Goal: Task Accomplishment & Management: Use online tool/utility

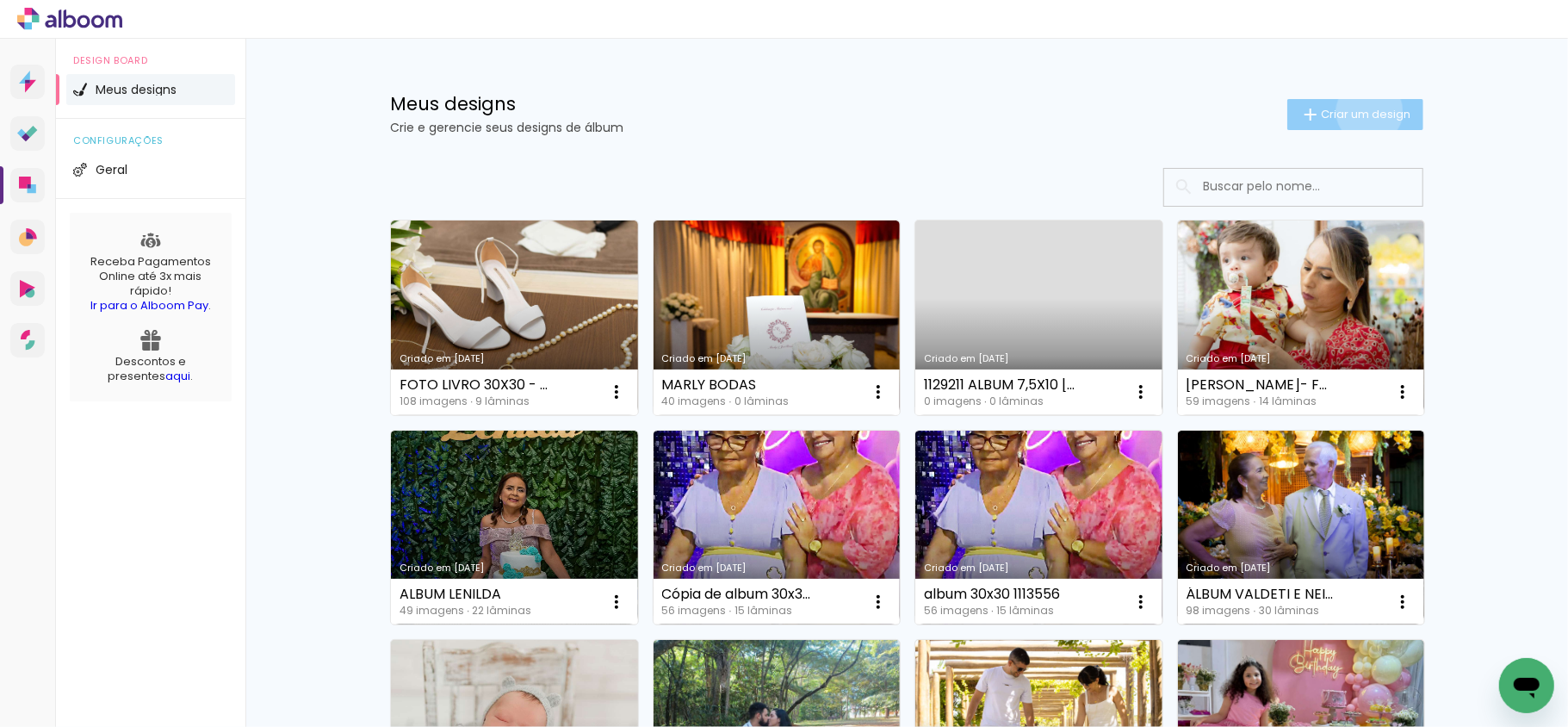
click at [1358, 111] on span "Criar um design" at bounding box center [1365, 114] width 89 height 11
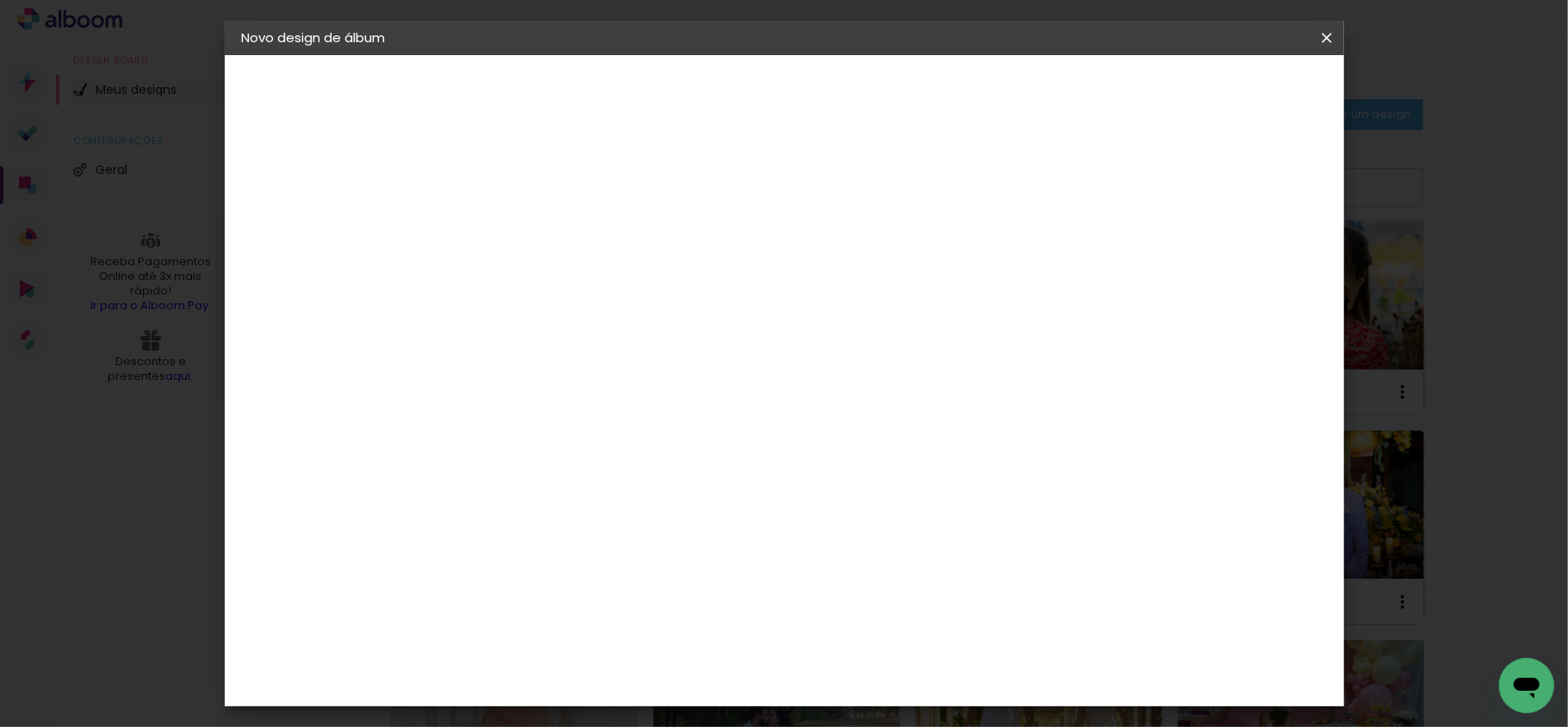
click at [523, 225] on input at bounding box center [523, 232] width 0 height 27
click at [523, 232] on input "album 20x30 - Cliente Janayana eventos" at bounding box center [523, 232] width 0 height 27
type input "album 20x30 - Cliente Janayana - eventos"
type paper-input "album 20x30 - Cliente Janayana - eventos"
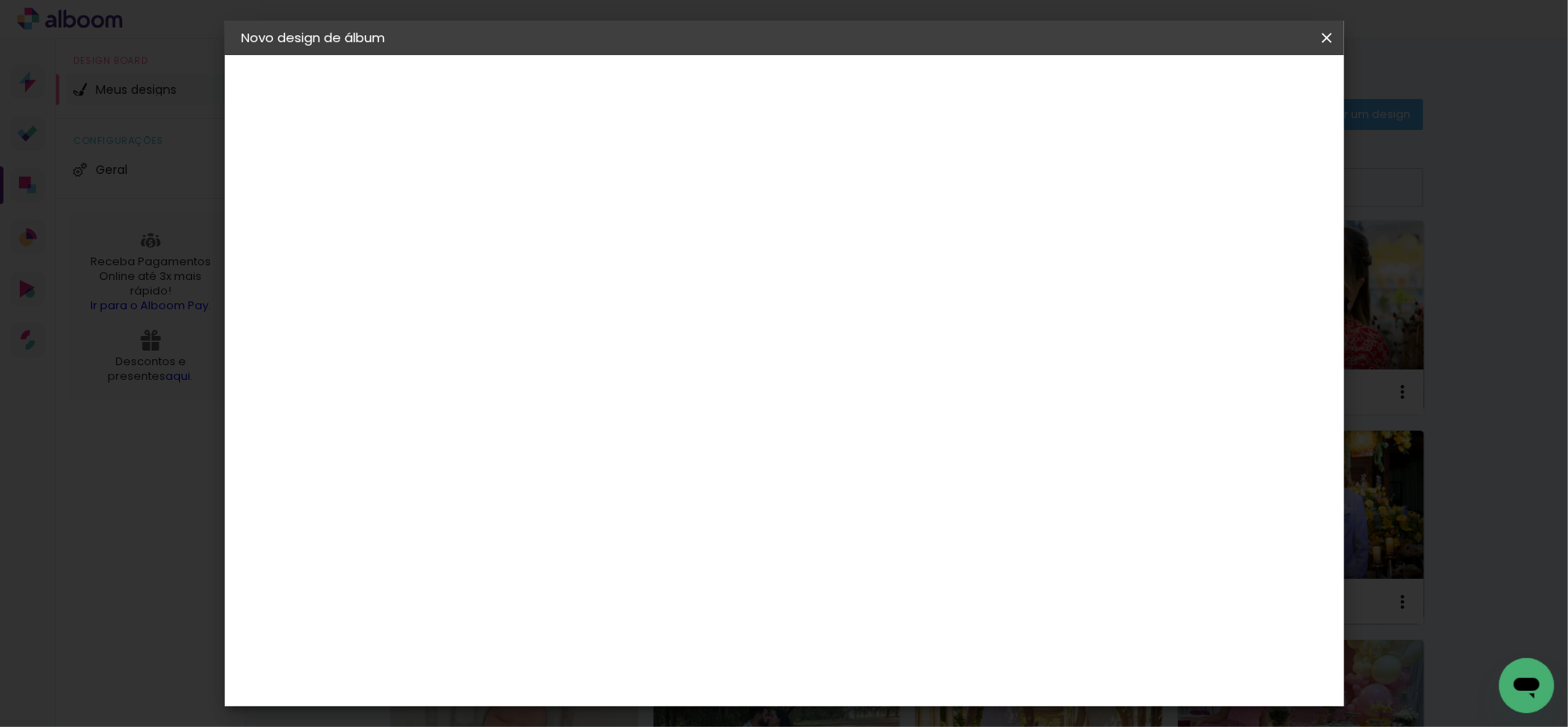
scroll to position [0, 0]
click at [0, 0] on header "Informações Dê um título ao seu álbum. Avançar" at bounding box center [0, 0] width 0 height 0
click at [0, 0] on slot "Avançar" at bounding box center [0, 0] width 0 height 0
click at [0, 0] on slot "Tamanho Livre" at bounding box center [0, 0] width 0 height 0
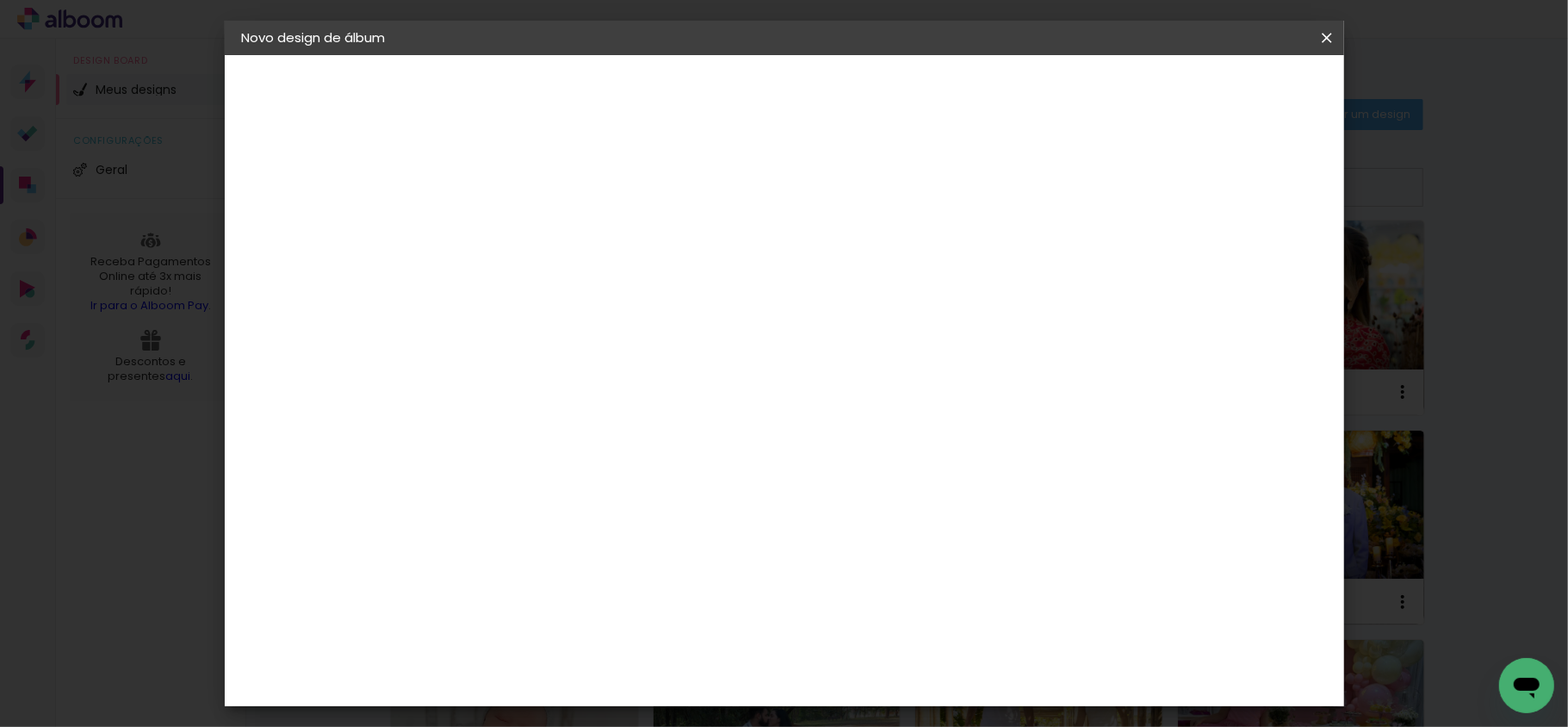
click at [872, 108] on header "Fornecedor Escolha um fornecedor ou avance com o tamanho livre. Voltar Avançar" at bounding box center [660, 106] width 423 height 103
click at [0, 0] on slot "Avançar" at bounding box center [0, 0] width 0 height 0
drag, startPoint x: 889, startPoint y: 594, endPoint x: 869, endPoint y: 600, distance: 20.9
click at [869, 600] on input "60" at bounding box center [878, 602] width 45 height 26
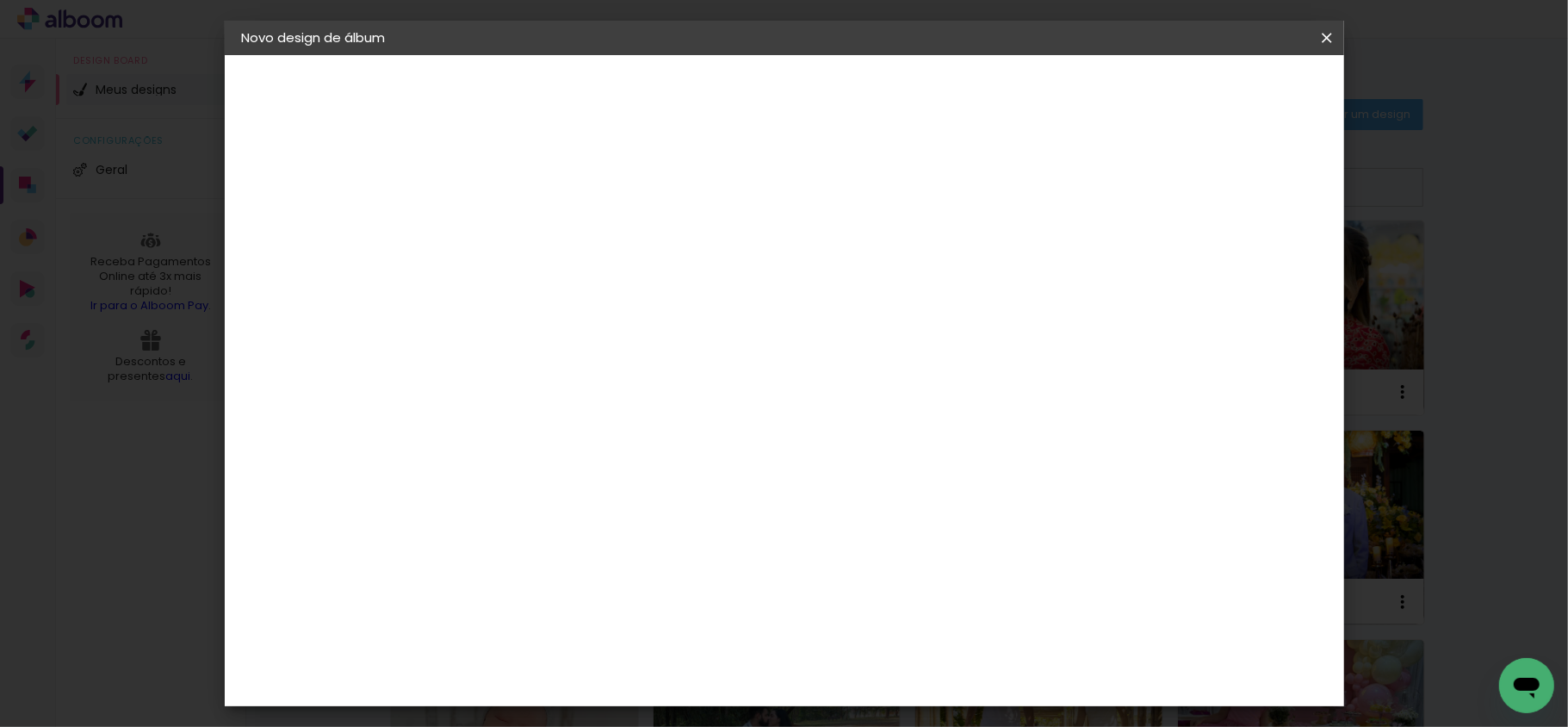
scroll to position [314, 0]
type input "40"
type paper-input "40"
click at [1136, 87] on span "Iniciar design" at bounding box center [1096, 91] width 78 height 12
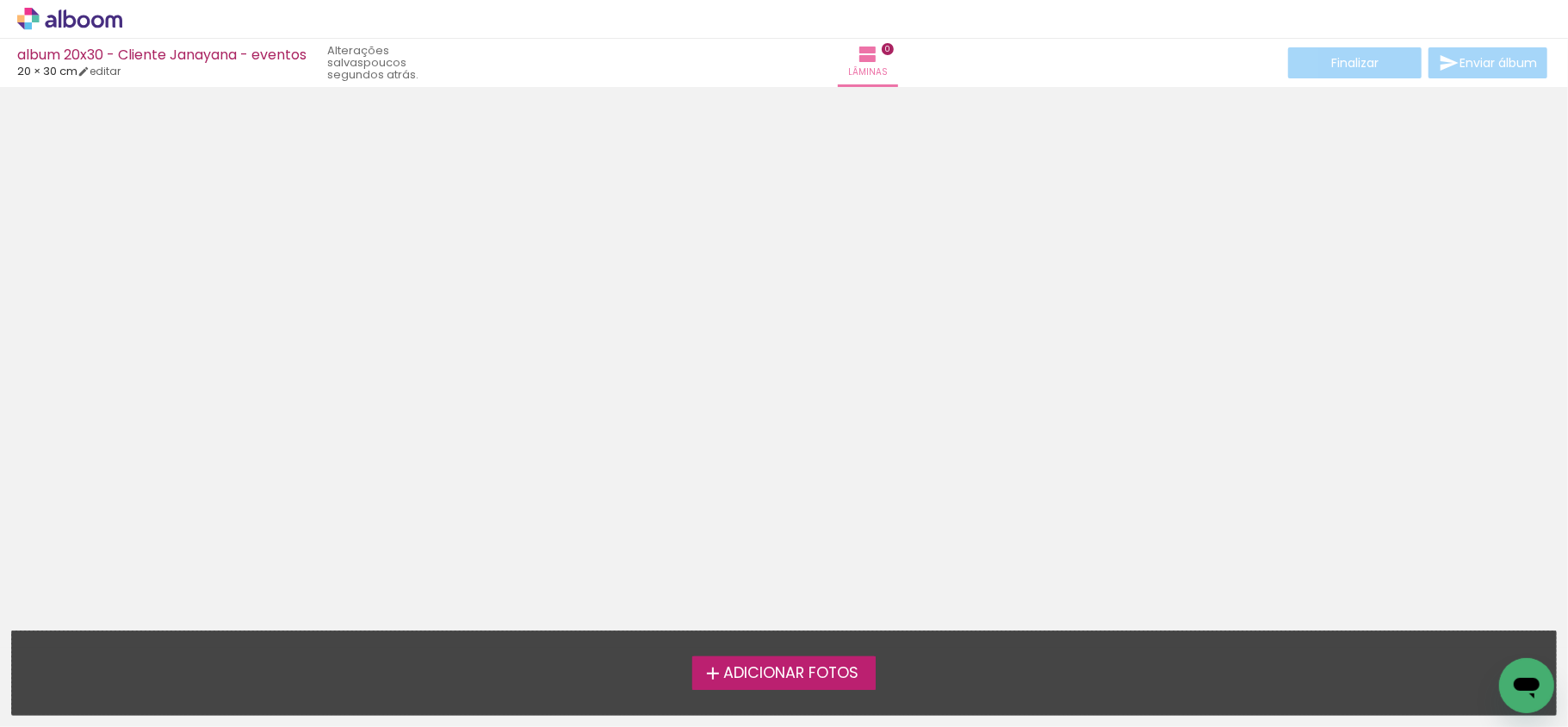
click at [789, 666] on span "Adicionar Fotos" at bounding box center [791, 673] width 135 height 15
click at [0, 0] on input "file" at bounding box center [0, 0] width 0 height 0
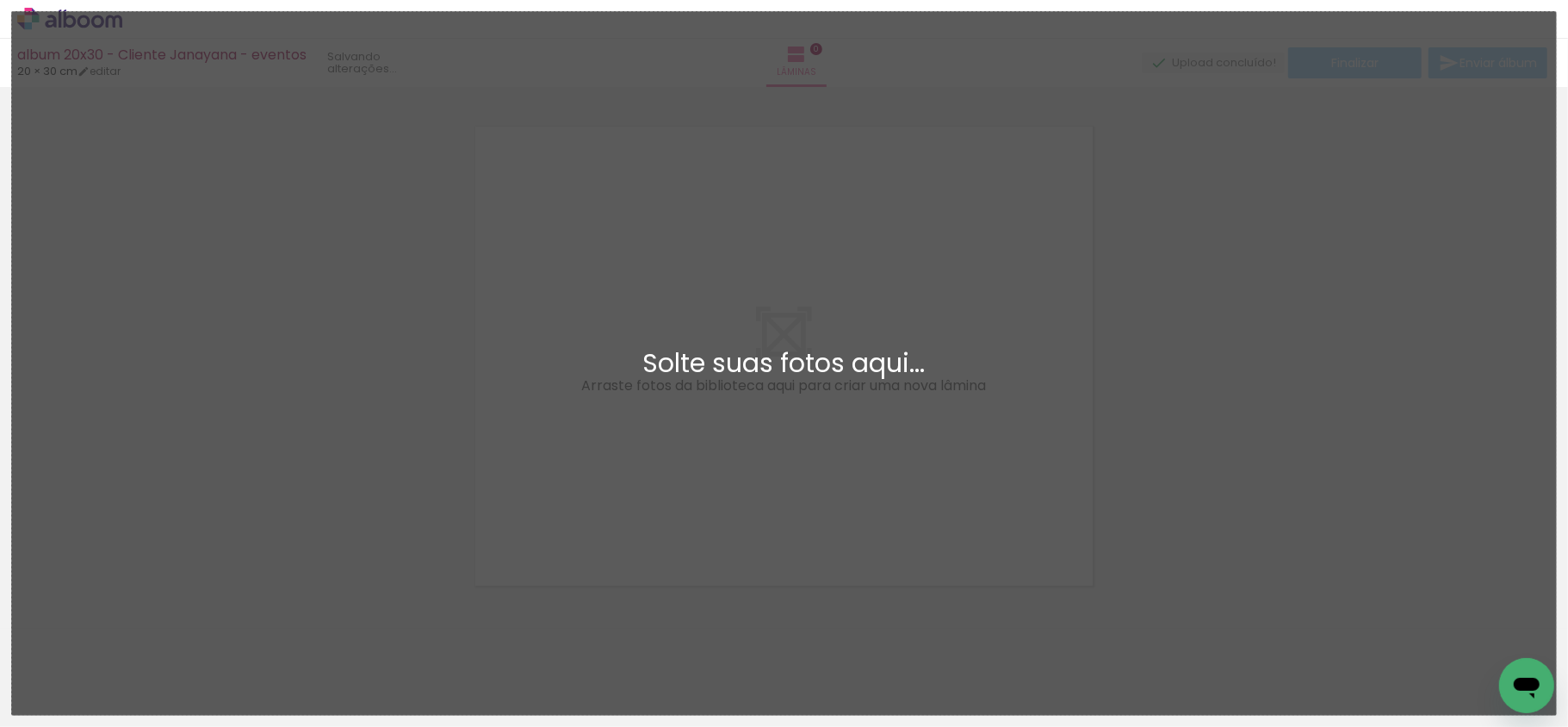
scroll to position [22, 0]
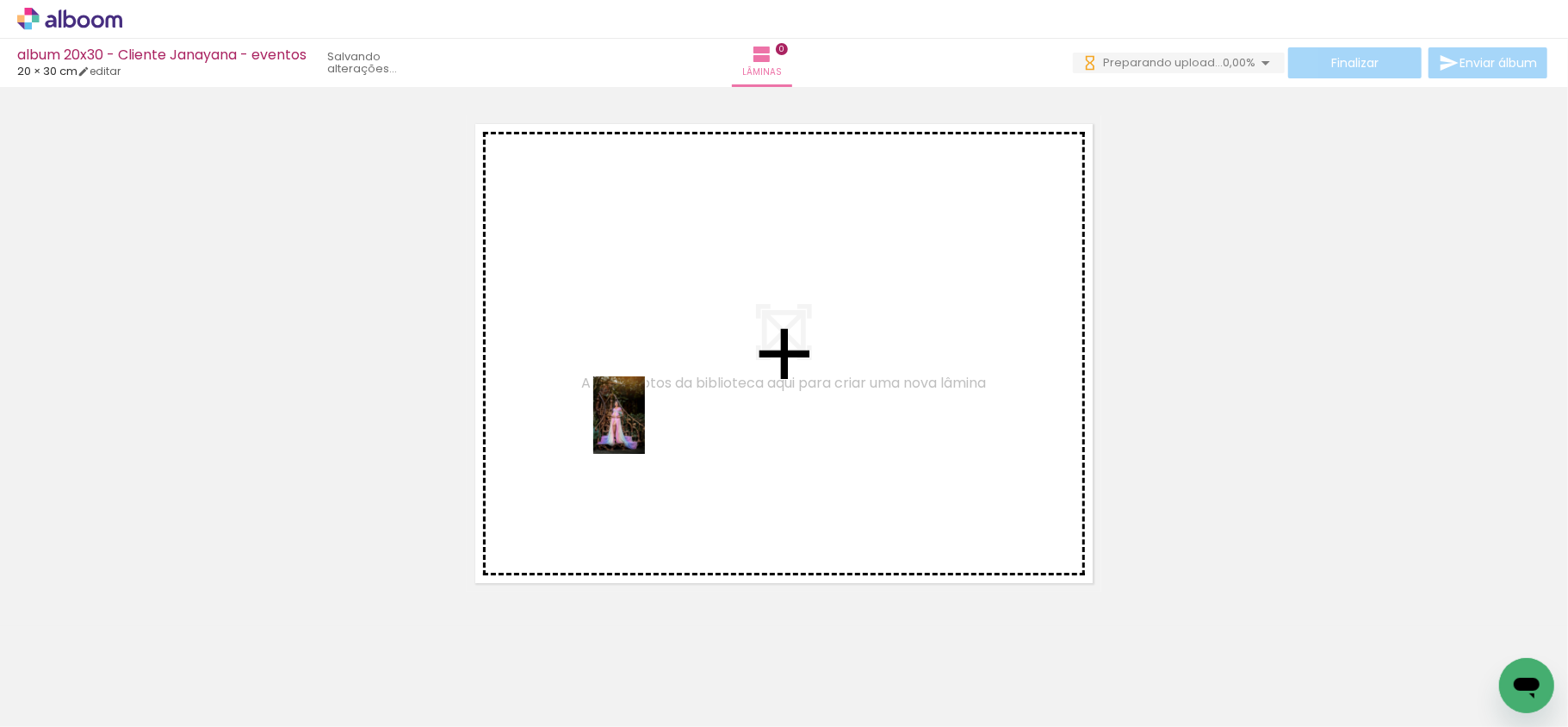
drag, startPoint x: 191, startPoint y: 689, endPoint x: 645, endPoint y: 428, distance: 523.7
click at [645, 428] on quentale-workspace at bounding box center [784, 363] width 1568 height 727
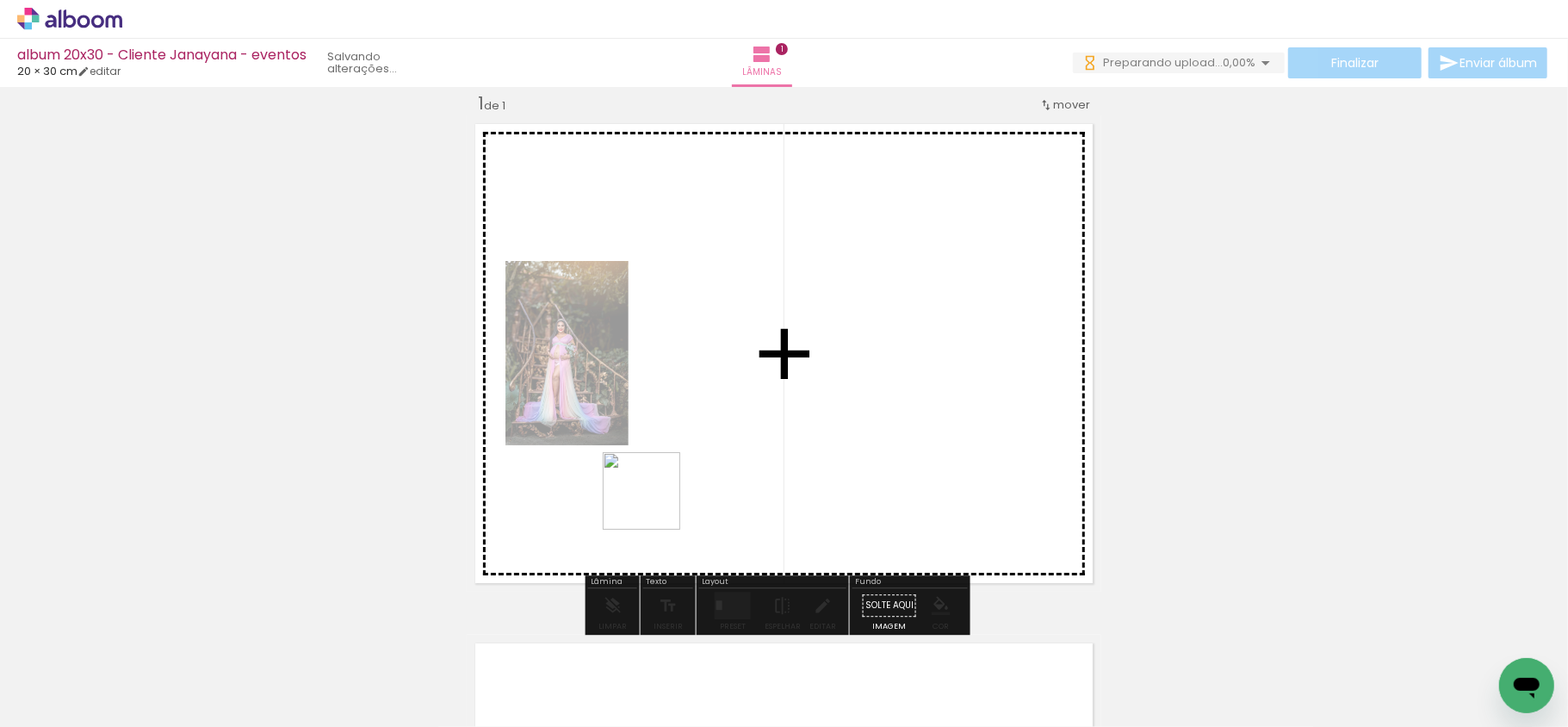
drag, startPoint x: 284, startPoint y: 668, endPoint x: 711, endPoint y: 453, distance: 478.1
click at [711, 453] on quentale-workspace at bounding box center [784, 363] width 1568 height 727
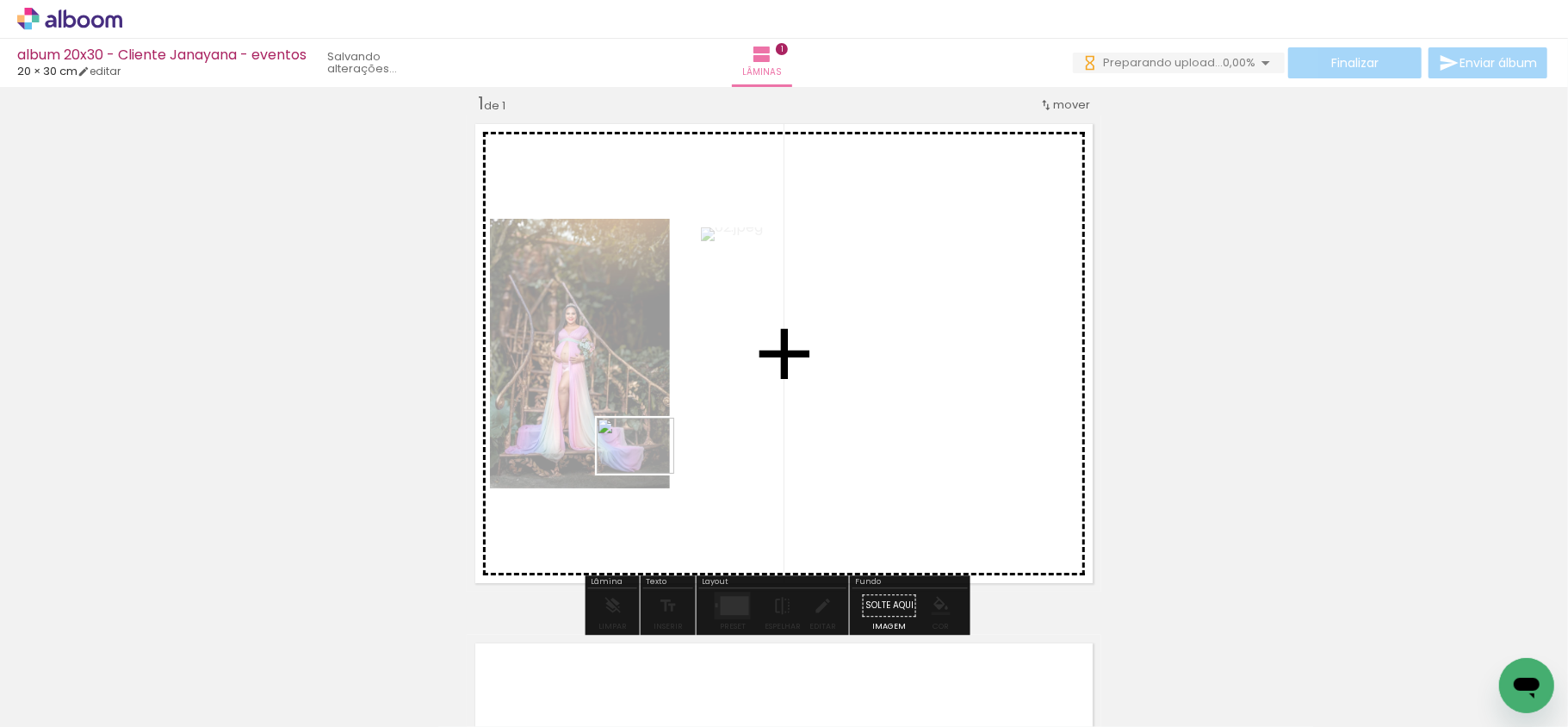
drag, startPoint x: 370, startPoint y: 679, endPoint x: 700, endPoint y: 439, distance: 408.0
click at [700, 439] on quentale-workspace at bounding box center [784, 363] width 1568 height 727
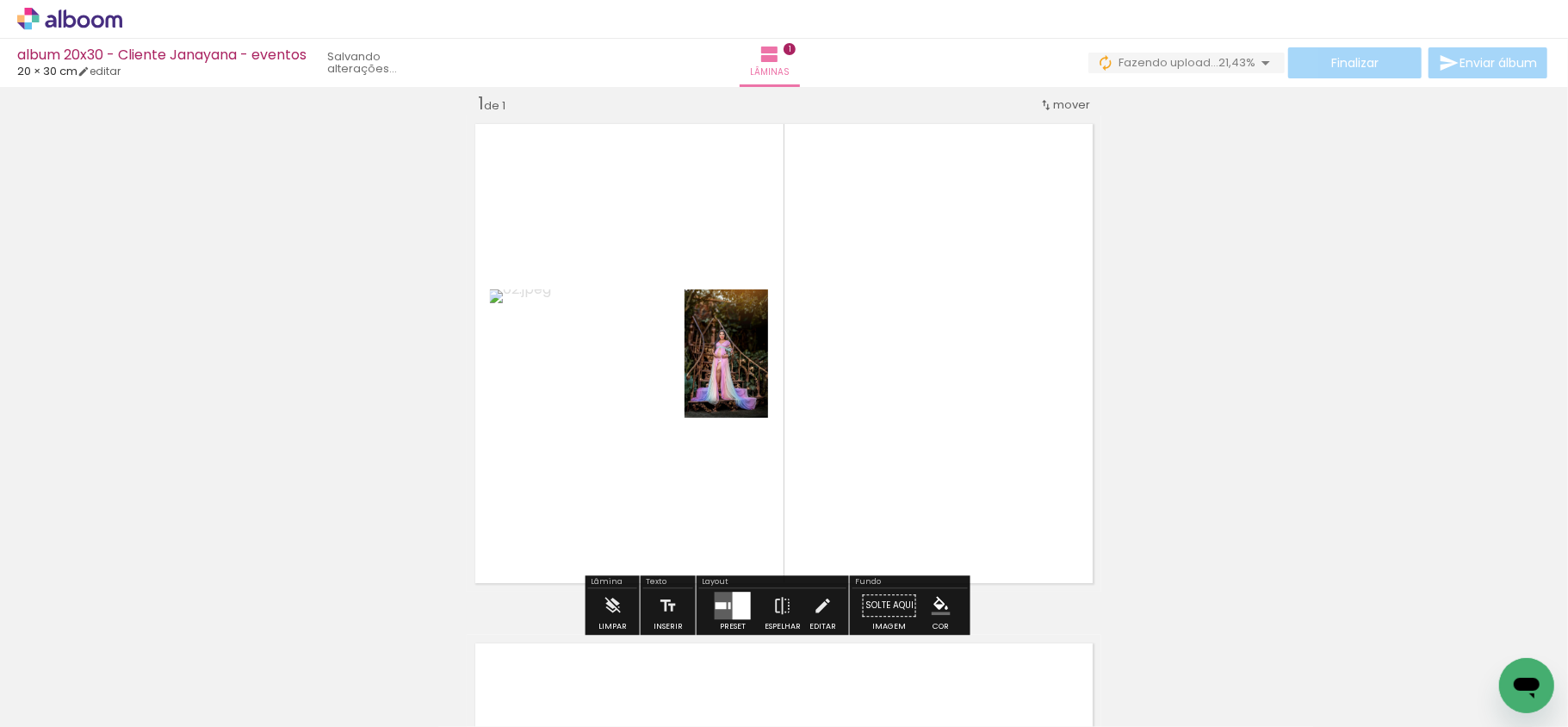
click at [720, 597] on quentale-layouter at bounding box center [733, 605] width 36 height 28
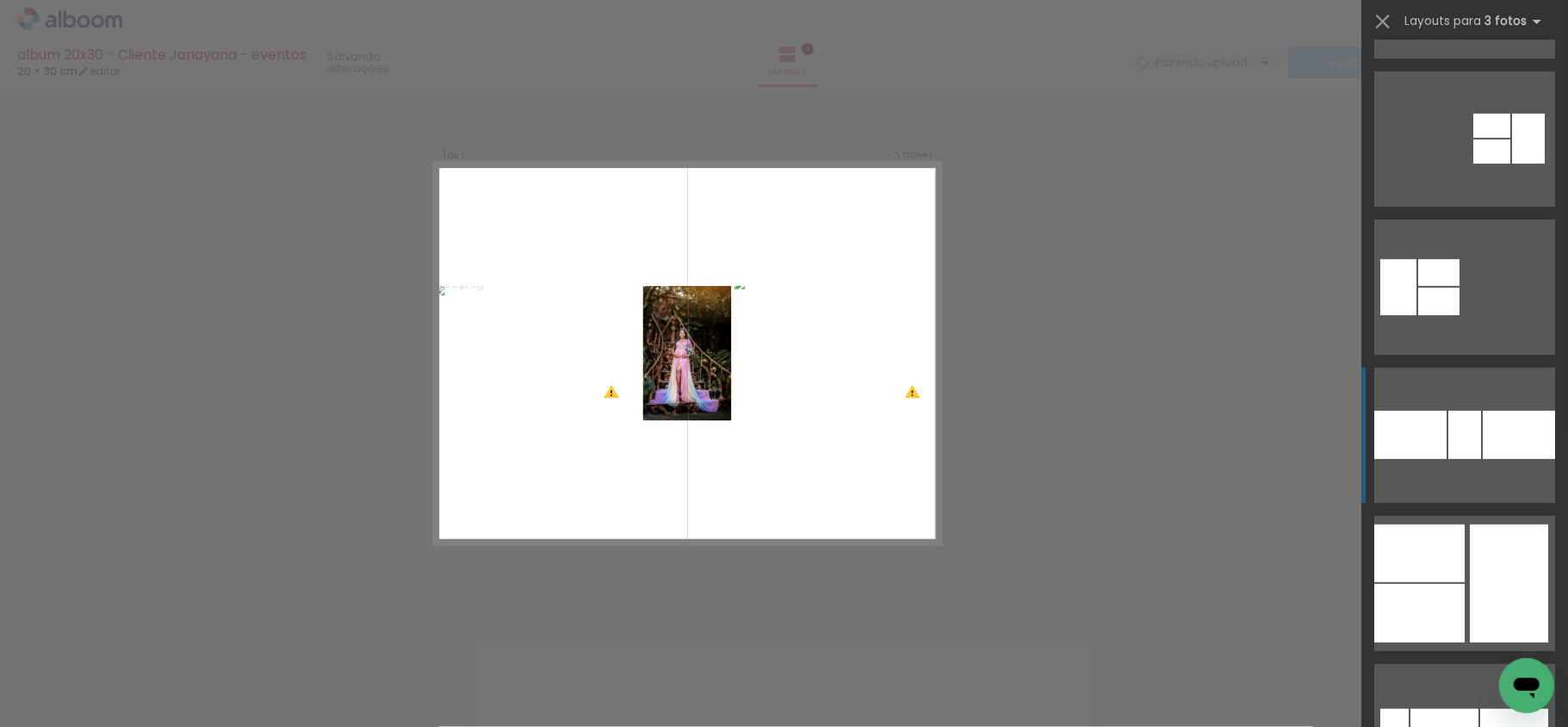
scroll to position [689, 0]
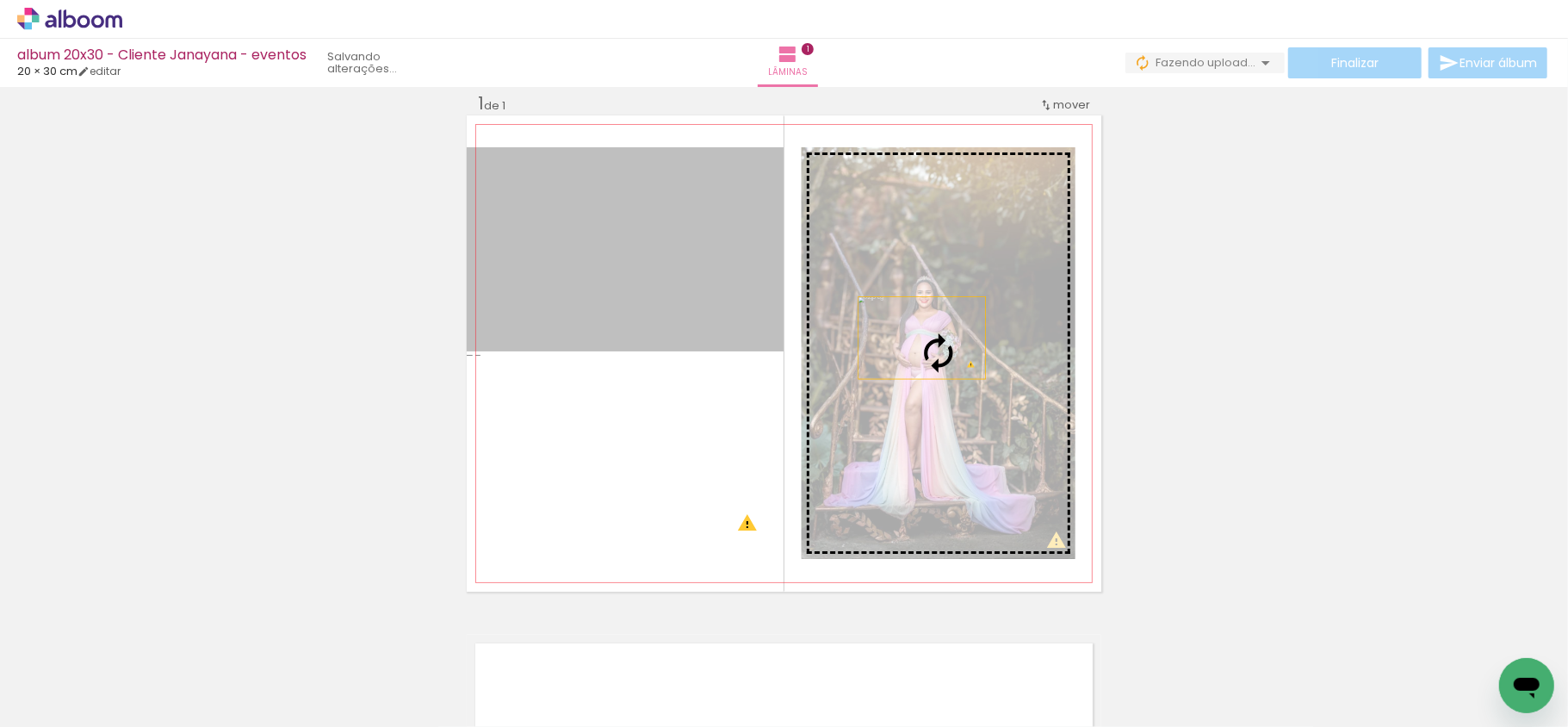
drag, startPoint x: 614, startPoint y: 251, endPoint x: 914, endPoint y: 338, distance: 312.4
click at [0, 0] on slot at bounding box center [0, 0] width 0 height 0
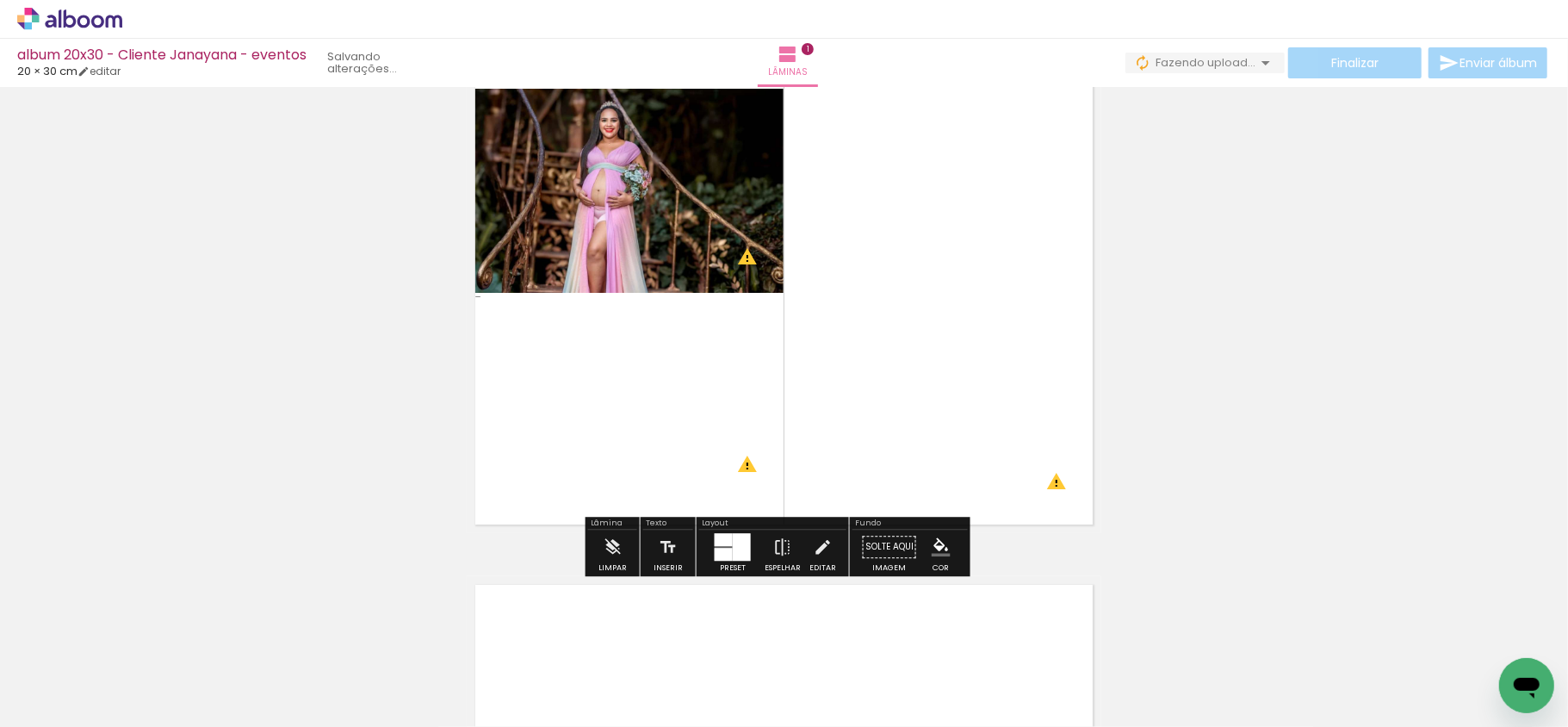
scroll to position [136, 0]
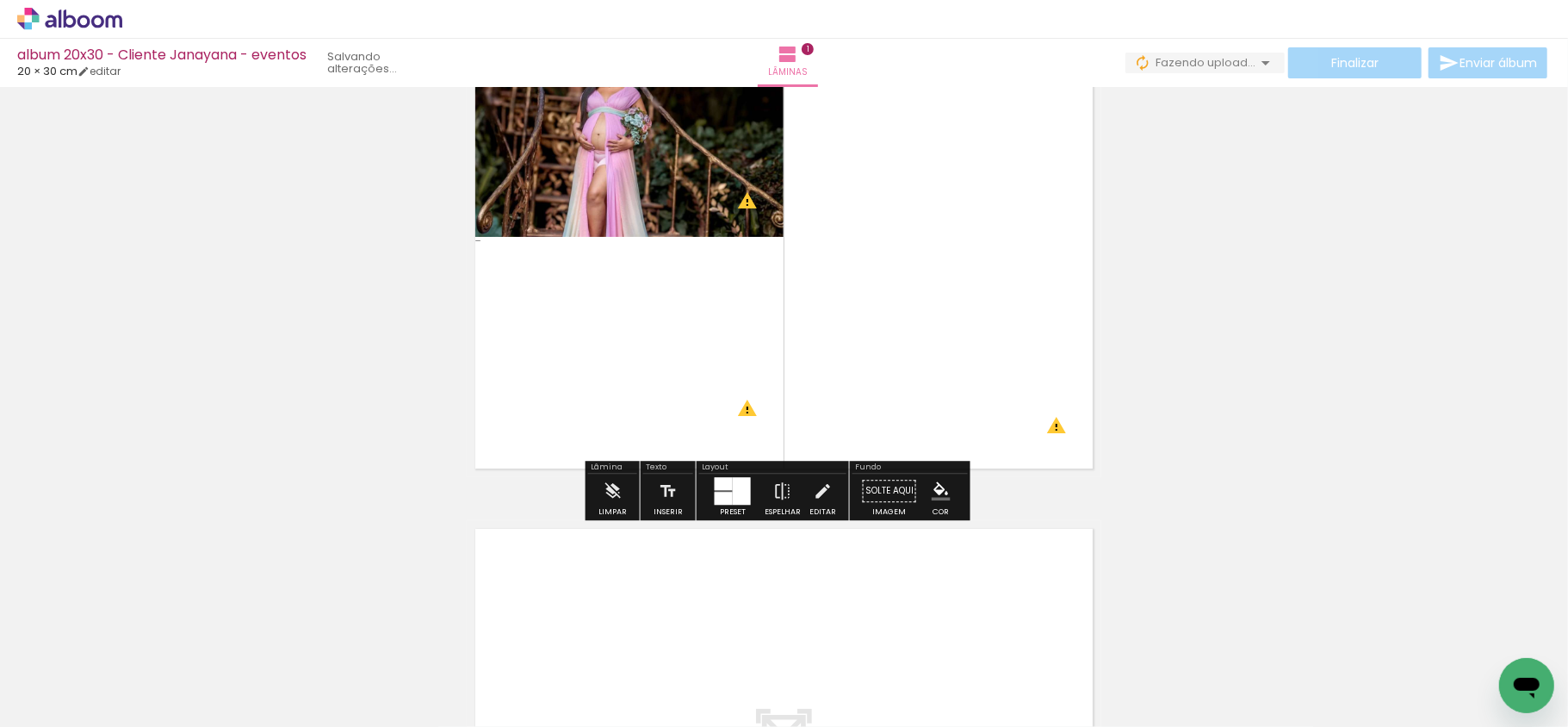
click at [744, 493] on div at bounding box center [742, 491] width 18 height 28
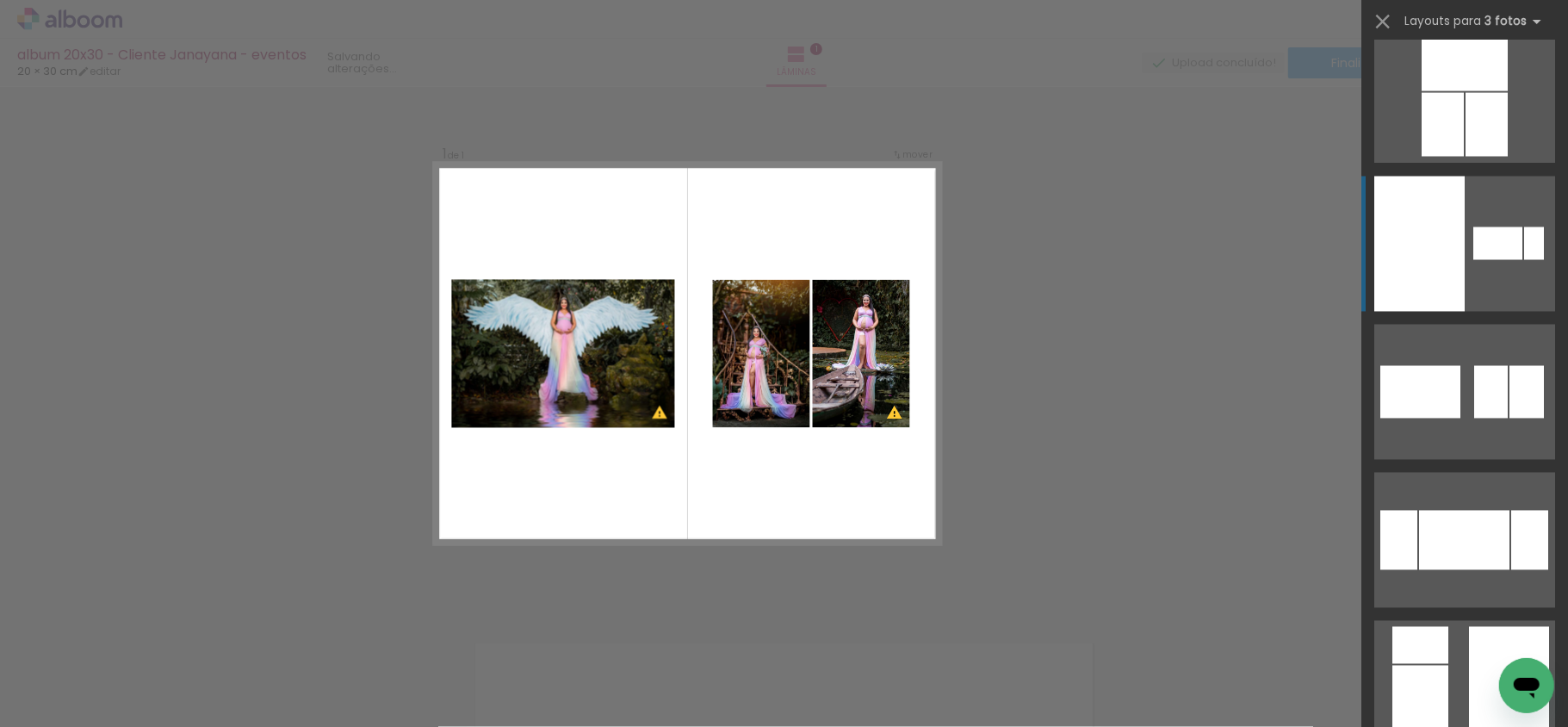
scroll to position [7124, 0]
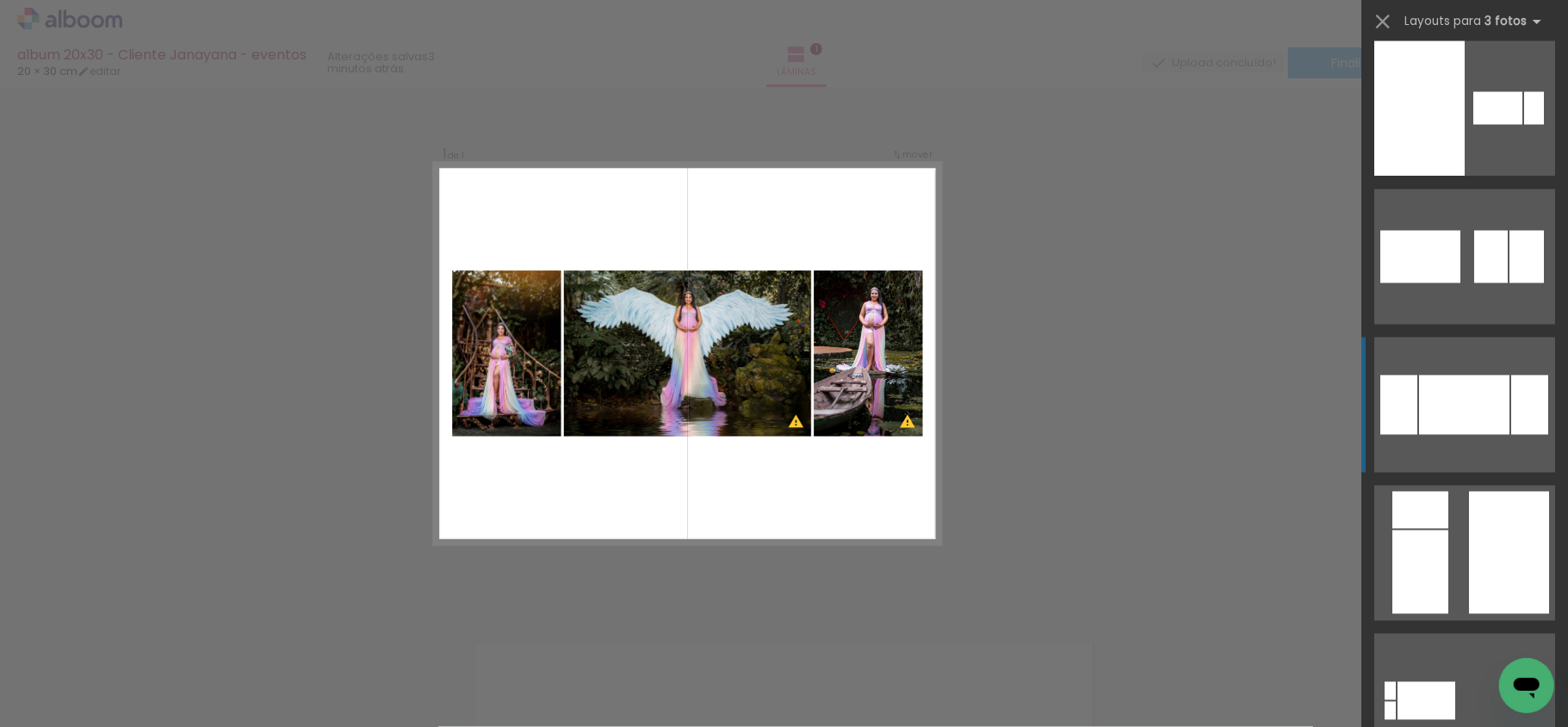
click at [1474, 415] on div at bounding box center [1464, 404] width 90 height 59
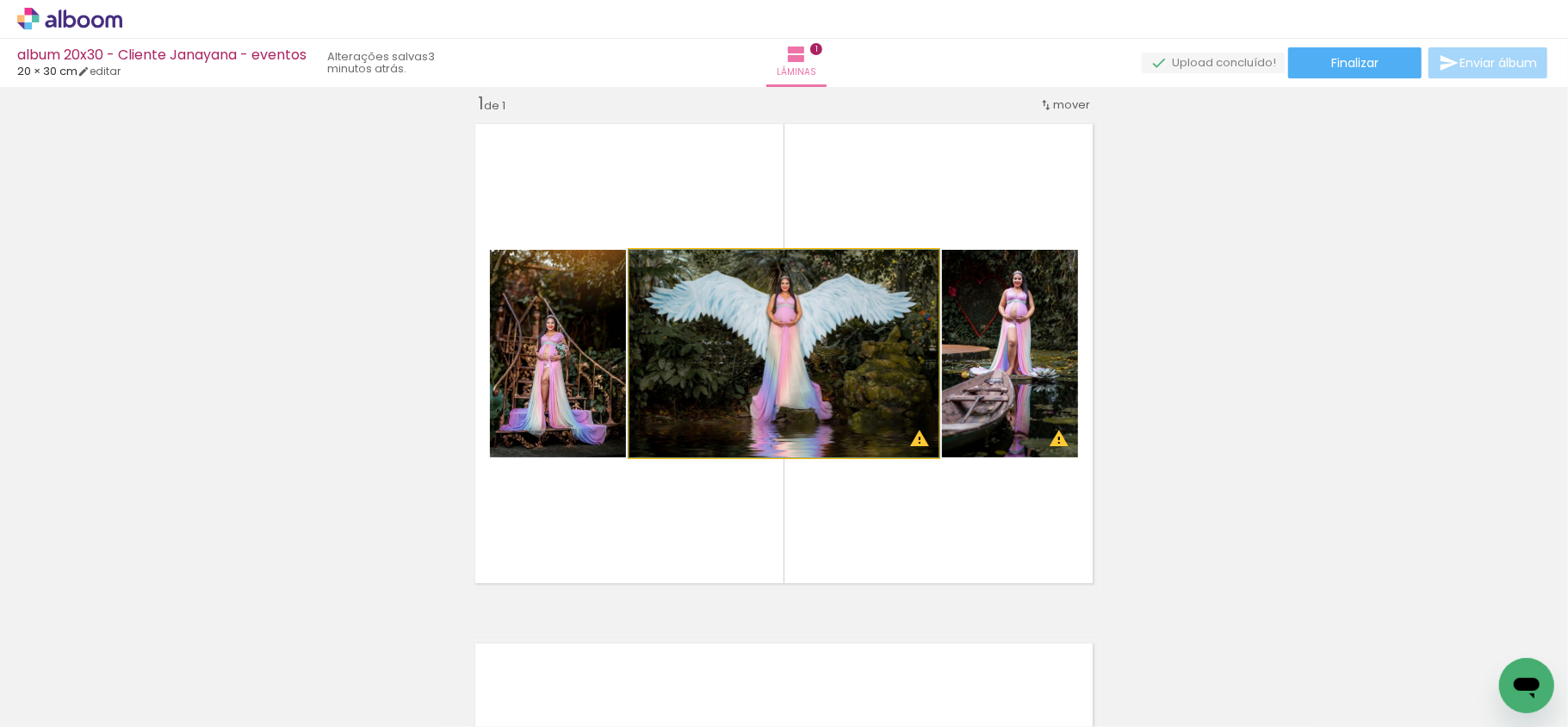
click at [794, 383] on quentale-photo at bounding box center [784, 353] width 309 height 207
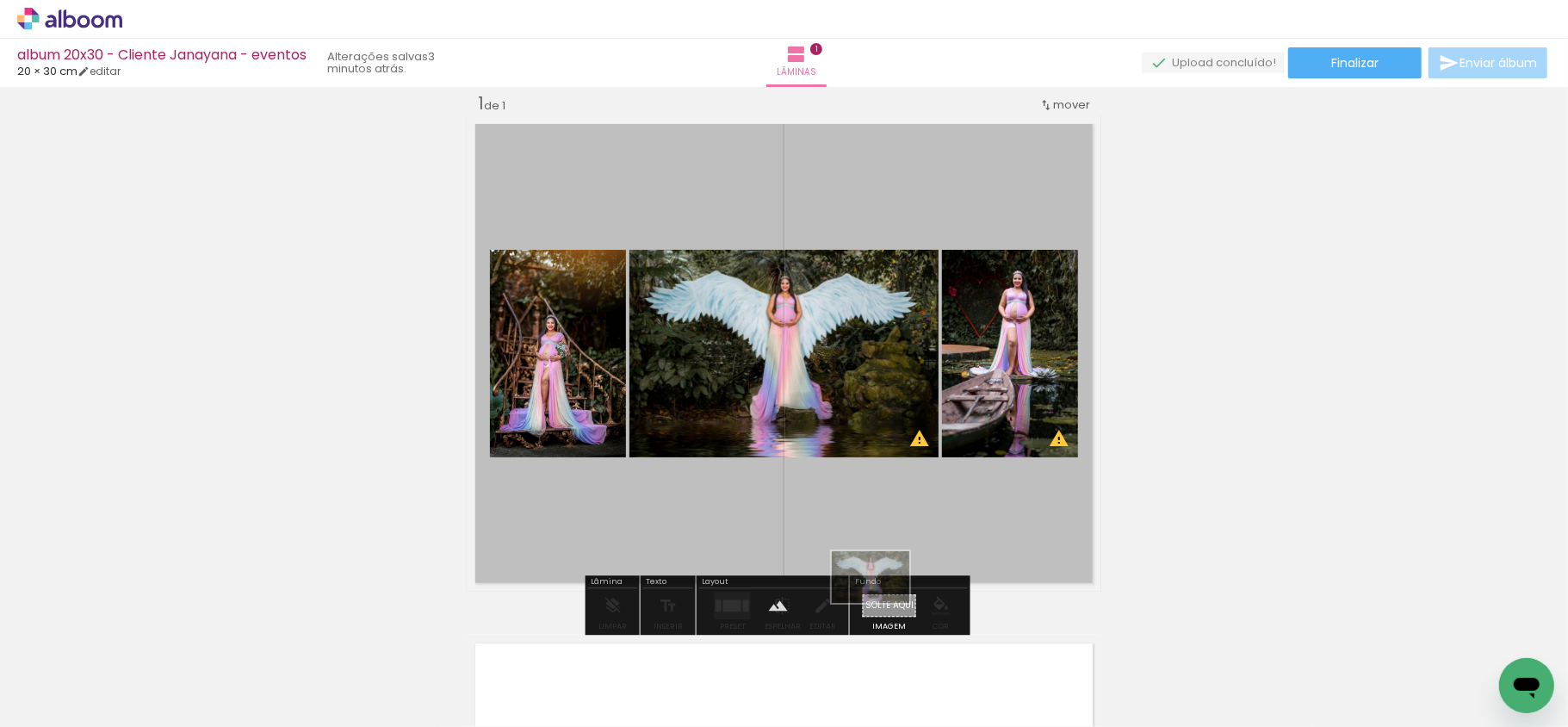
drag, startPoint x: 290, startPoint y: 680, endPoint x: 884, endPoint y: 603, distance: 599.0
click at [884, 603] on quentale-workspace at bounding box center [784, 363] width 1568 height 727
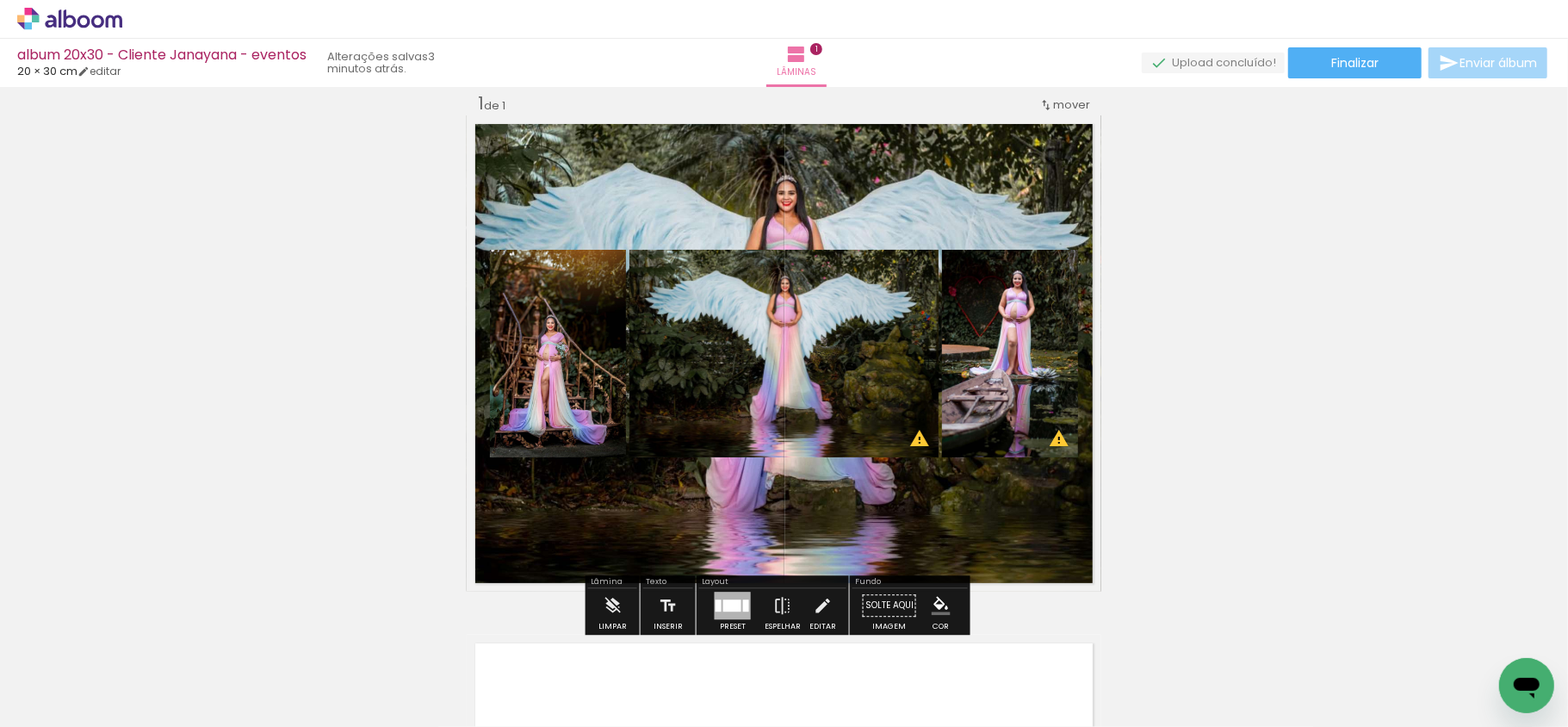
click at [866, 535] on quentale-layouter at bounding box center [784, 353] width 635 height 477
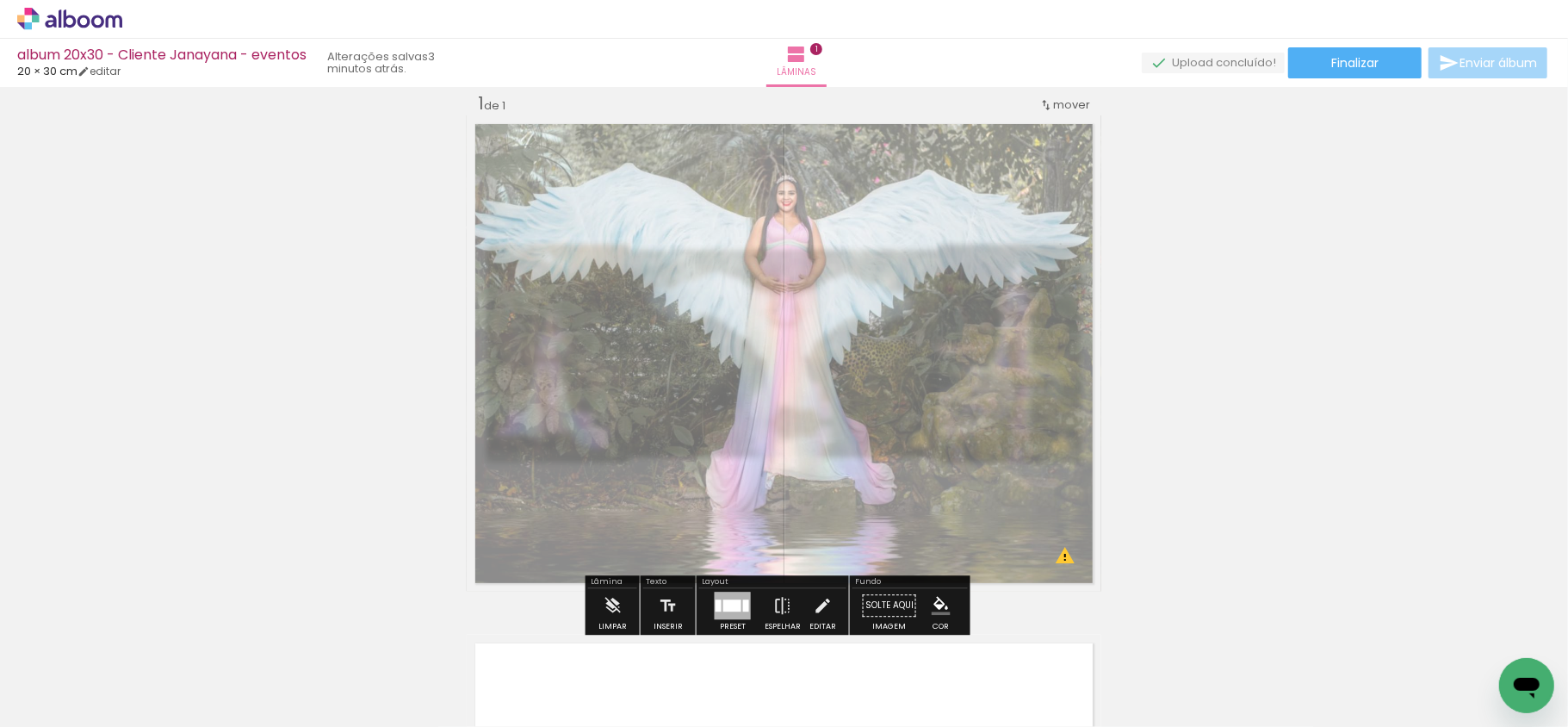
drag, startPoint x: 708, startPoint y: 163, endPoint x: 670, endPoint y: 168, distance: 38.3
type paper-slider "45"
click at [670, 168] on div at bounding box center [684, 159] width 28 height 28
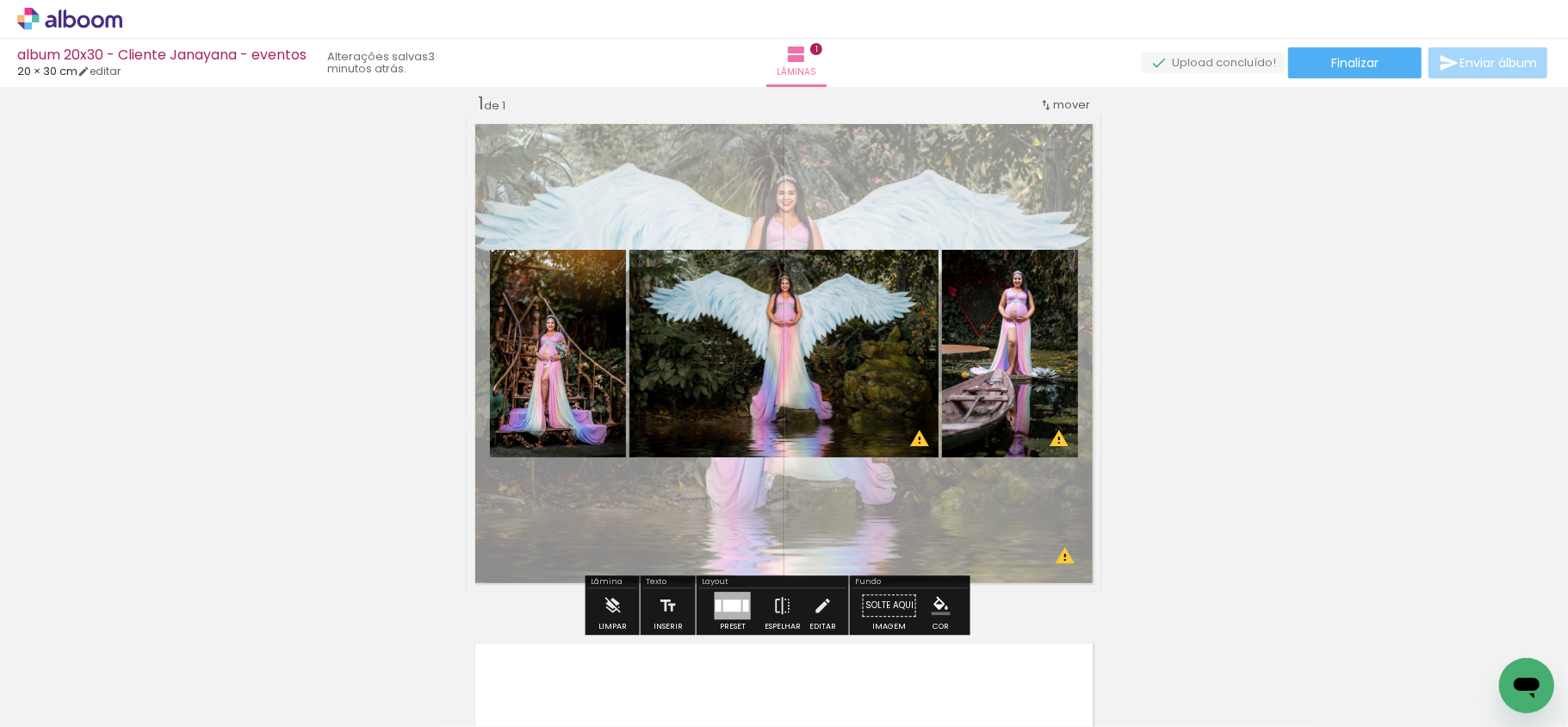
click at [1308, 404] on div "Inserir lâmina 1 de 1 O Designbox precisará aumentar a sua imagem em 181% para …" at bounding box center [784, 591] width 1568 height 1040
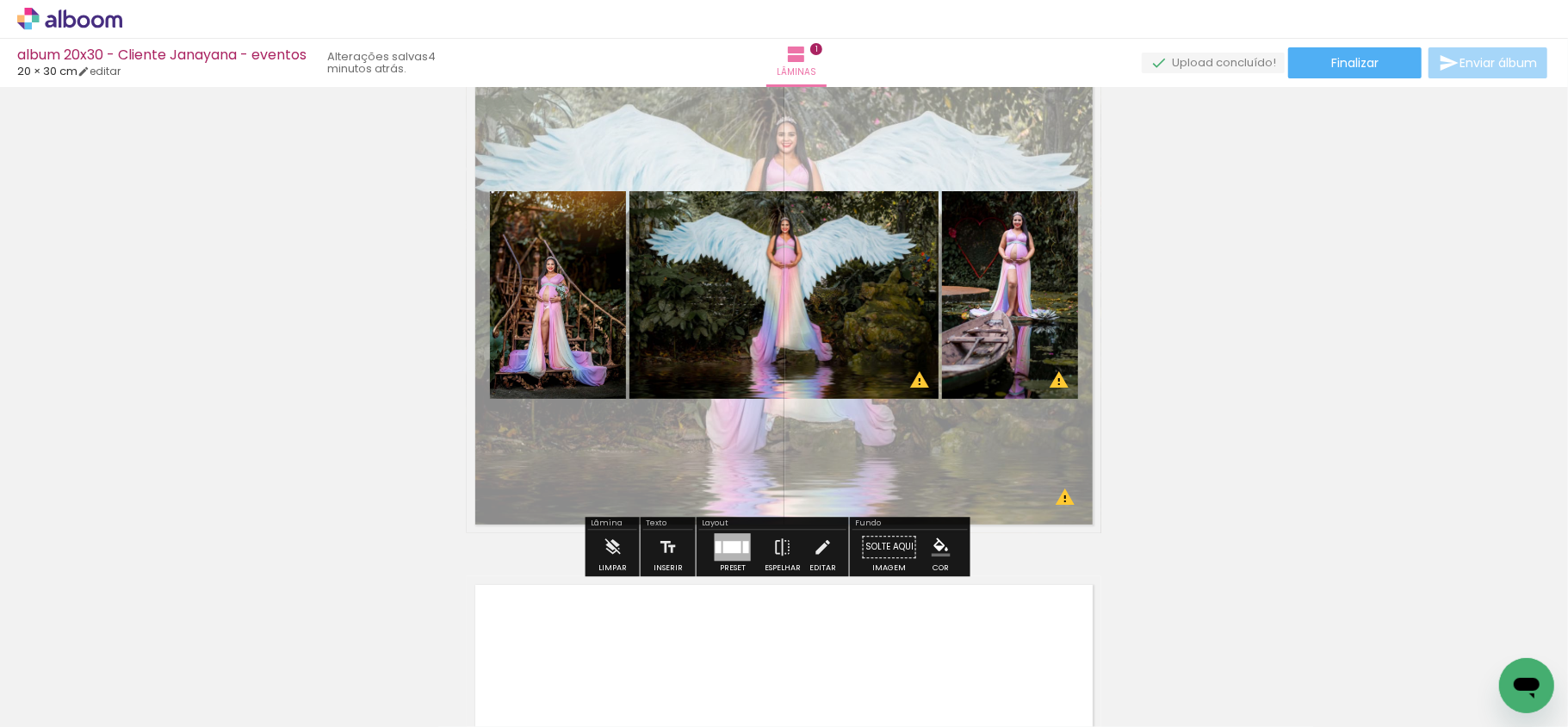
scroll to position [136, 0]
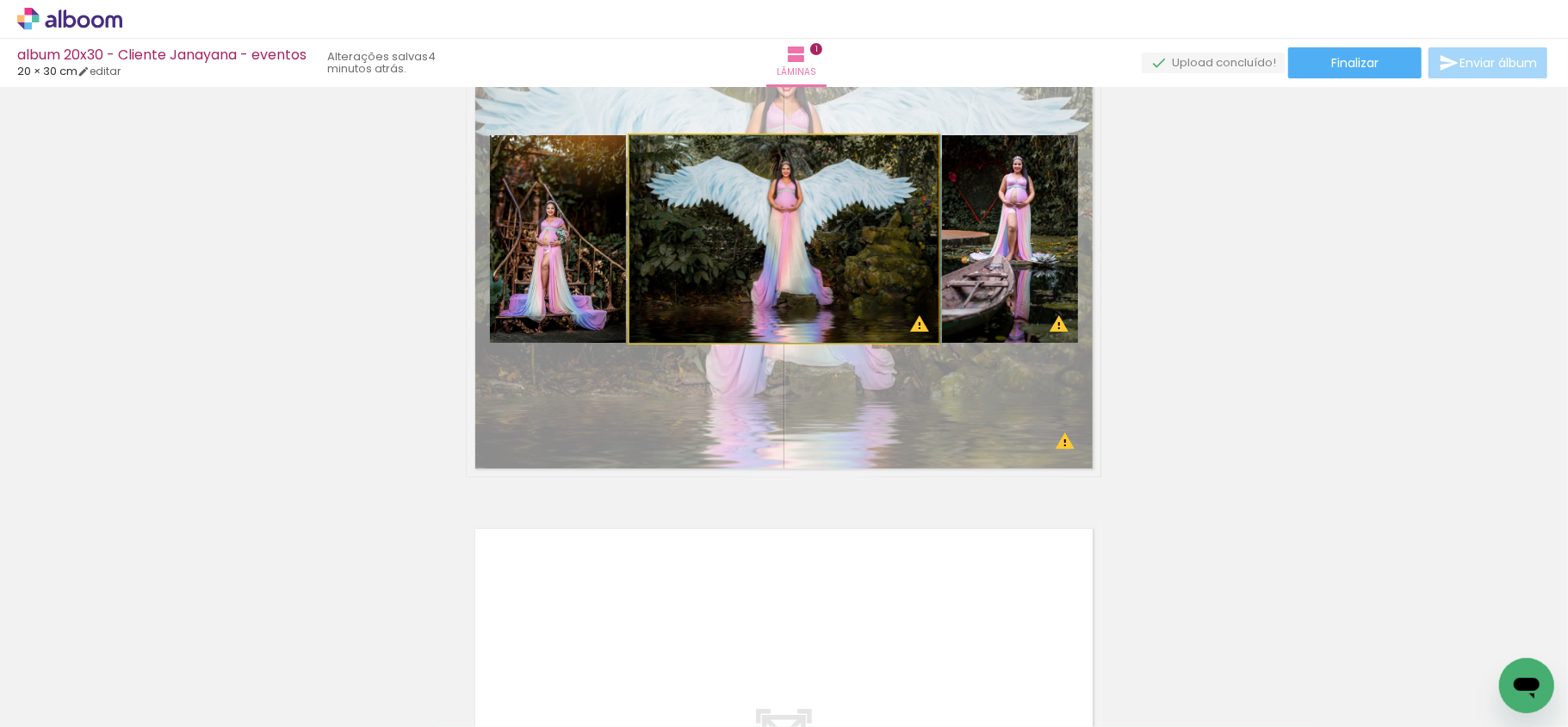
drag, startPoint x: 862, startPoint y: 268, endPoint x: 880, endPoint y: 264, distance: 18.4
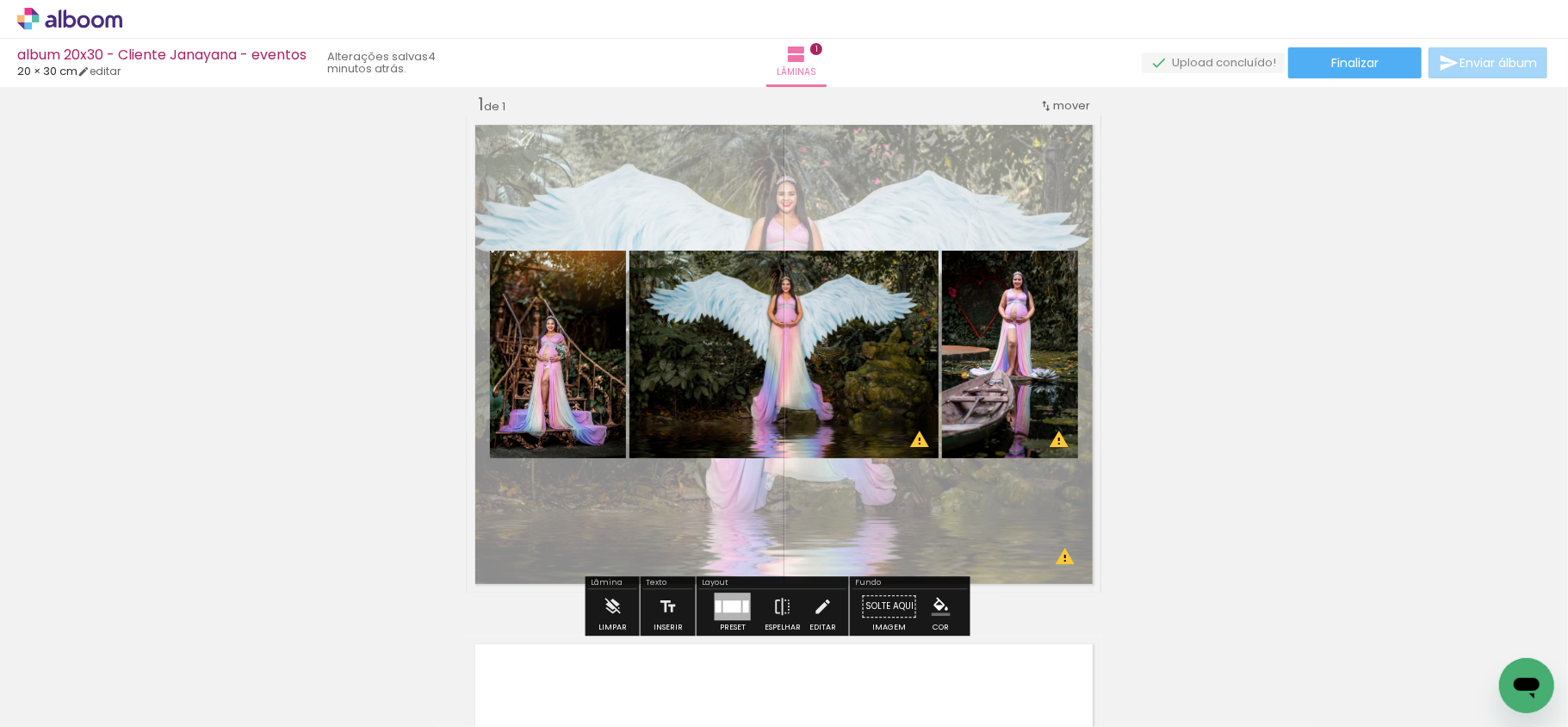
scroll to position [0, 0]
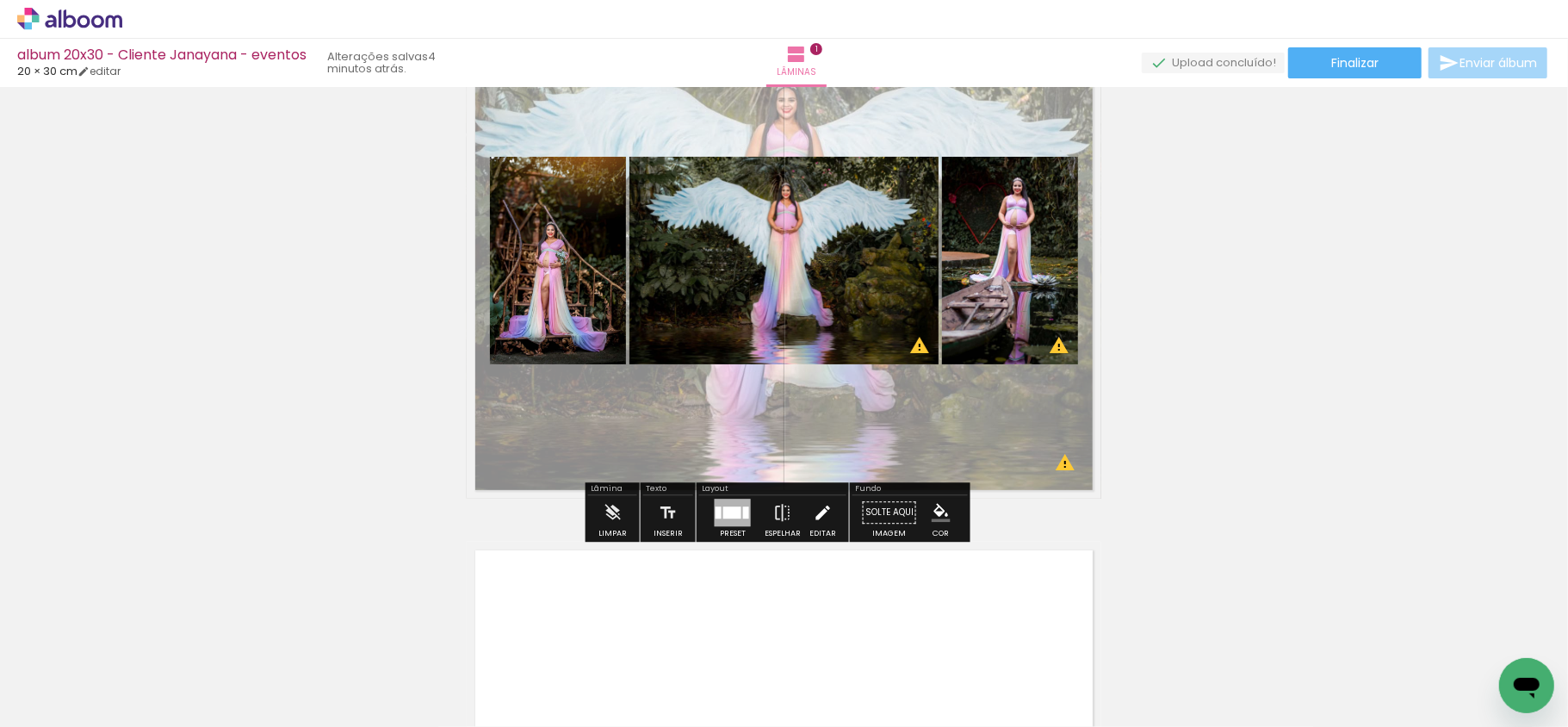
click at [813, 523] on iron-icon at bounding box center [822, 513] width 19 height 34
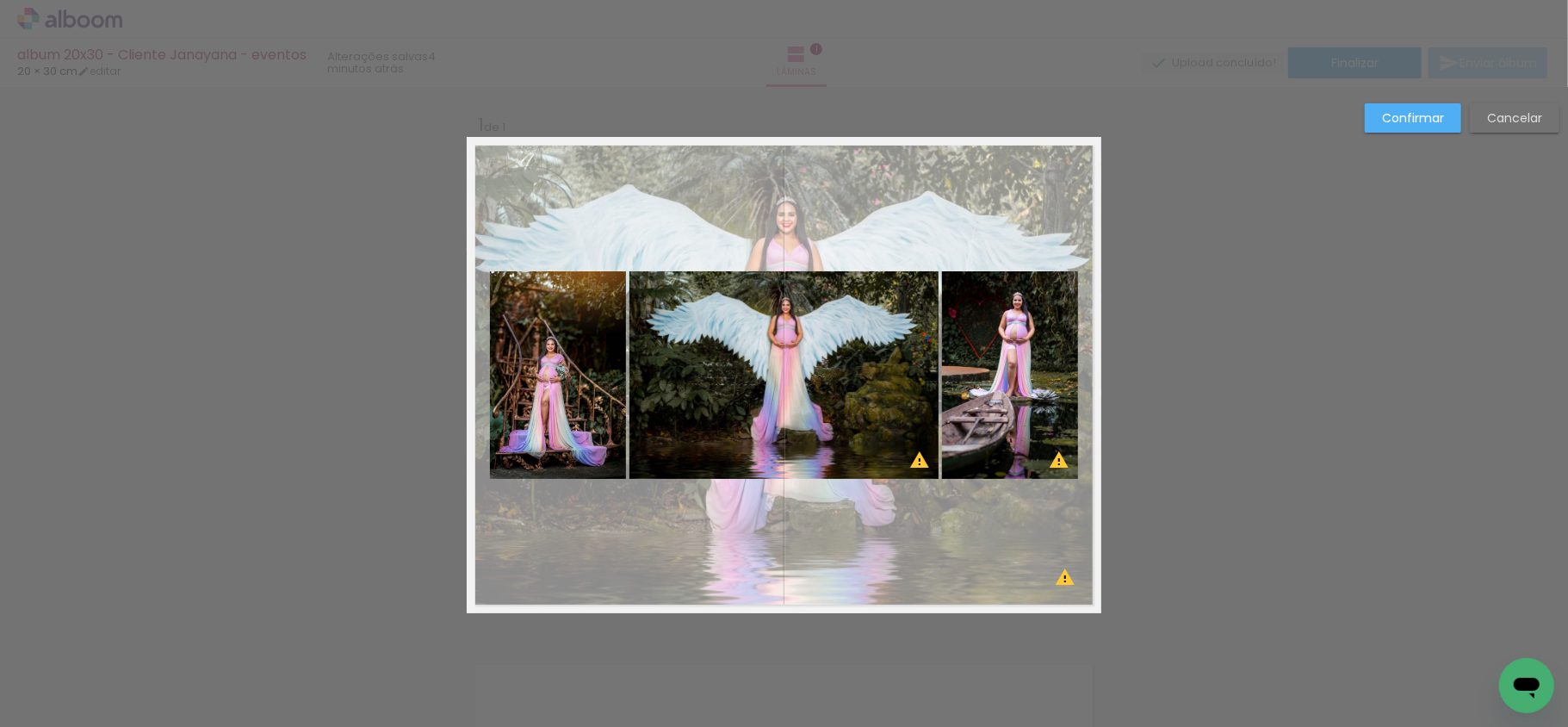
click at [986, 376] on quentale-photo at bounding box center [1010, 375] width 136 height 207
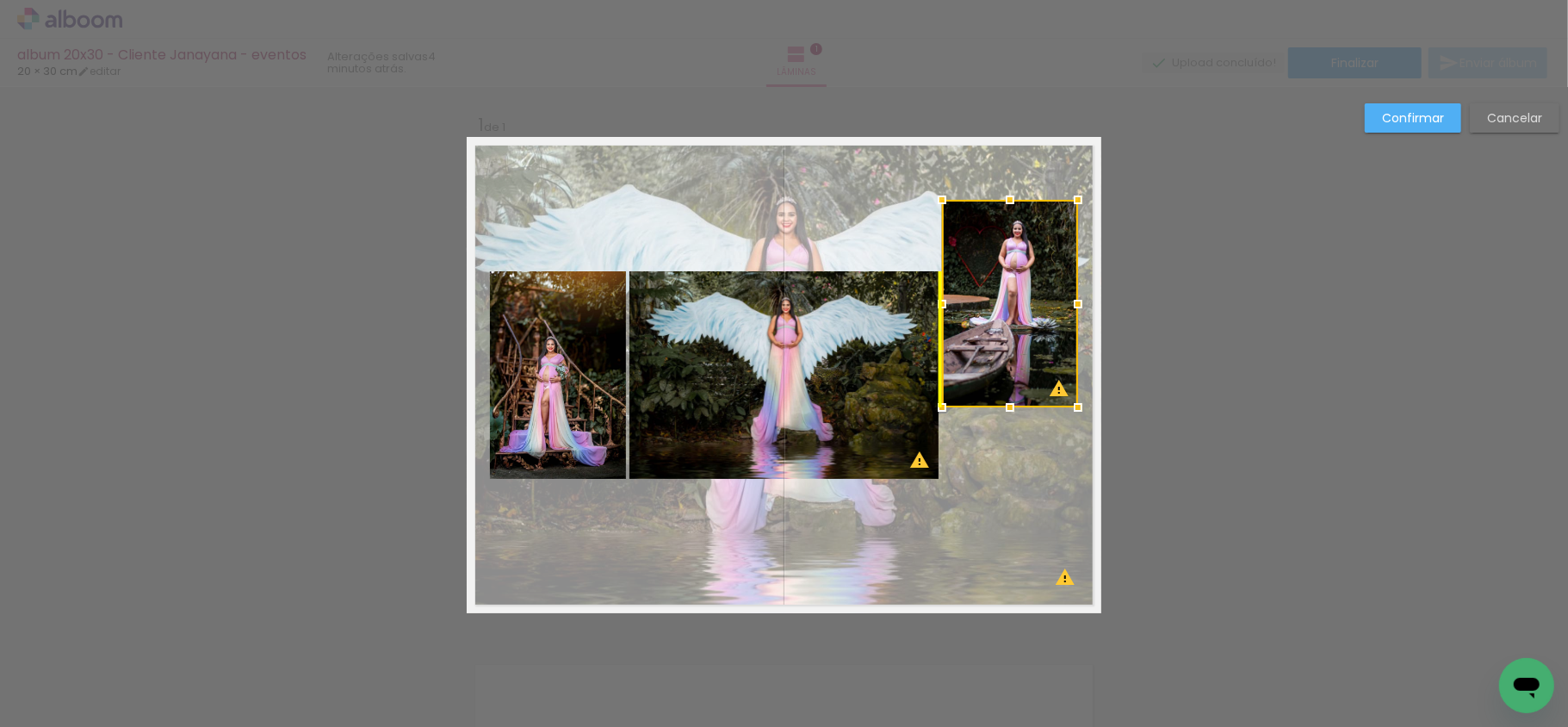
drag, startPoint x: 997, startPoint y: 359, endPoint x: 1006, endPoint y: 321, distance: 39.1
click at [1006, 321] on div at bounding box center [1010, 304] width 136 height 207
click at [861, 368] on quentale-photo at bounding box center [784, 375] width 309 height 207
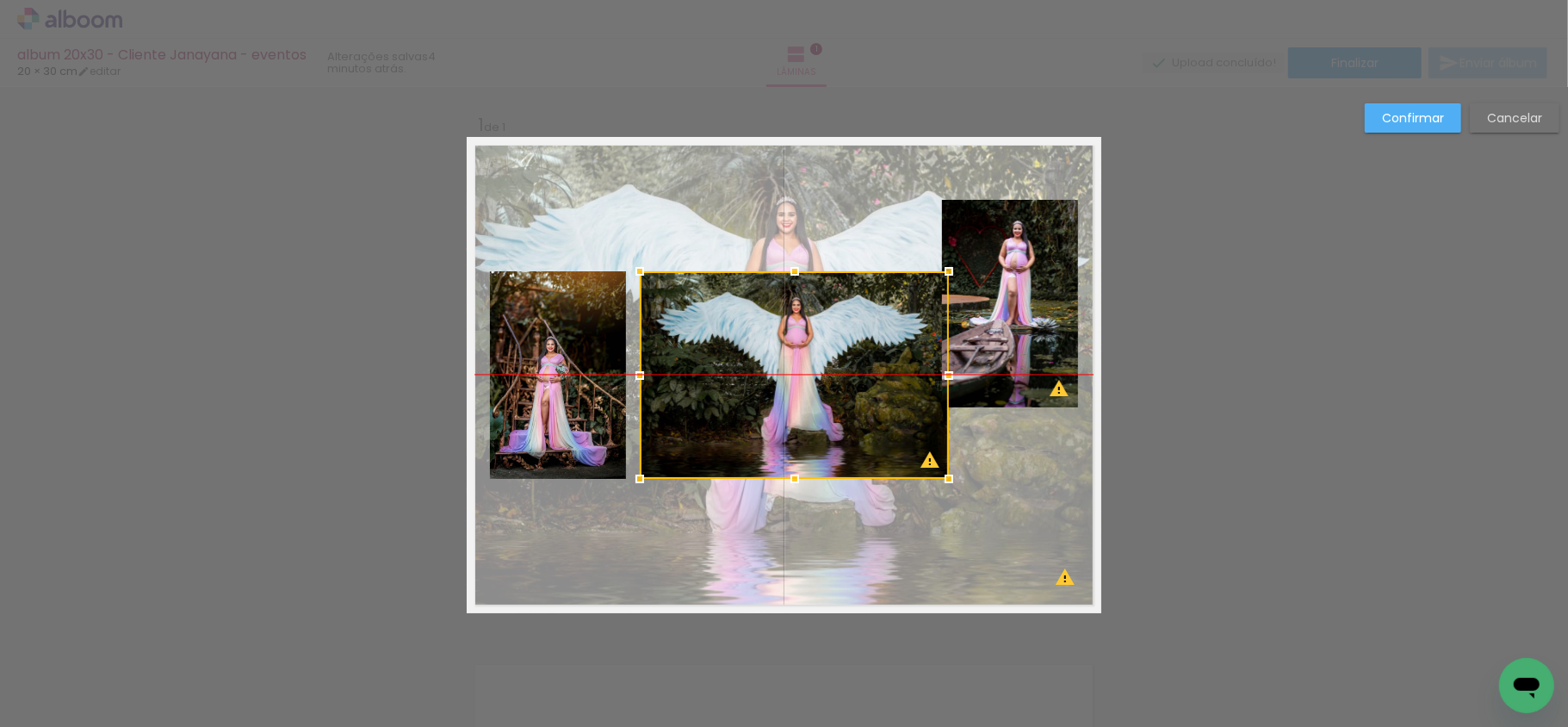
drag, startPoint x: 849, startPoint y: 376, endPoint x: 859, endPoint y: 376, distance: 10.0
click at [859, 376] on div at bounding box center [793, 375] width 309 height 207
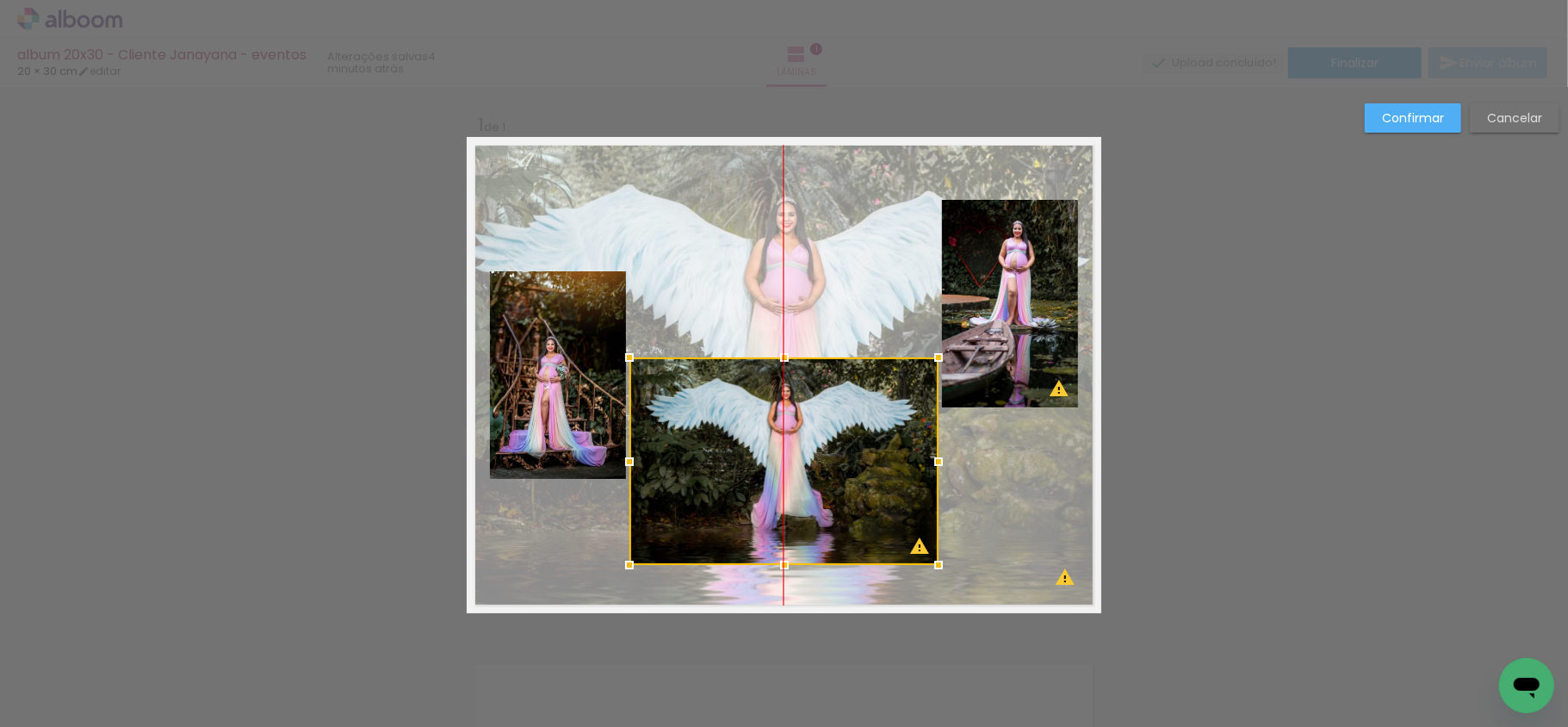
drag, startPoint x: 672, startPoint y: 389, endPoint x: 673, endPoint y: 476, distance: 87.0
click at [673, 476] on div at bounding box center [784, 461] width 309 height 207
click at [524, 386] on quentale-photo at bounding box center [557, 375] width 136 height 207
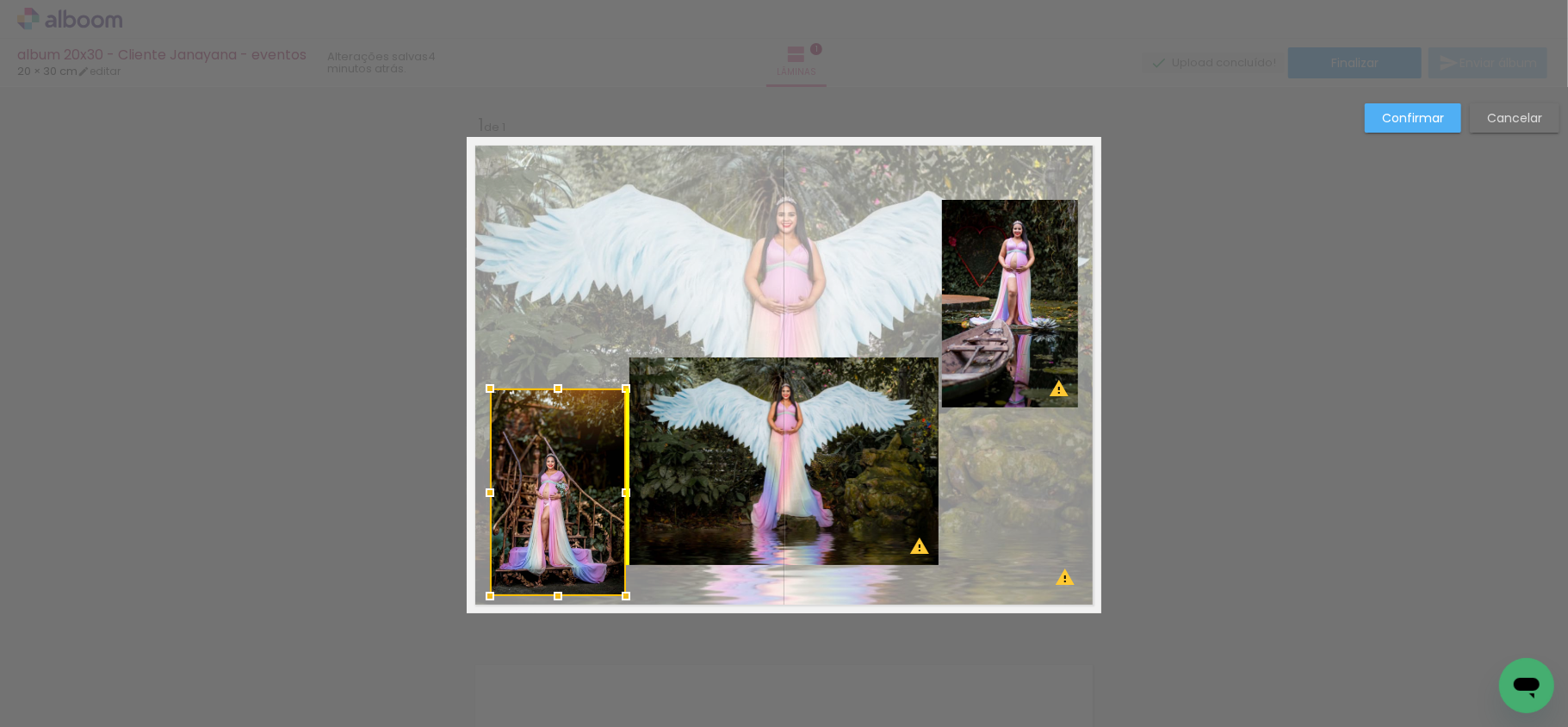
drag, startPoint x: 524, startPoint y: 386, endPoint x: 530, endPoint y: 503, distance: 117.2
click at [530, 503] on div at bounding box center [557, 492] width 136 height 207
drag, startPoint x: 713, startPoint y: 453, endPoint x: 746, endPoint y: 466, distance: 35.5
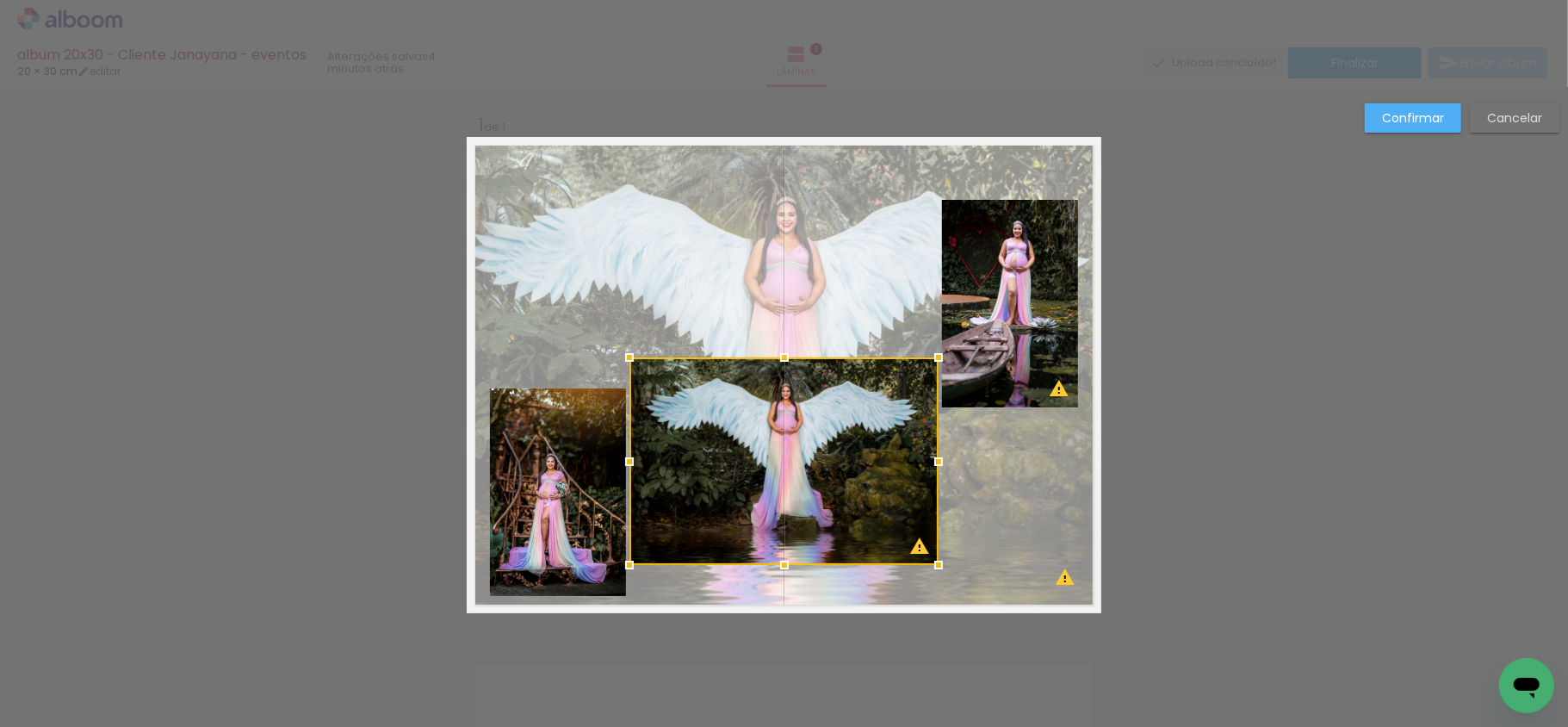
click at [1018, 321] on quentale-photo at bounding box center [1010, 304] width 136 height 207
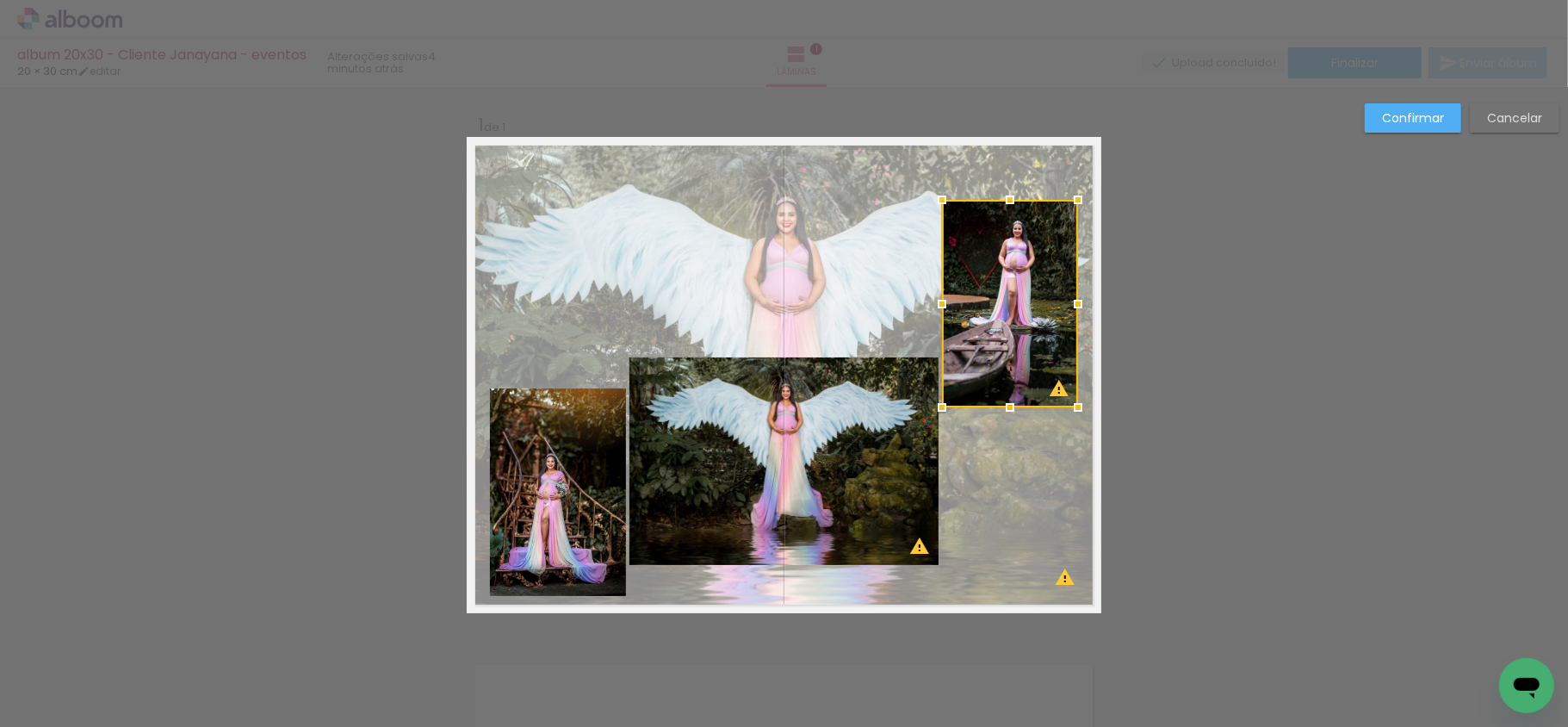
click at [0, 0] on slot "Cancelar" at bounding box center [0, 0] width 0 height 0
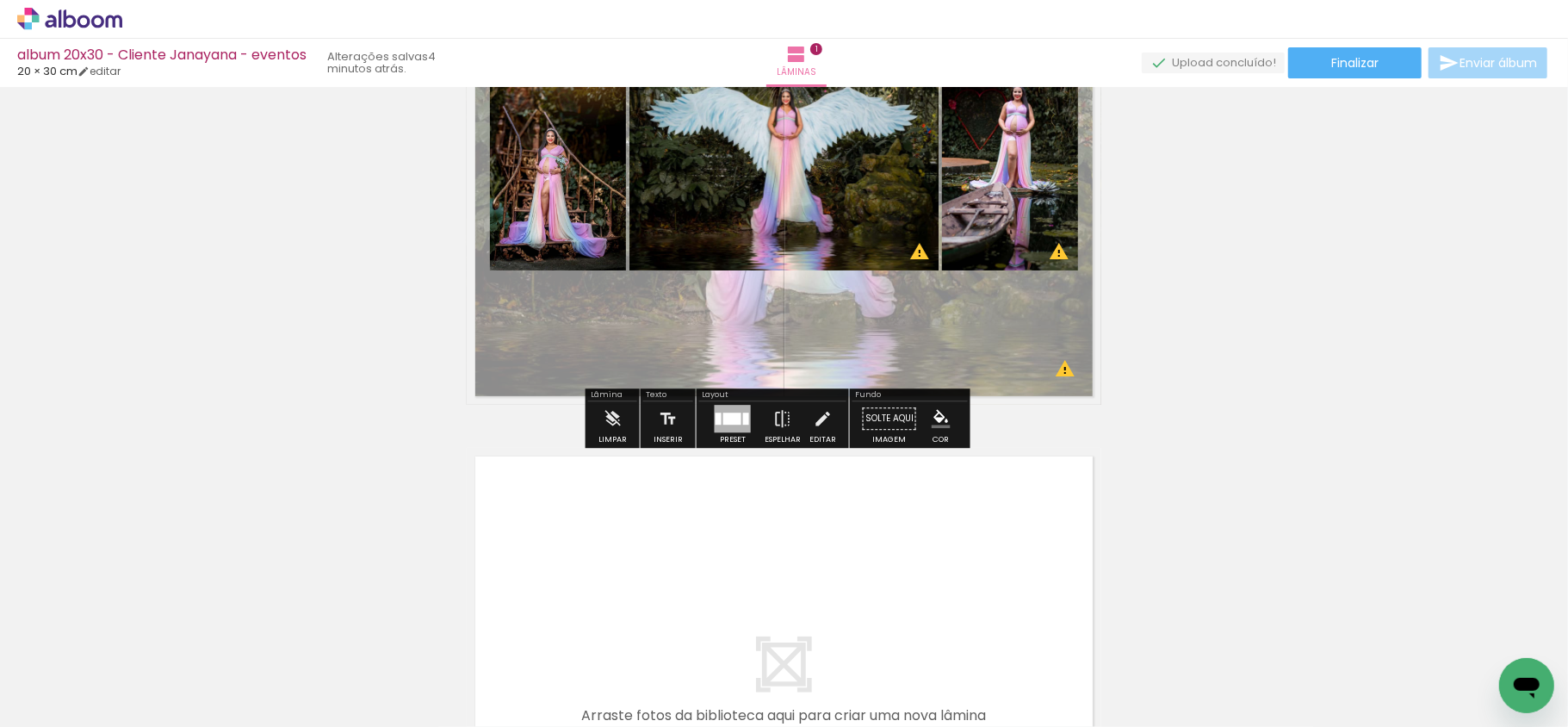
scroll to position [229, 0]
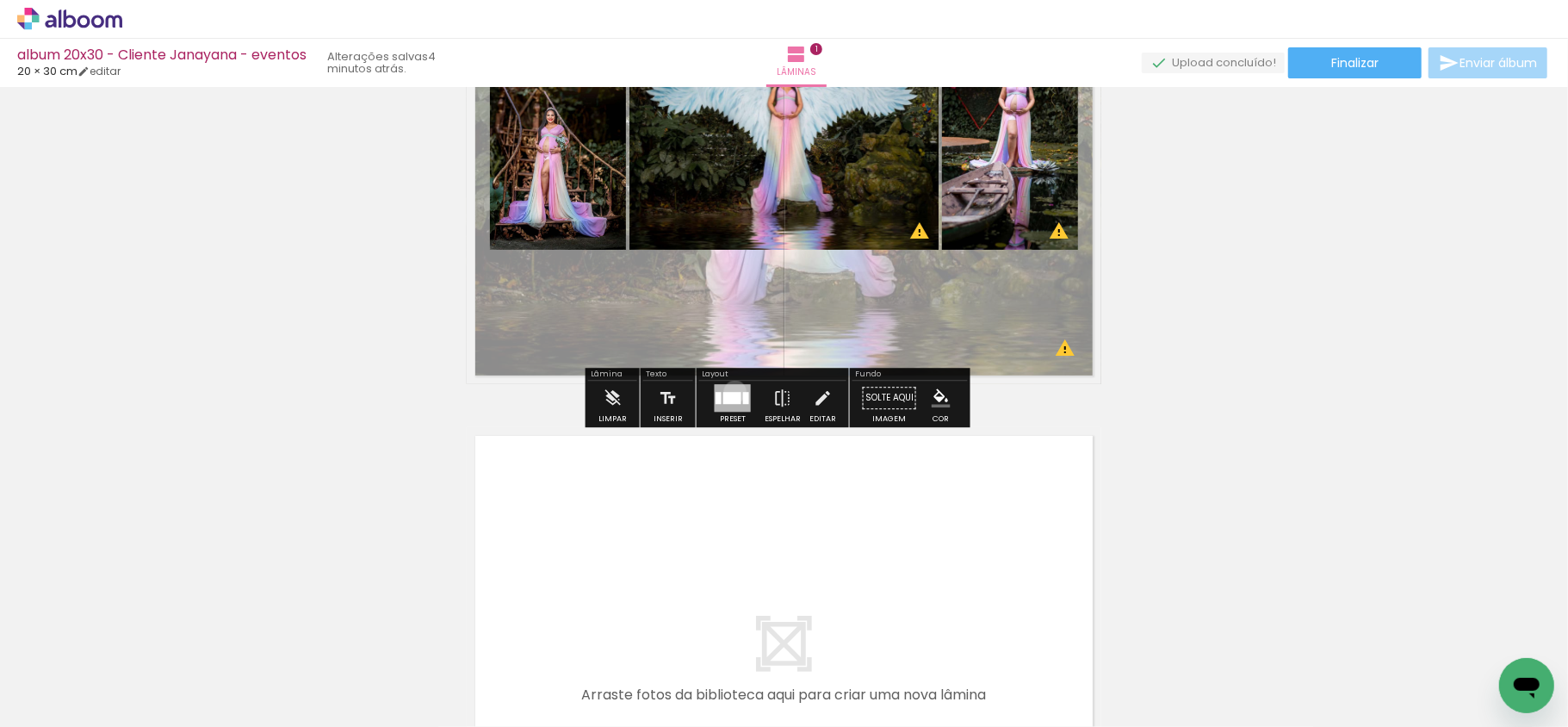
click at [731, 392] on div at bounding box center [732, 397] width 18 height 12
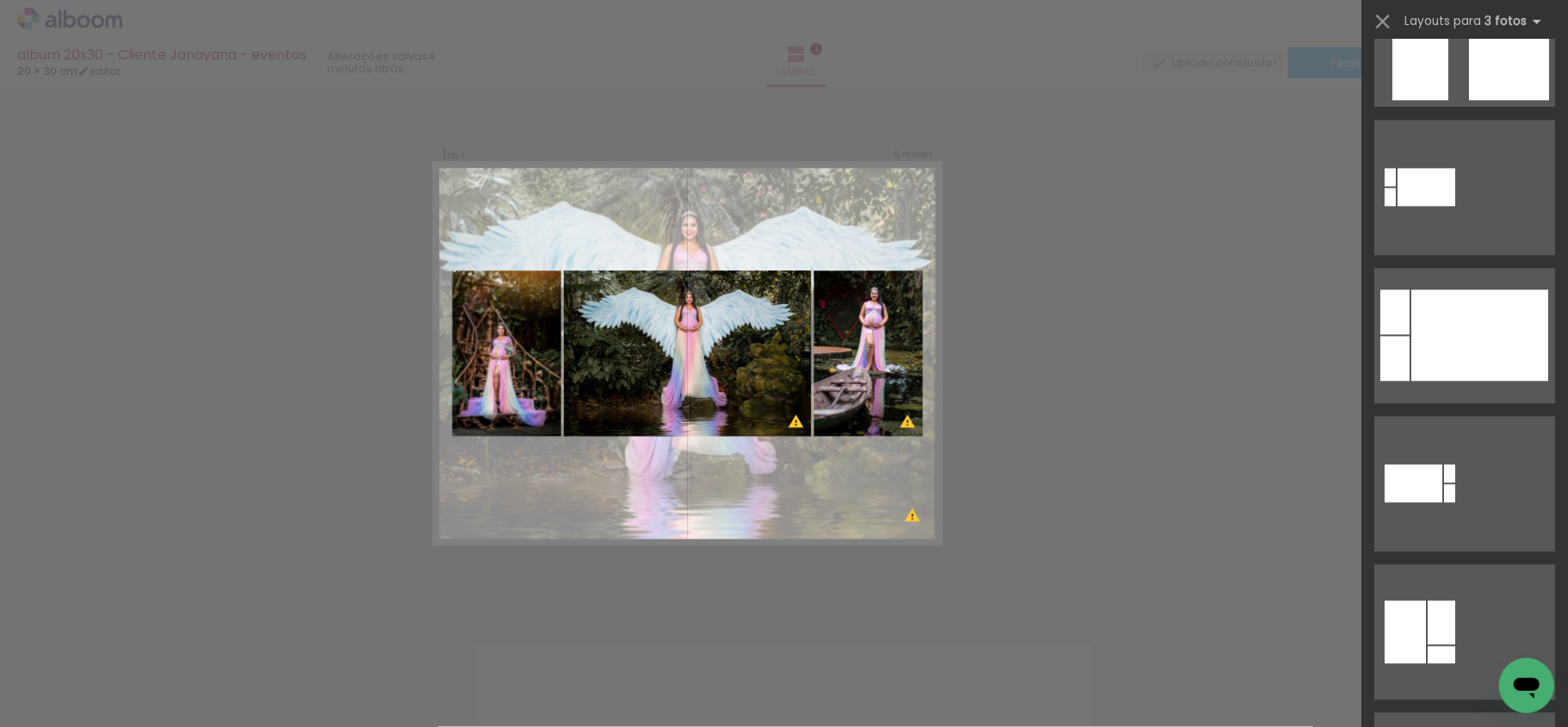
scroll to position [0, 0]
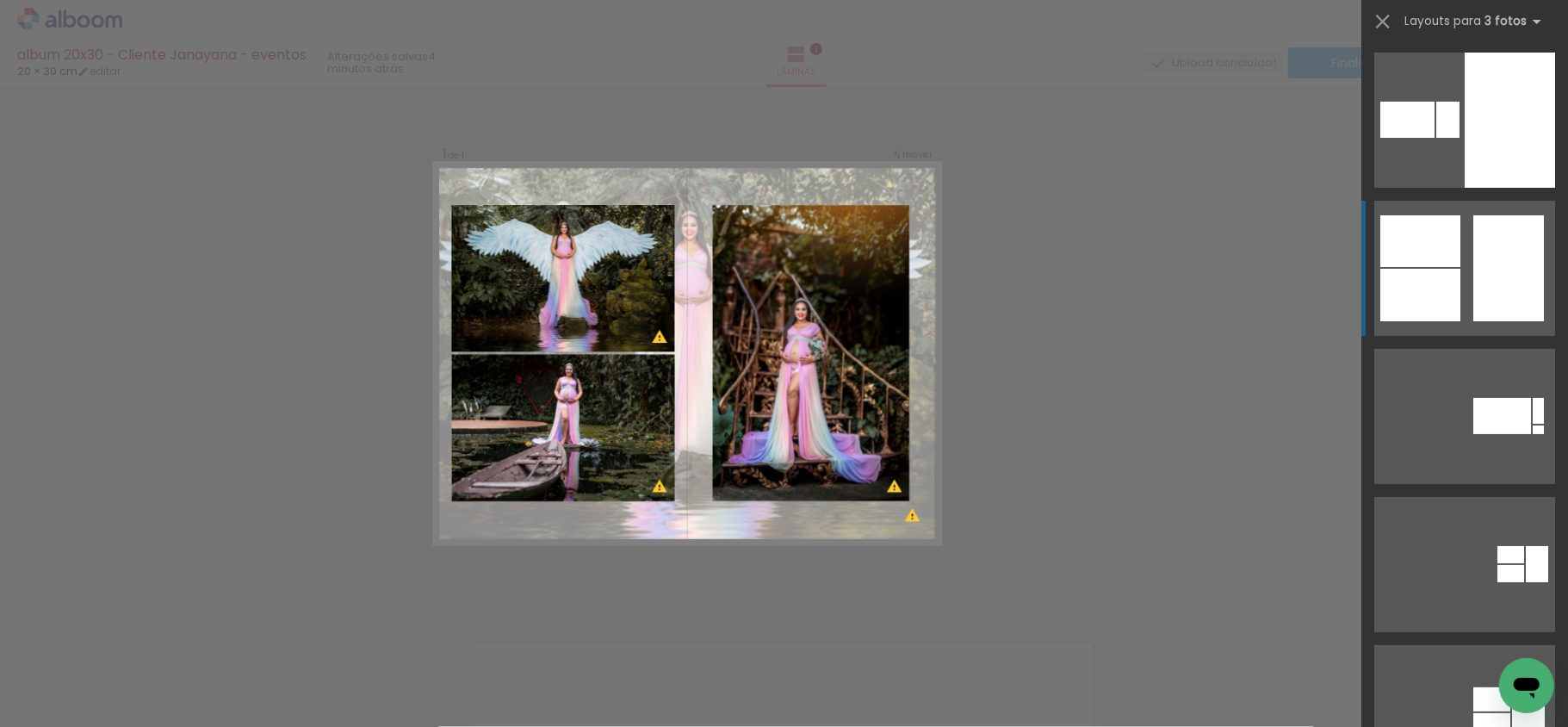
click at [1435, 138] on div at bounding box center [1408, 120] width 54 height 36
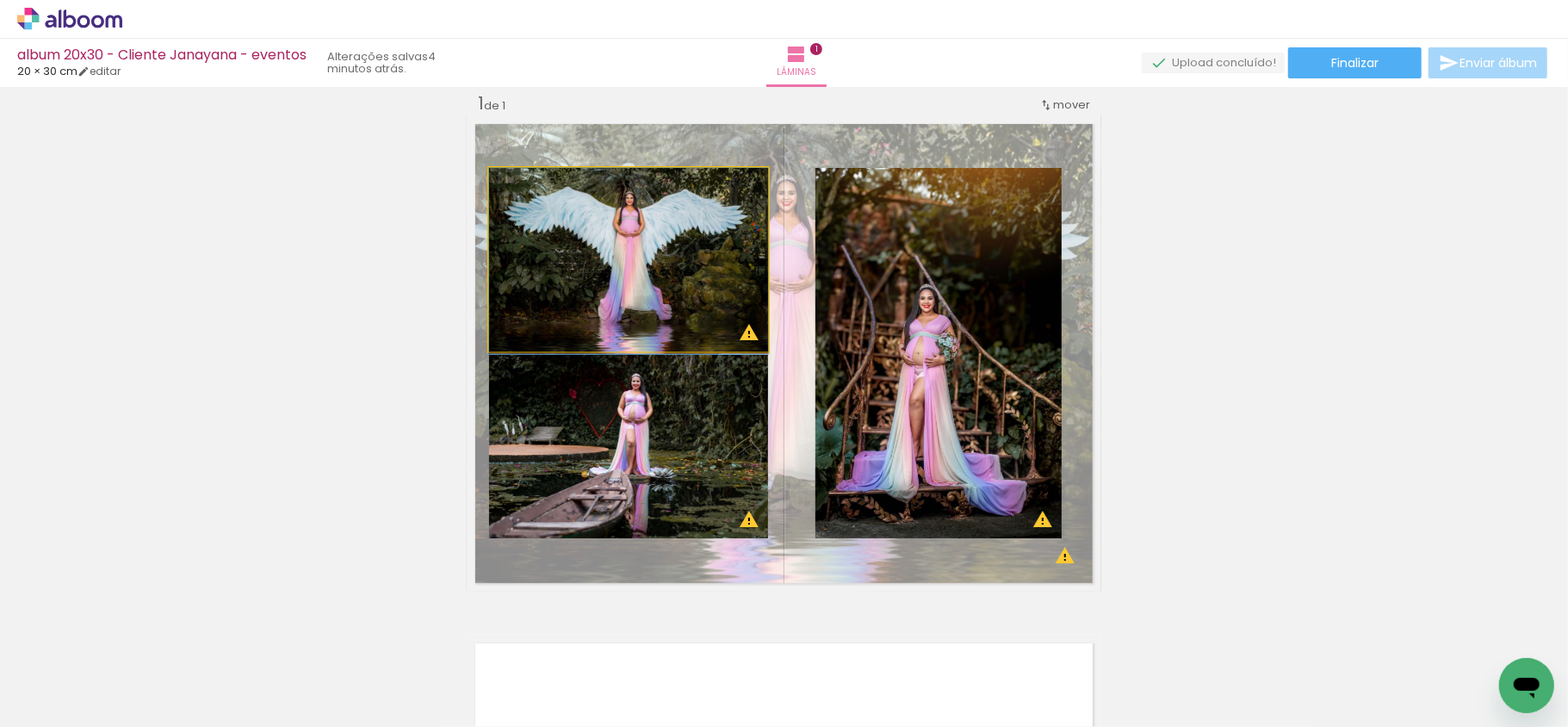
drag, startPoint x: 665, startPoint y: 289, endPoint x: 666, endPoint y: 315, distance: 26.0
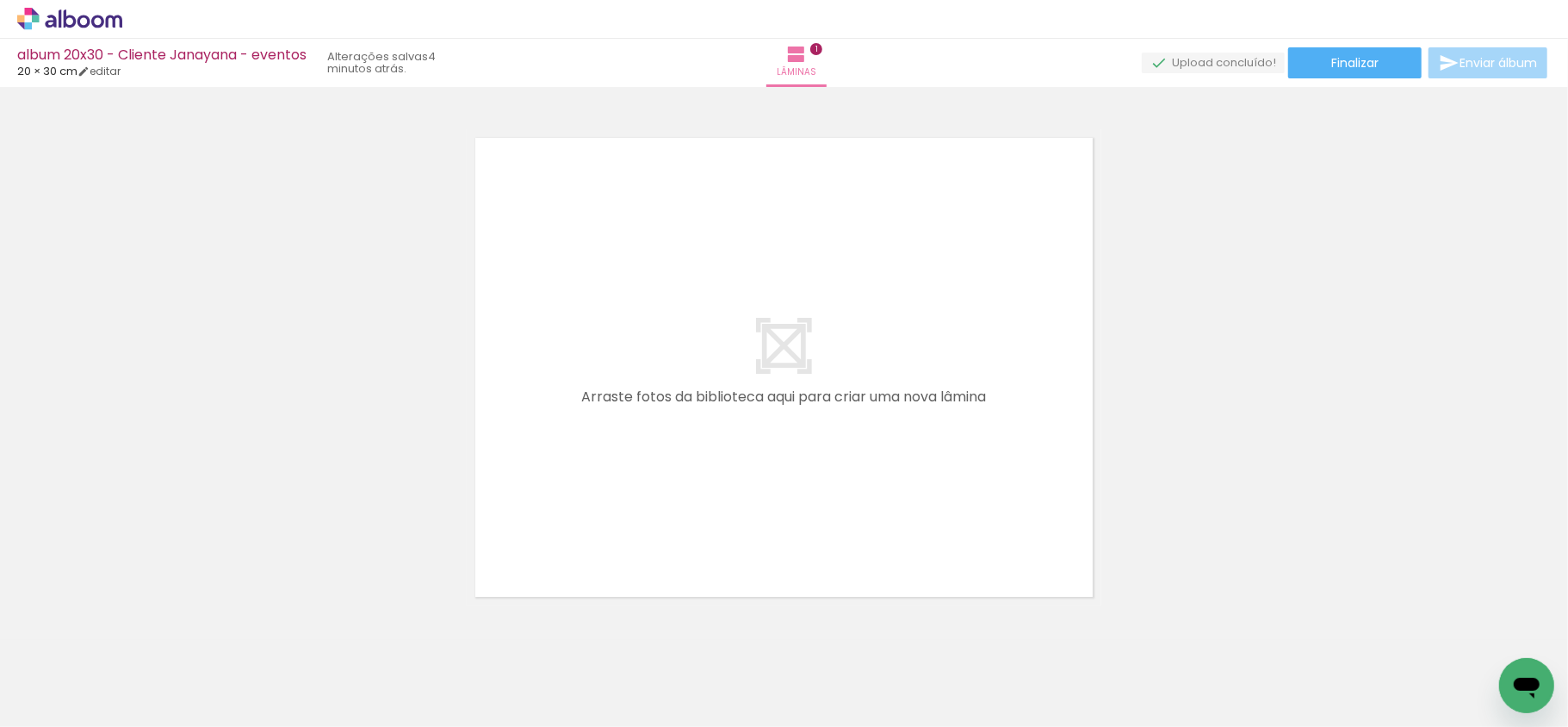
scroll to position [574, 0]
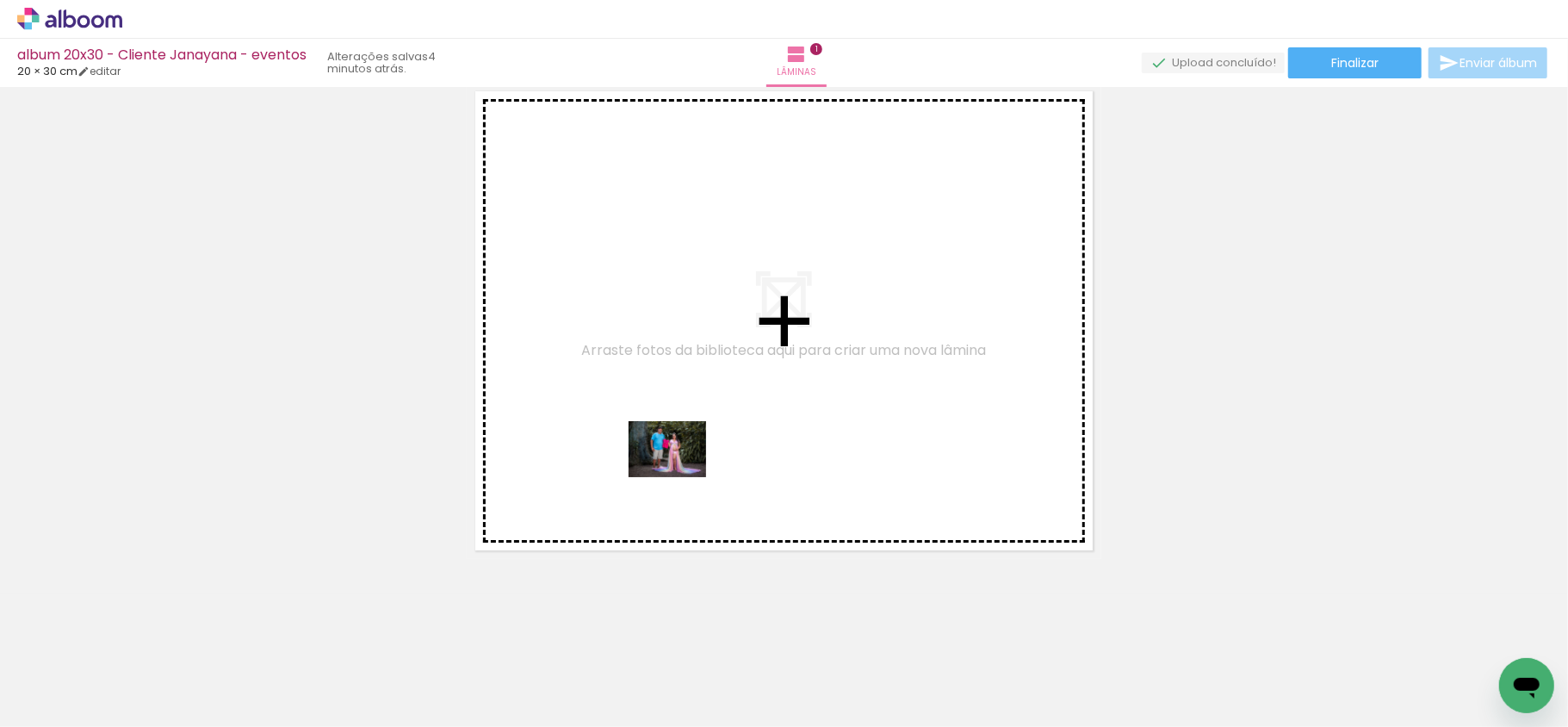
drag, startPoint x: 485, startPoint y: 665, endPoint x: 680, endPoint y: 470, distance: 275.8
click at [680, 472] on quentale-workspace at bounding box center [784, 363] width 1568 height 727
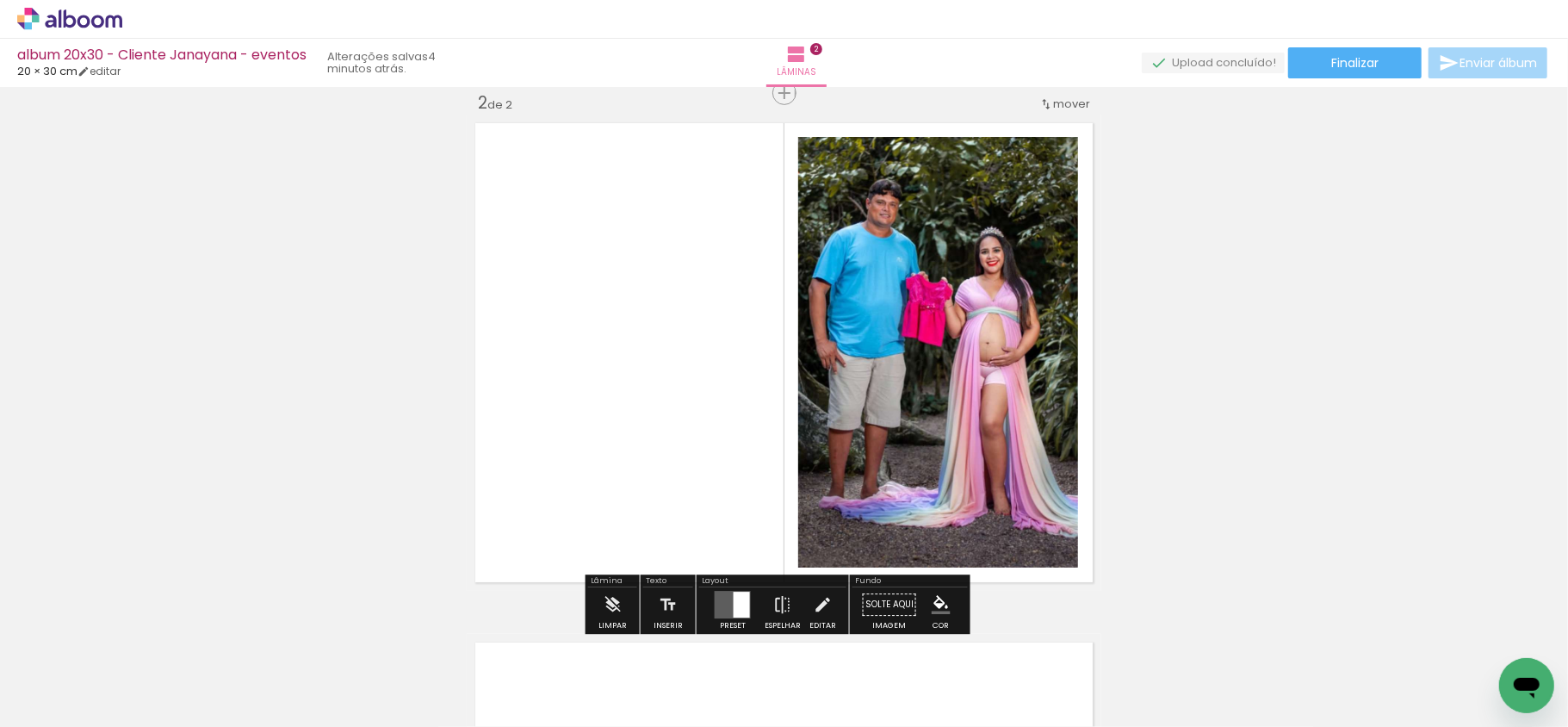
scroll to position [541, 0]
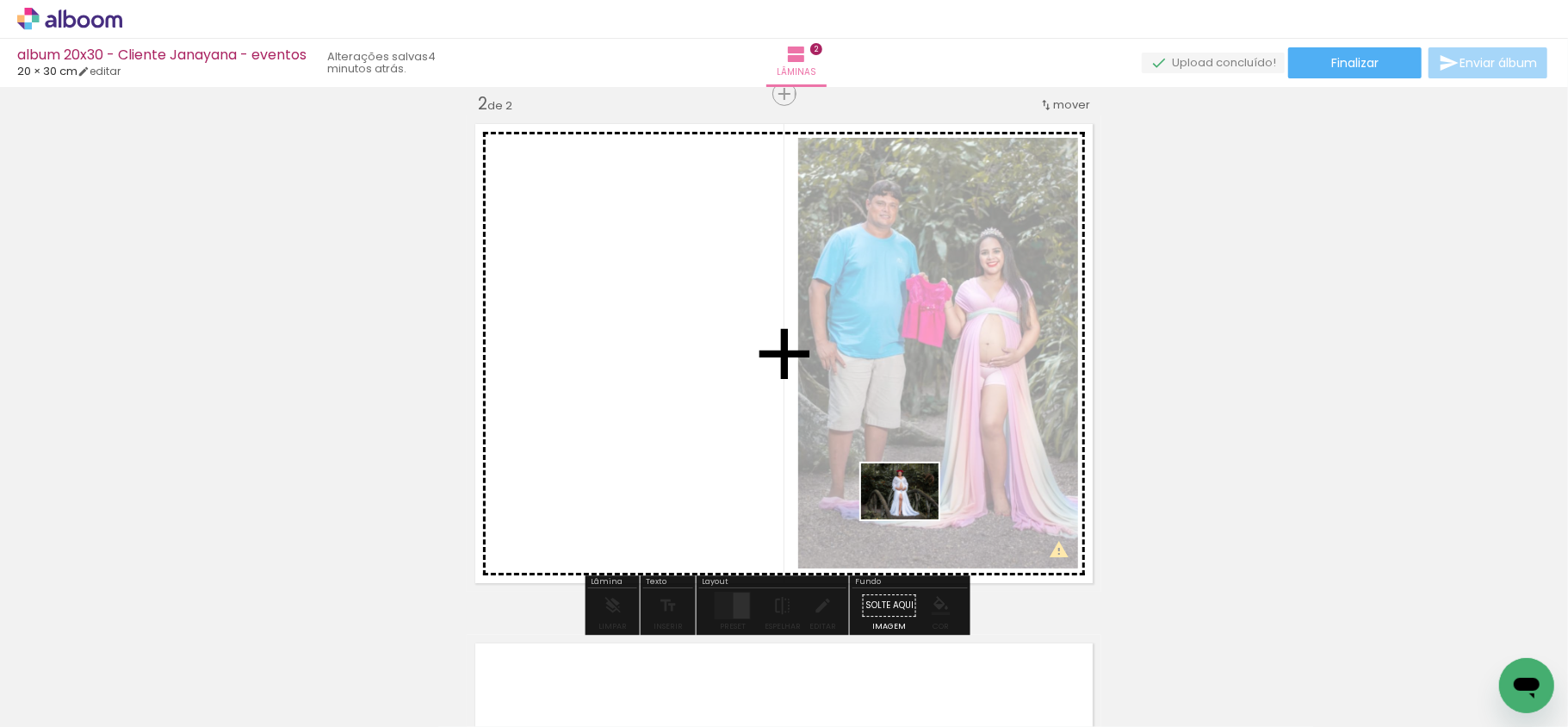
drag, startPoint x: 745, startPoint y: 603, endPoint x: 891, endPoint y: 522, distance: 167.0
click at [911, 514] on quentale-workspace at bounding box center [784, 363] width 1568 height 727
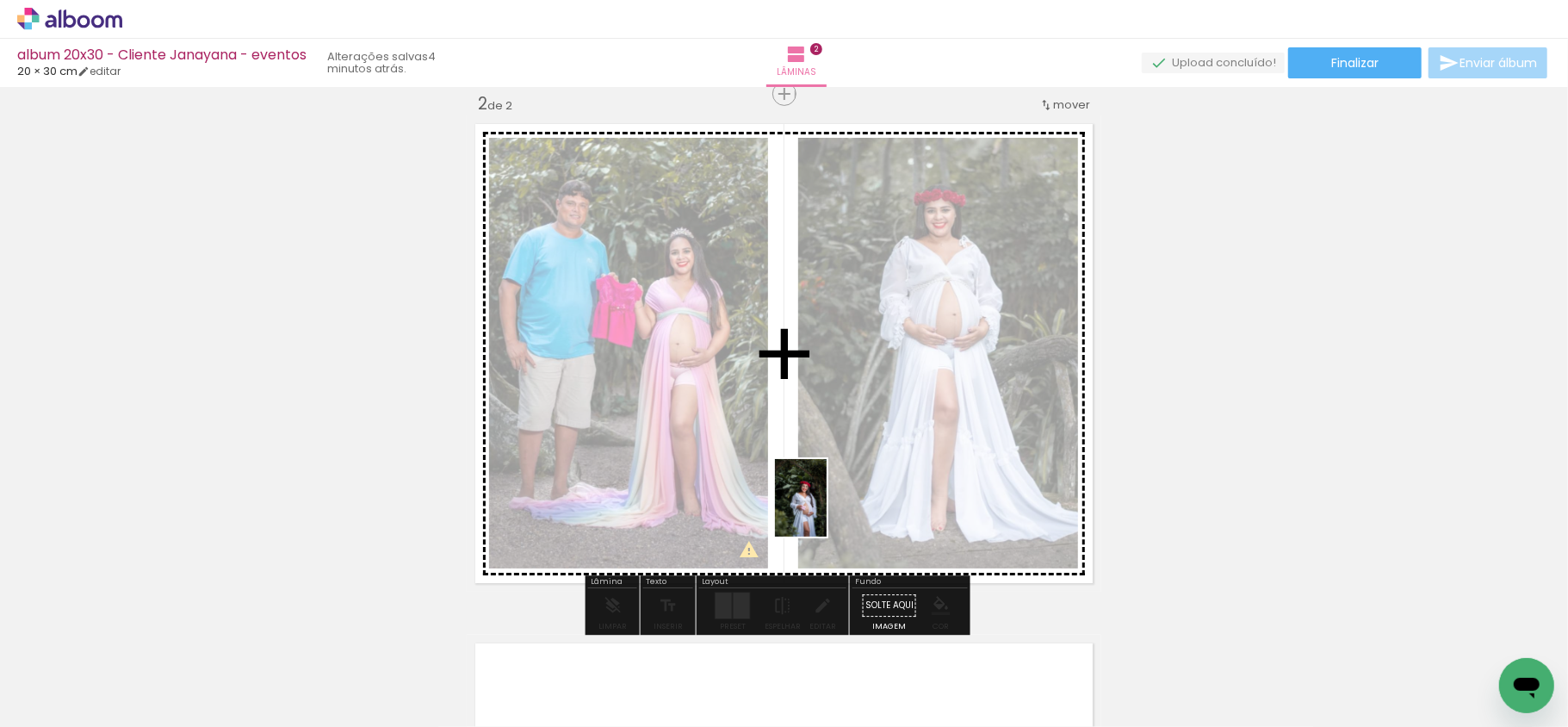
drag, startPoint x: 672, startPoint y: 683, endPoint x: 824, endPoint y: 510, distance: 230.3
click at [827, 510] on quentale-workspace at bounding box center [784, 363] width 1568 height 727
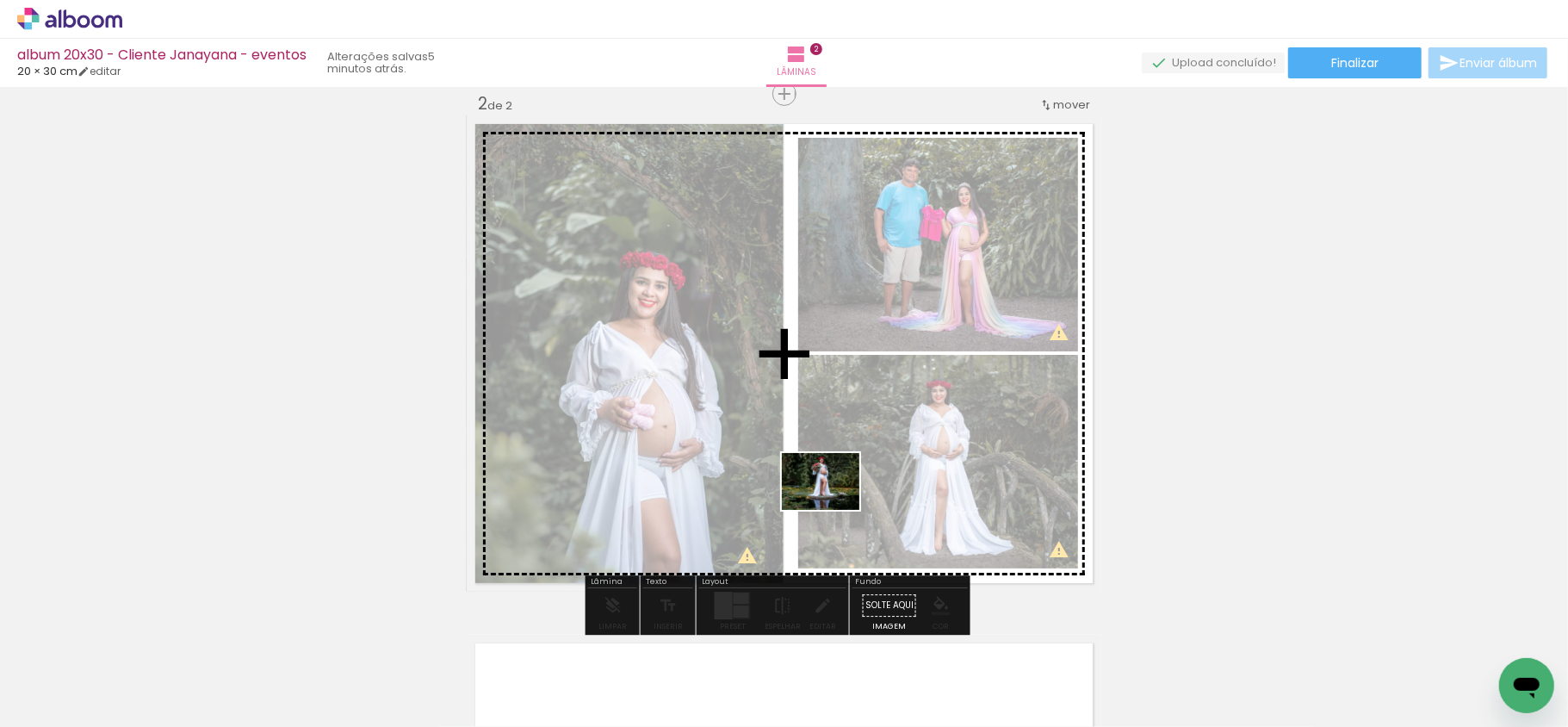
drag, startPoint x: 735, startPoint y: 686, endPoint x: 834, endPoint y: 504, distance: 207.2
click at [834, 504] on quentale-workspace at bounding box center [784, 363] width 1568 height 727
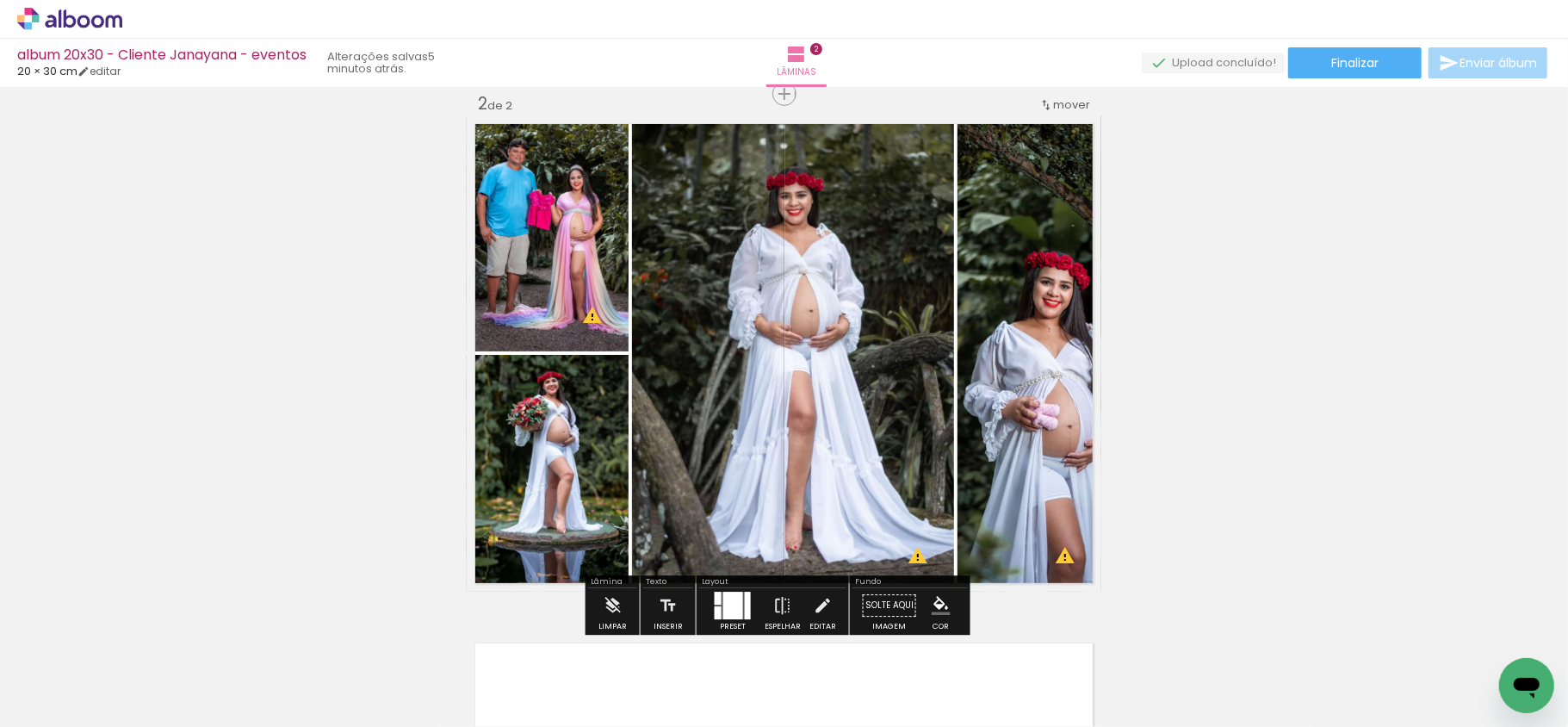
click at [725, 604] on div at bounding box center [733, 605] width 20 height 28
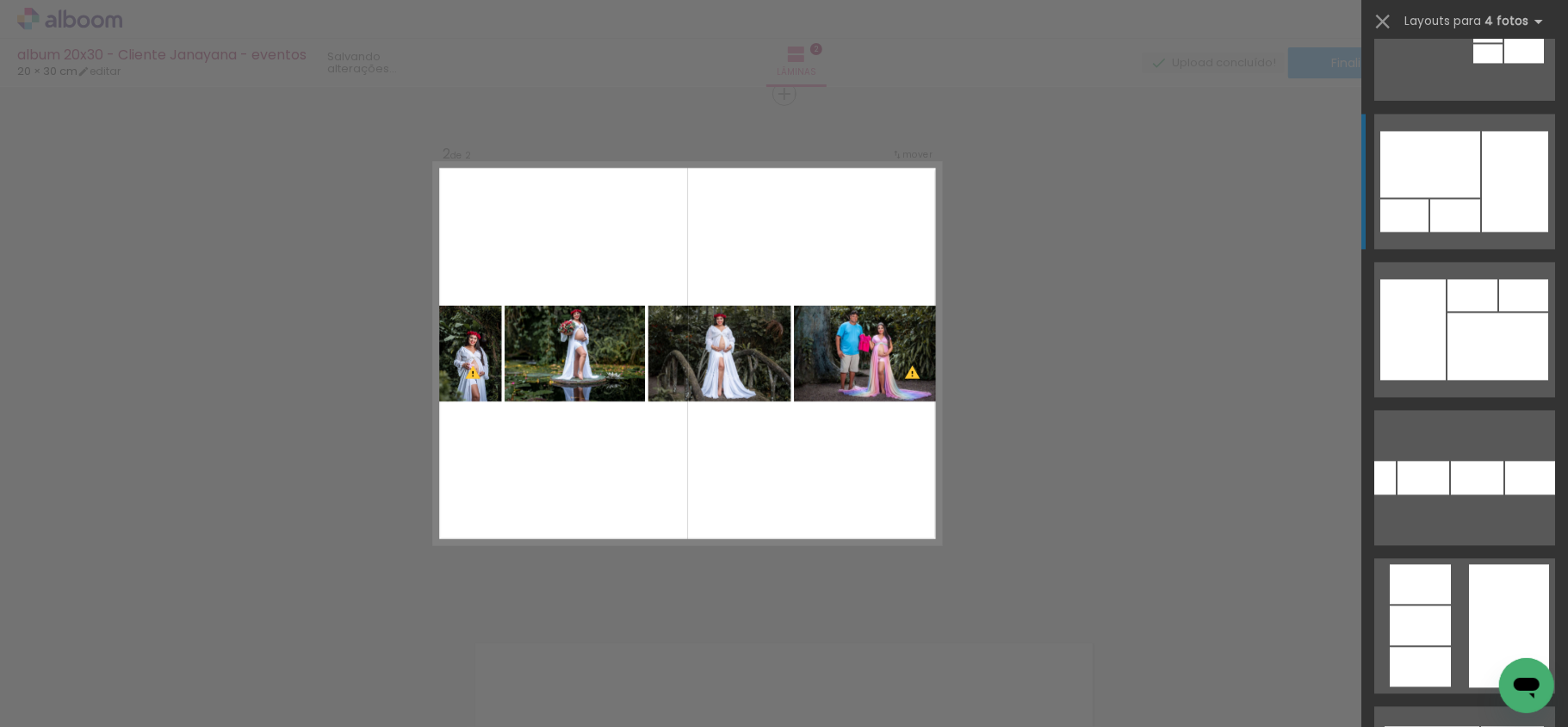
scroll to position [2757, 0]
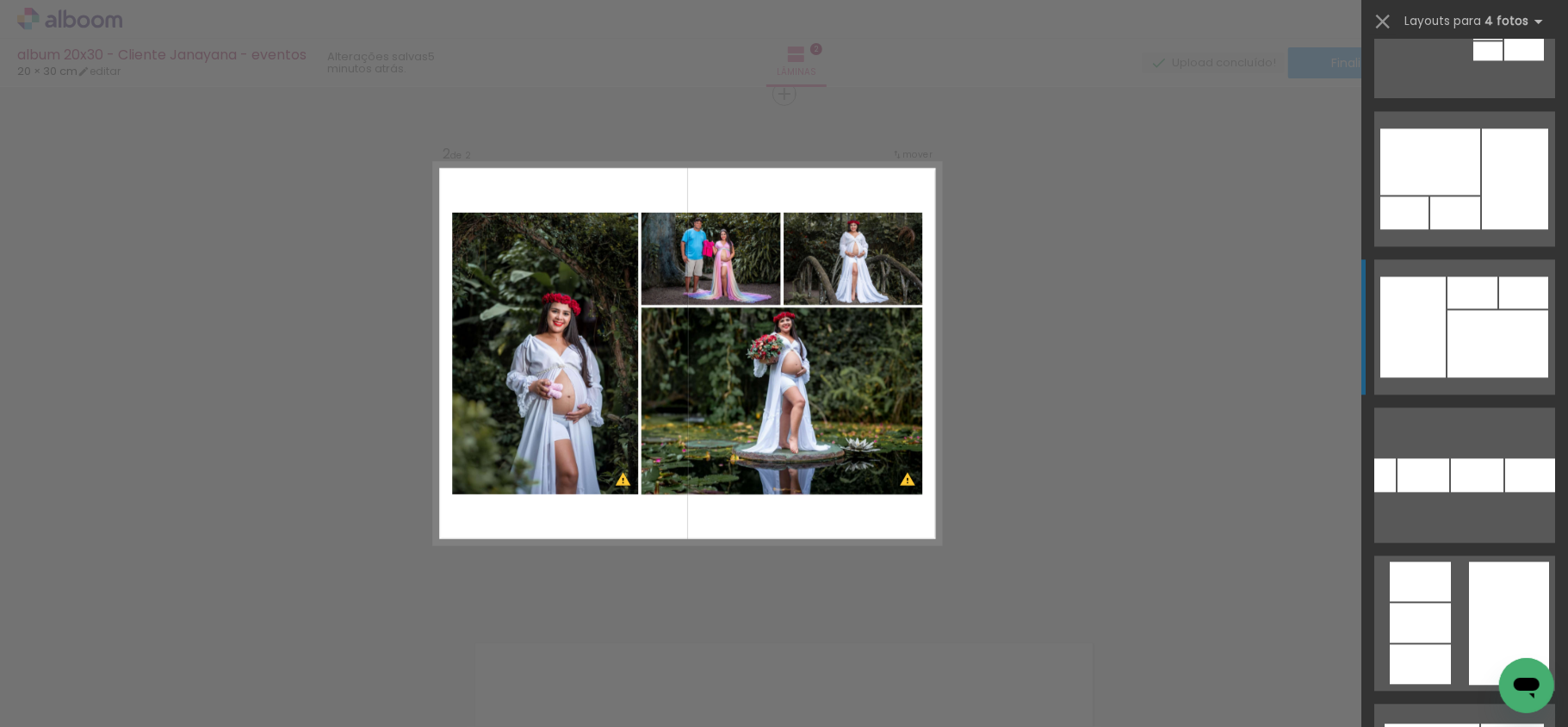
click at [1478, 331] on div at bounding box center [1498, 343] width 101 height 68
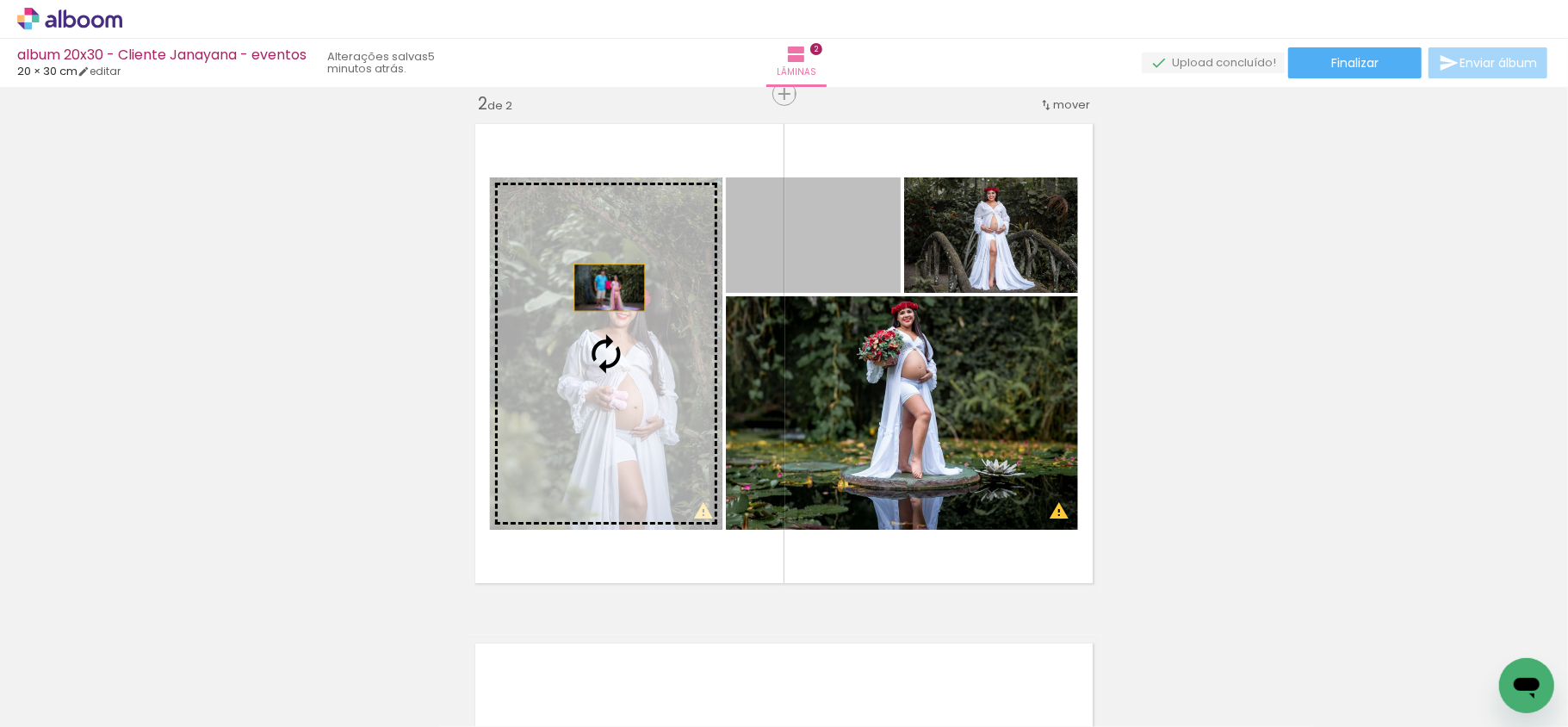
drag, startPoint x: 818, startPoint y: 246, endPoint x: 600, endPoint y: 287, distance: 221.8
click at [0, 0] on slot at bounding box center [0, 0] width 0 height 0
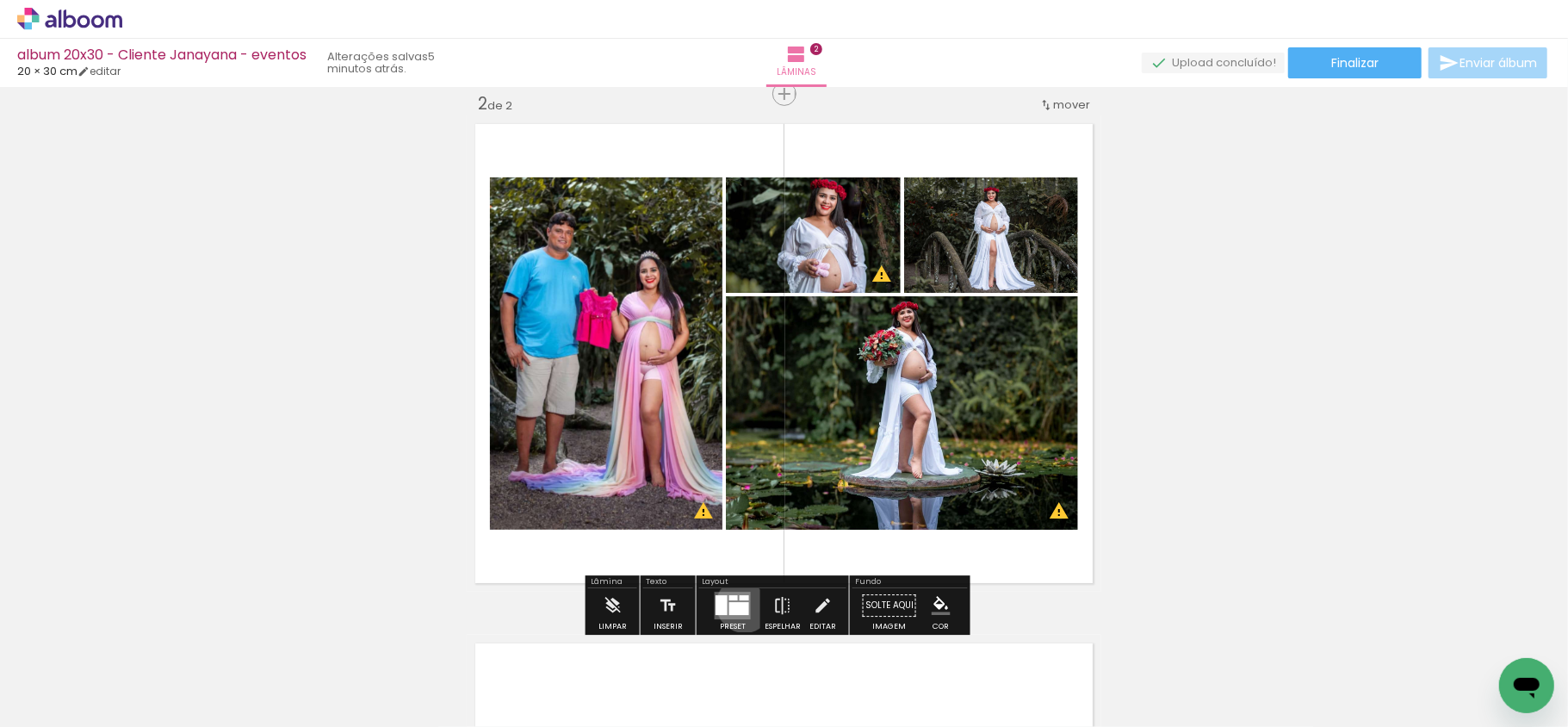
click at [740, 604] on div at bounding box center [739, 608] width 20 height 13
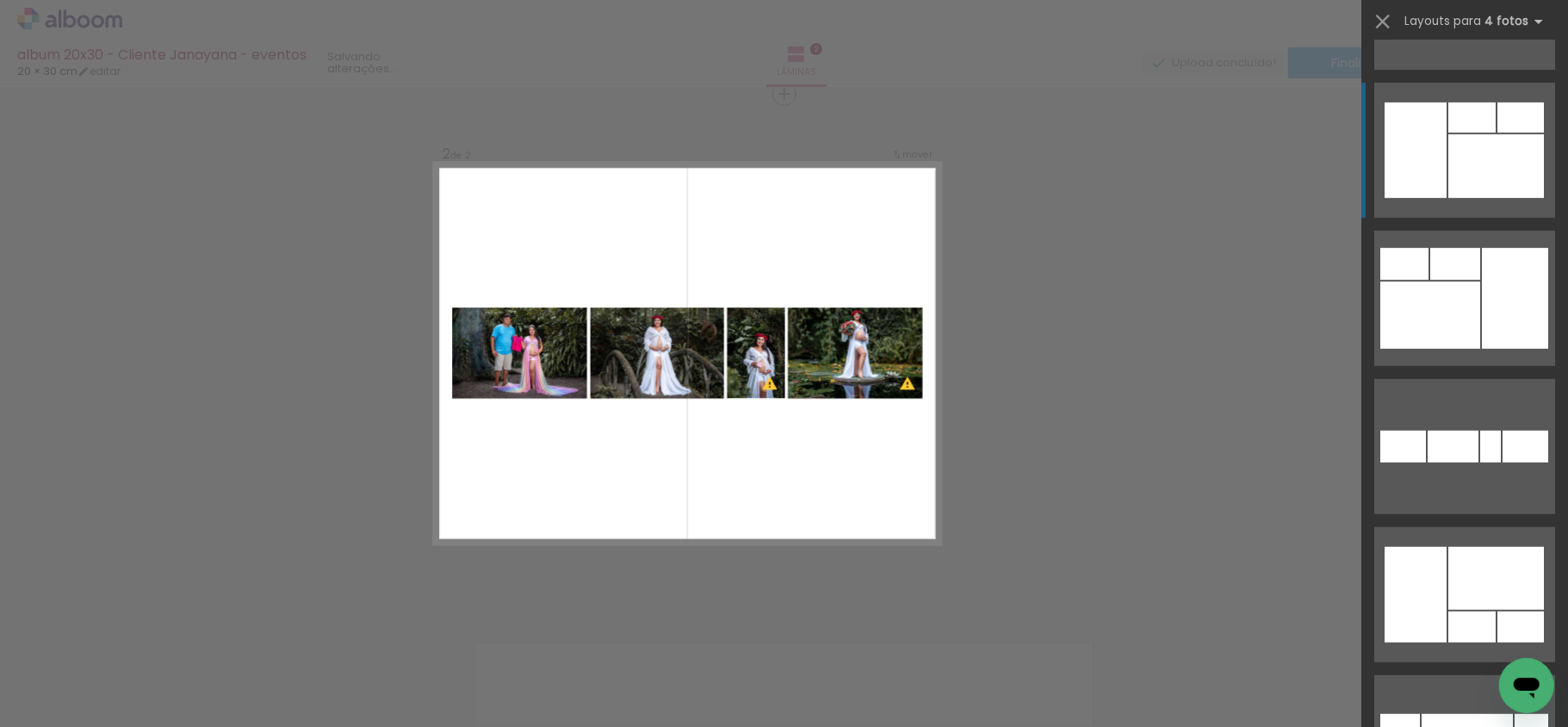
scroll to position [5490, 0]
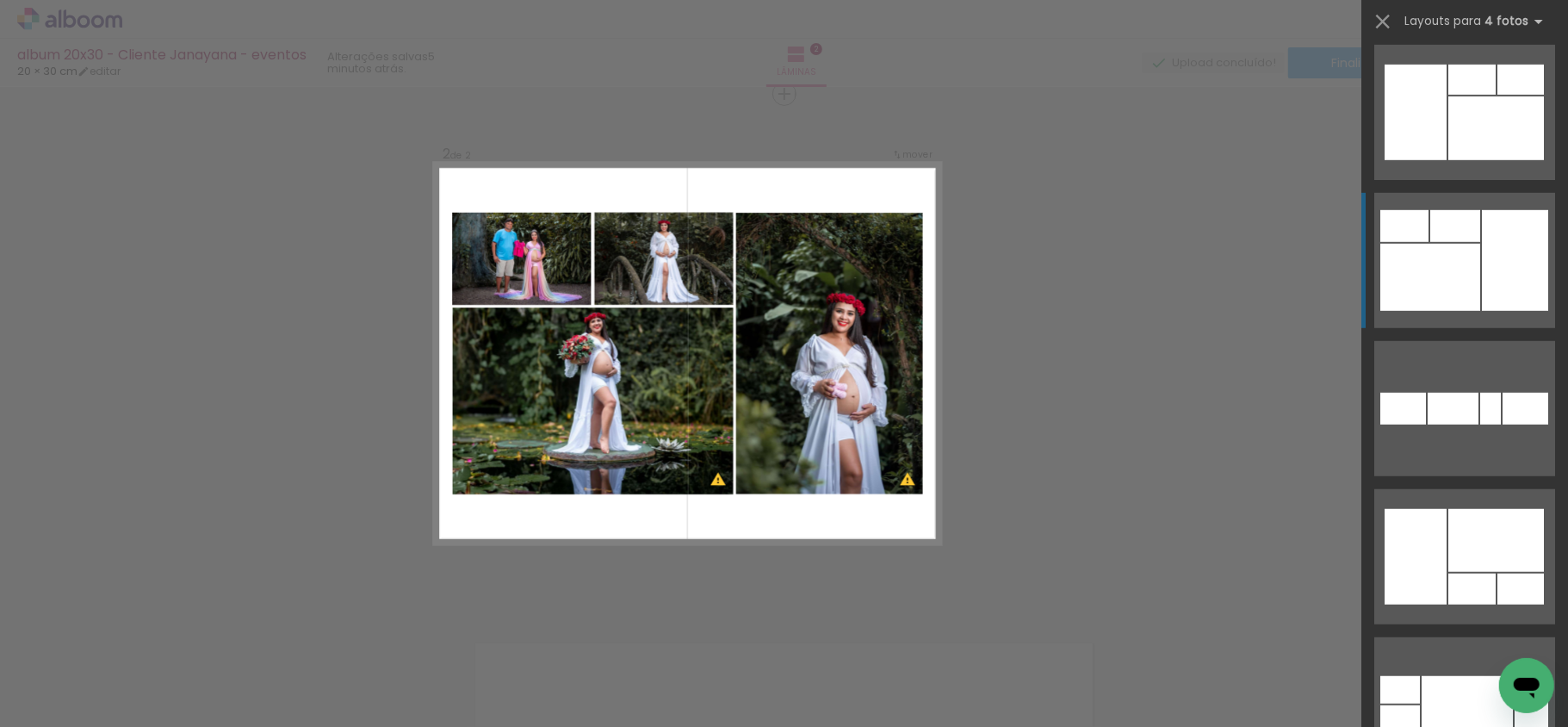
click at [1502, 160] on div at bounding box center [1496, 128] width 95 height 64
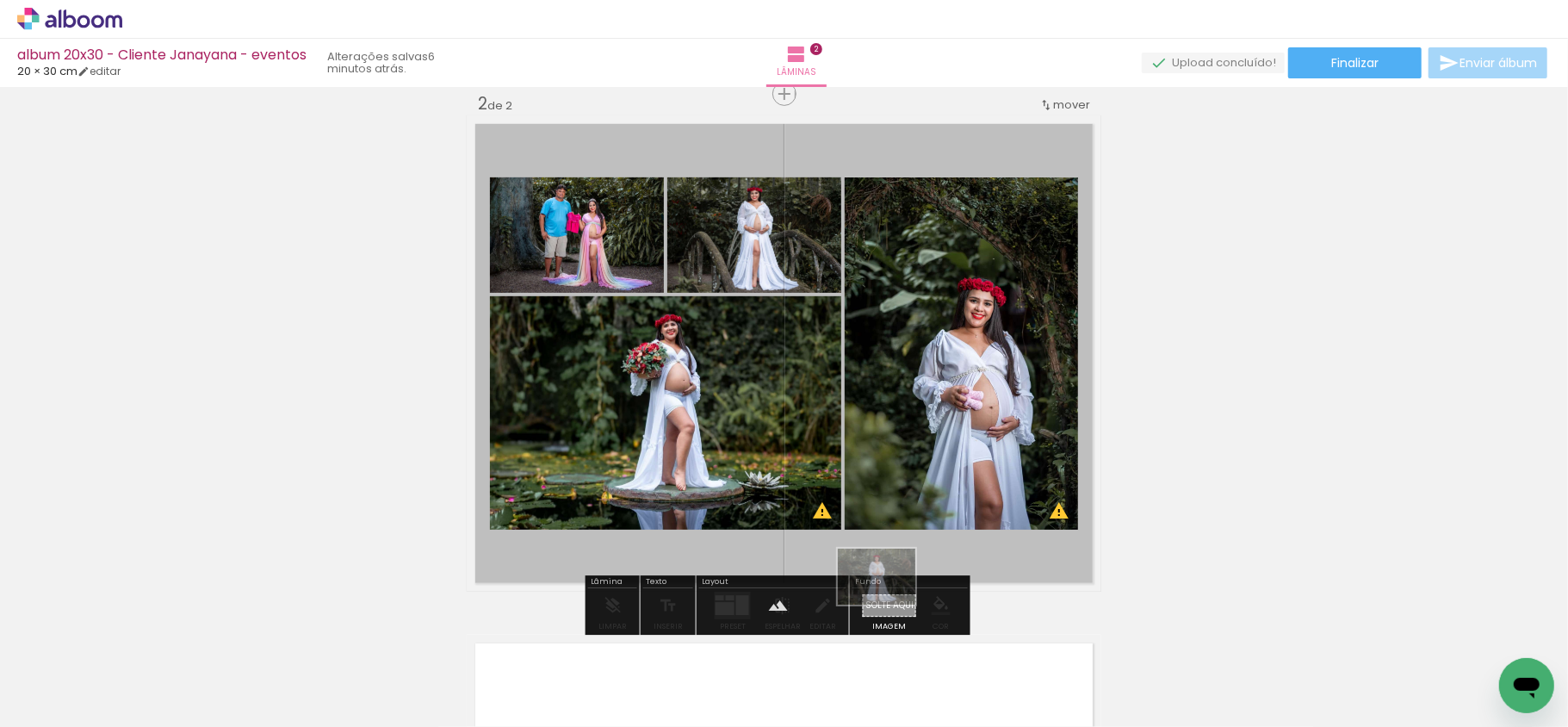
drag, startPoint x: 563, startPoint y: 689, endPoint x: 886, endPoint y: 601, distance: 334.8
click at [887, 601] on quentale-workspace at bounding box center [784, 363] width 1568 height 727
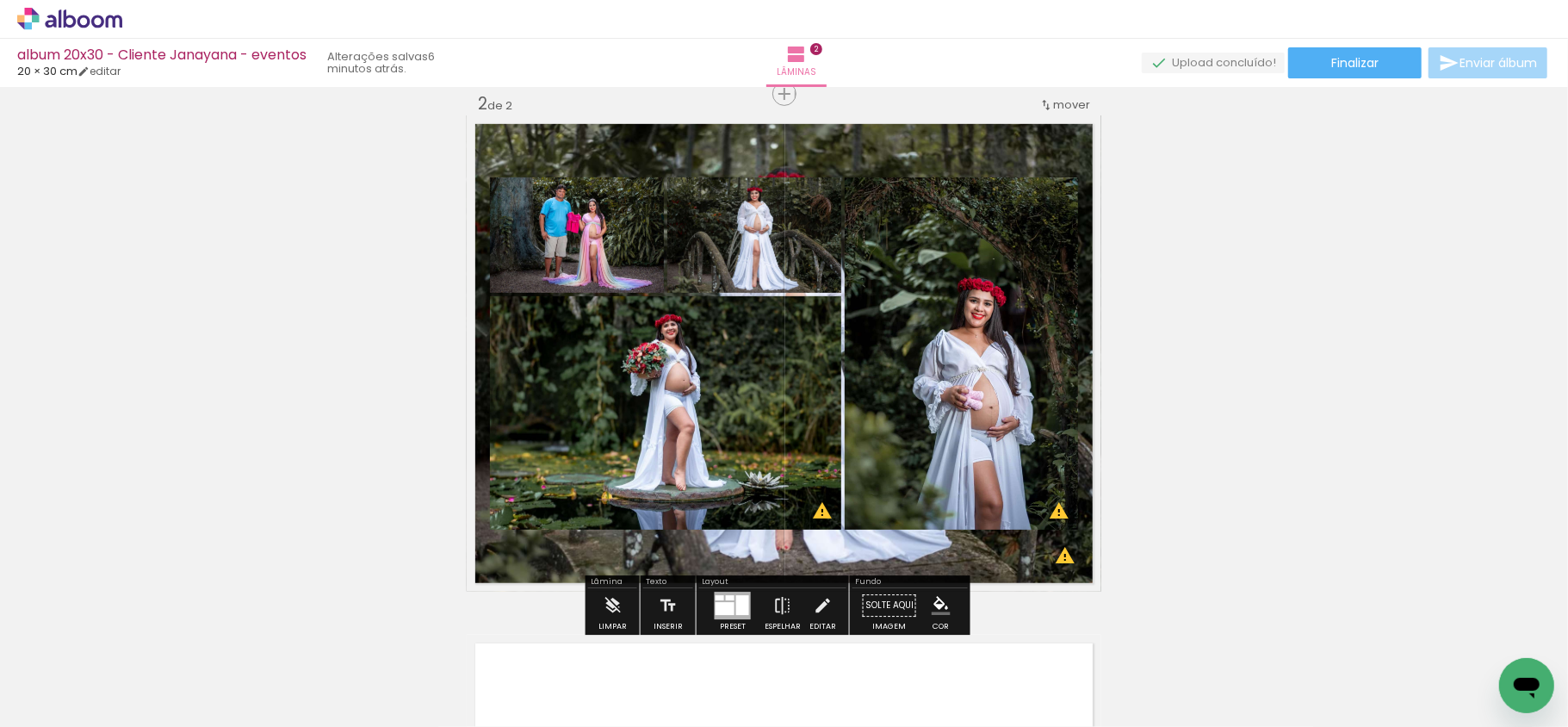
click at [891, 604] on paper-button "Solte aqui Imagem" at bounding box center [889, 610] width 62 height 44
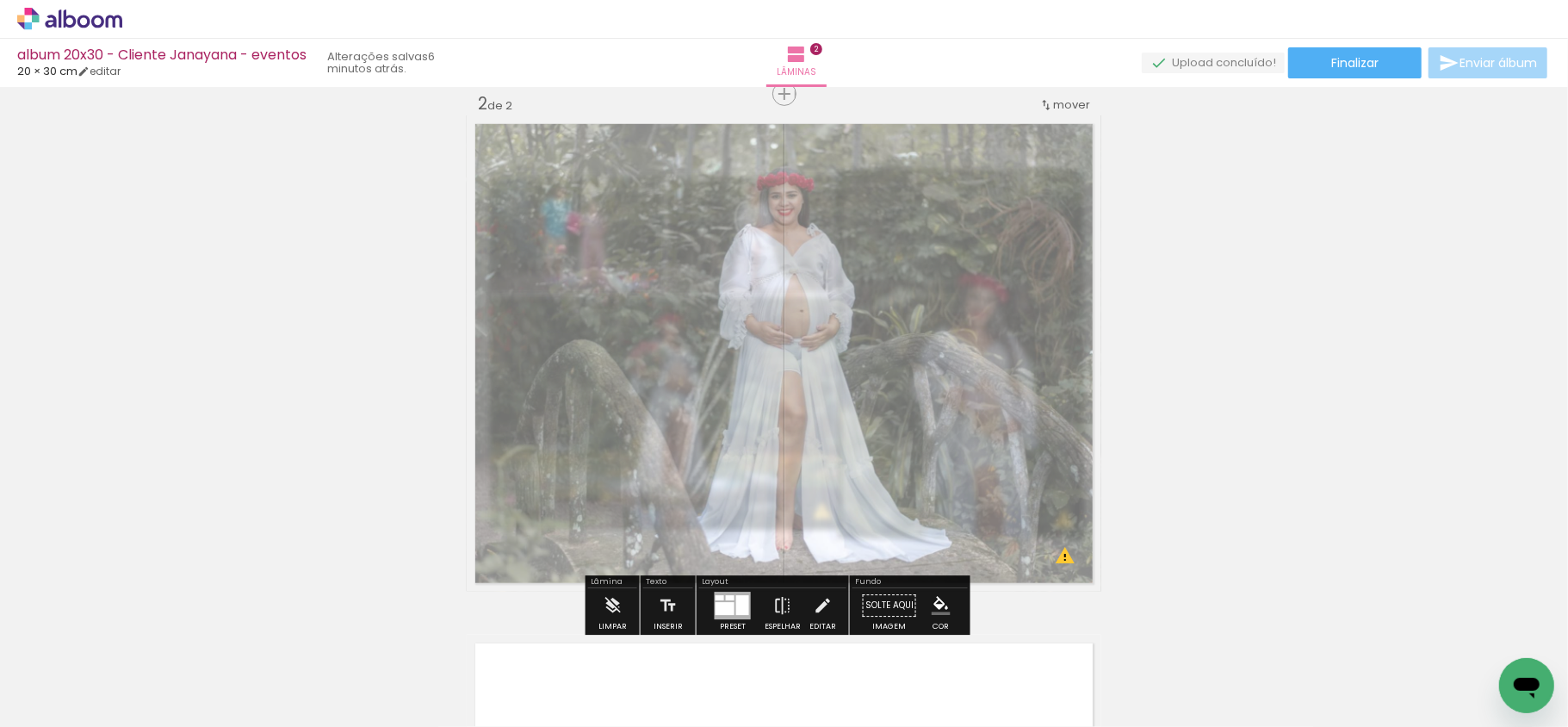
drag, startPoint x: 707, startPoint y: 164, endPoint x: 670, endPoint y: 167, distance: 37.1
type paper-slider "45"
click at [670, 167] on div at bounding box center [684, 159] width 28 height 28
click at [1264, 335] on div "Inserir lâmina 1 de 2 Inserir lâmina 2 de 2 O Designbox precisará aumentar a su…" at bounding box center [784, 332] width 1568 height 1559
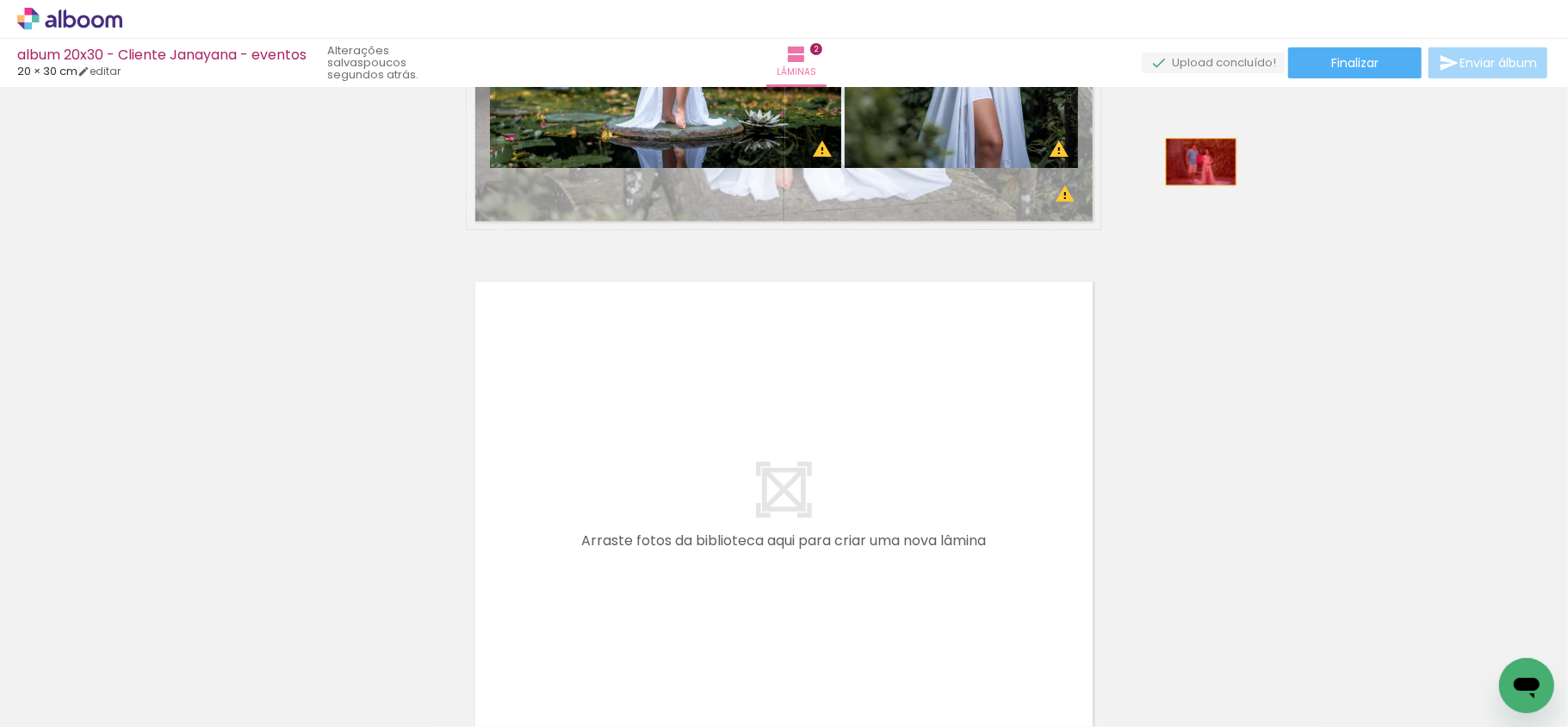
scroll to position [1000, 0]
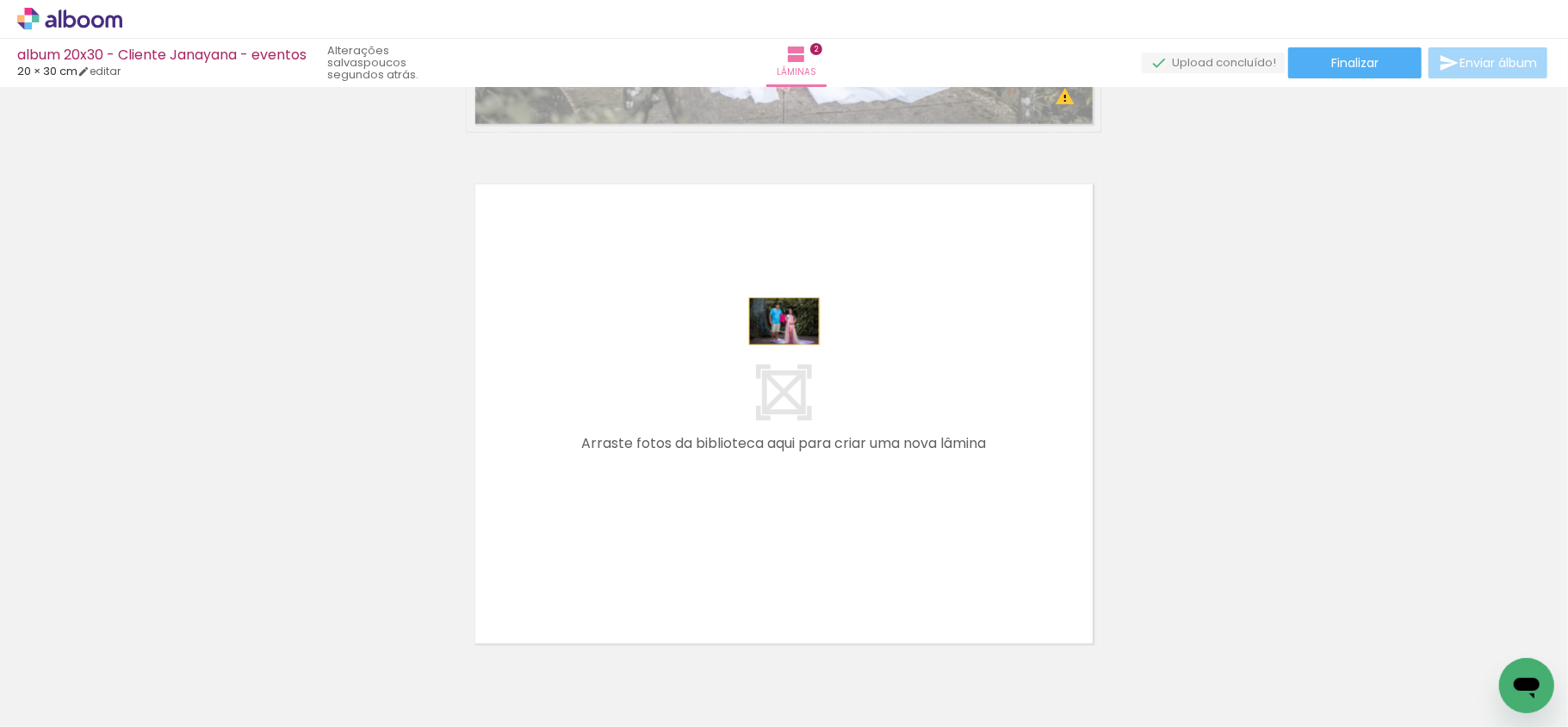
drag, startPoint x: 548, startPoint y: 249, endPoint x: 776, endPoint y: 780, distance: 577.9
click at [776, 726] on html "link( href="../../bower_components/polymer/polymer.html" rel="import" ) picture…" at bounding box center [784, 363] width 1568 height 727
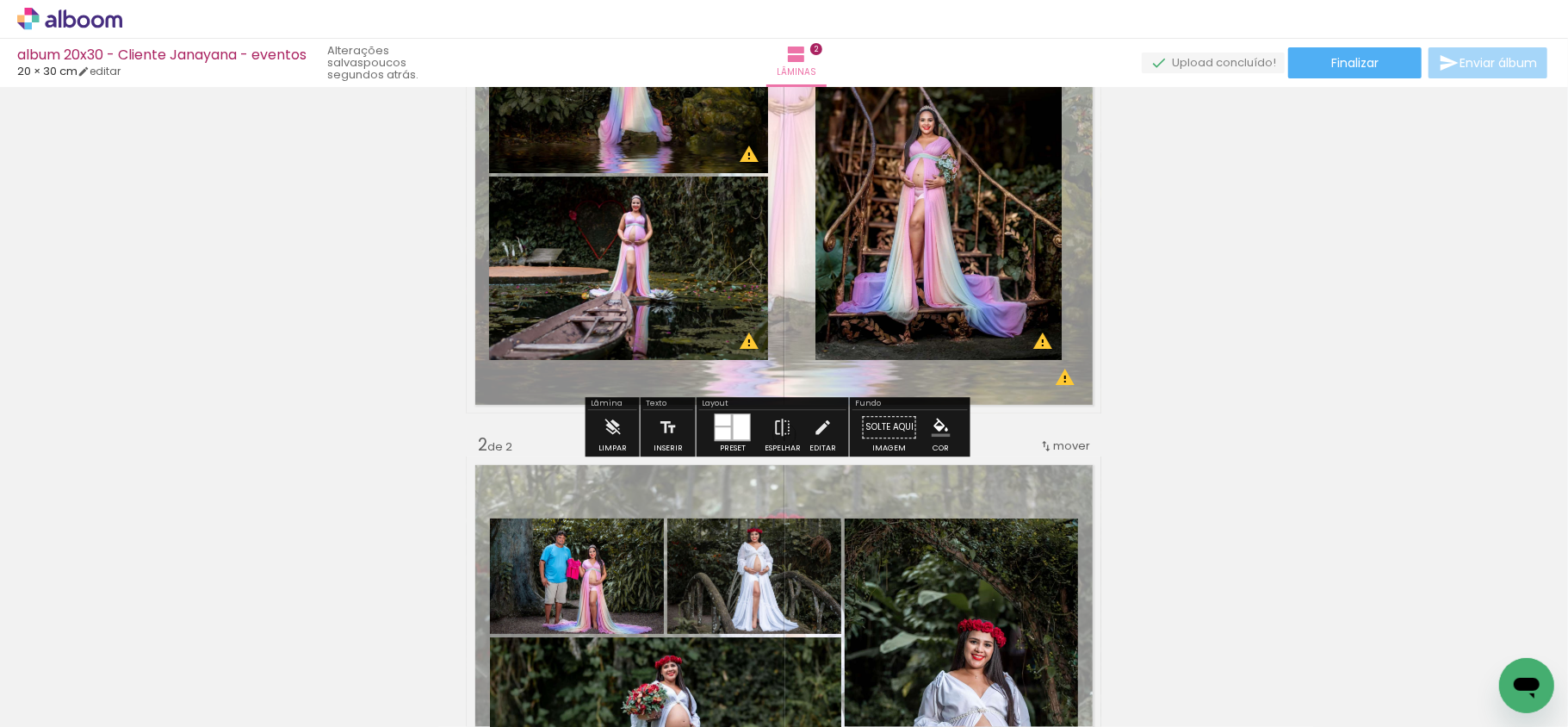
scroll to position [311, 0]
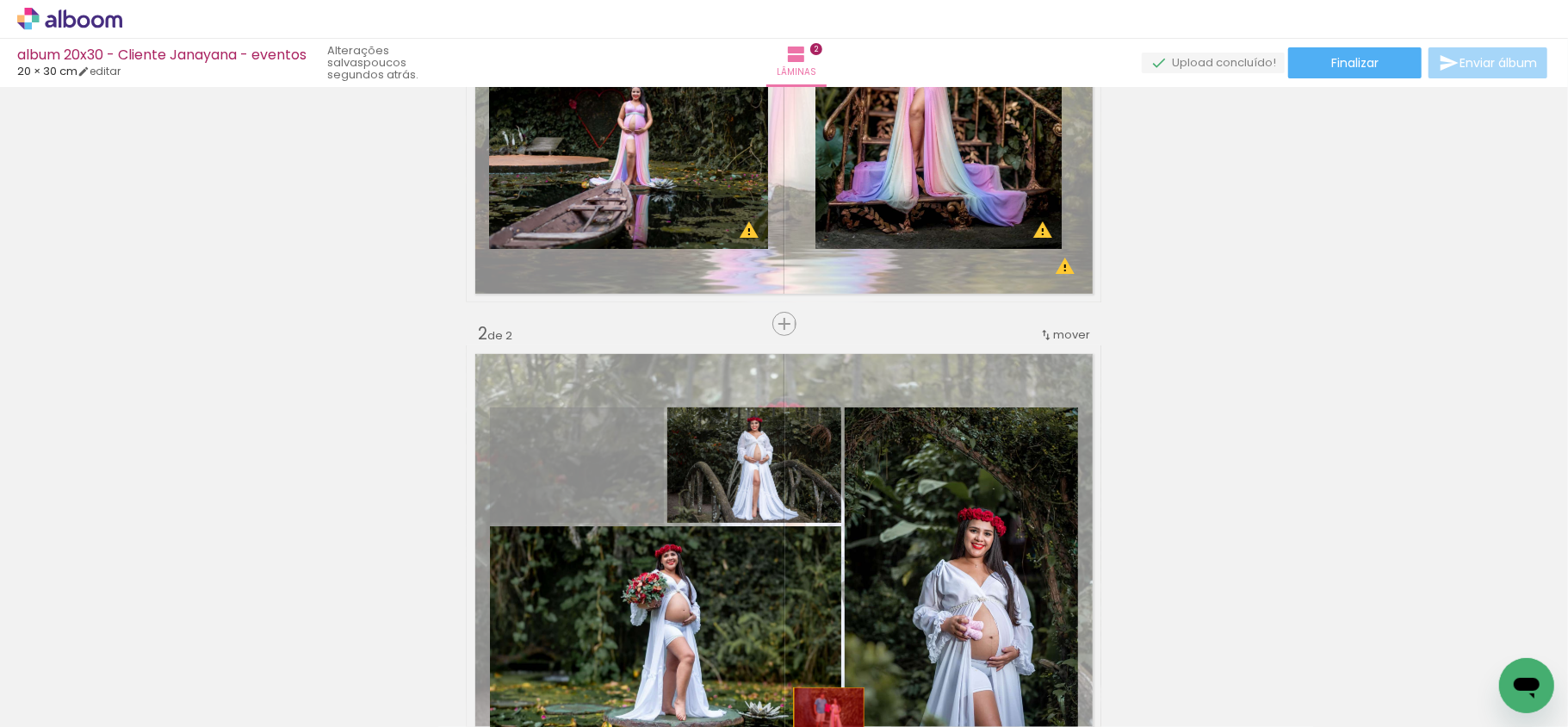
drag, startPoint x: 556, startPoint y: 462, endPoint x: 820, endPoint y: 707, distance: 360.2
click at [820, 710] on quentale-workspace at bounding box center [784, 363] width 1568 height 727
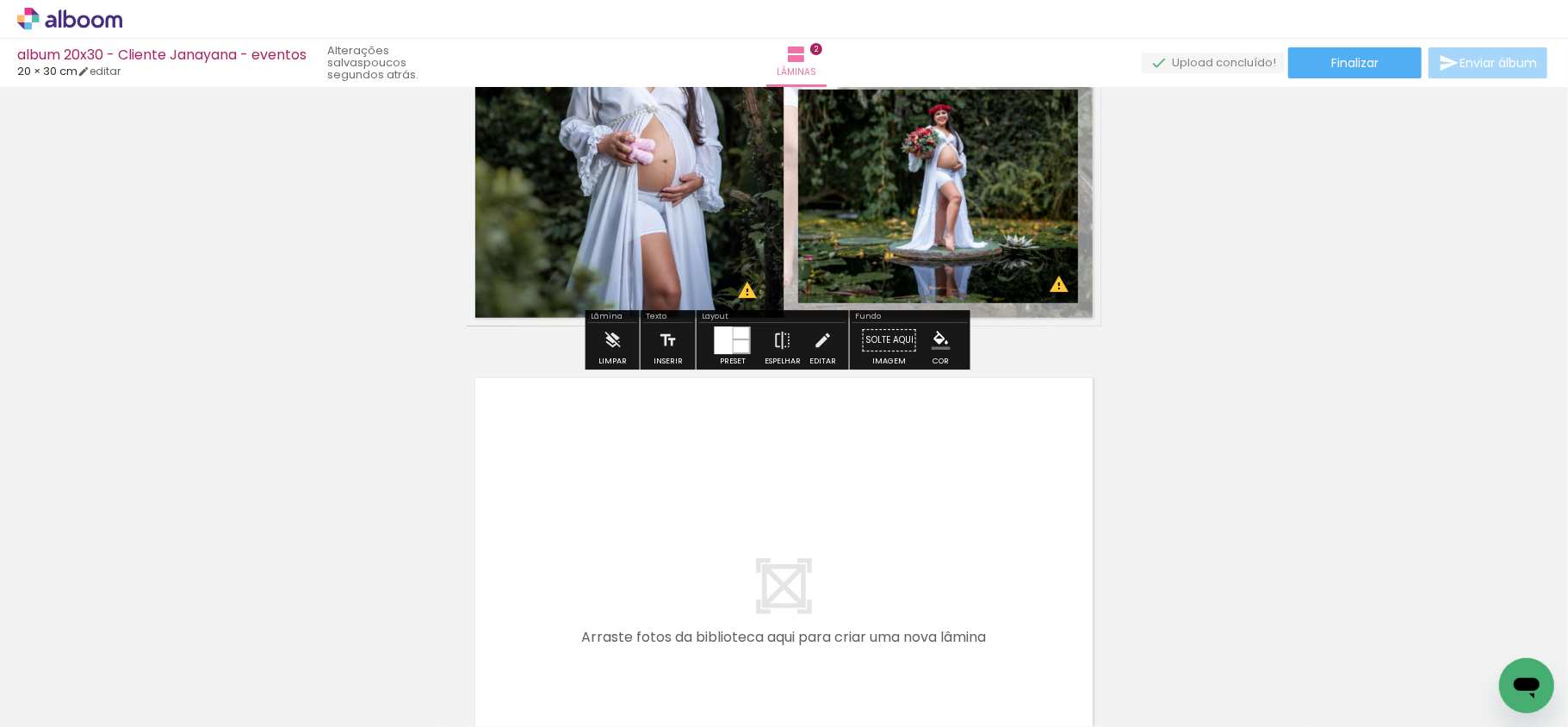
scroll to position [886, 0]
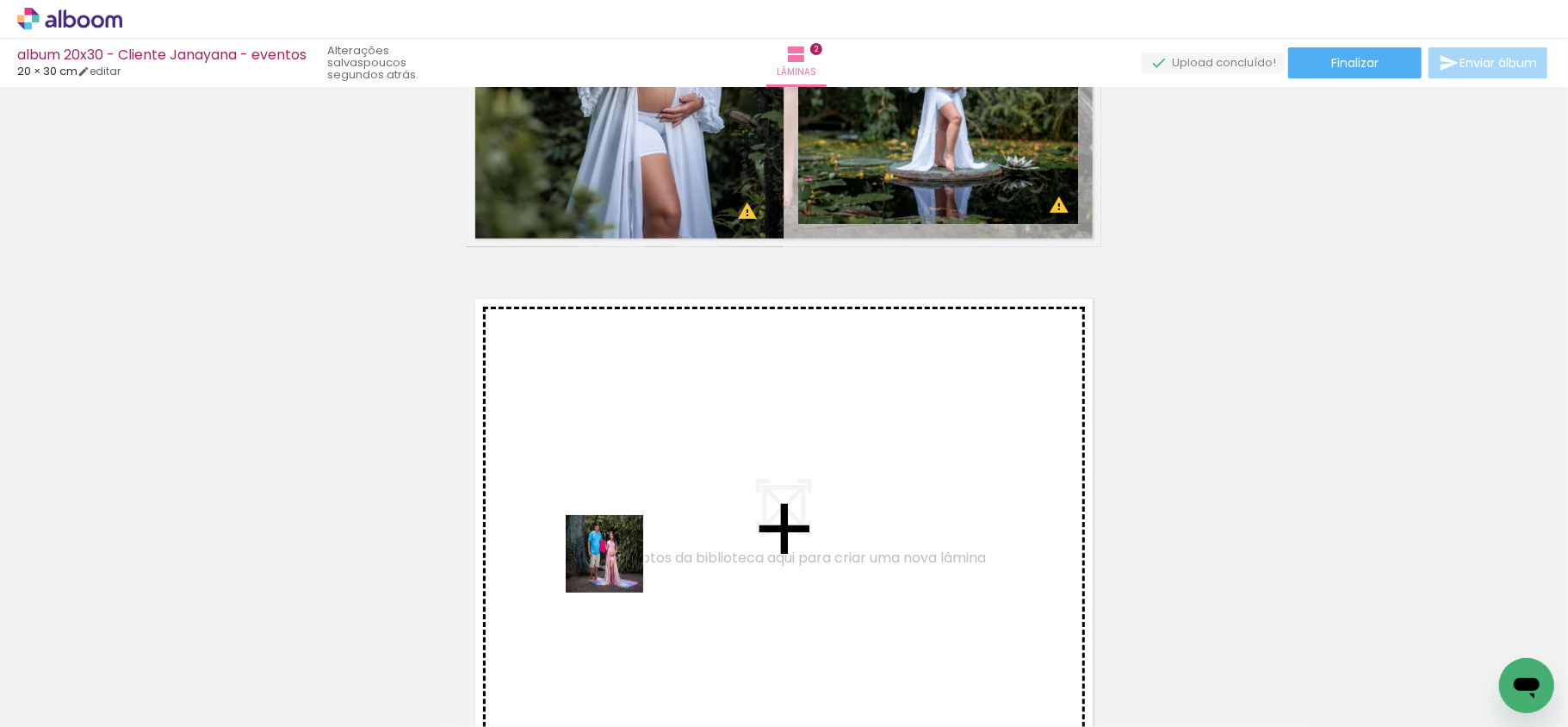
drag, startPoint x: 476, startPoint y: 686, endPoint x: 630, endPoint y: 551, distance: 204.8
click at [630, 551] on quentale-workspace at bounding box center [784, 363] width 1568 height 727
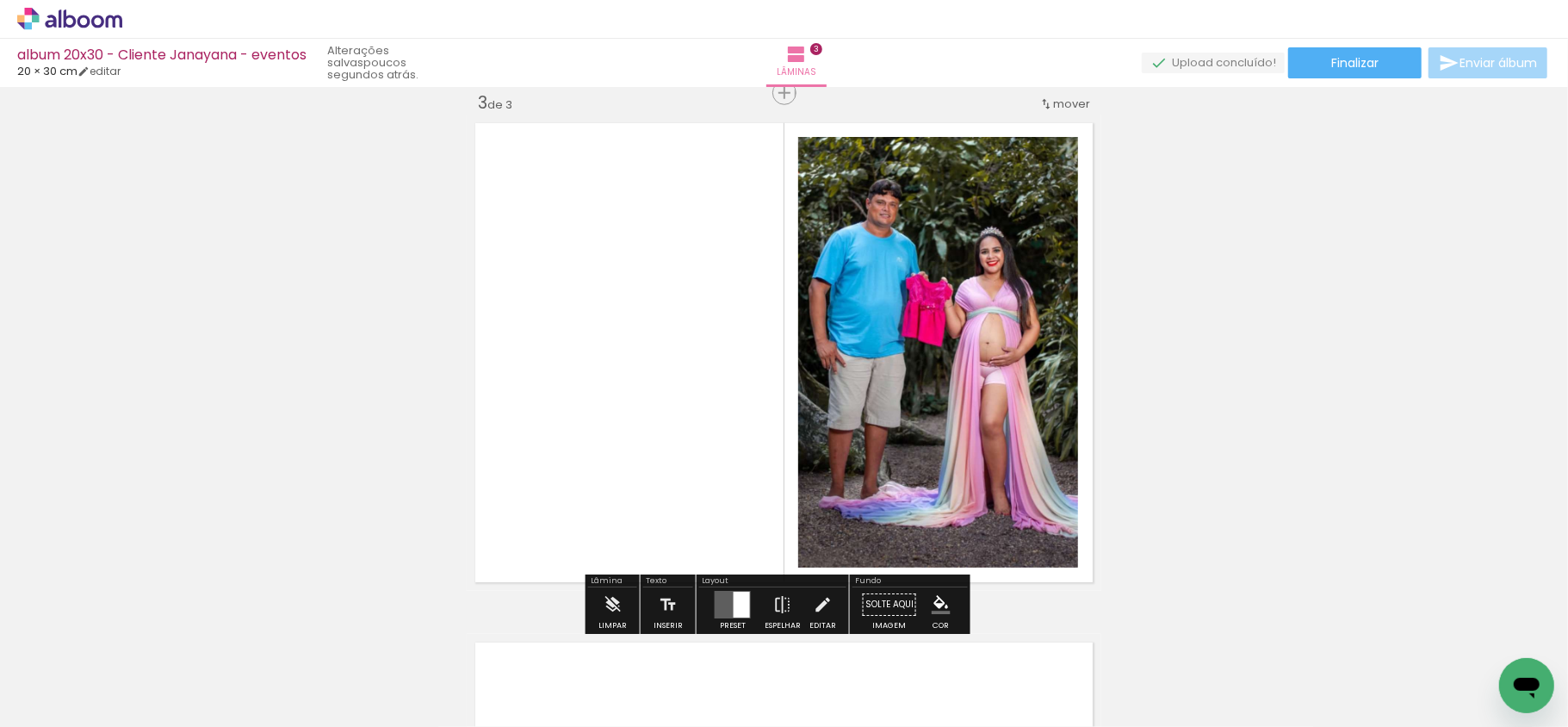
scroll to position [1176, 0]
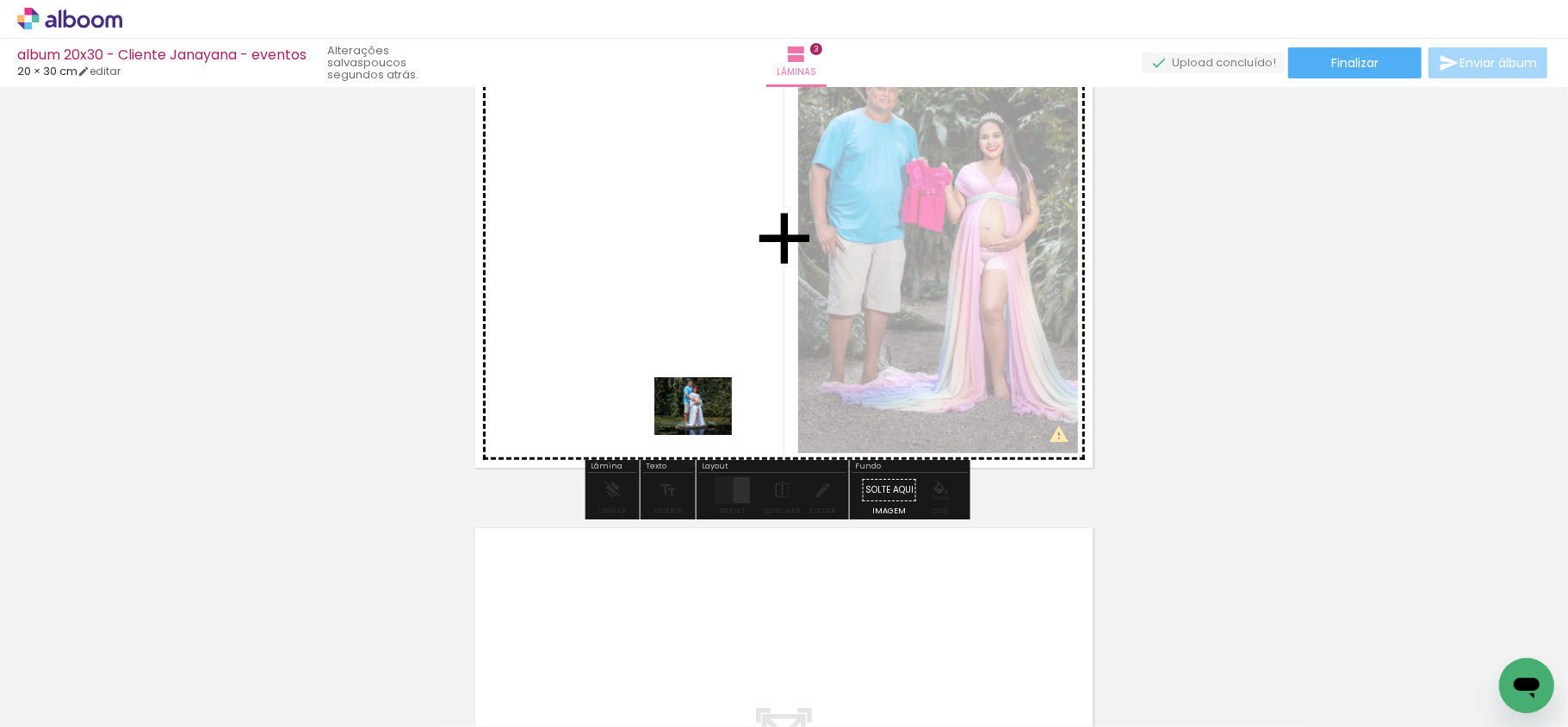
drag, startPoint x: 838, startPoint y: 689, endPoint x: 706, endPoint y: 429, distance: 291.6
click at [706, 429] on quentale-workspace at bounding box center [784, 363] width 1568 height 727
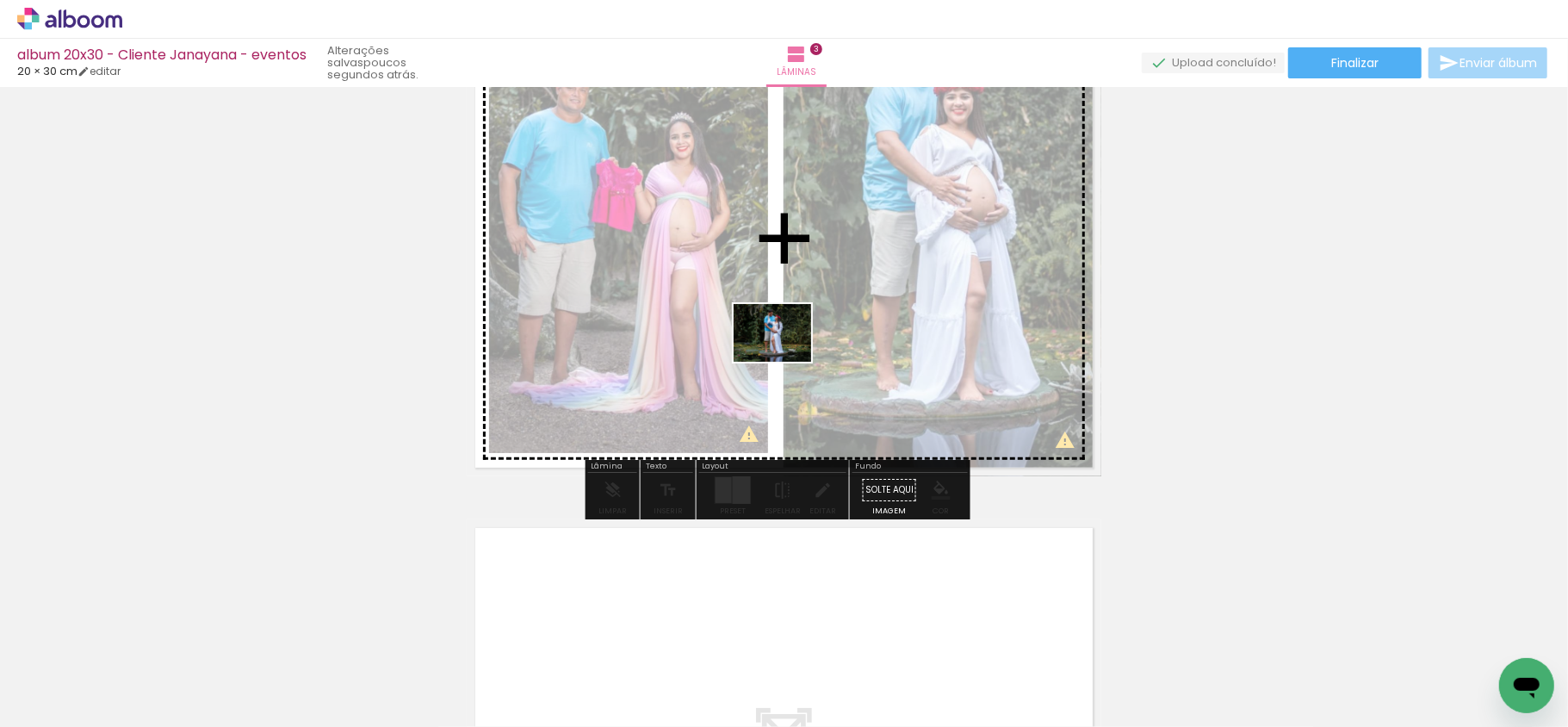
drag, startPoint x: 955, startPoint y: 696, endPoint x: 785, endPoint y: 356, distance: 380.1
click at [785, 356] on quentale-workspace at bounding box center [784, 363] width 1568 height 727
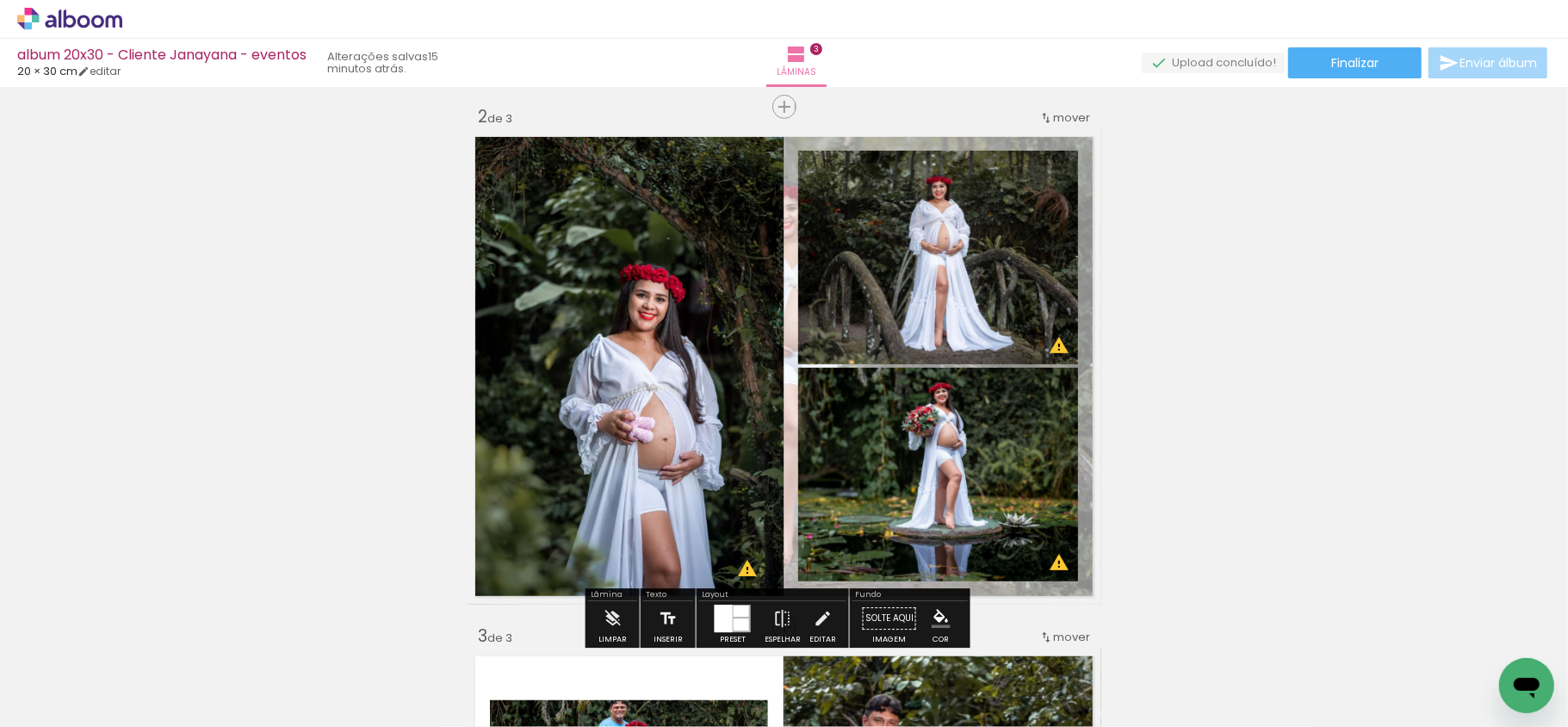
scroll to position [601, 0]
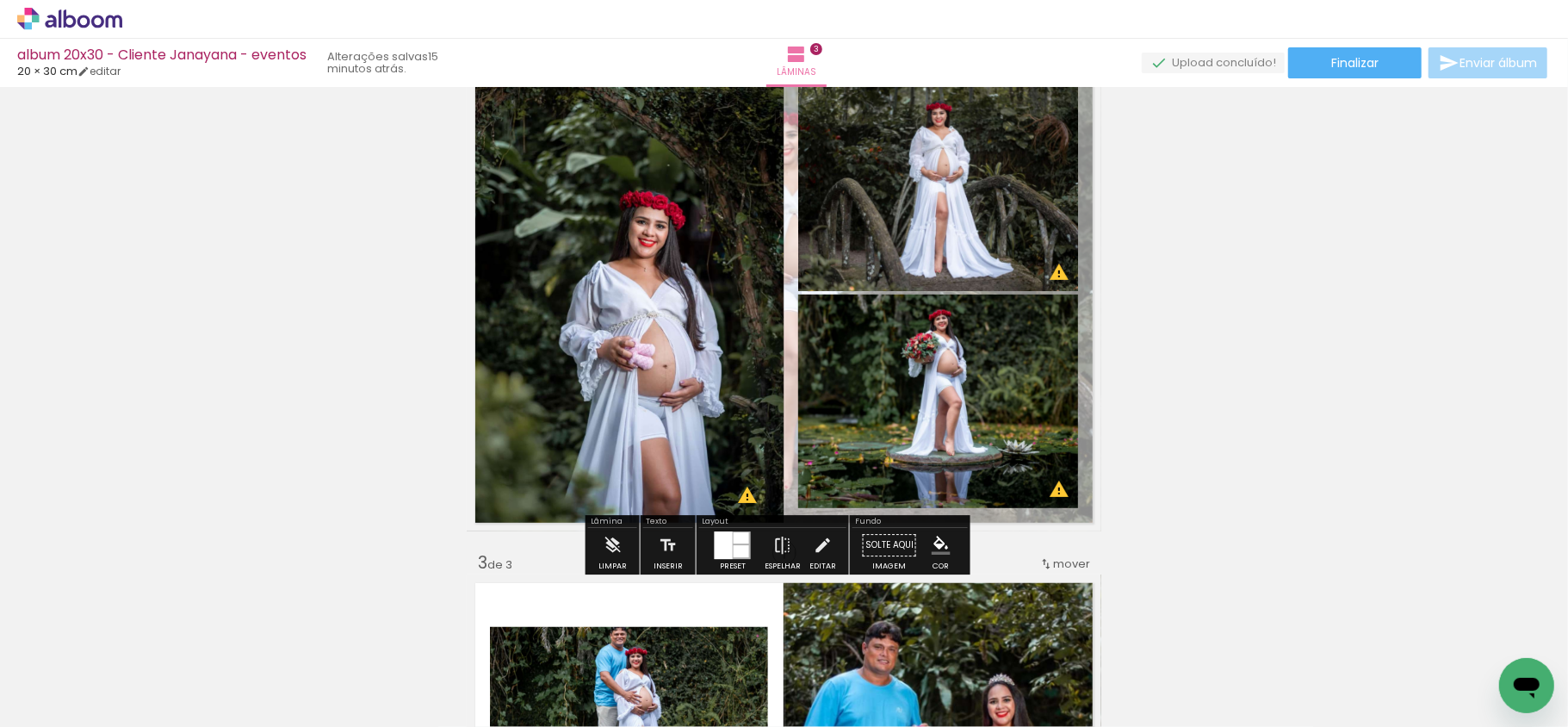
click at [724, 552] on div at bounding box center [724, 545] width 18 height 28
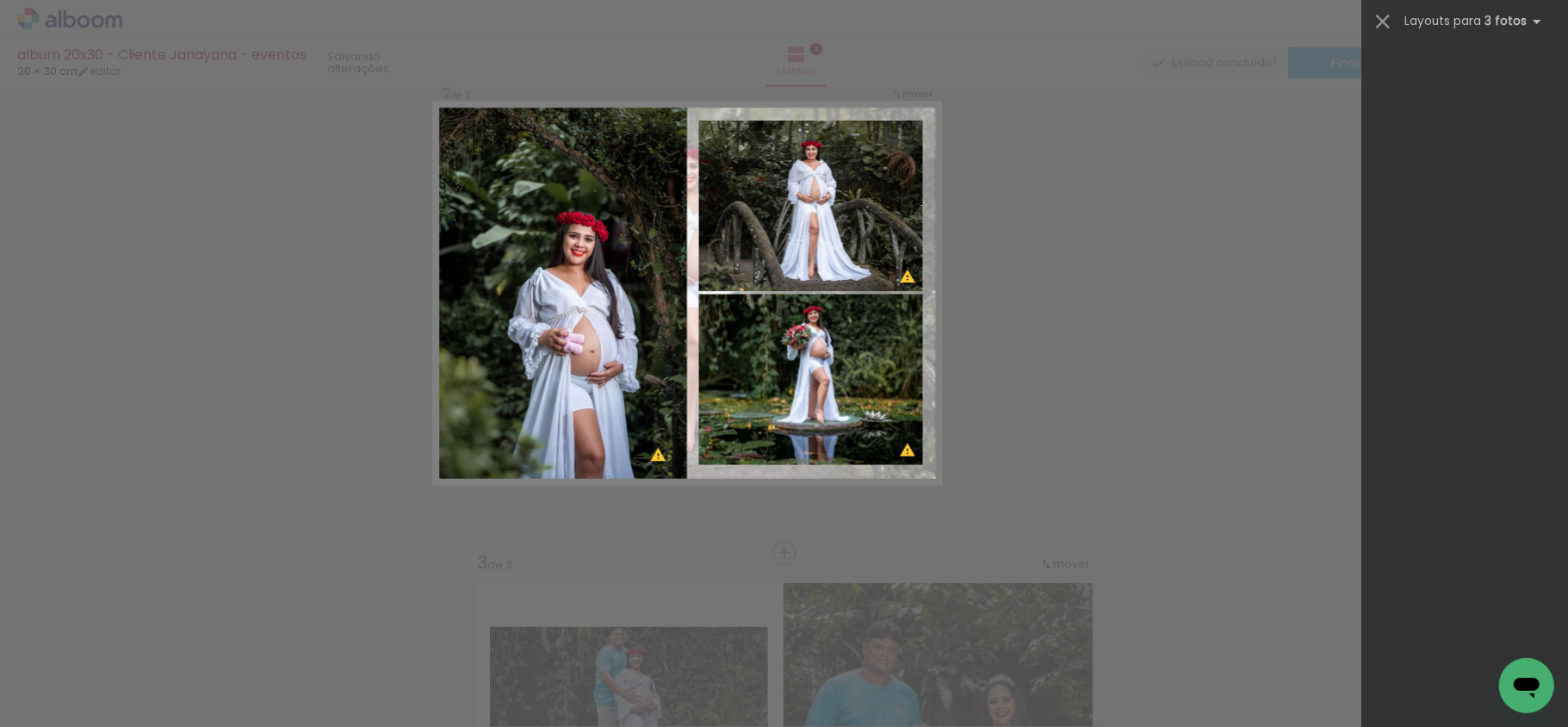
scroll to position [0, 0]
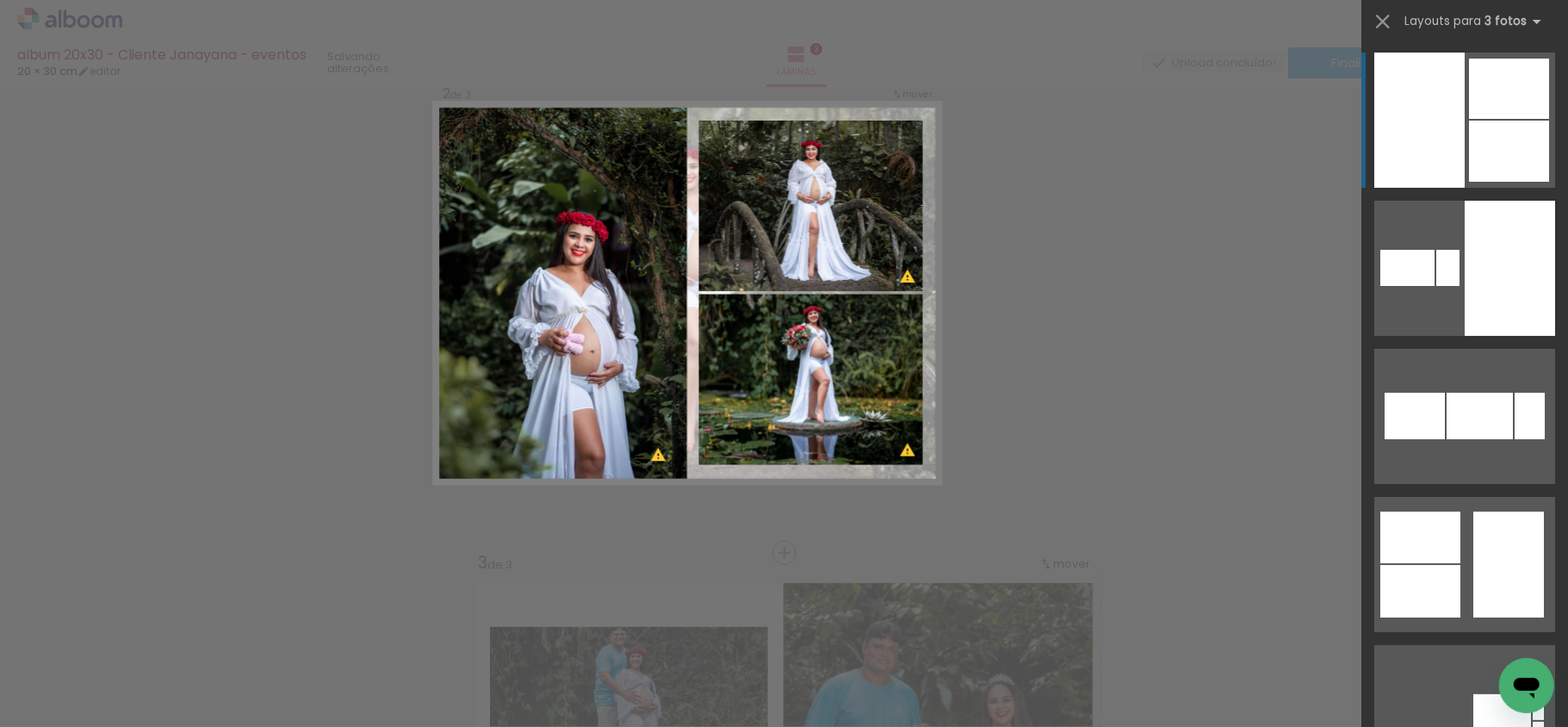
click at [724, 552] on div "Confirmar Cancelar" at bounding box center [784, 545] width 1568 height 2119
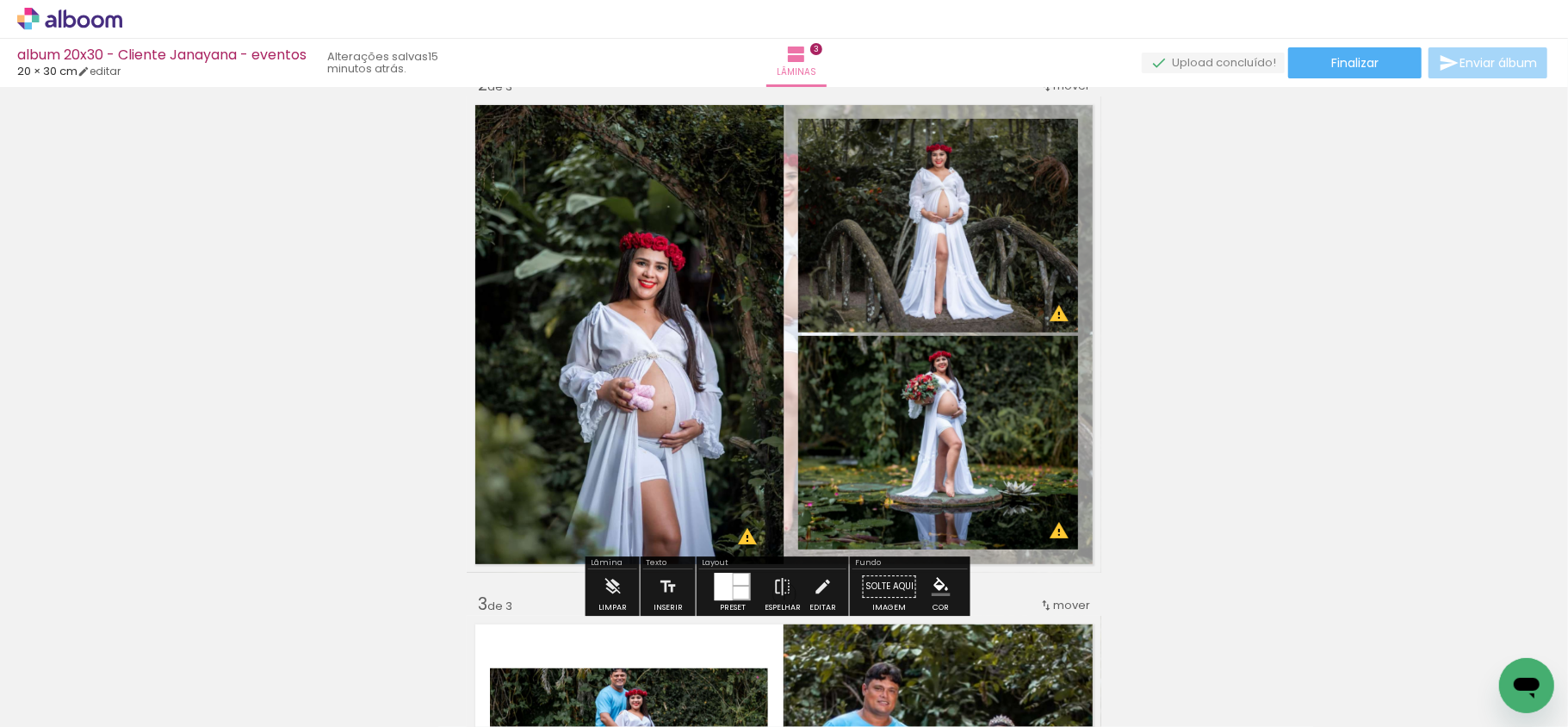
scroll to position [541, 0]
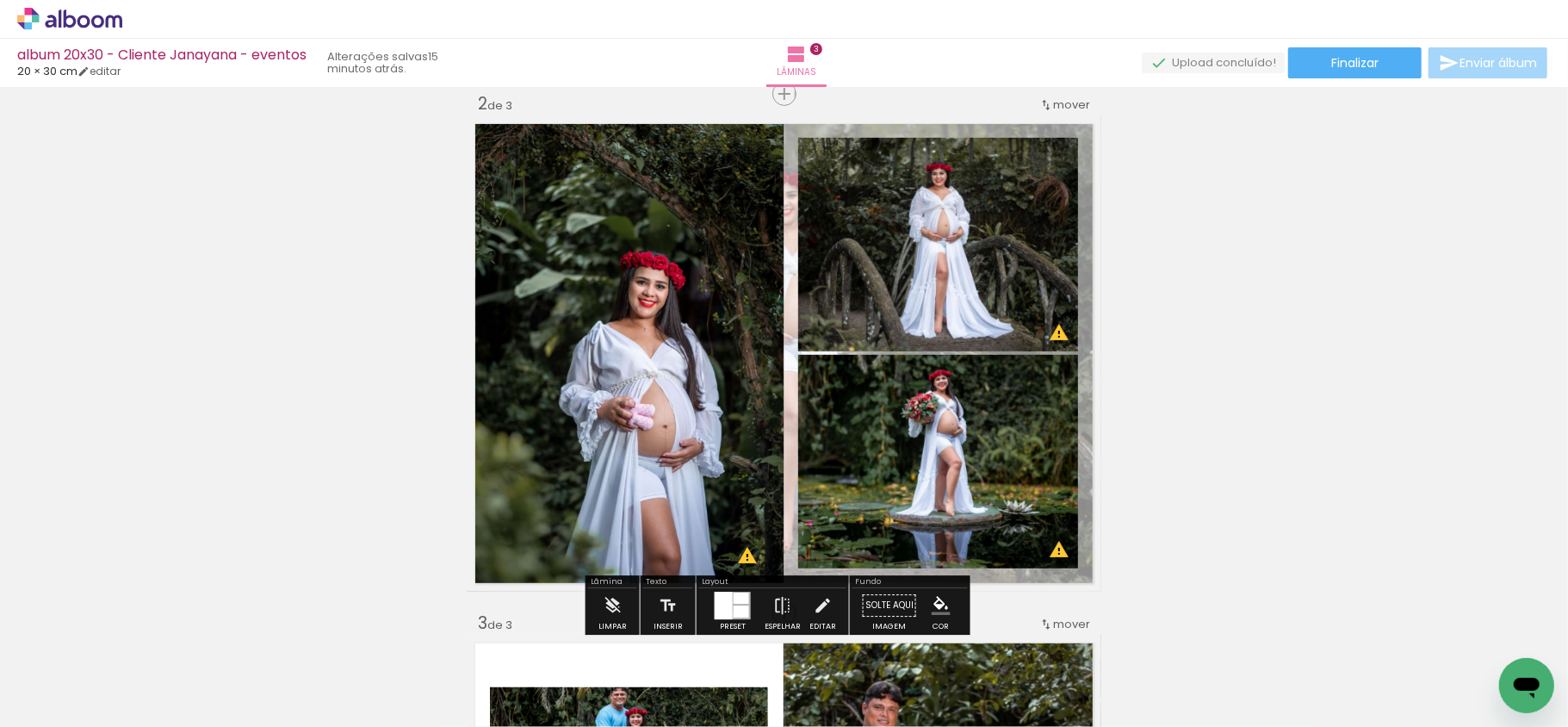
click at [734, 615] on div at bounding box center [741, 611] width 15 height 12
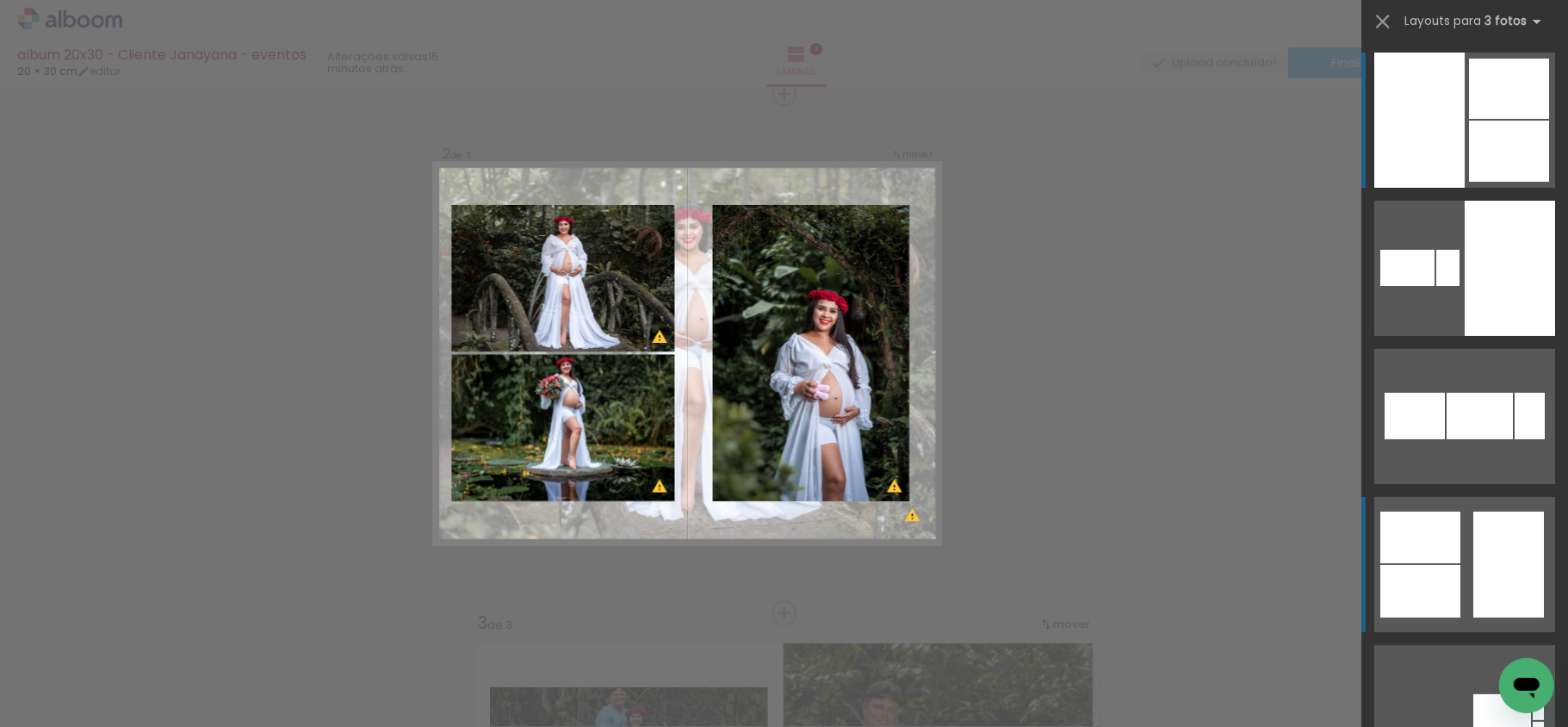
click at [1395, 336] on quentale-layouter at bounding box center [1464, 268] width 181 height 135
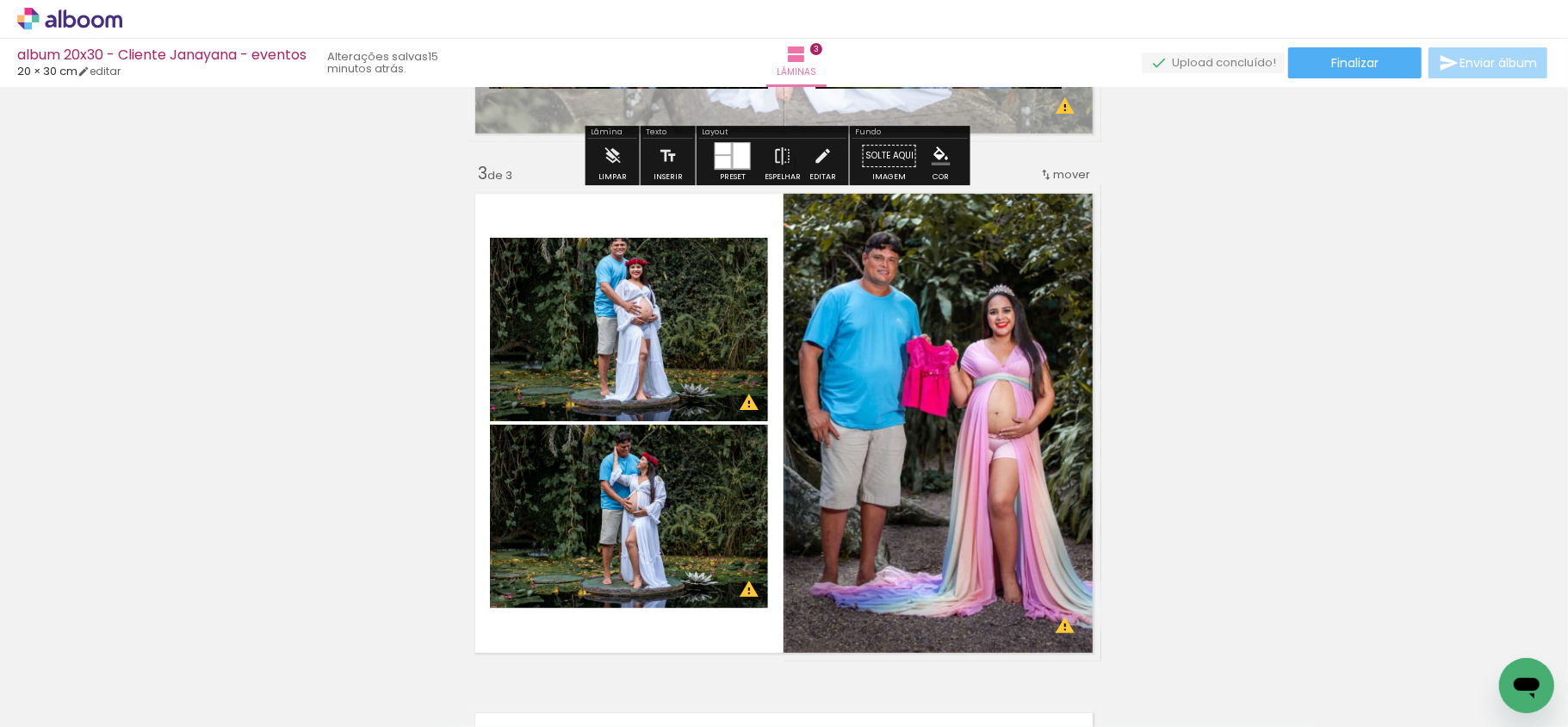
scroll to position [1000, 0]
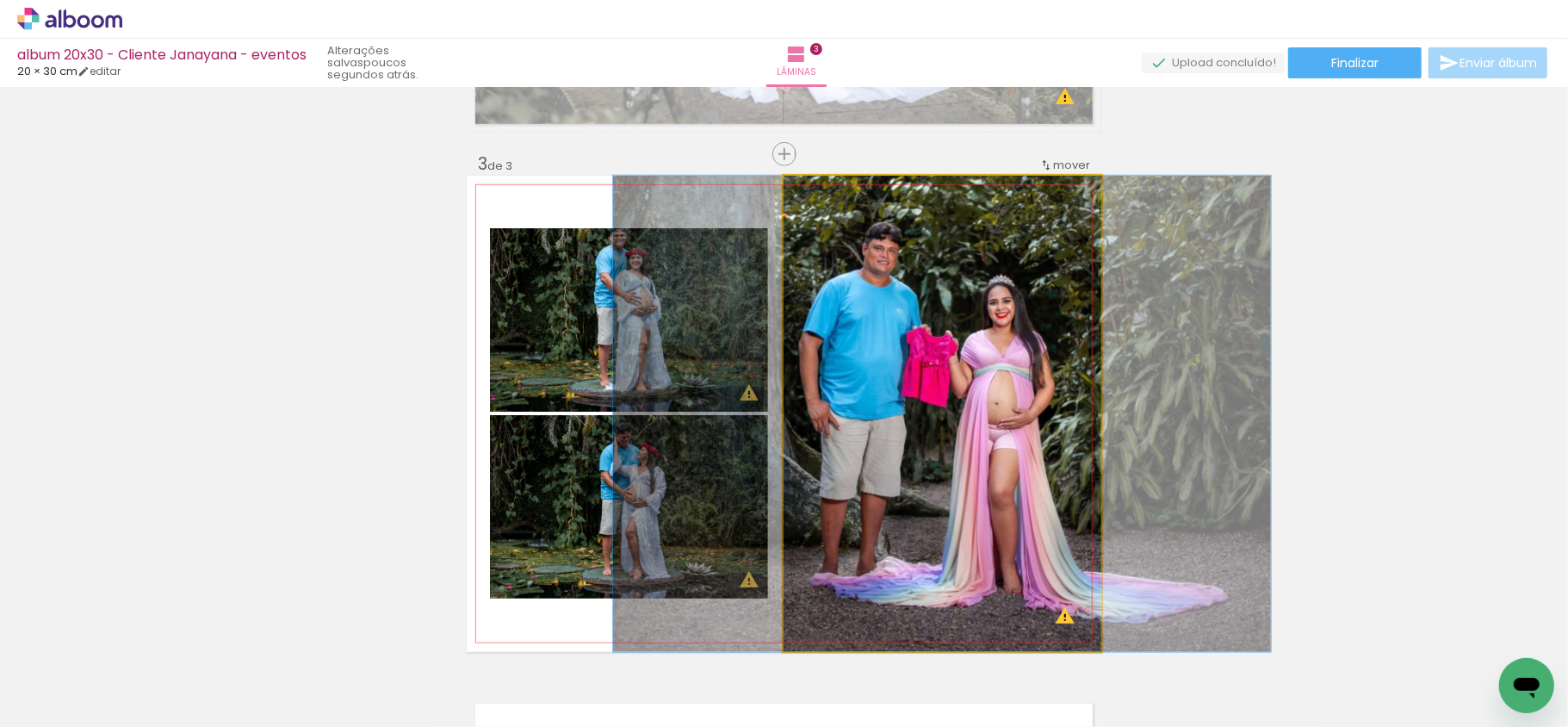
click at [946, 432] on quentale-photo at bounding box center [942, 413] width 318 height 477
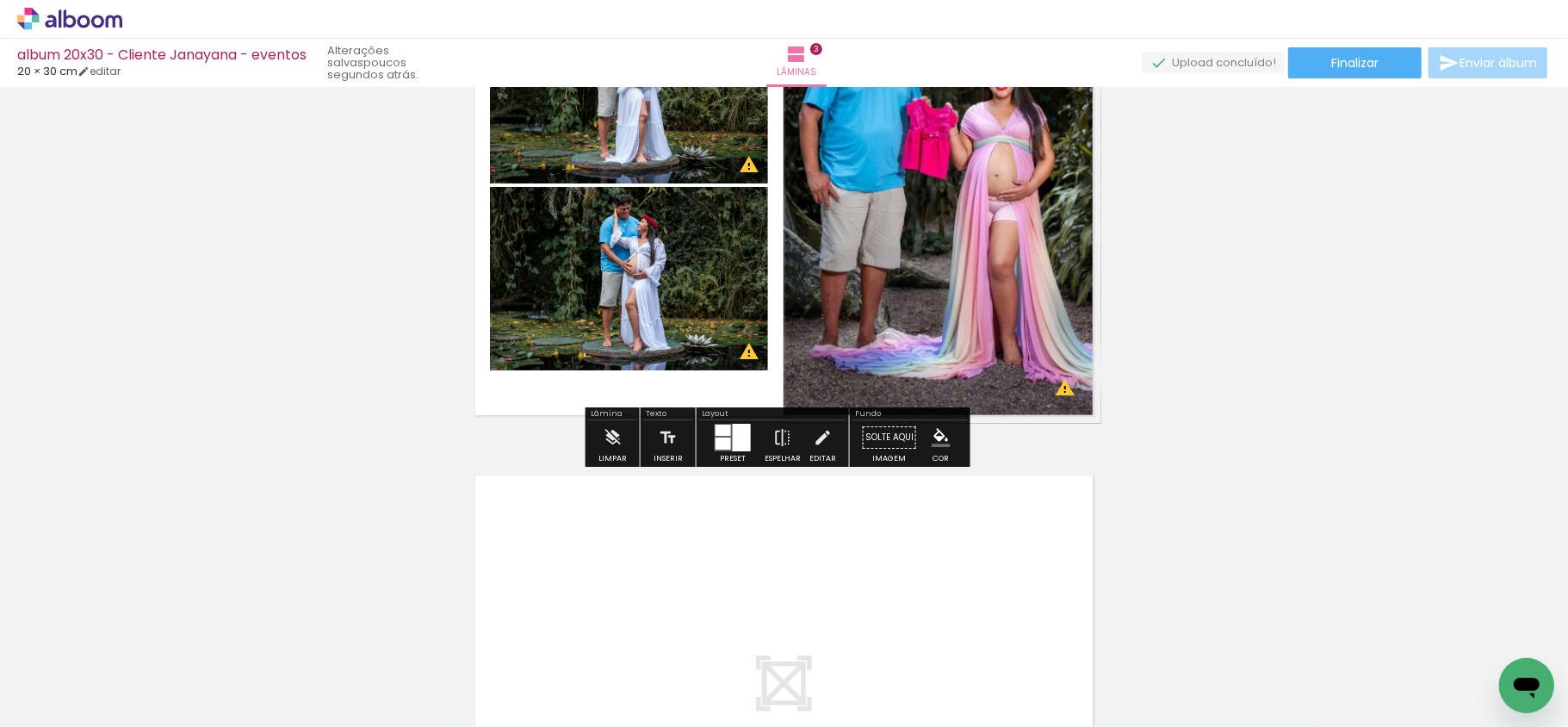
scroll to position [1230, 0]
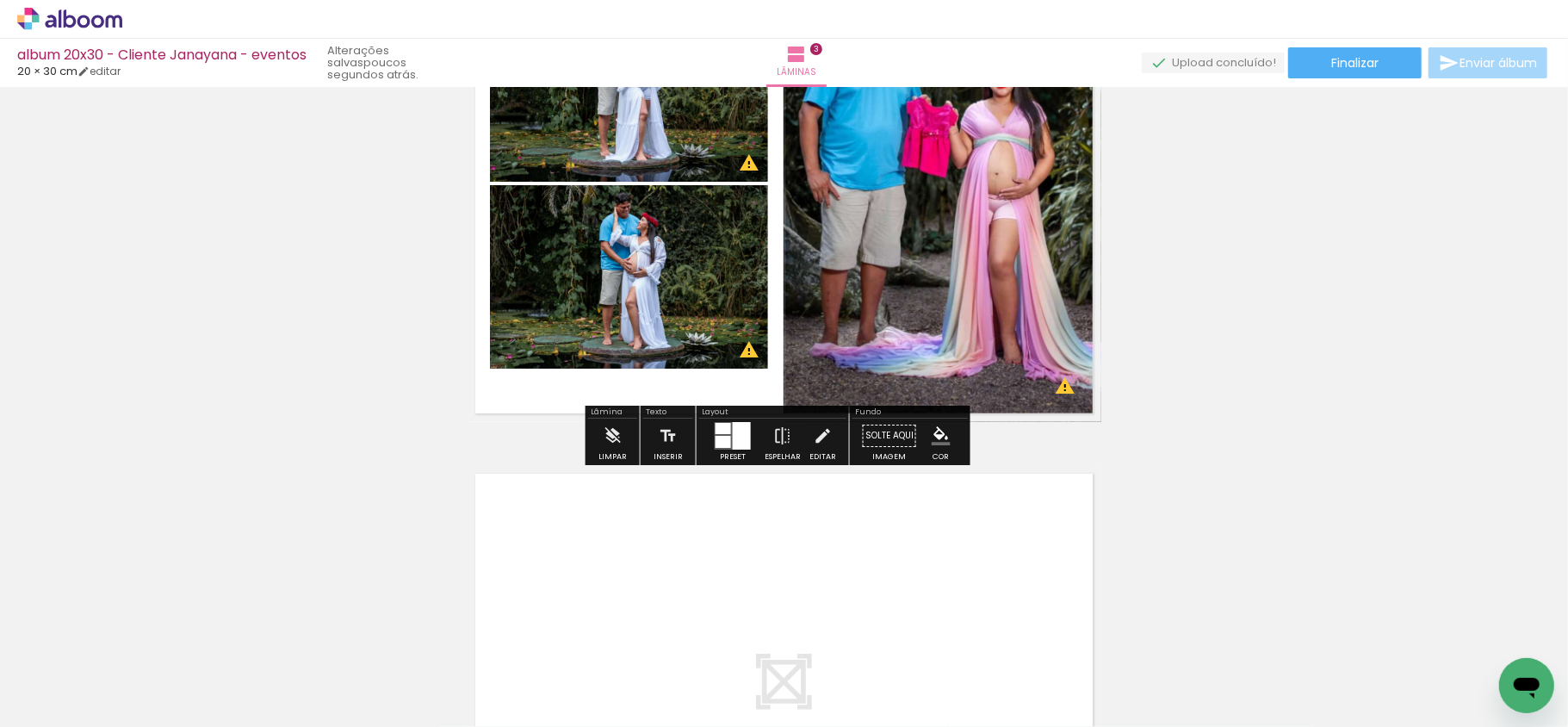
click at [742, 434] on div at bounding box center [742, 436] width 18 height 28
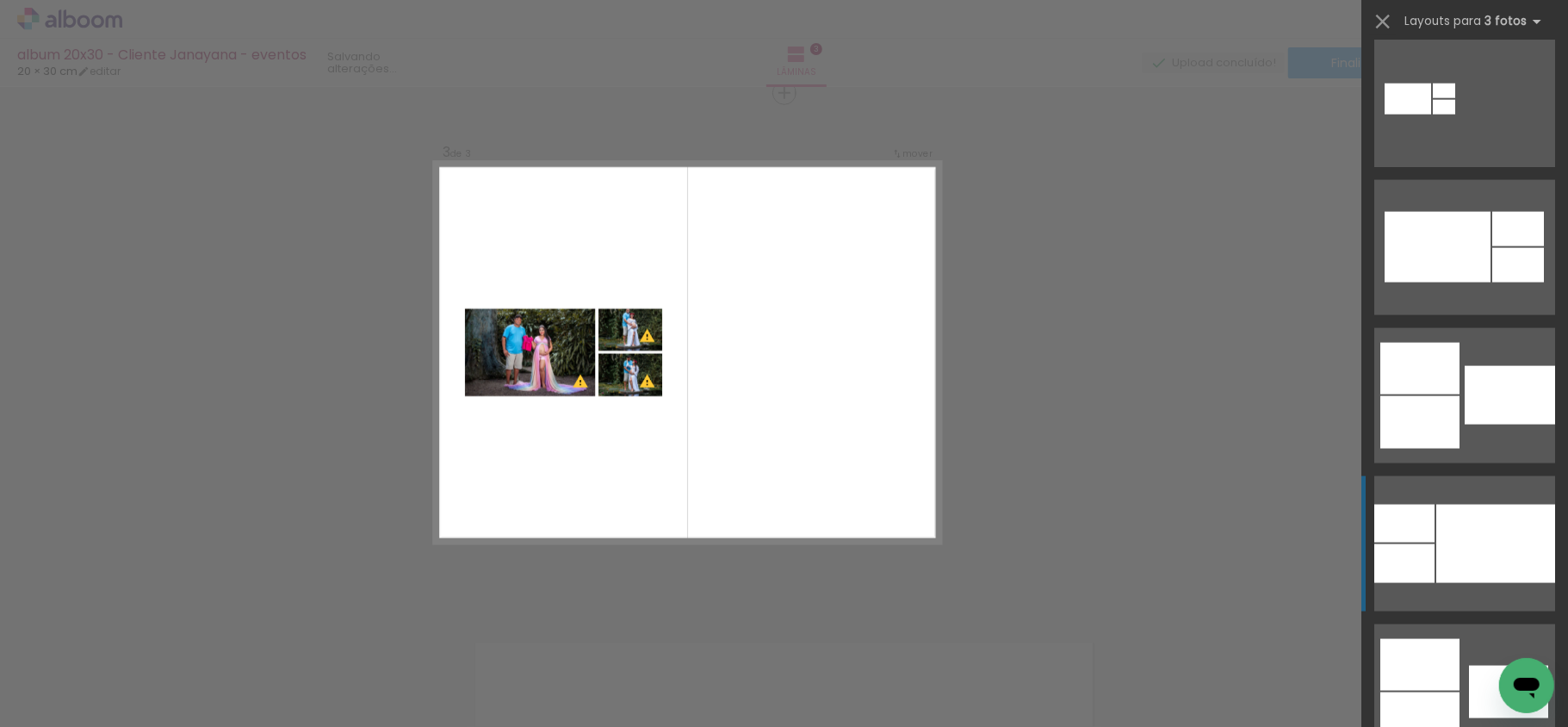
scroll to position [1493, 0]
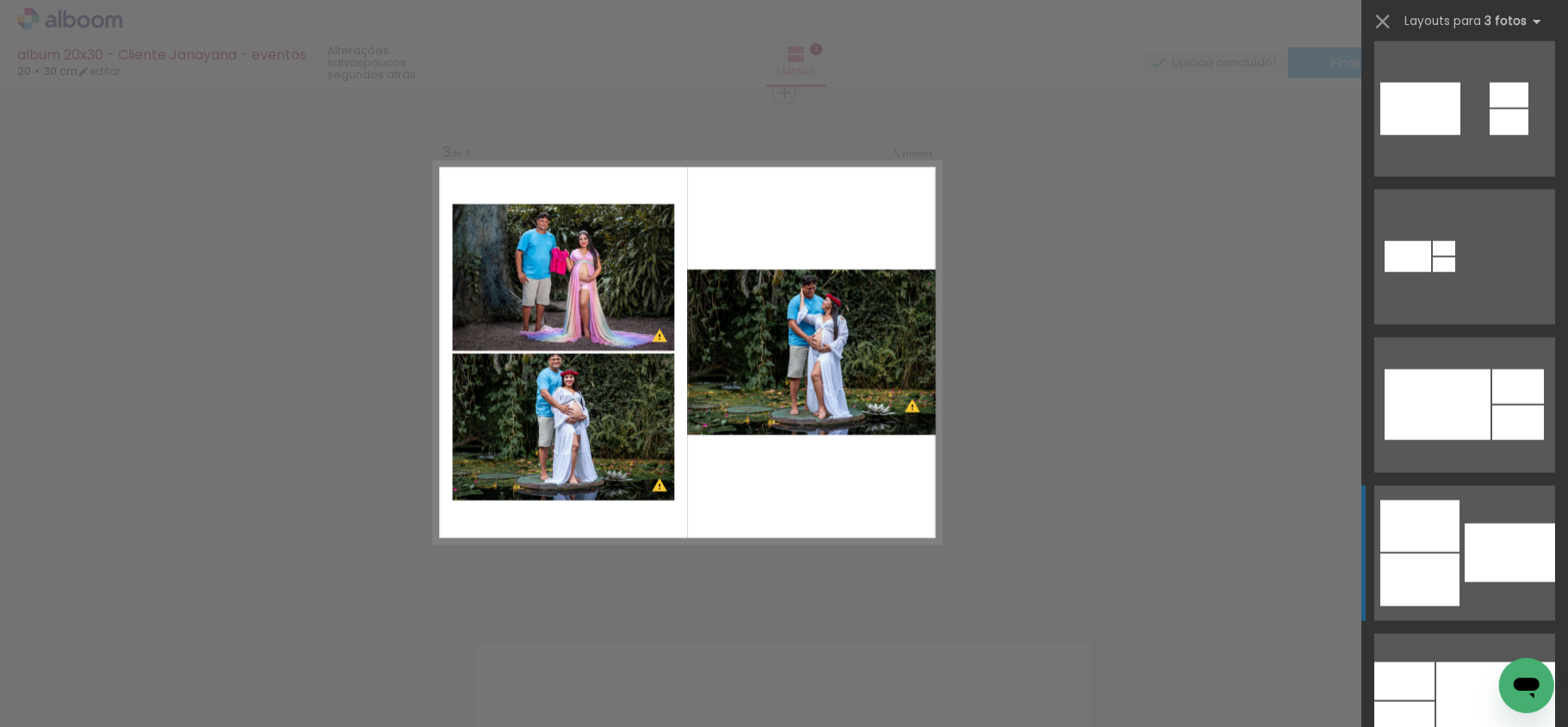
click at [1465, 540] on div at bounding box center [1510, 552] width 90 height 59
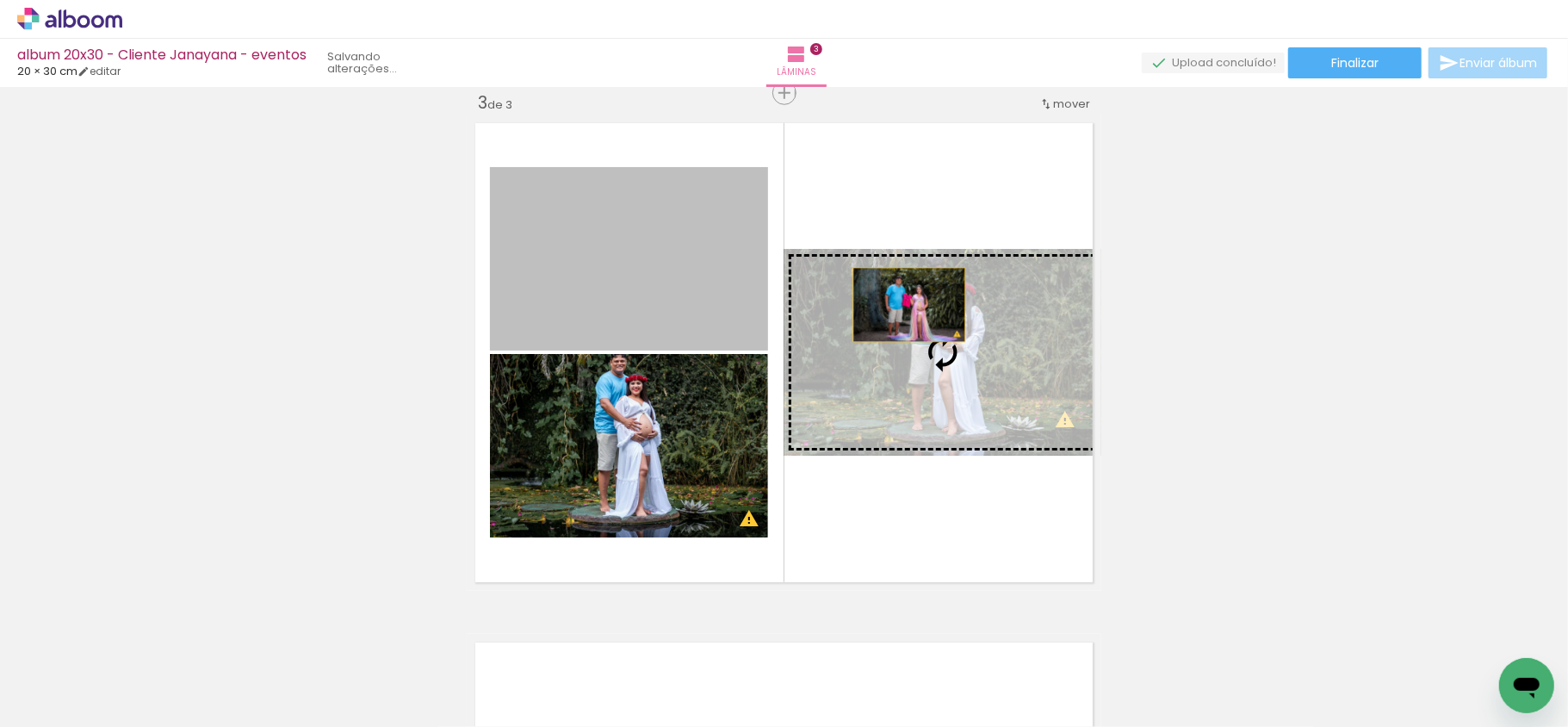
drag, startPoint x: 557, startPoint y: 243, endPoint x: 906, endPoint y: 318, distance: 357.0
click at [0, 0] on slot at bounding box center [0, 0] width 0 height 0
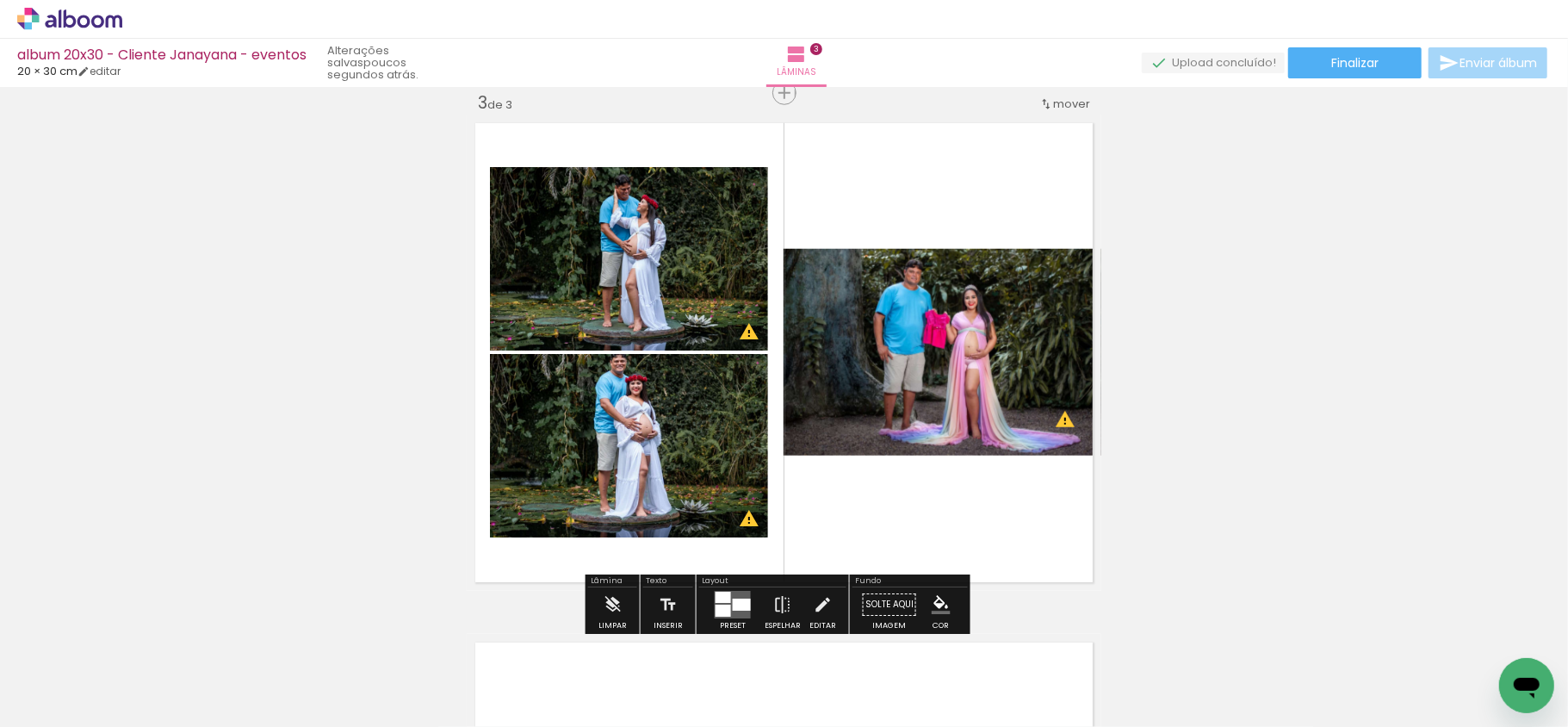
click at [318, 357] on div "Inserir lâmina 1 de 3 Inserir lâmina 2 de 3 Inserir lâmina 3 de 3 O Designbox p…" at bounding box center [784, 70] width 1568 height 2078
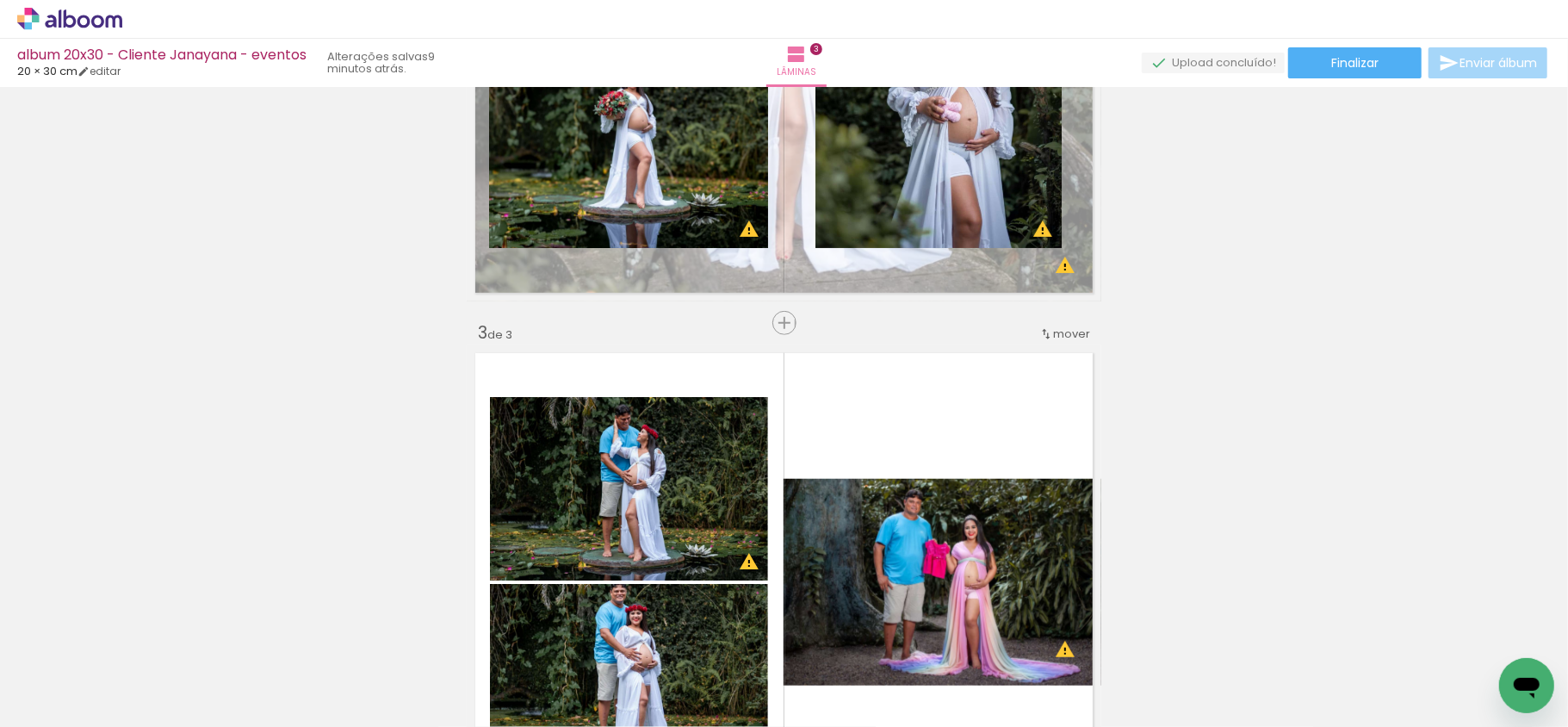
scroll to position [946, 0]
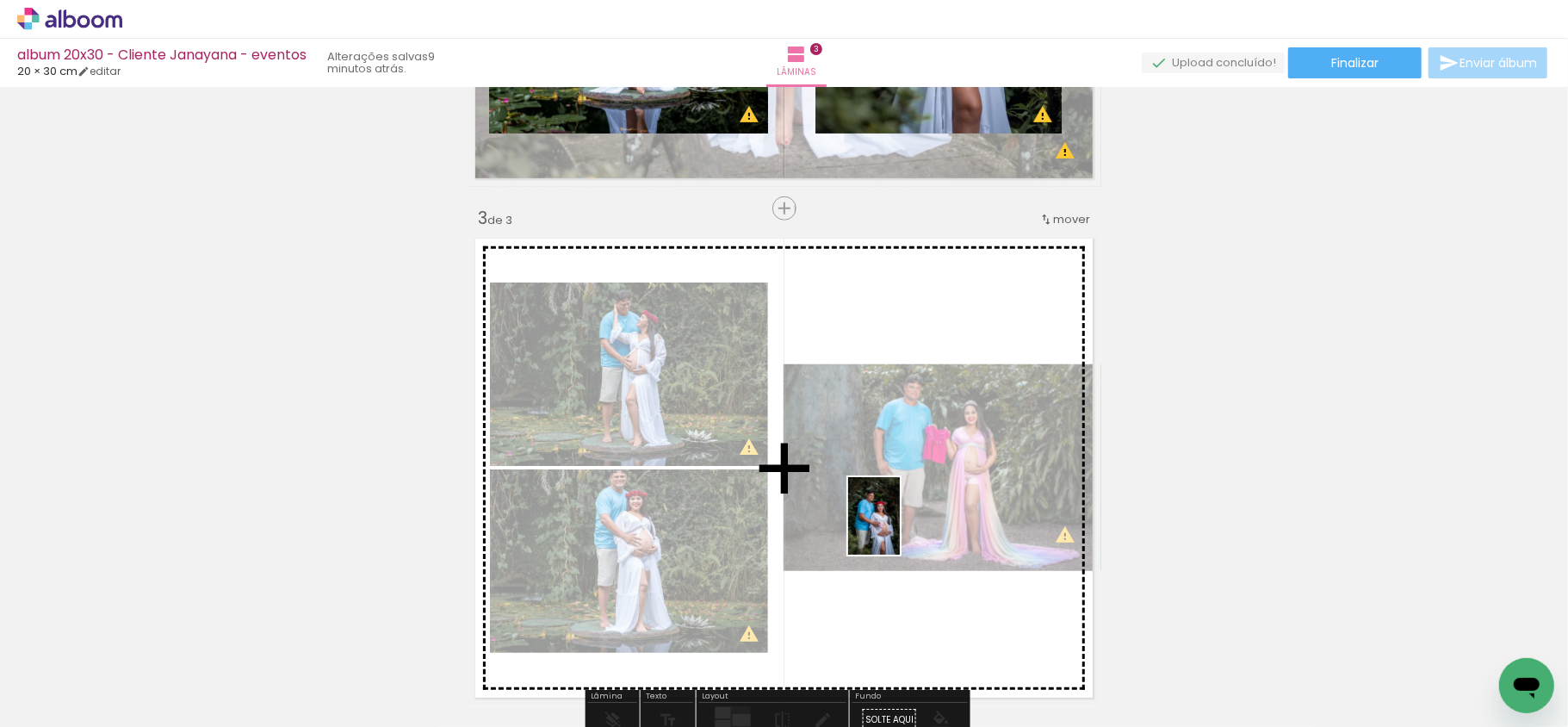
drag, startPoint x: 1040, startPoint y: 690, endPoint x: 900, endPoint y: 529, distance: 213.4
click at [900, 529] on quentale-workspace at bounding box center [784, 363] width 1568 height 727
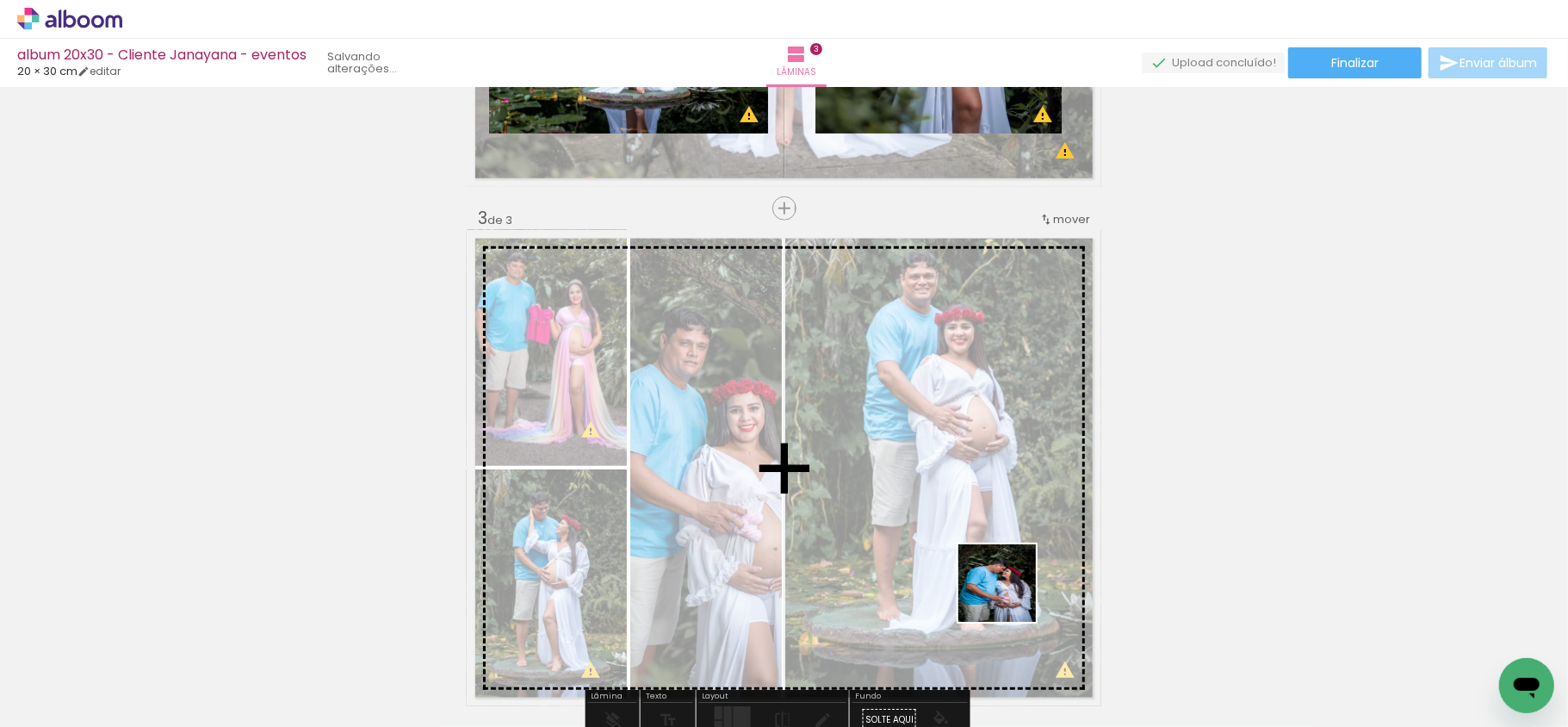
drag, startPoint x: 1120, startPoint y: 686, endPoint x: 917, endPoint y: 489, distance: 282.9
click at [918, 490] on quentale-workspace at bounding box center [784, 363] width 1568 height 727
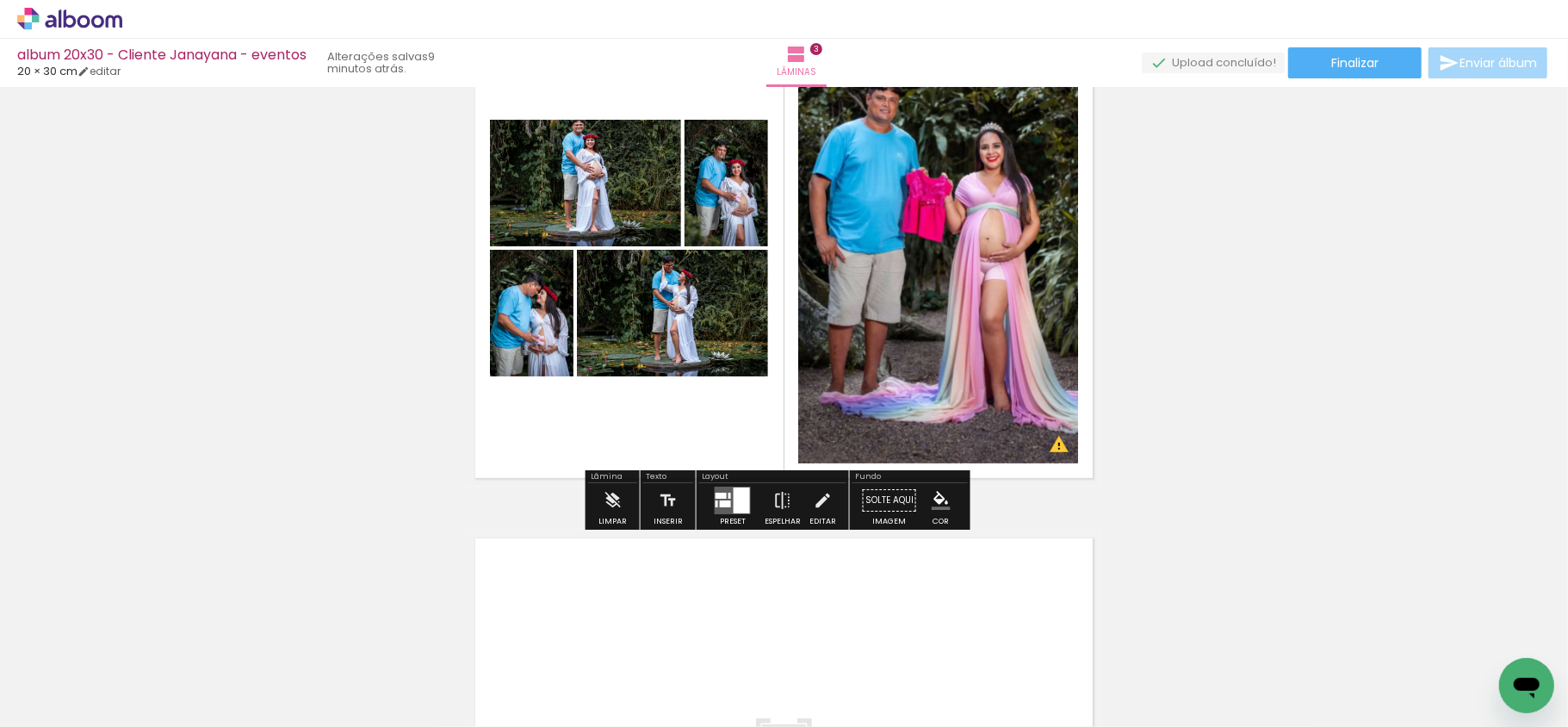
scroll to position [1176, 0]
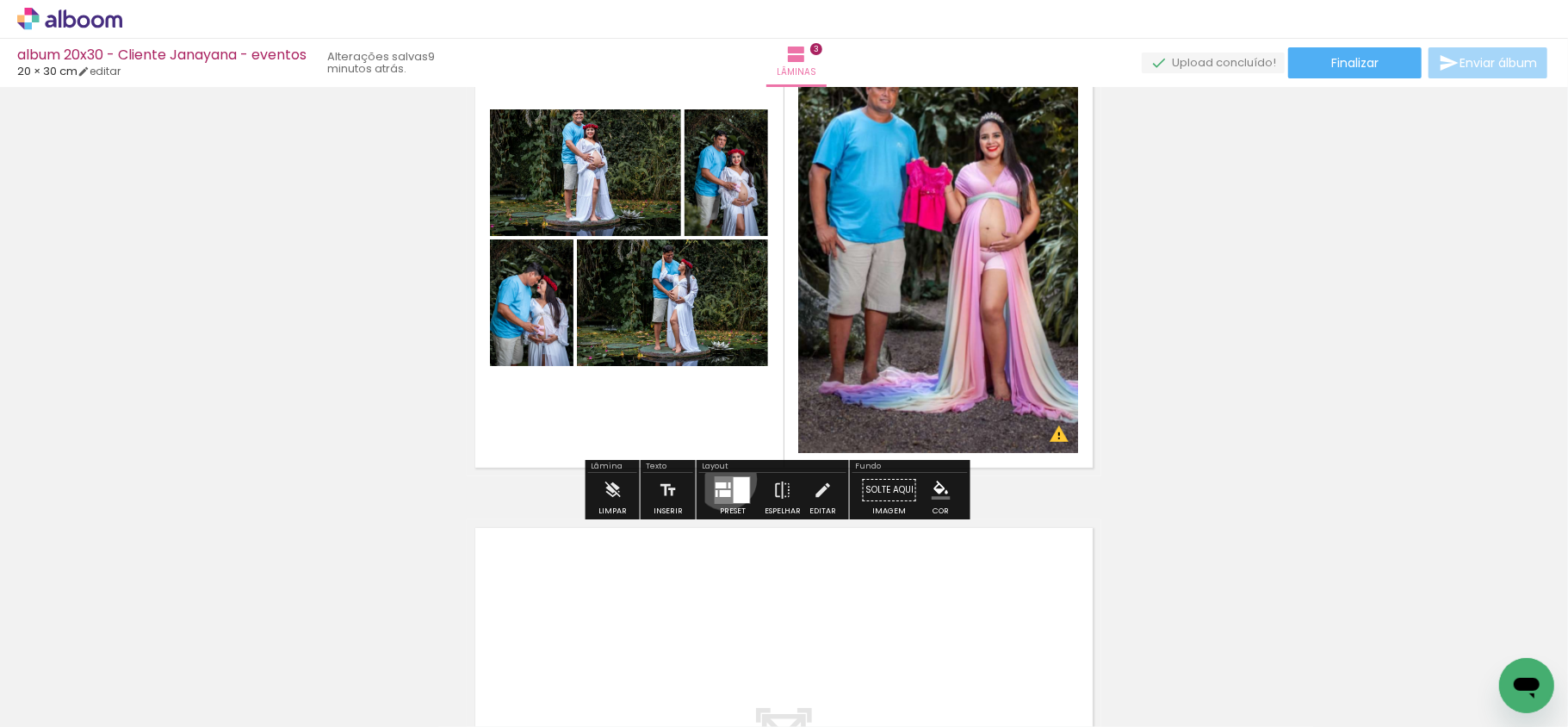
click at [721, 479] on quentale-layouter at bounding box center [733, 490] width 36 height 28
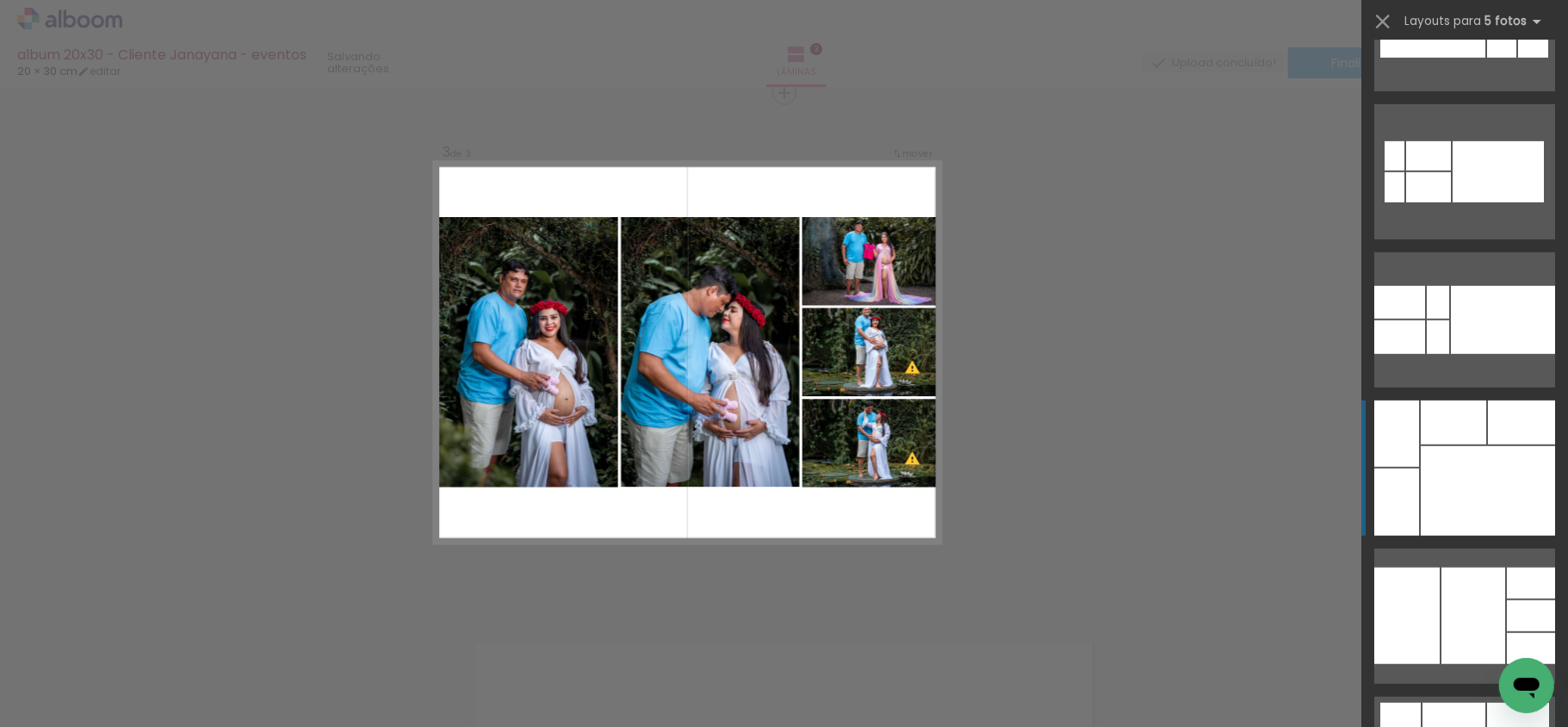
scroll to position [804, 0]
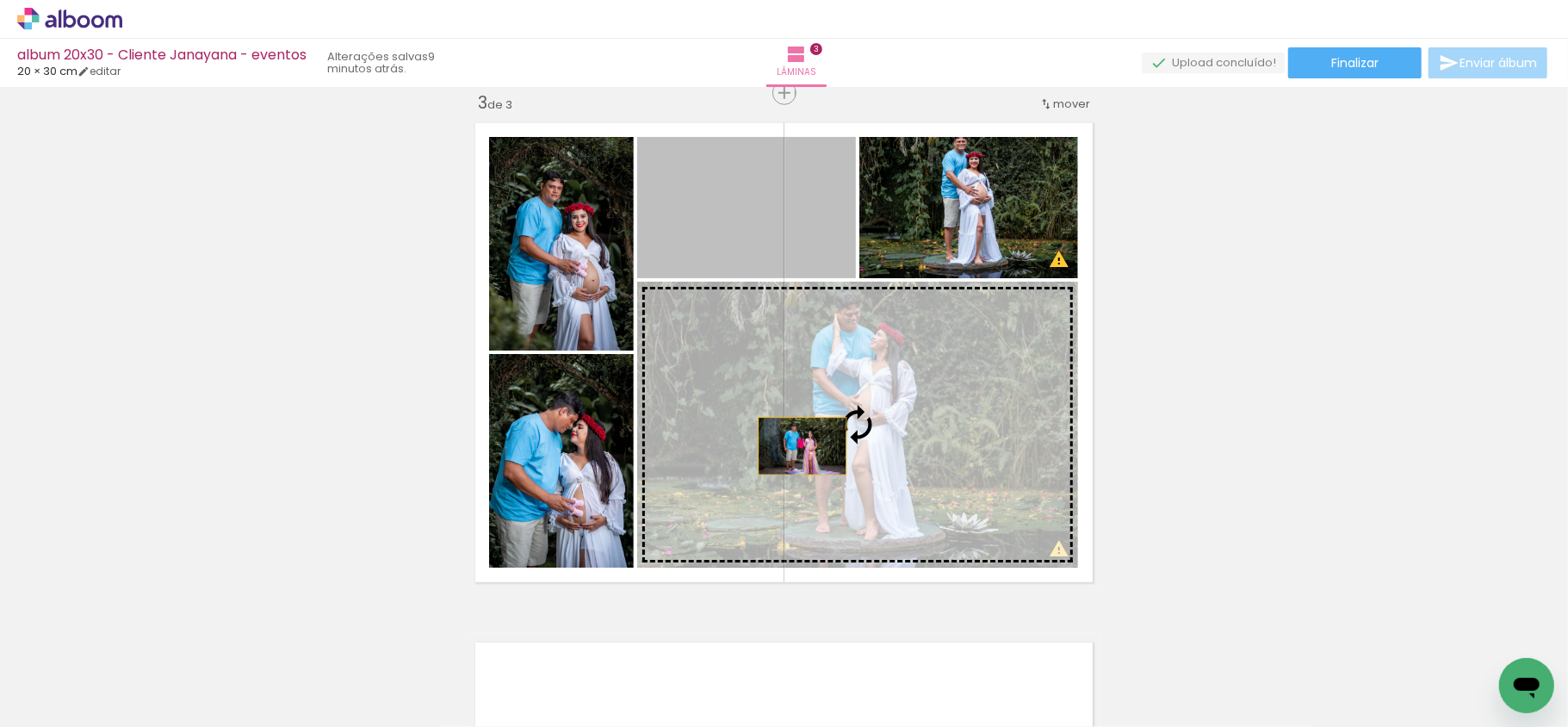
drag, startPoint x: 689, startPoint y: 218, endPoint x: 797, endPoint y: 455, distance: 260.4
click at [0, 0] on slot at bounding box center [0, 0] width 0 height 0
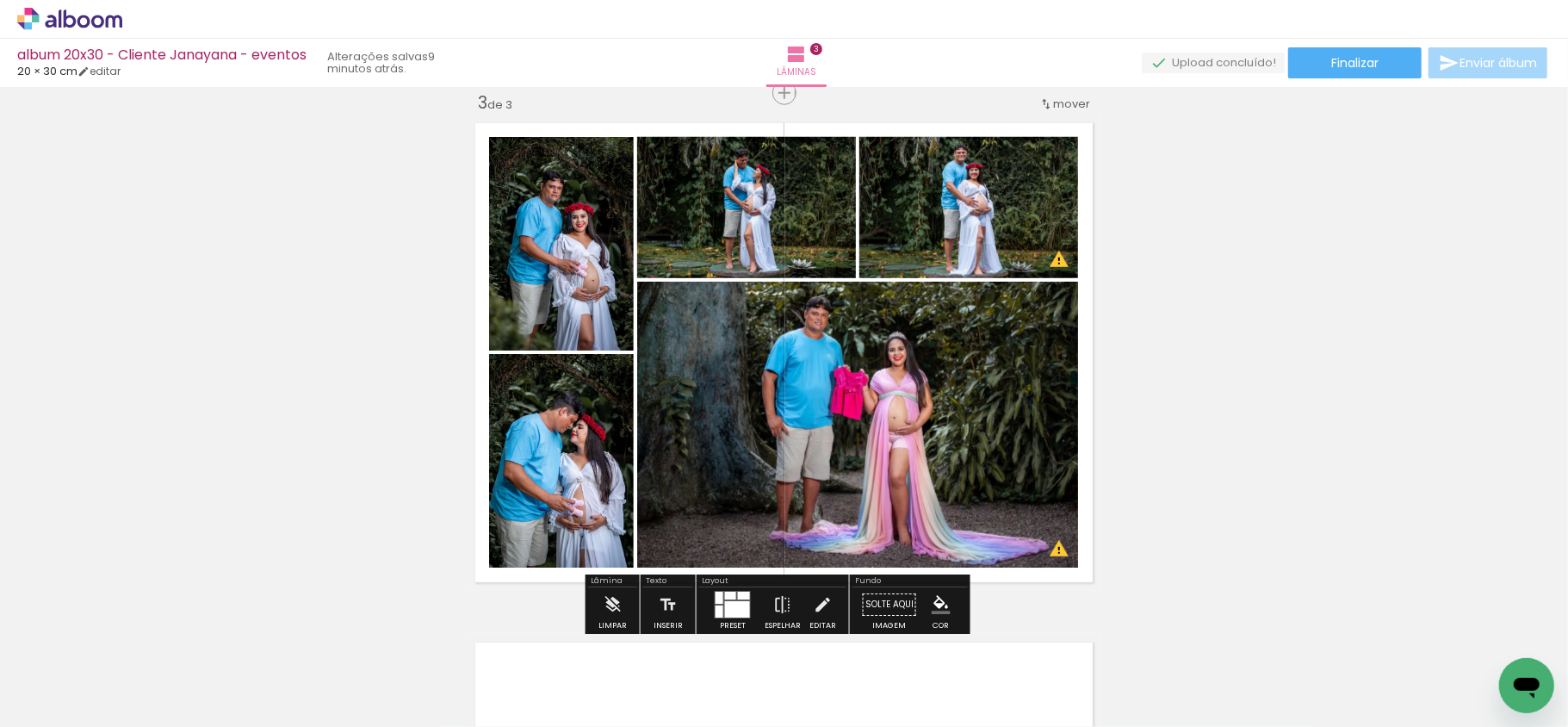
click at [390, 285] on div "Inserir lâmina 1 de 3 Inserir lâmina 2 de 3 Inserir lâmina 3 de 3 O Designbox p…" at bounding box center [784, 70] width 1568 height 2078
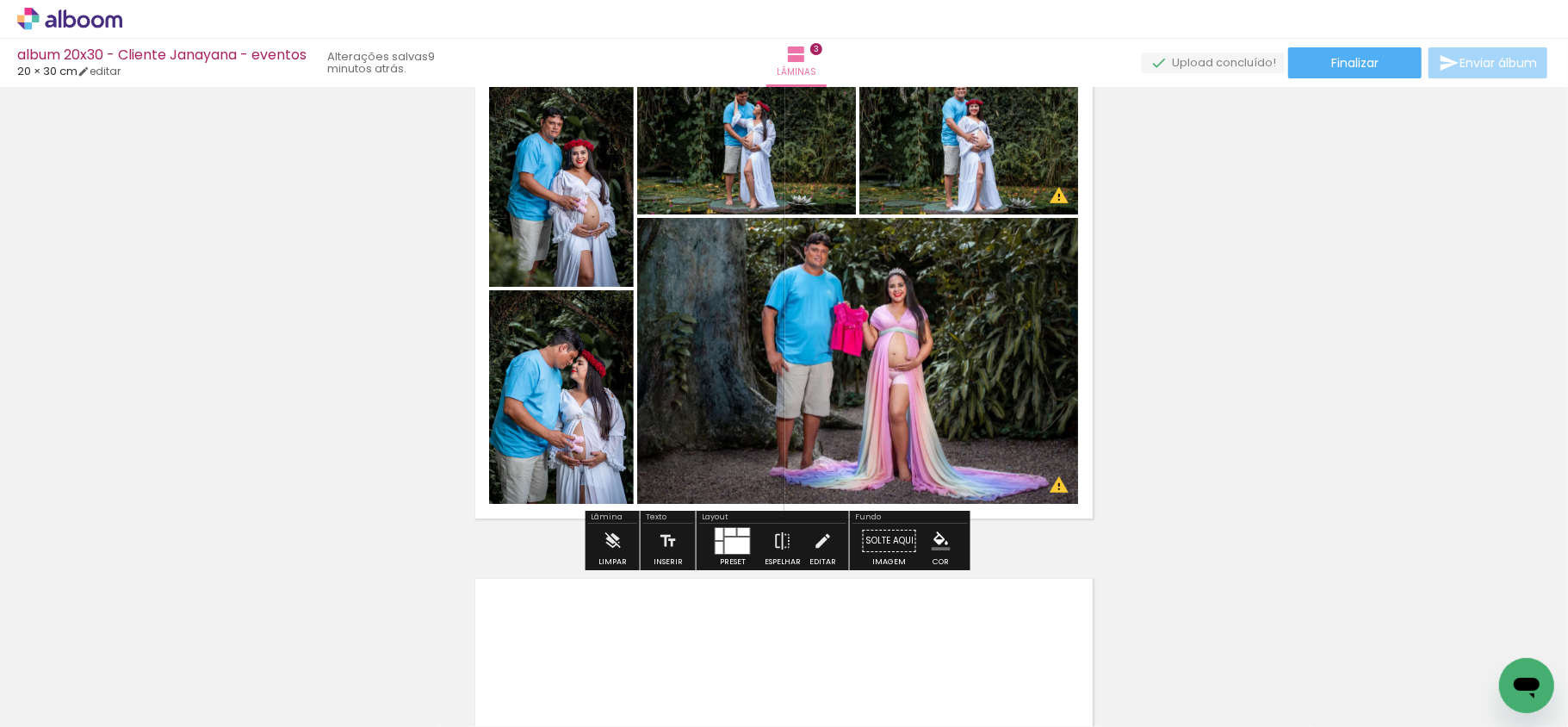
scroll to position [1176, 0]
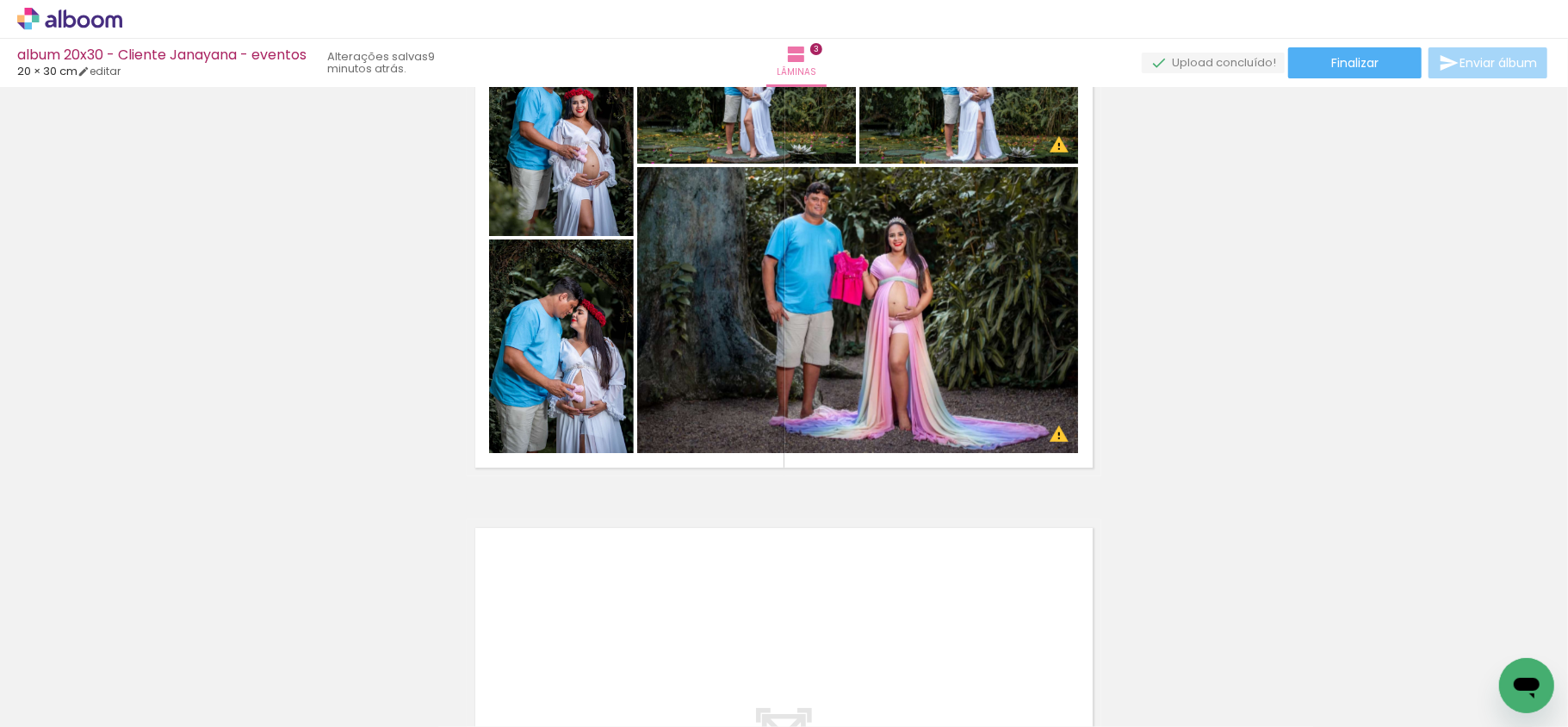
click at [198, 686] on div at bounding box center [172, 669] width 51 height 77
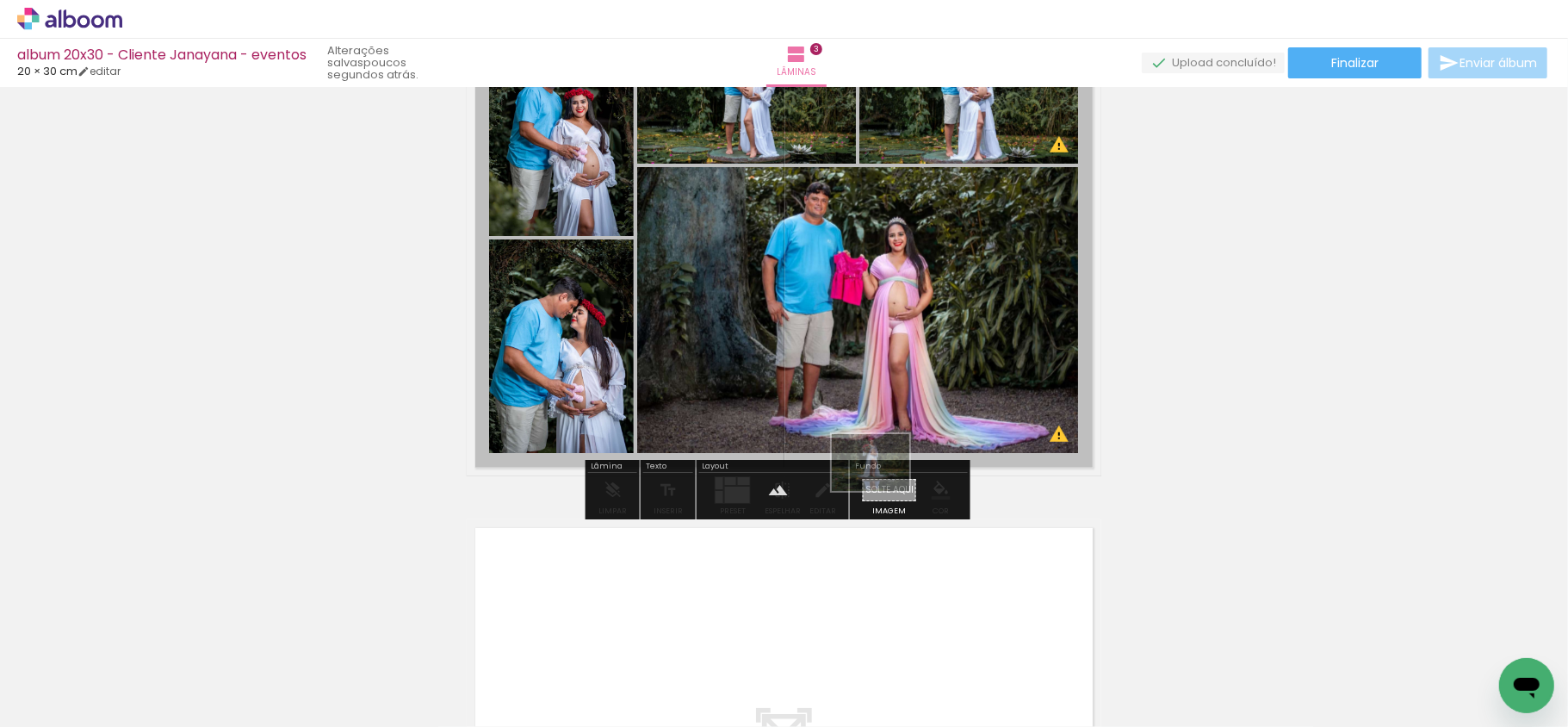
drag, startPoint x: 748, startPoint y: 693, endPoint x: 884, endPoint y: 486, distance: 247.7
click at [884, 486] on quentale-workspace at bounding box center [784, 363] width 1568 height 727
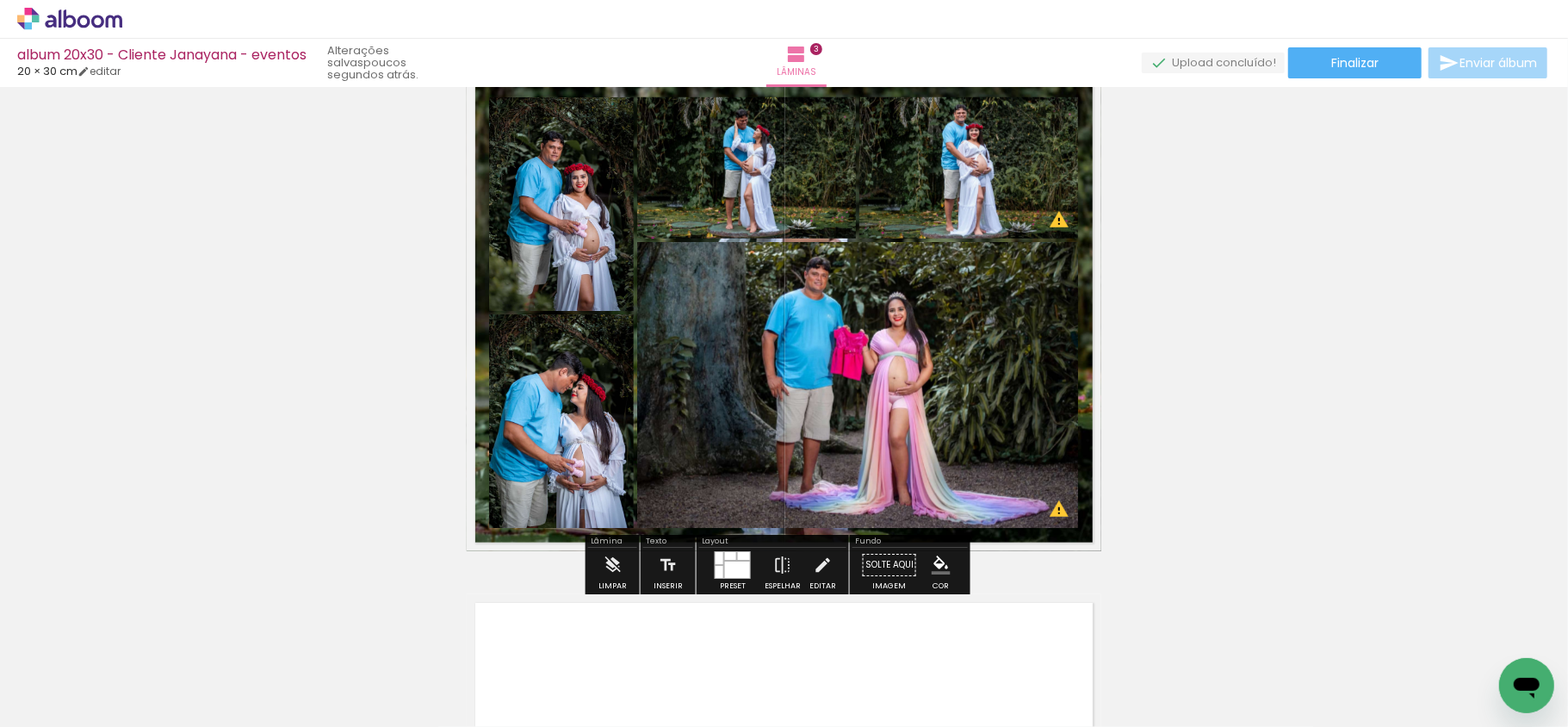
scroll to position [1061, 0]
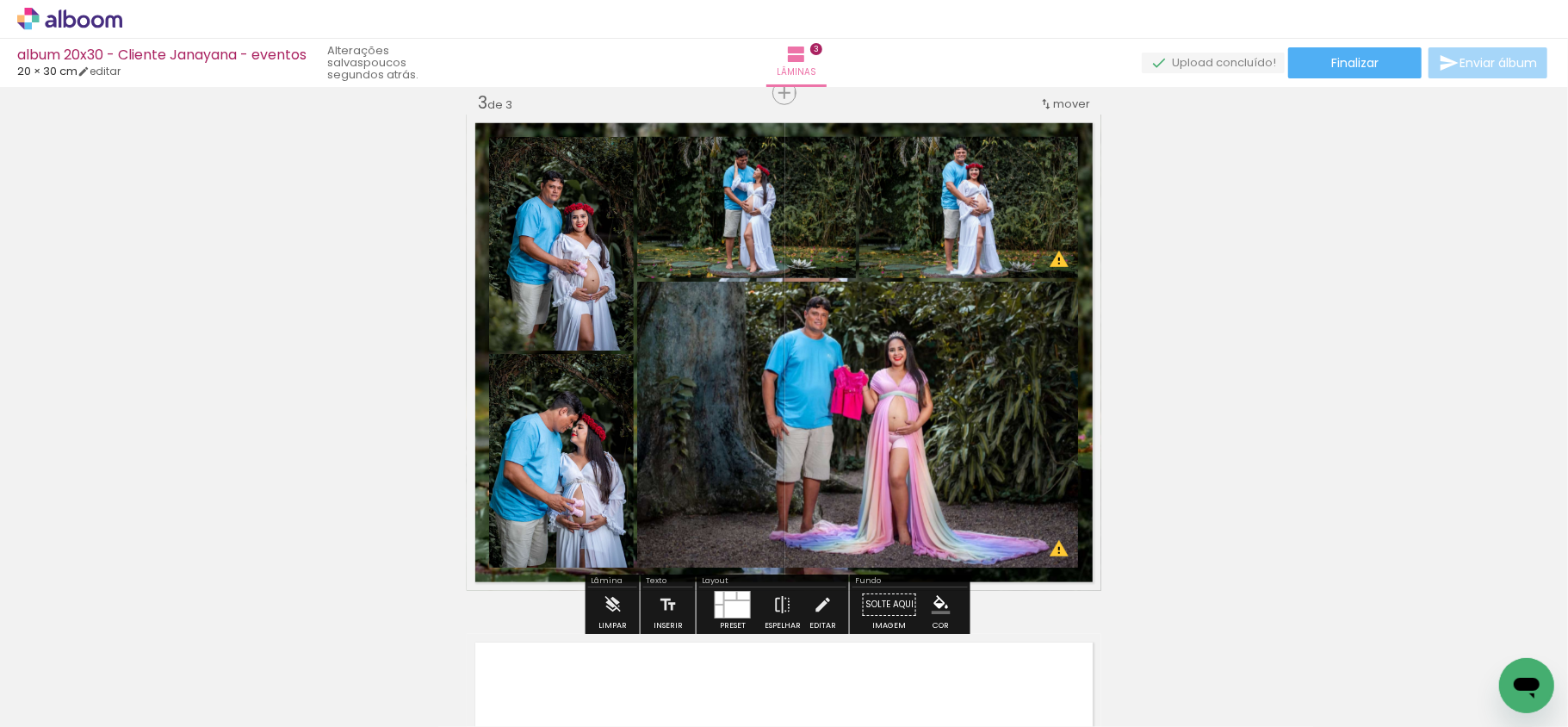
click at [579, 132] on quentale-layouter at bounding box center [784, 352] width 635 height 477
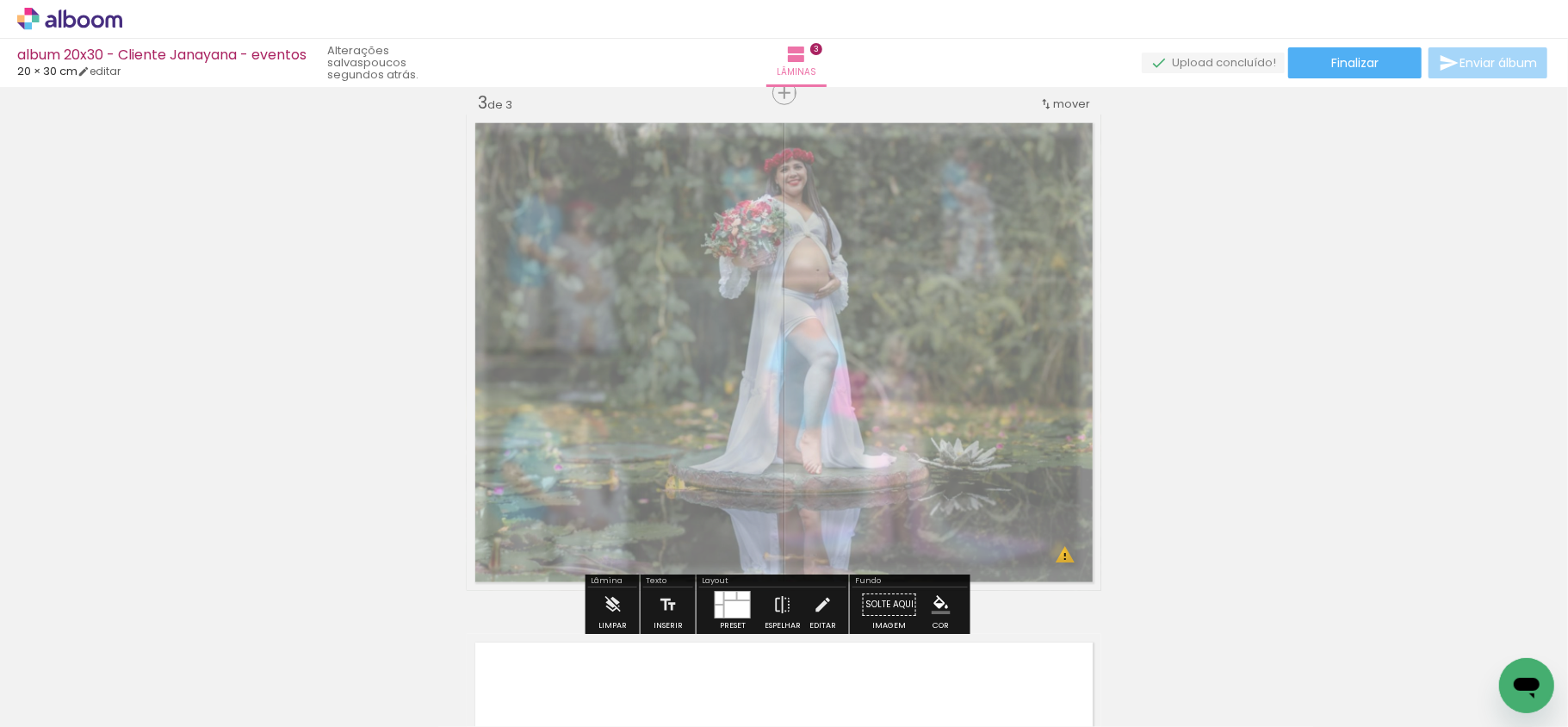
drag, startPoint x: 706, startPoint y: 162, endPoint x: 669, endPoint y: 163, distance: 37.0
type paper-slider "45"
click at [670, 163] on div at bounding box center [684, 159] width 28 height 28
click at [1290, 321] on div "Inserir lâmina 1 de 3 Inserir lâmina 2 de 3 Inserir lâmina 3 de 3 O Designbox p…" at bounding box center [784, 70] width 1568 height 2078
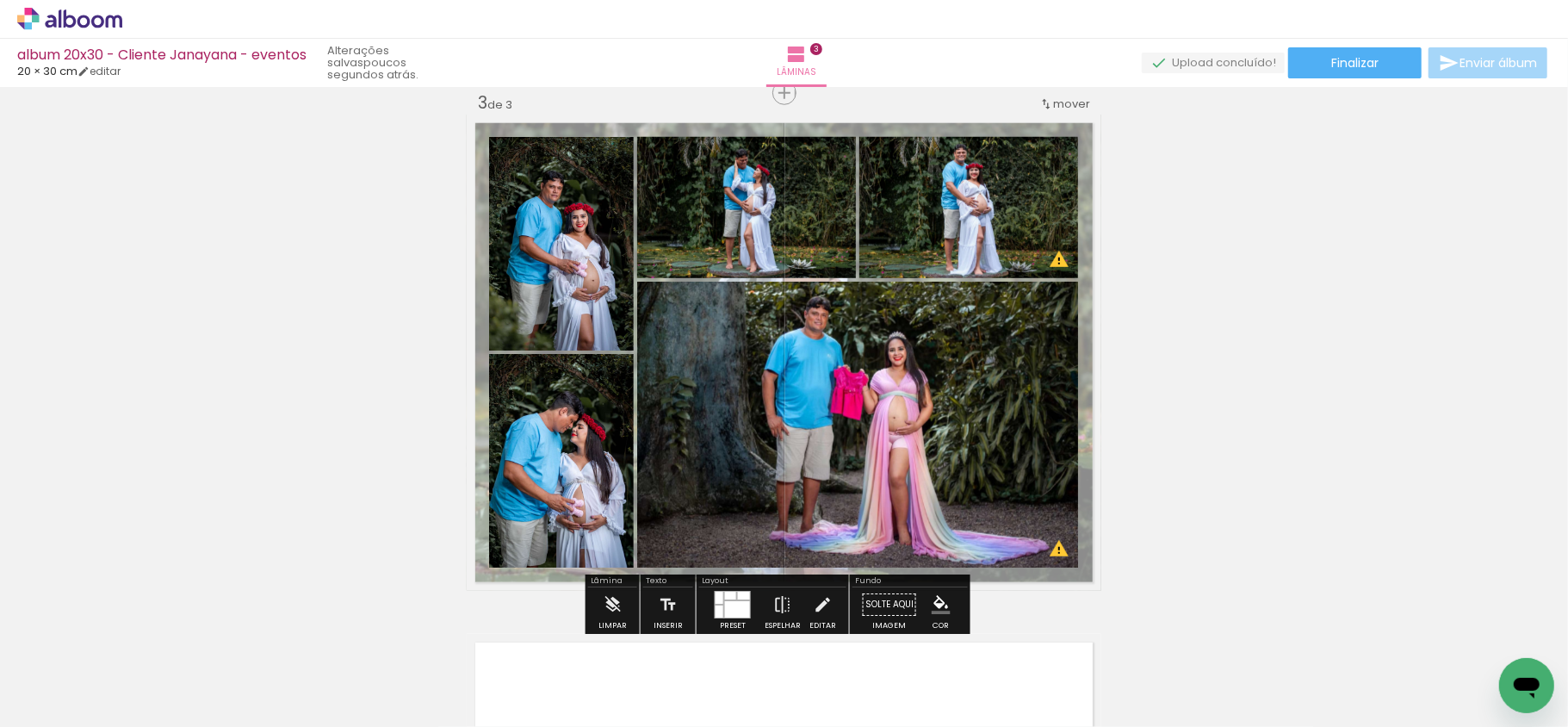
scroll to position [1176, 0]
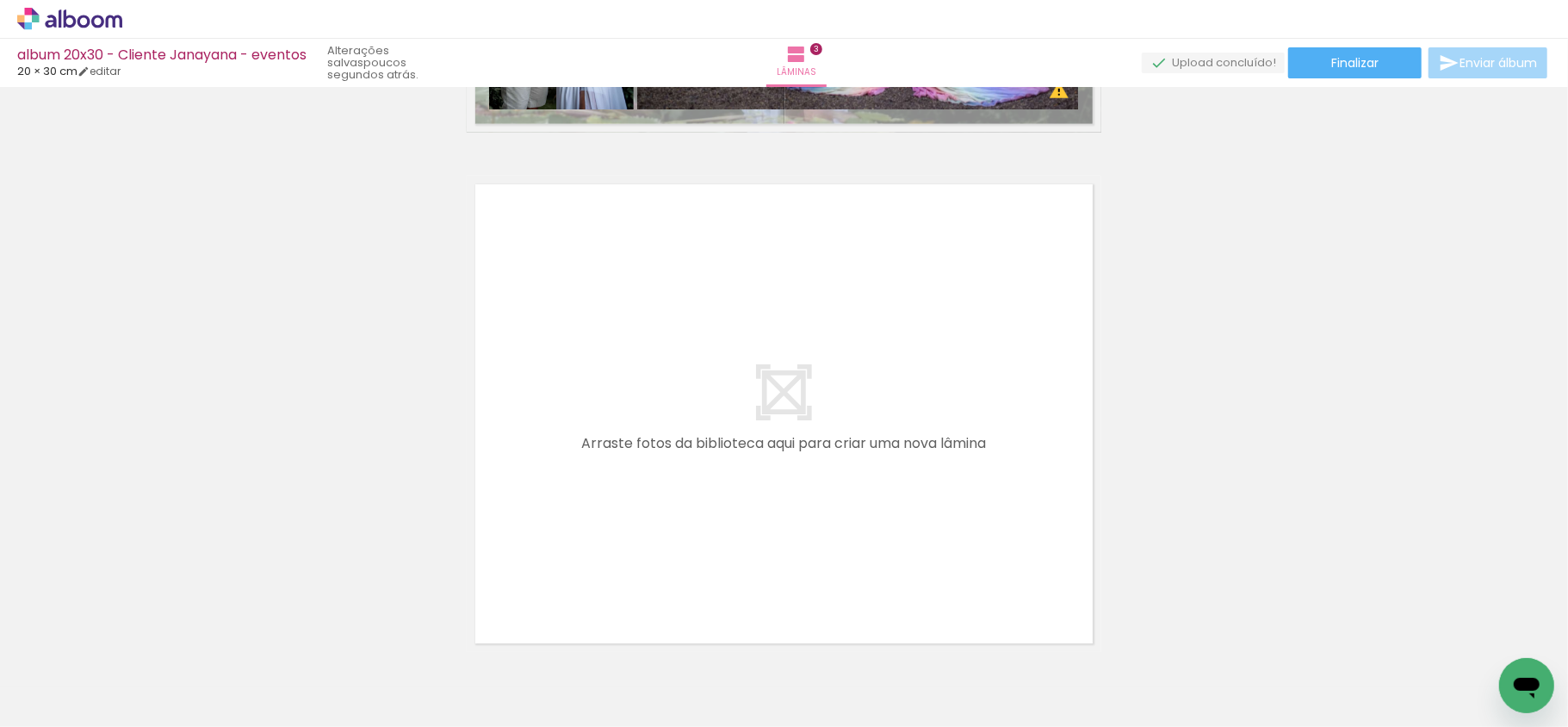
scroll to position [1521, 0]
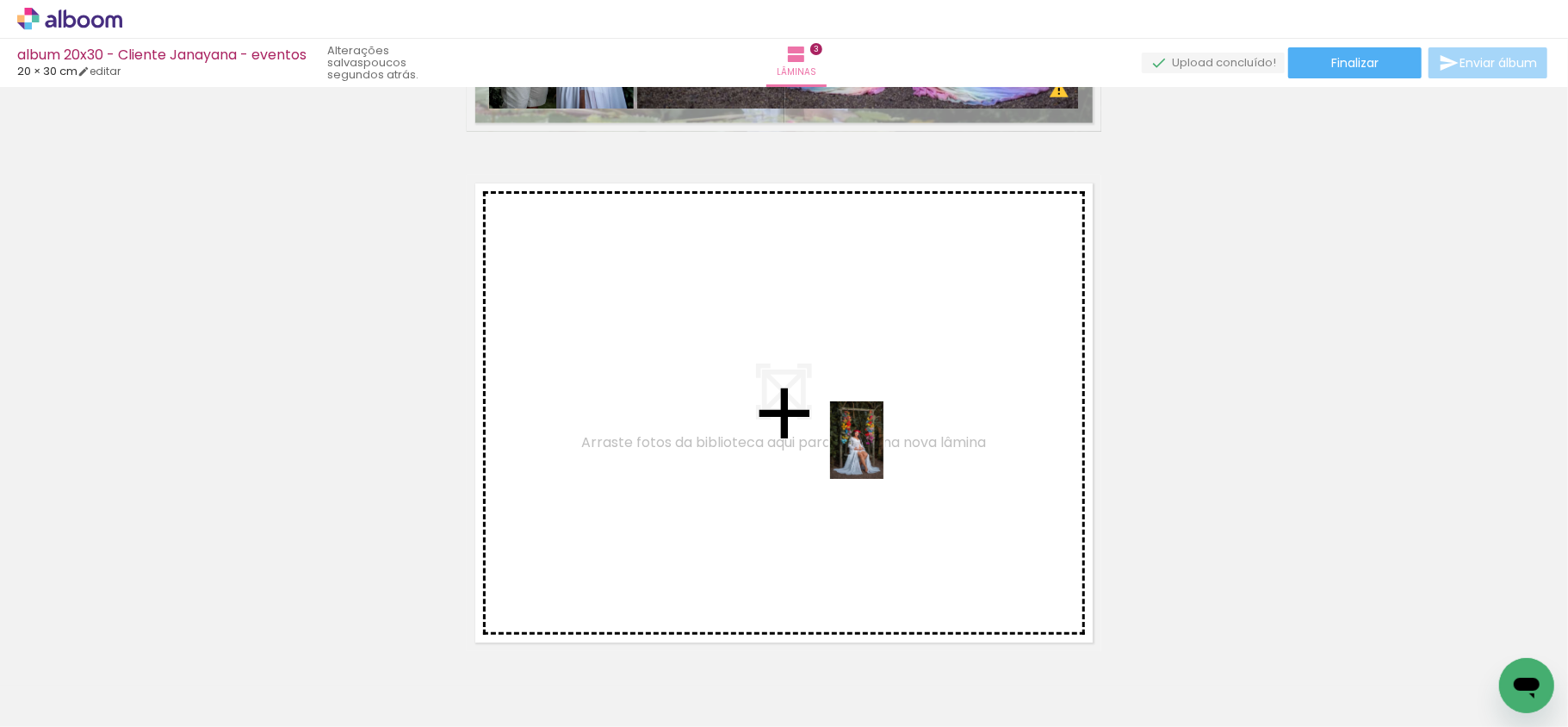
drag, startPoint x: 1233, startPoint y: 661, endPoint x: 882, endPoint y: 453, distance: 408.0
click at [882, 453] on quentale-workspace at bounding box center [784, 363] width 1568 height 727
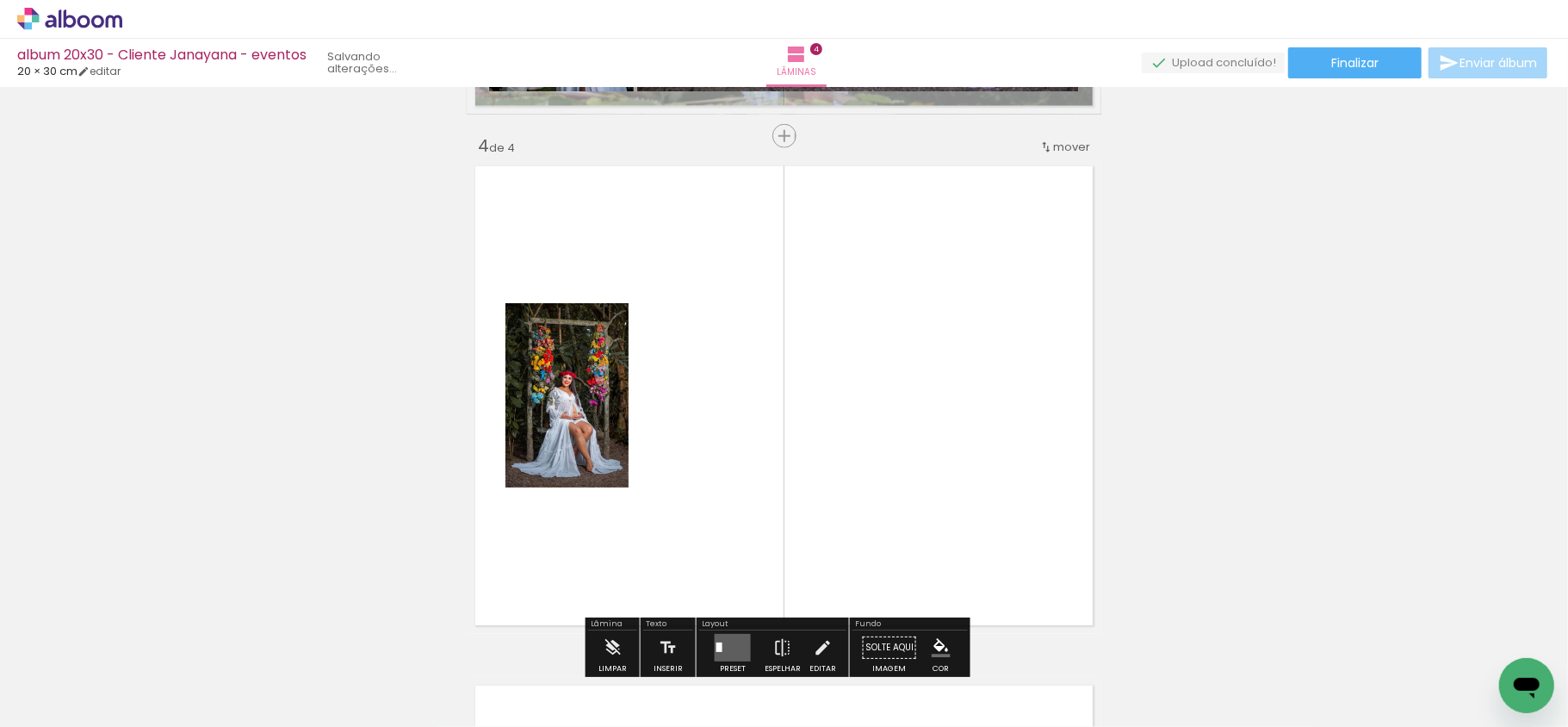
scroll to position [1580, 0]
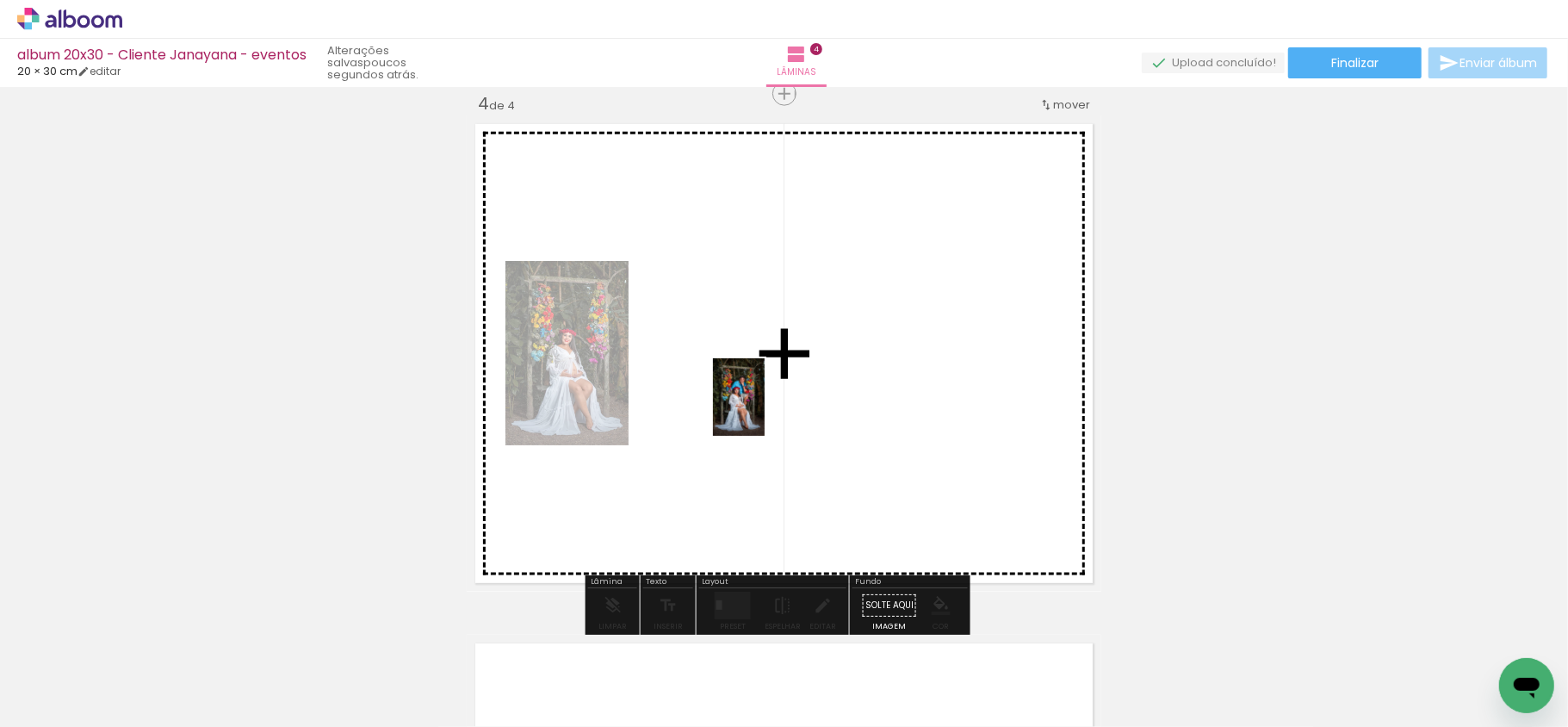
drag, startPoint x: 1328, startPoint y: 656, endPoint x: 790, endPoint y: 417, distance: 588.7
click at [763, 408] on quentale-workspace at bounding box center [784, 363] width 1568 height 727
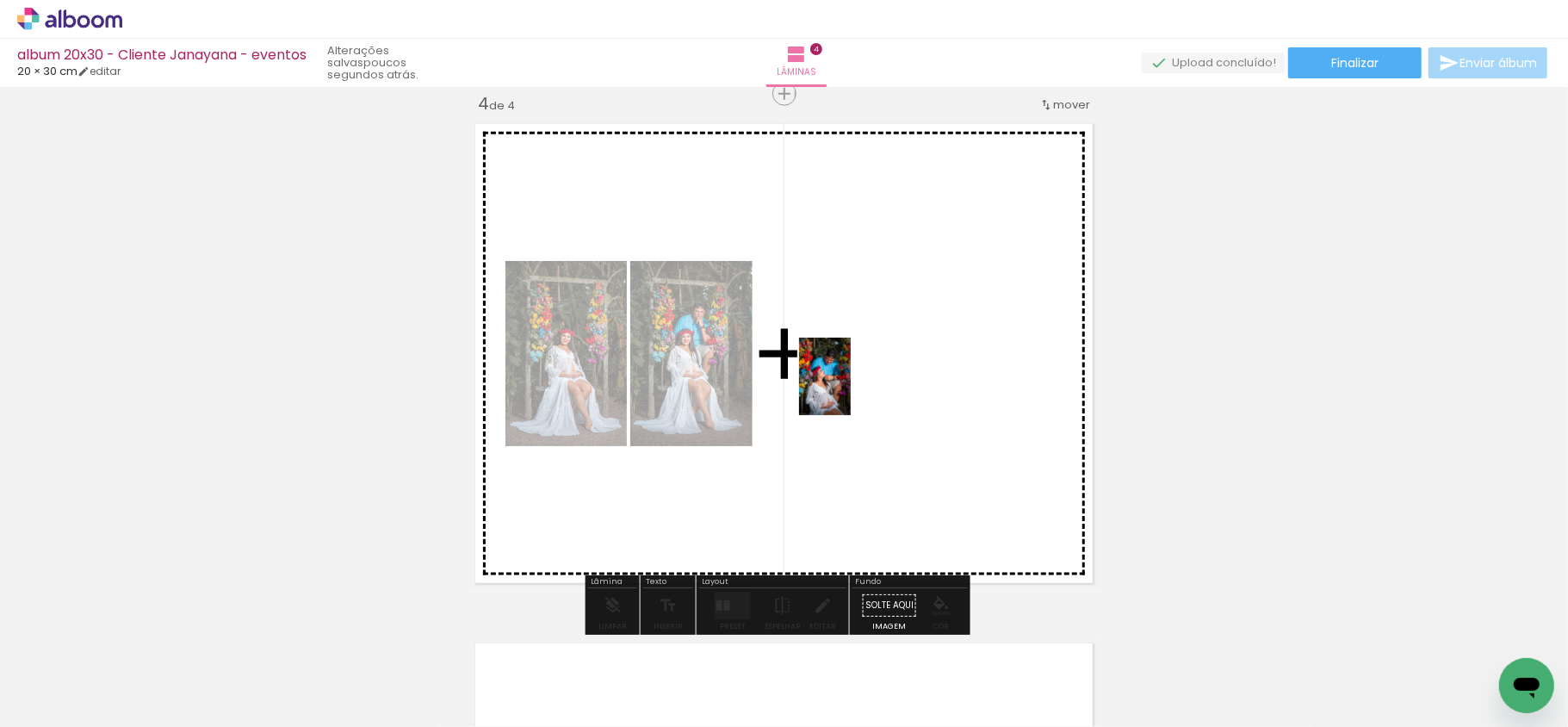
drag, startPoint x: 1465, startPoint y: 689, endPoint x: 851, endPoint y: 389, distance: 683.4
click at [851, 389] on quentale-workspace at bounding box center [784, 363] width 1568 height 727
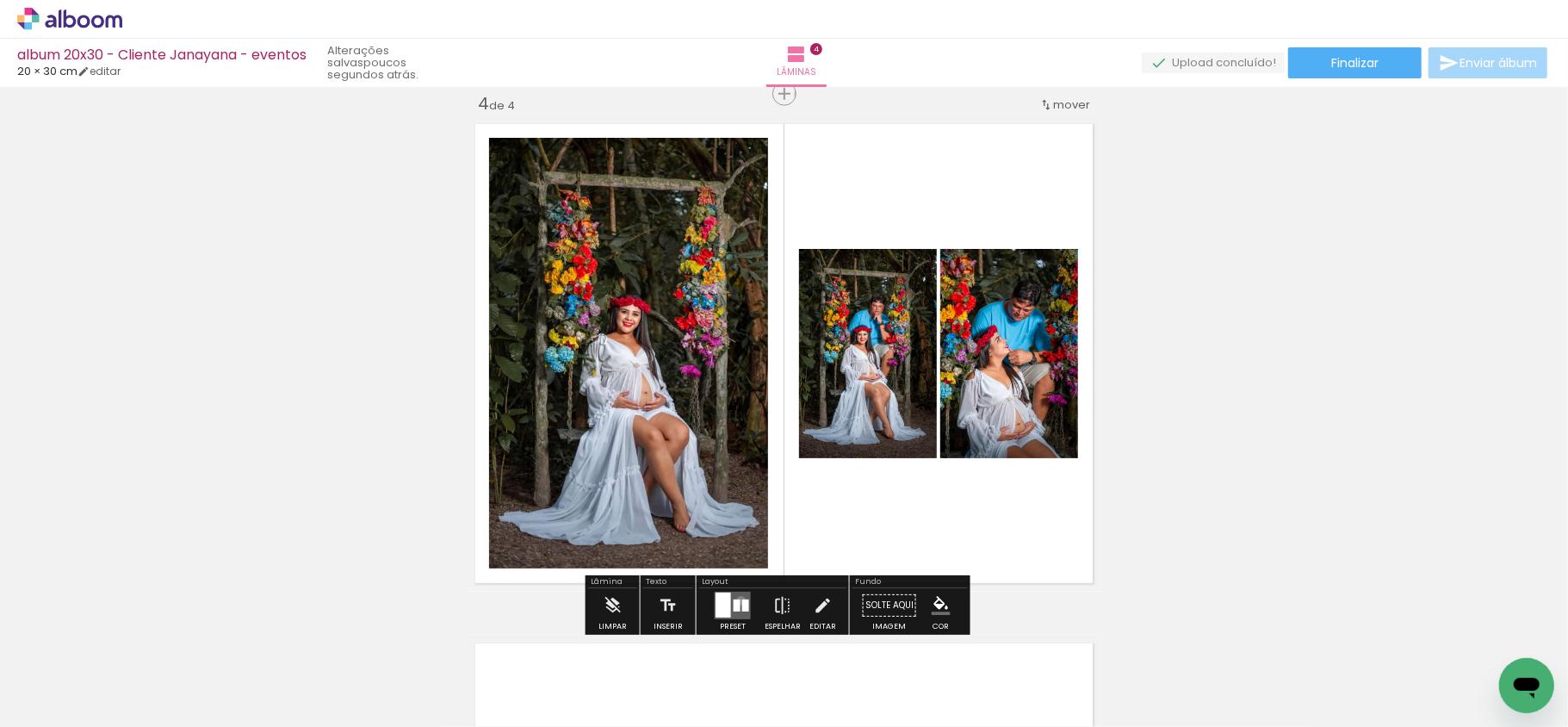
click at [742, 600] on div at bounding box center [746, 605] width 7 height 12
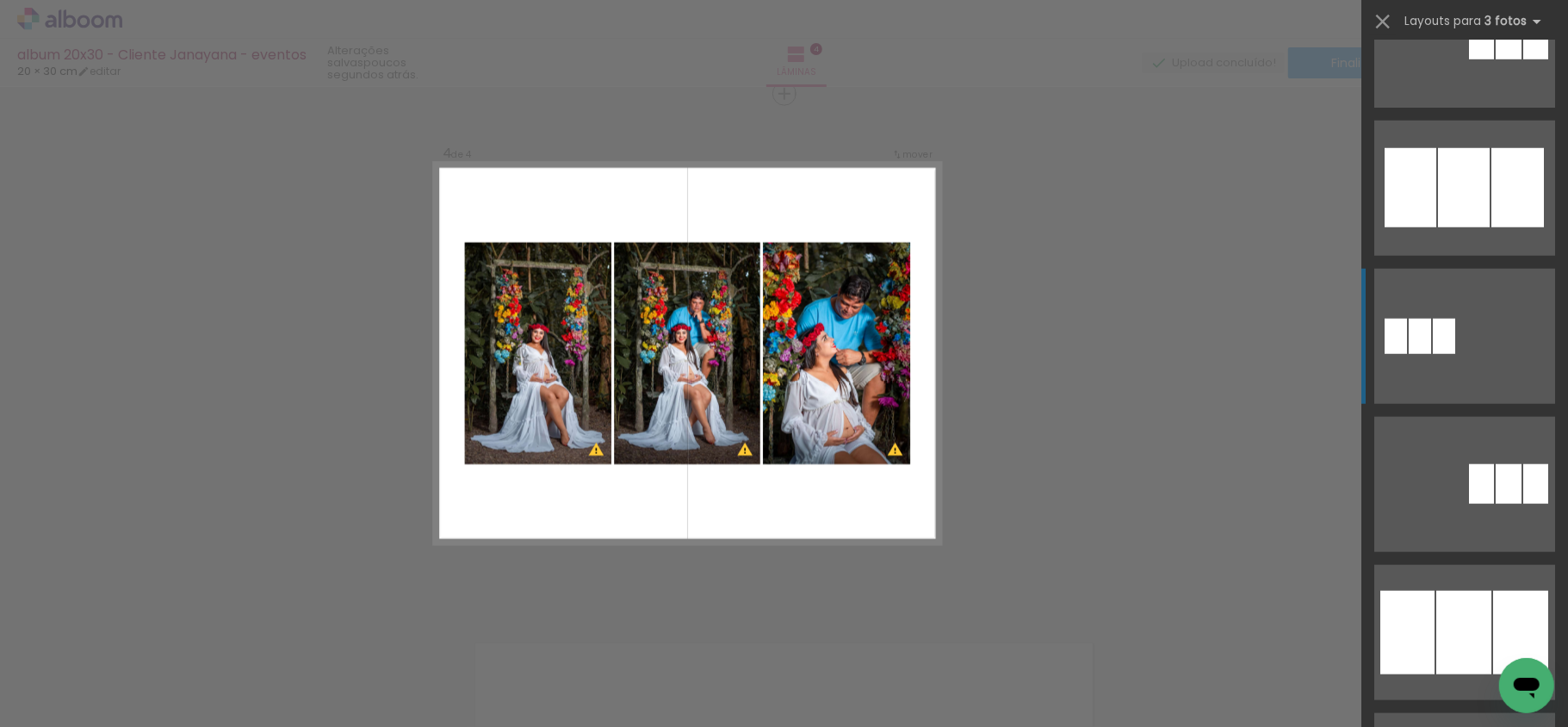
scroll to position [1149, 0]
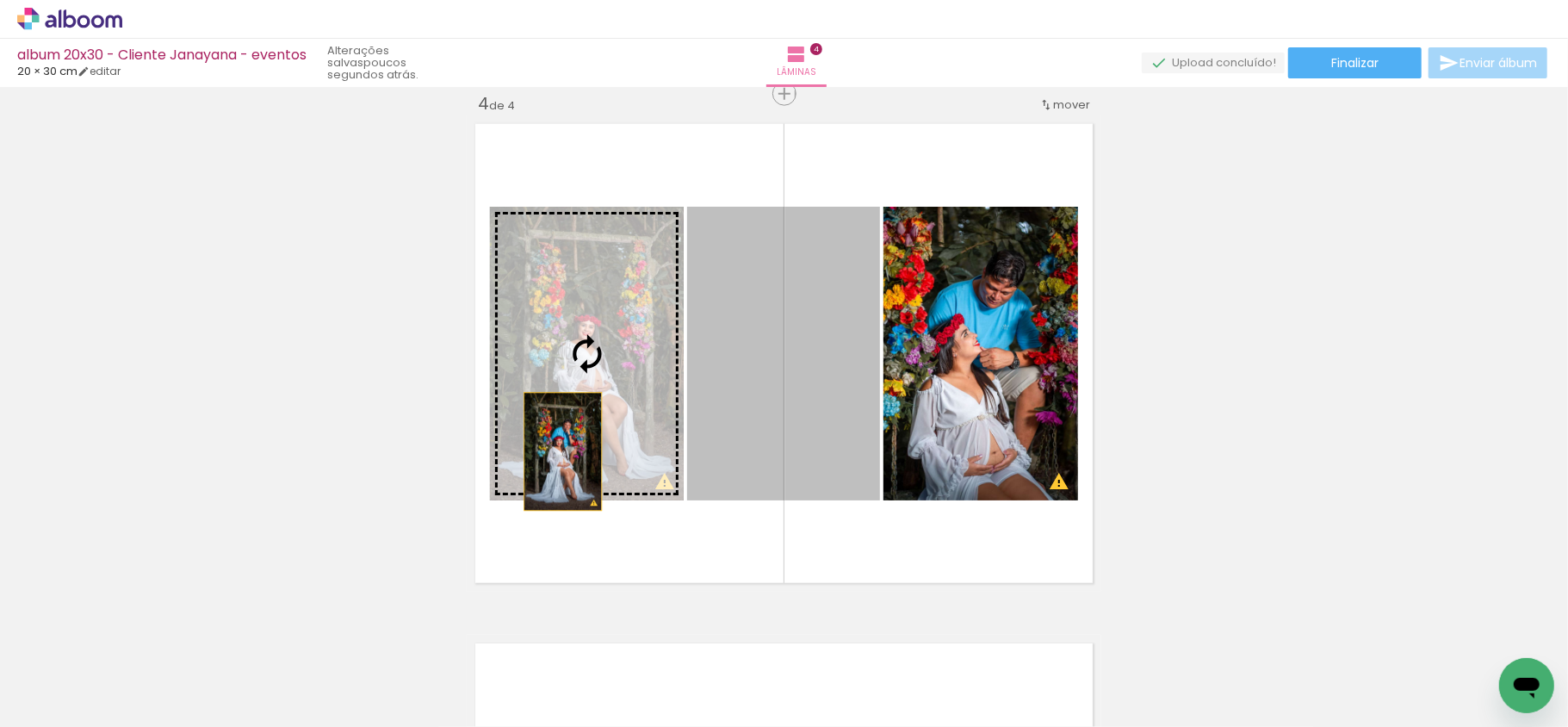
drag, startPoint x: 761, startPoint y: 451, endPoint x: 555, endPoint y: 451, distance: 206.0
click at [0, 0] on slot at bounding box center [0, 0] width 0 height 0
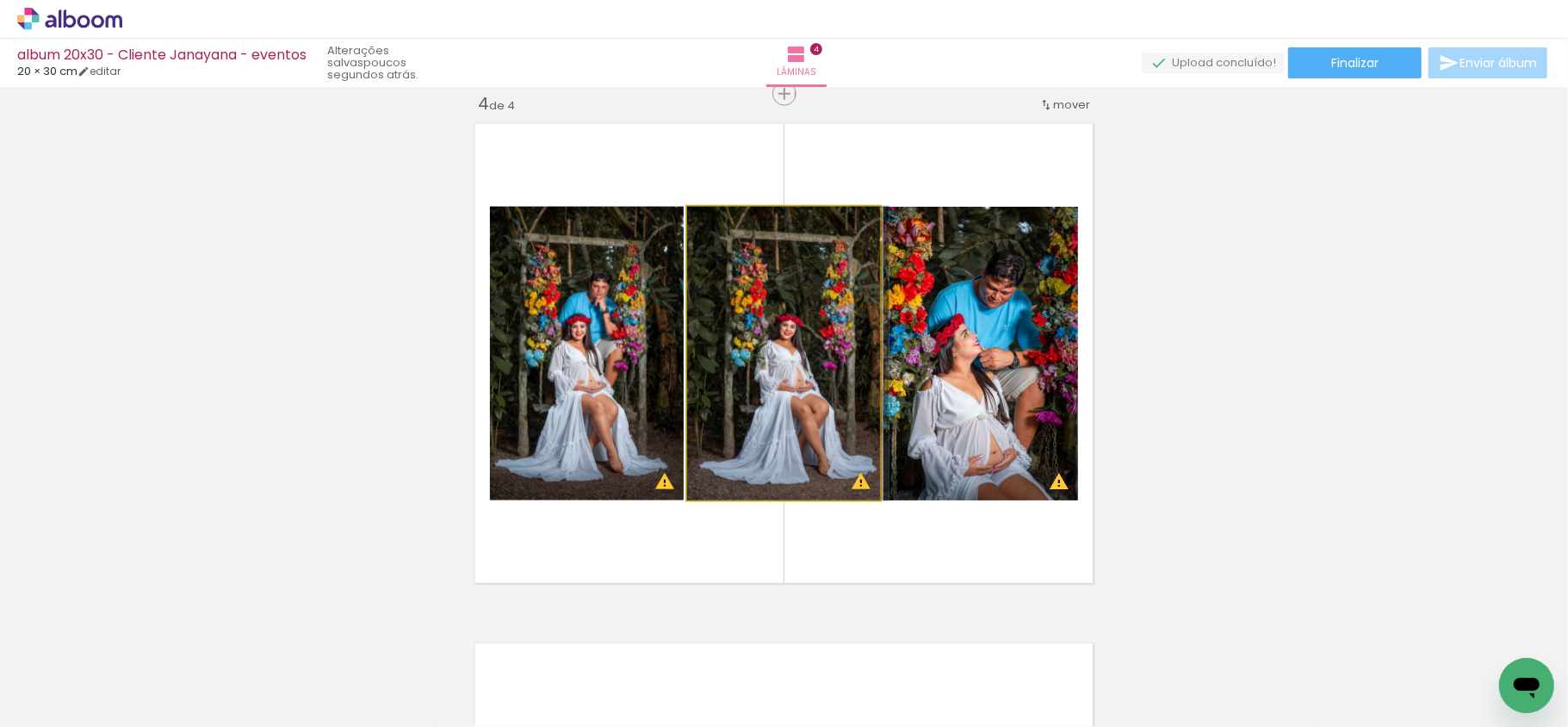
drag, startPoint x: 797, startPoint y: 395, endPoint x: 825, endPoint y: 393, distance: 28.1
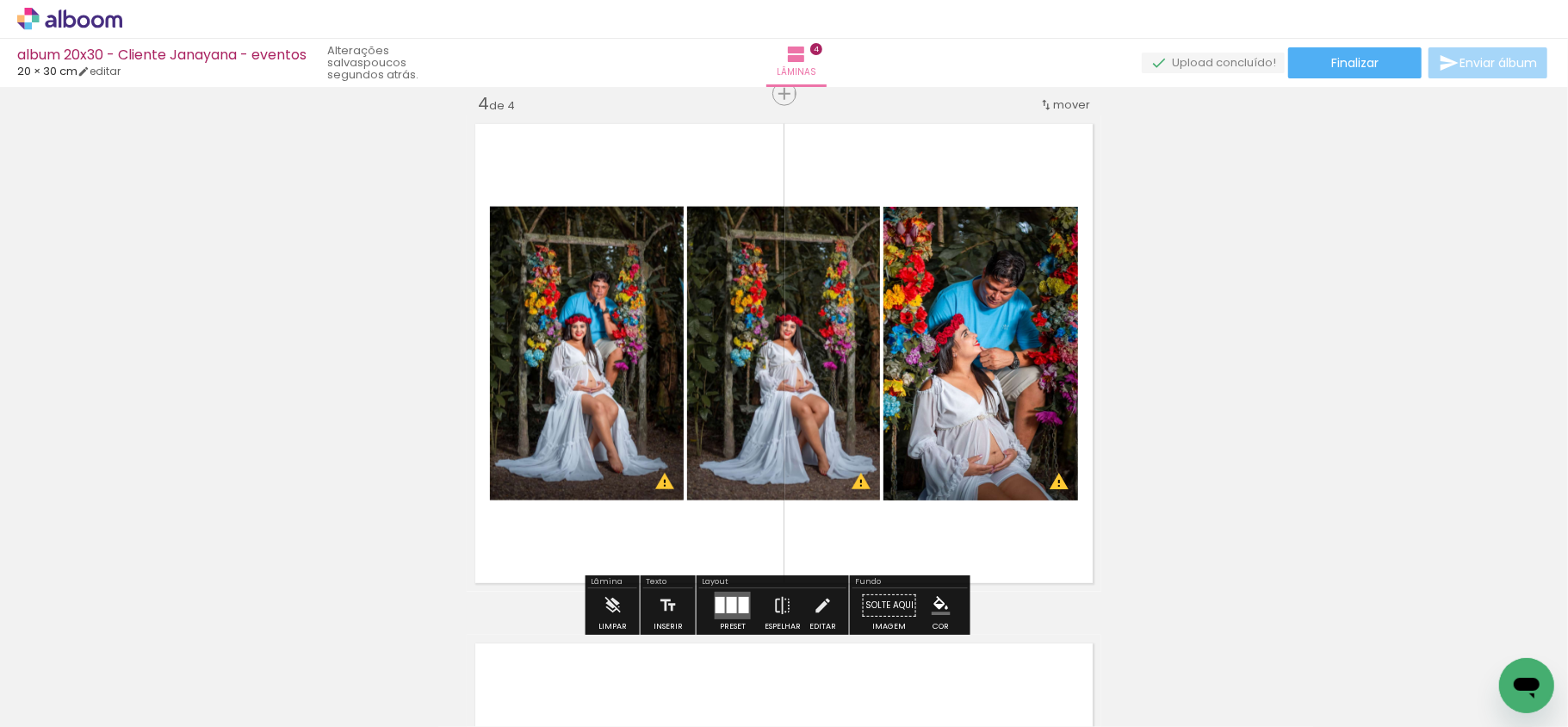
click at [739, 600] on div at bounding box center [743, 605] width 10 height 16
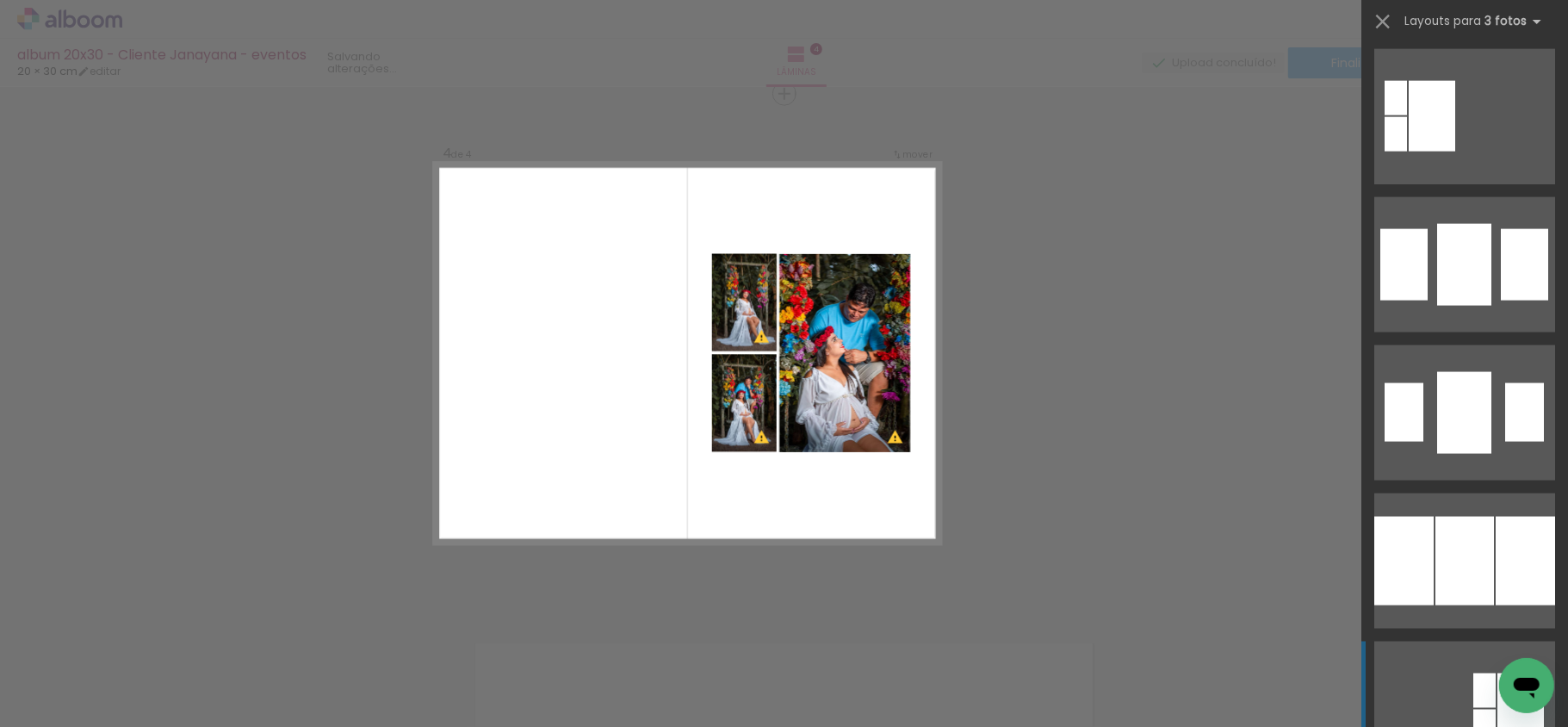
scroll to position [1859, 0]
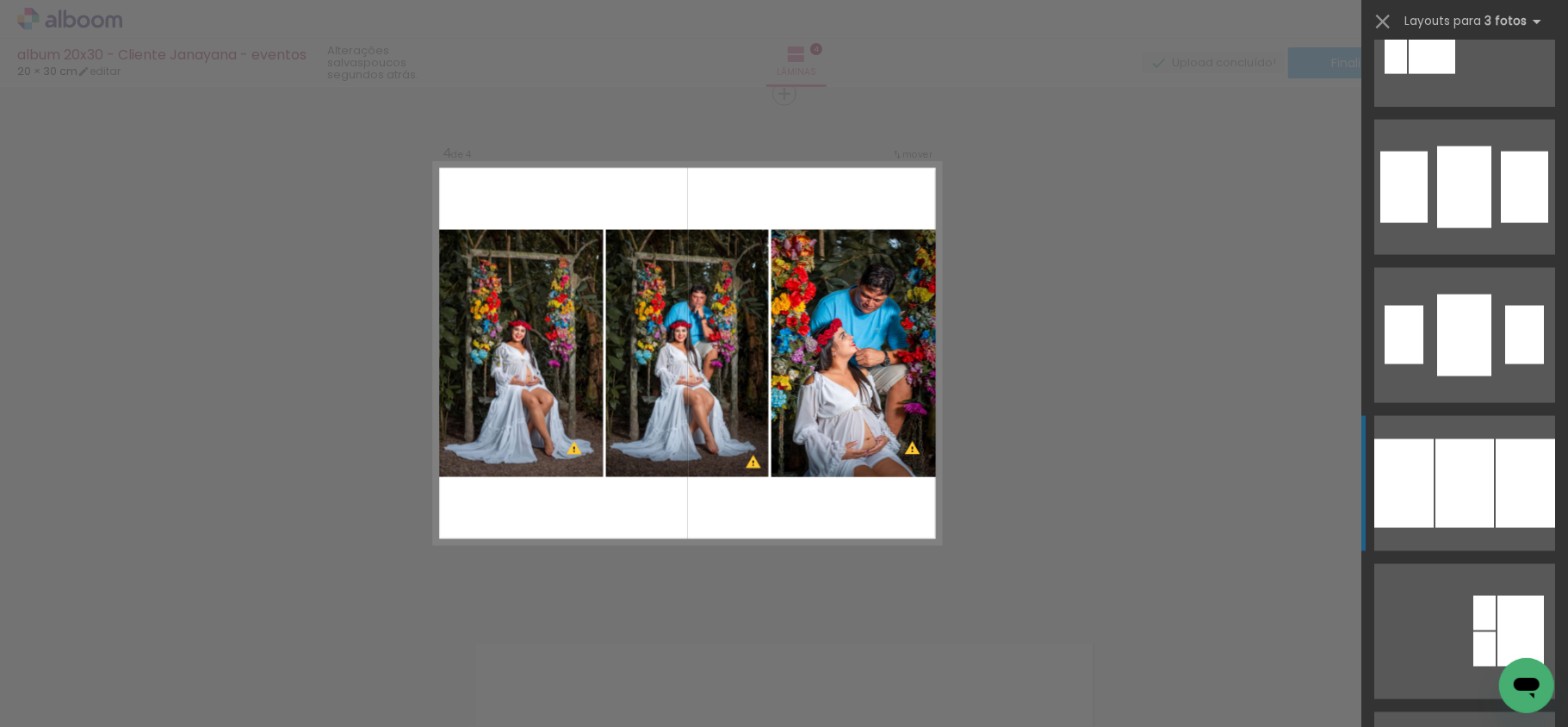
click at [1496, 511] on div at bounding box center [1526, 484] width 59 height 88
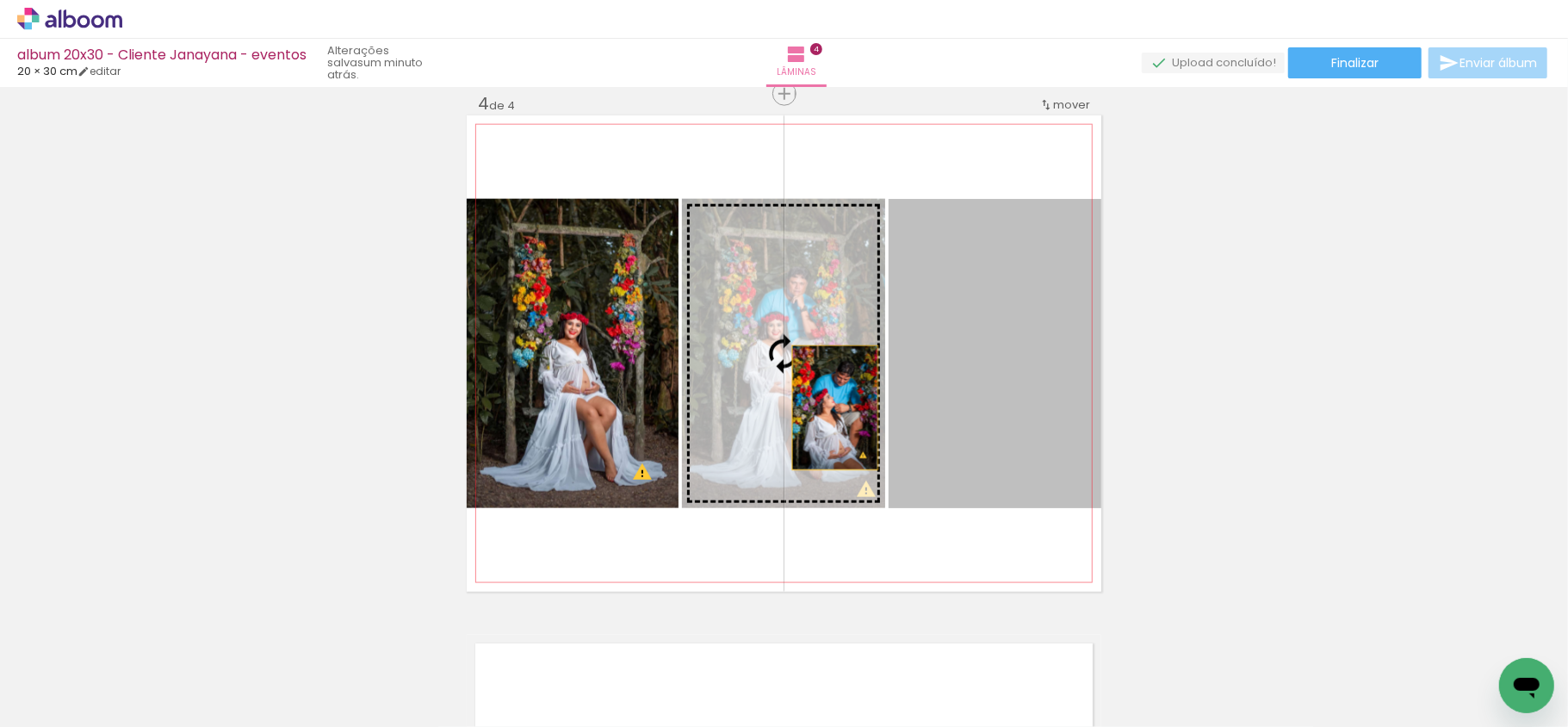
drag, startPoint x: 987, startPoint y: 429, endPoint x: 786, endPoint y: 407, distance: 202.2
click at [0, 0] on slot at bounding box center [0, 0] width 0 height 0
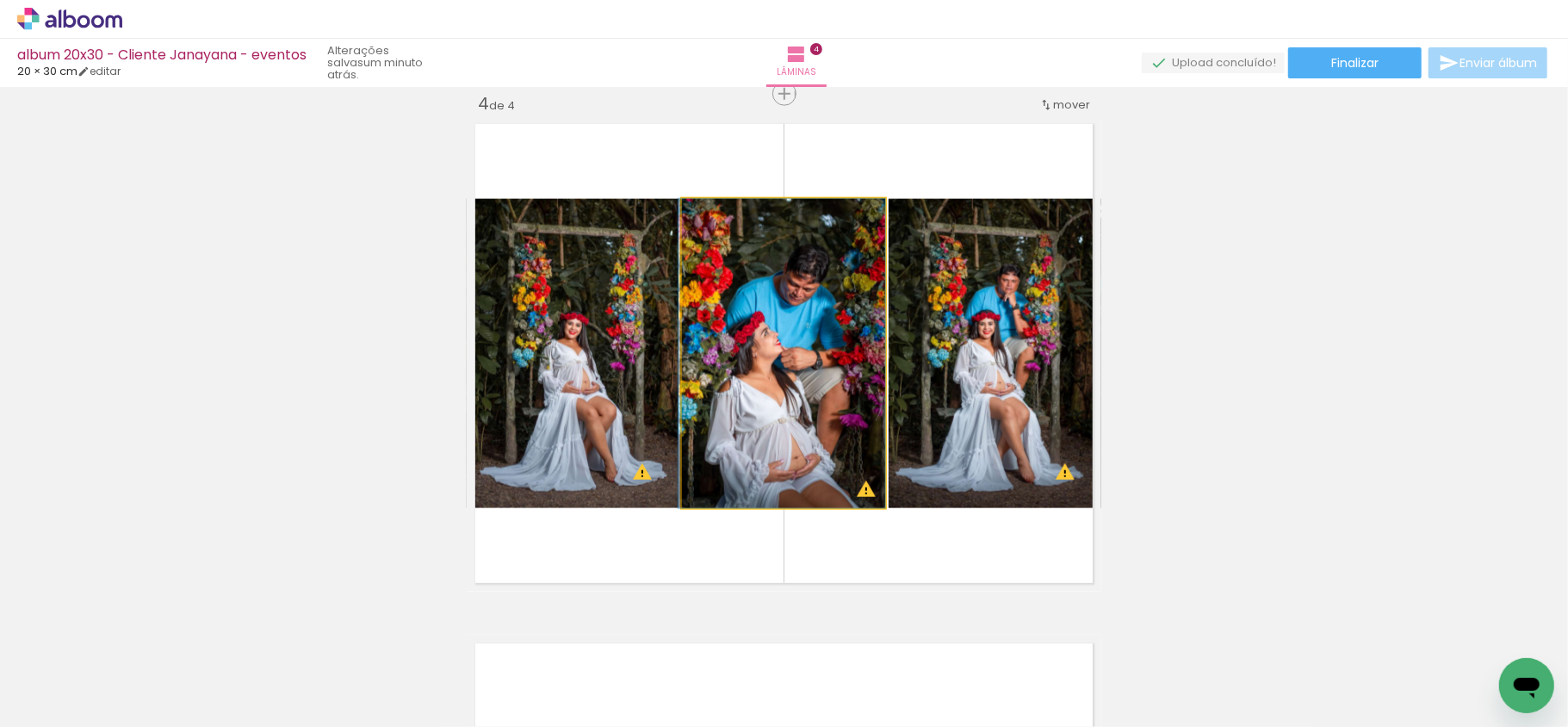
click at [802, 411] on quentale-photo at bounding box center [784, 353] width 204 height 309
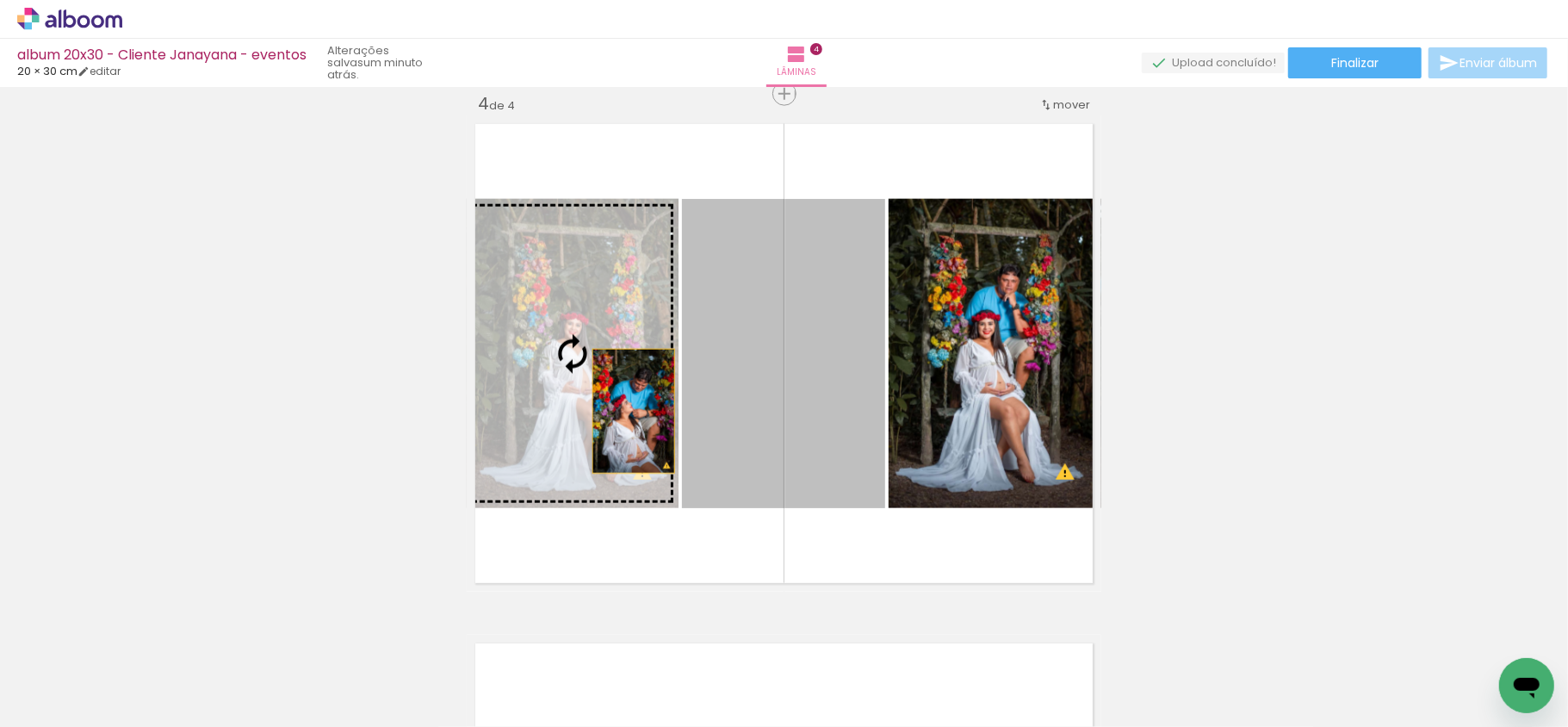
drag, startPoint x: 799, startPoint y: 411, endPoint x: 621, endPoint y: 411, distance: 178.0
click at [0, 0] on slot at bounding box center [0, 0] width 0 height 0
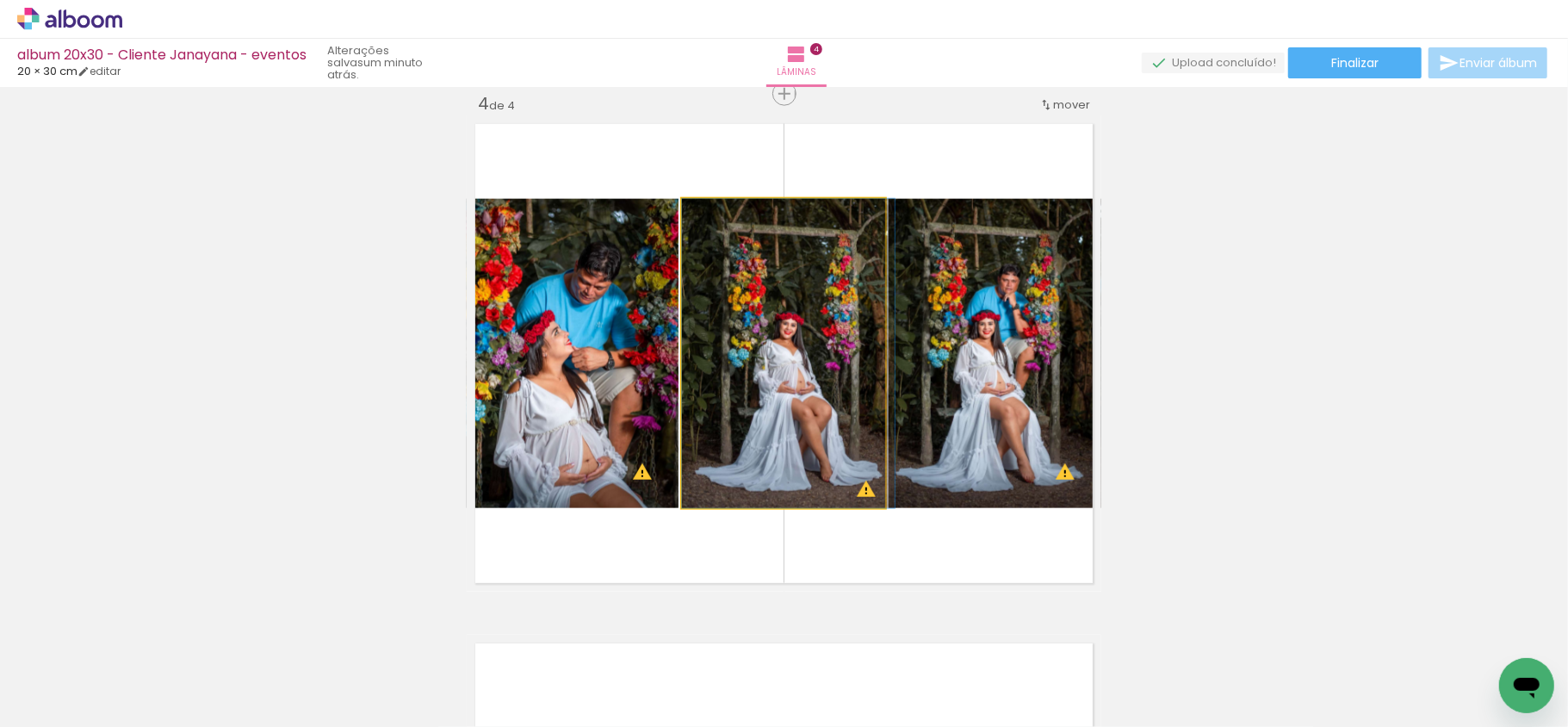
drag, startPoint x: 823, startPoint y: 389, endPoint x: 852, endPoint y: 389, distance: 29.0
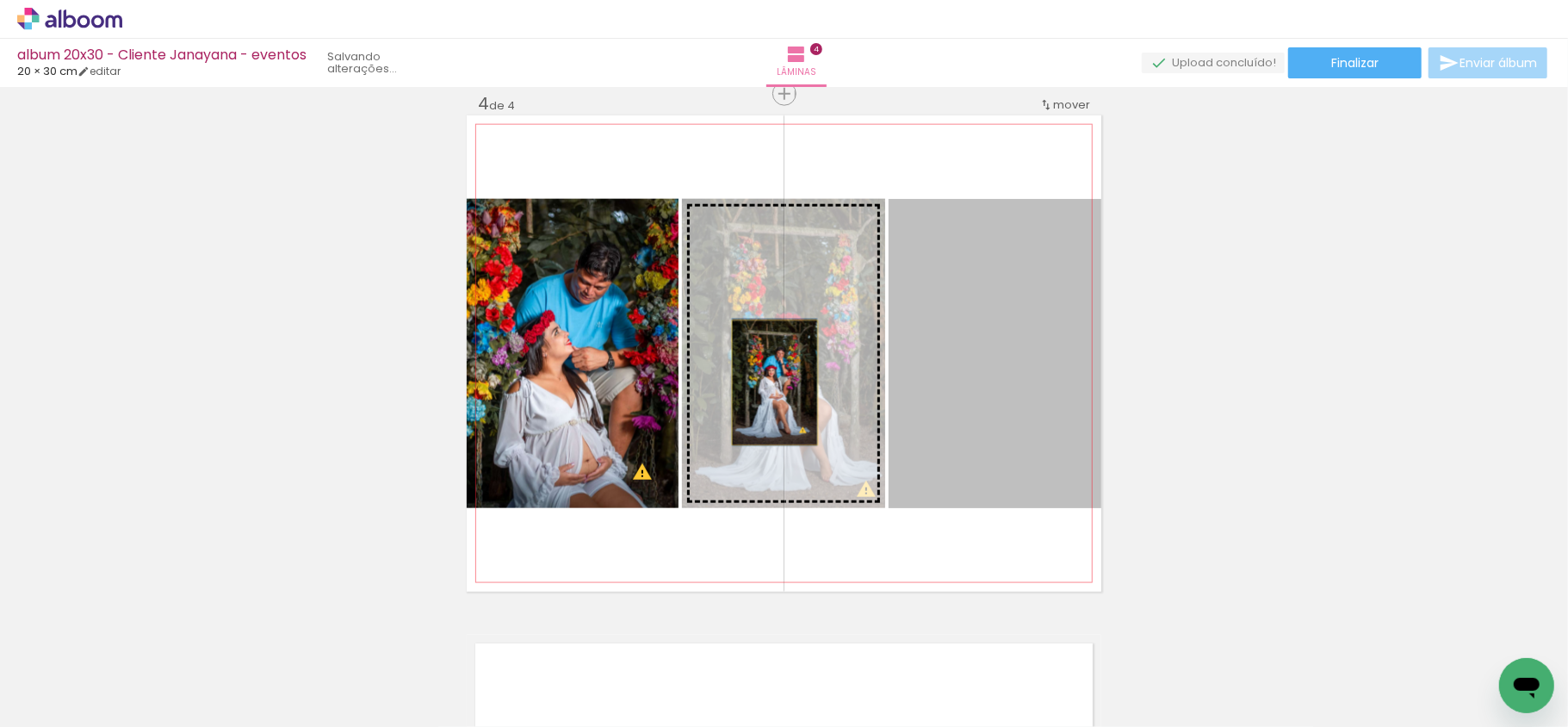
drag, startPoint x: 930, startPoint y: 384, endPoint x: 766, endPoint y: 383, distance: 164.0
click at [0, 0] on slot at bounding box center [0, 0] width 0 height 0
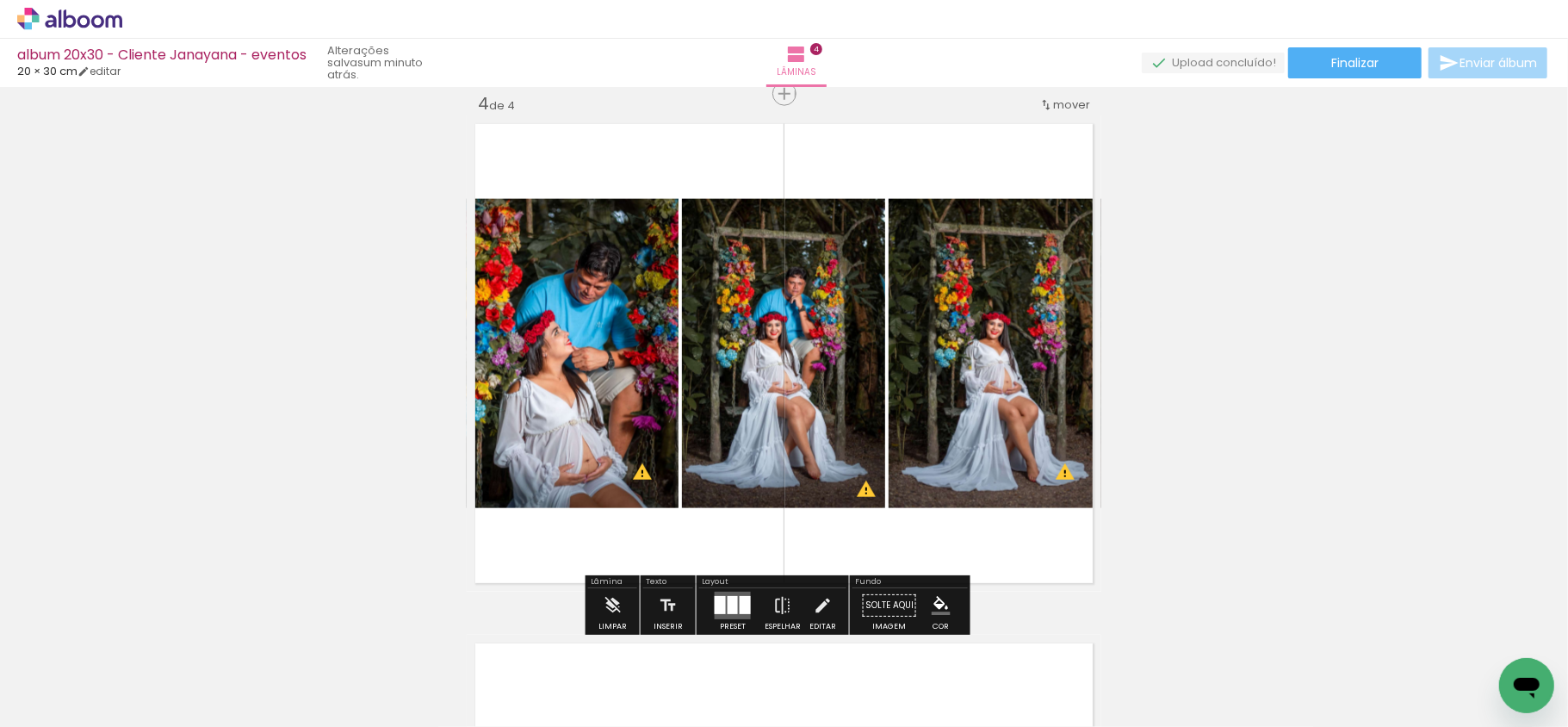
scroll to position [1695, 0]
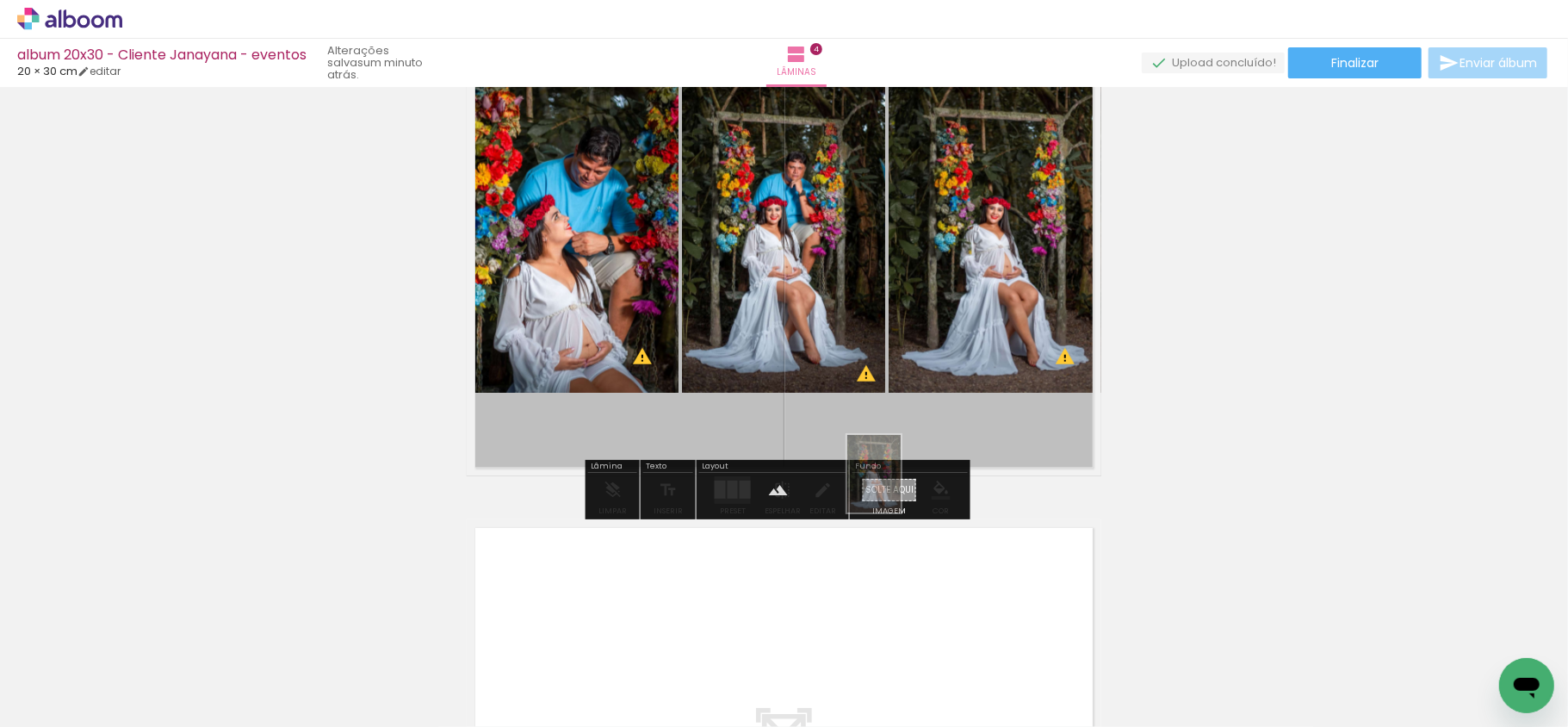
drag, startPoint x: 1257, startPoint y: 689, endPoint x: 896, endPoint y: 487, distance: 413.7
click at [896, 487] on quentale-workspace at bounding box center [784, 363] width 1568 height 727
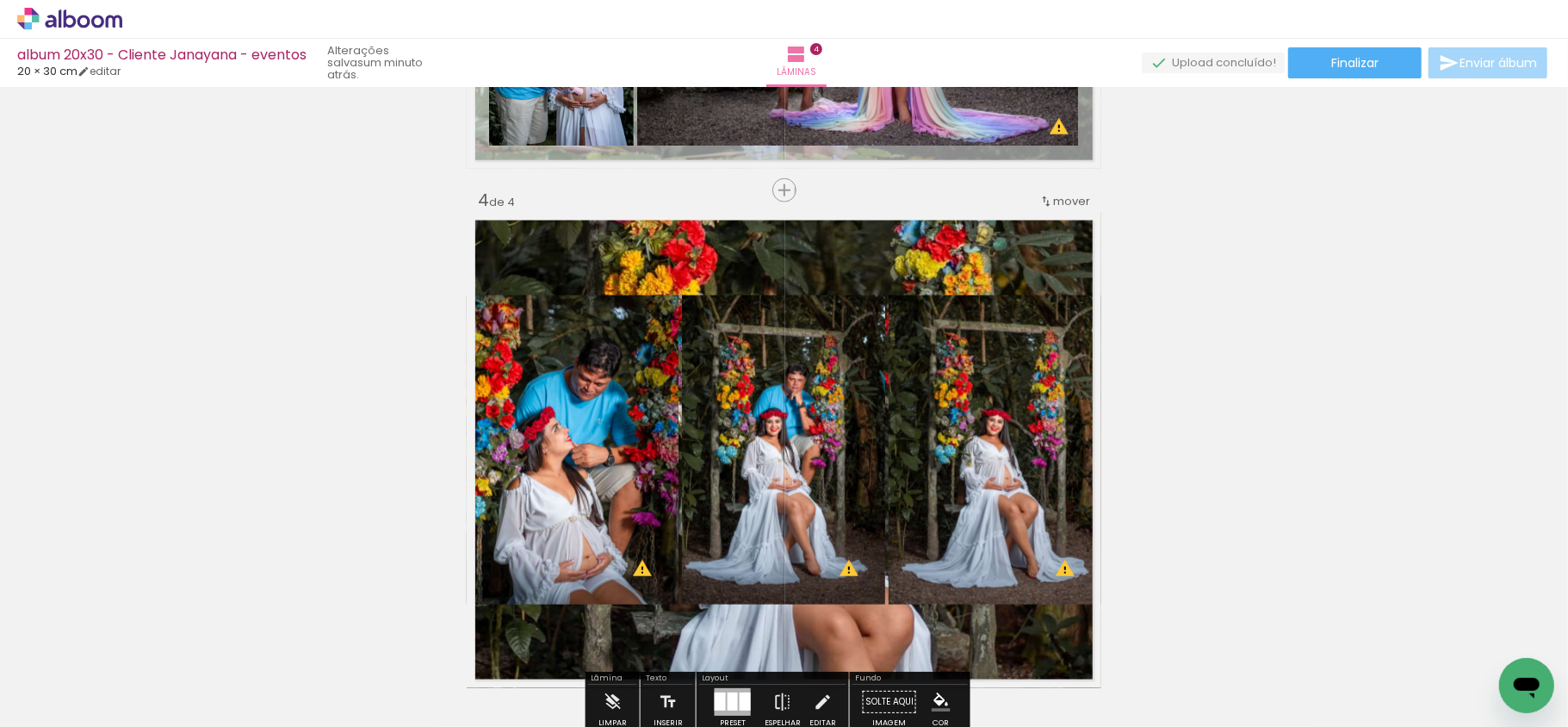
scroll to position [1466, 0]
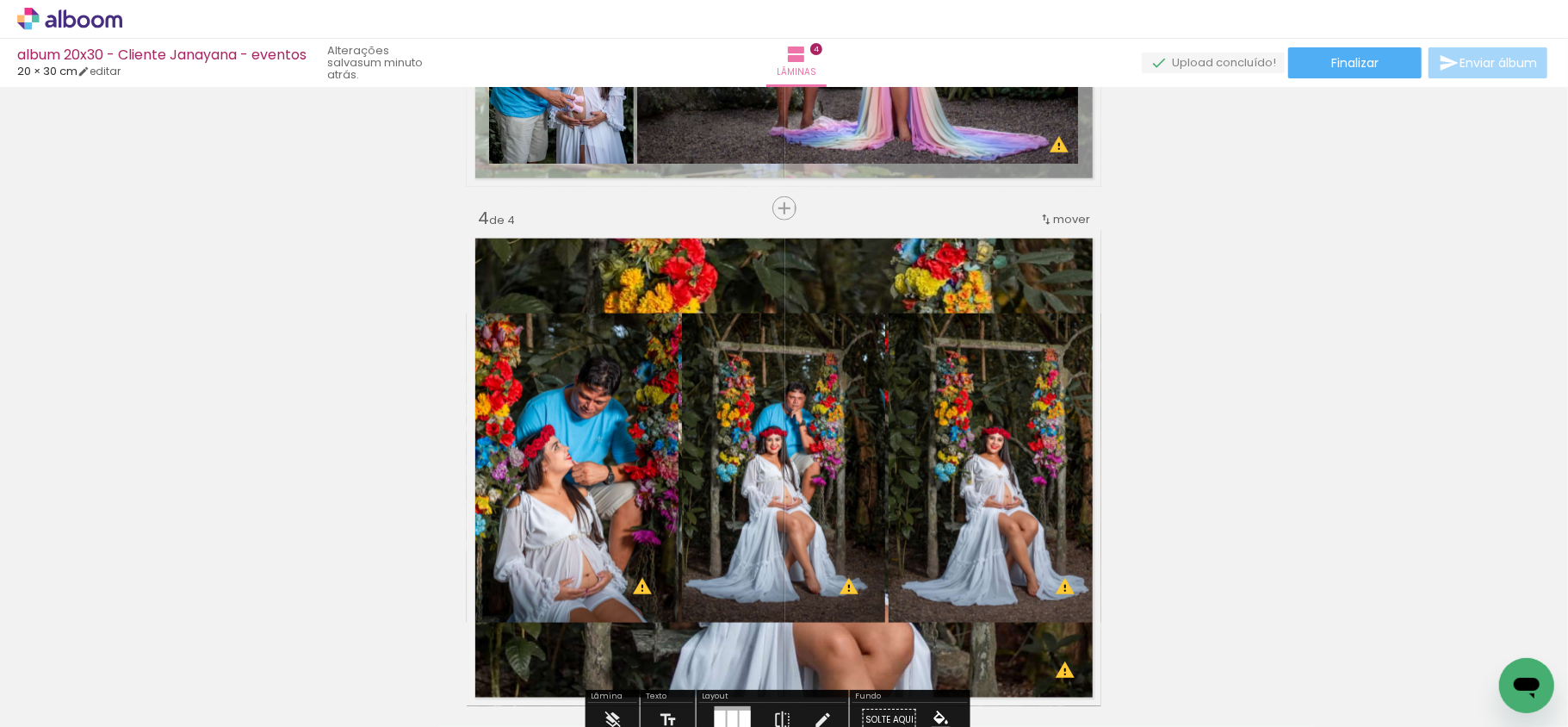
click at [561, 281] on quentale-layouter at bounding box center [784, 468] width 635 height 477
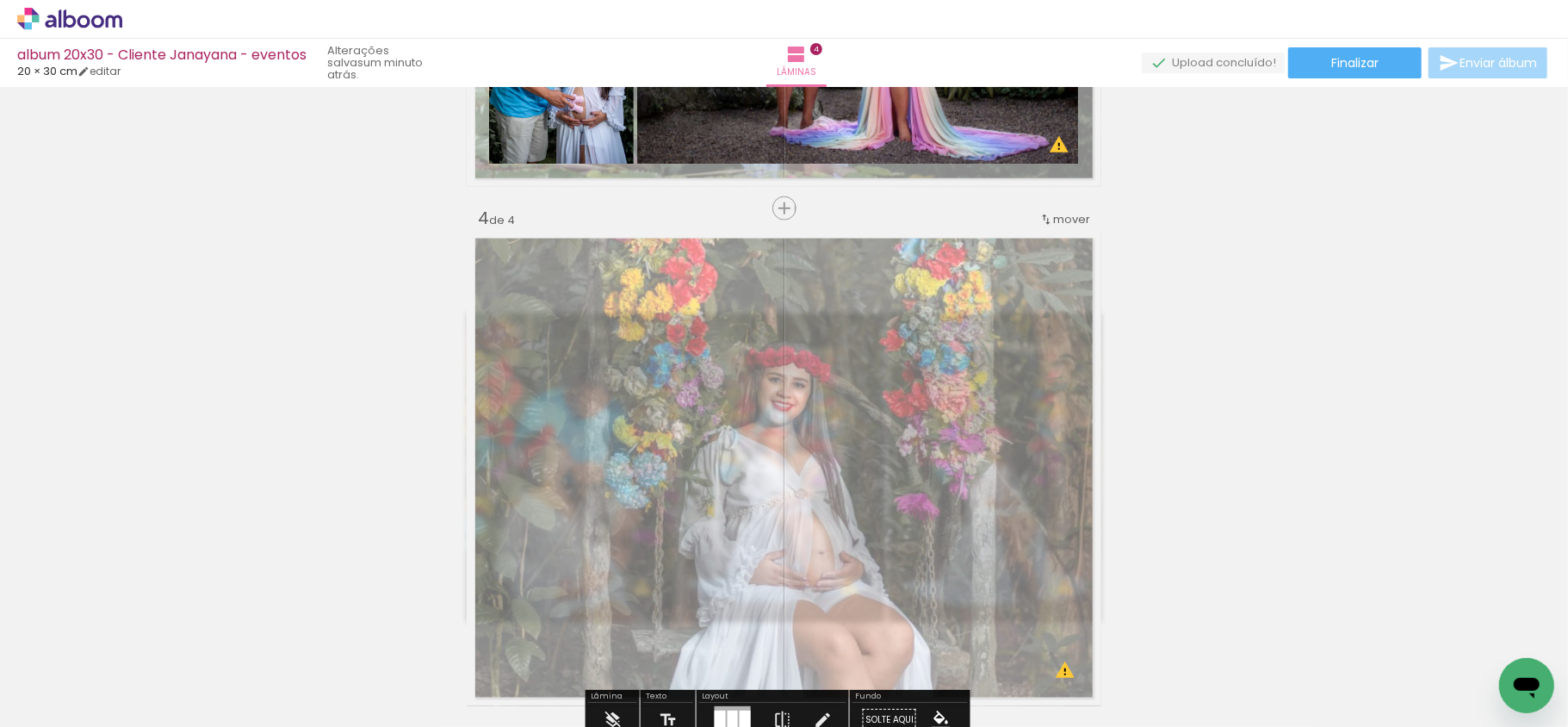
drag, startPoint x: 707, startPoint y: 286, endPoint x: 675, endPoint y: 286, distance: 32.0
type paper-slider "45"
click at [675, 286] on div at bounding box center [684, 274] width 28 height 28
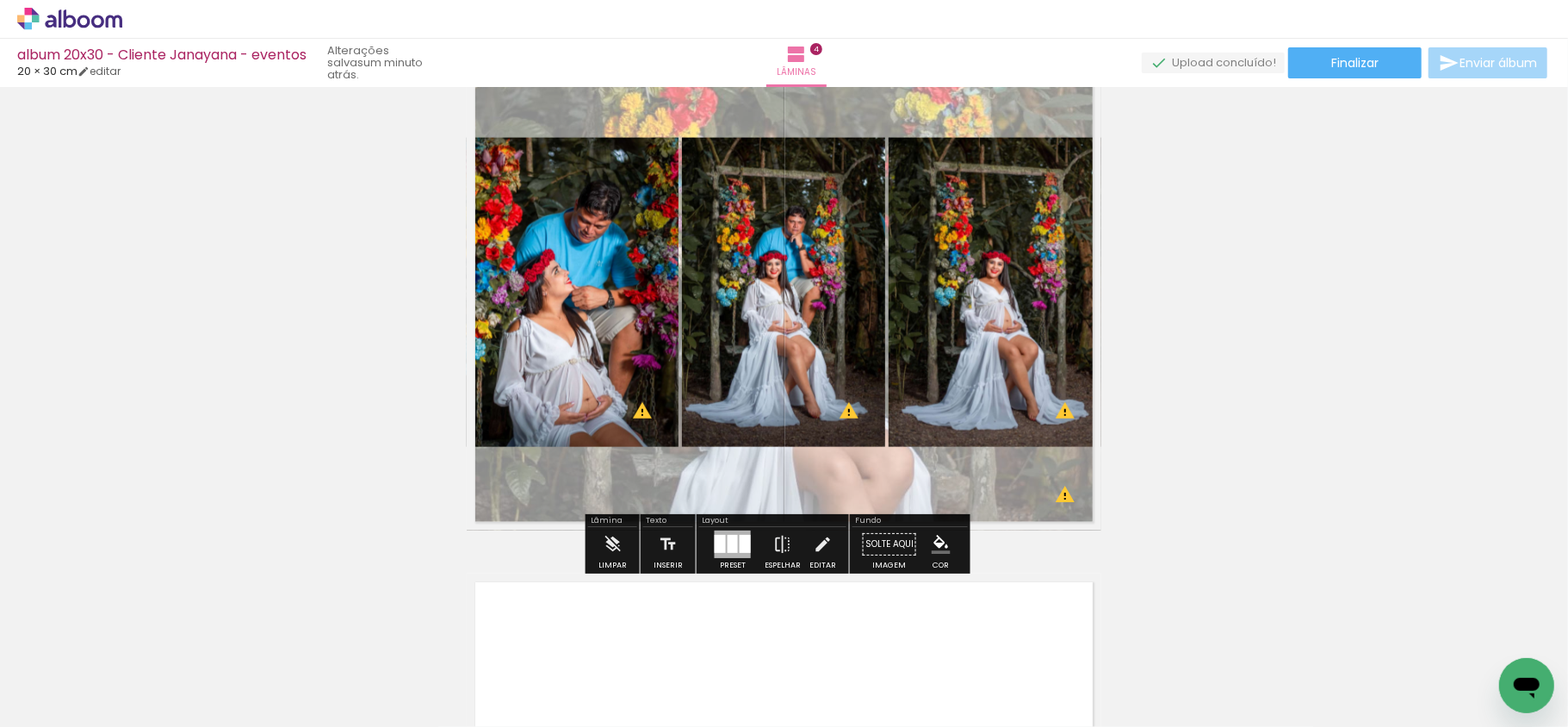
scroll to position [1695, 0]
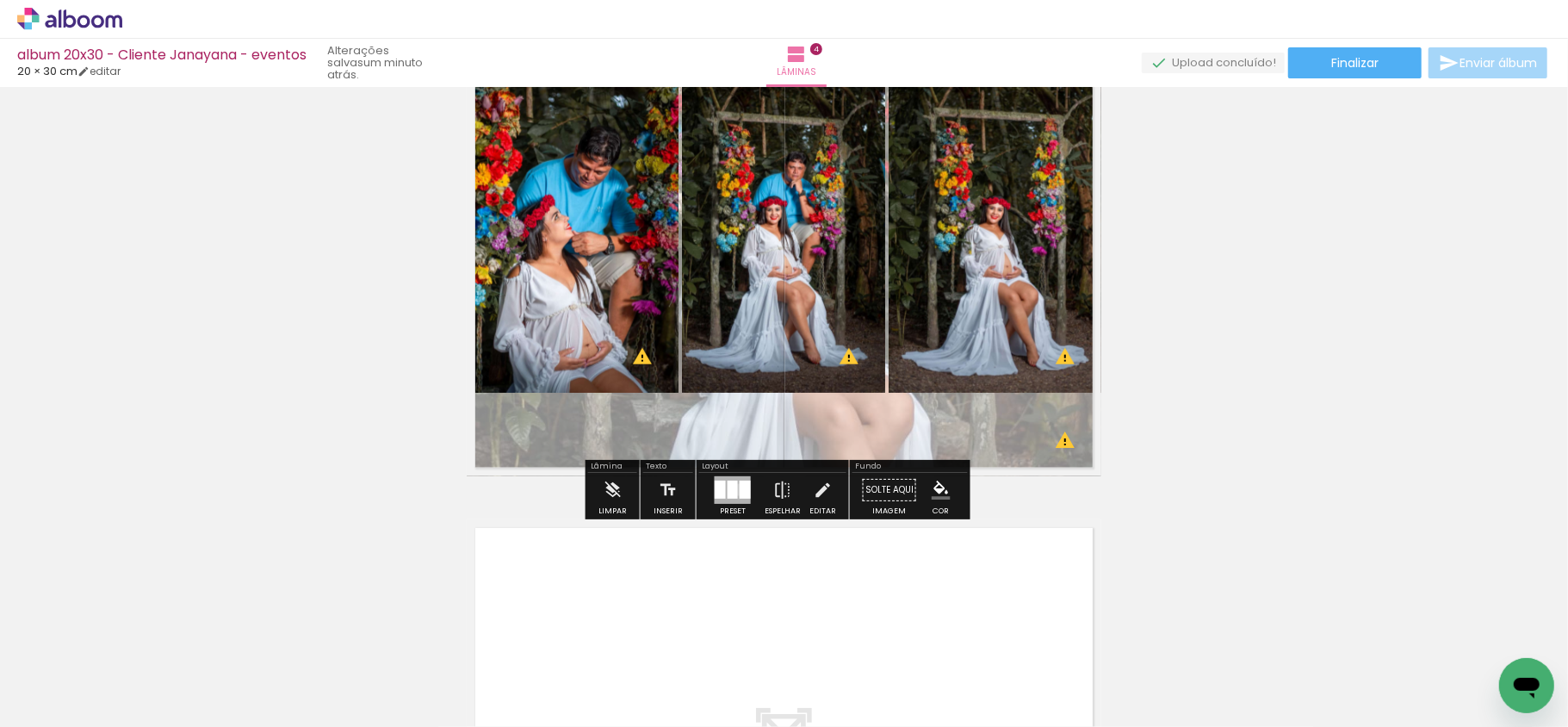
click at [739, 490] on div at bounding box center [745, 490] width 11 height 18
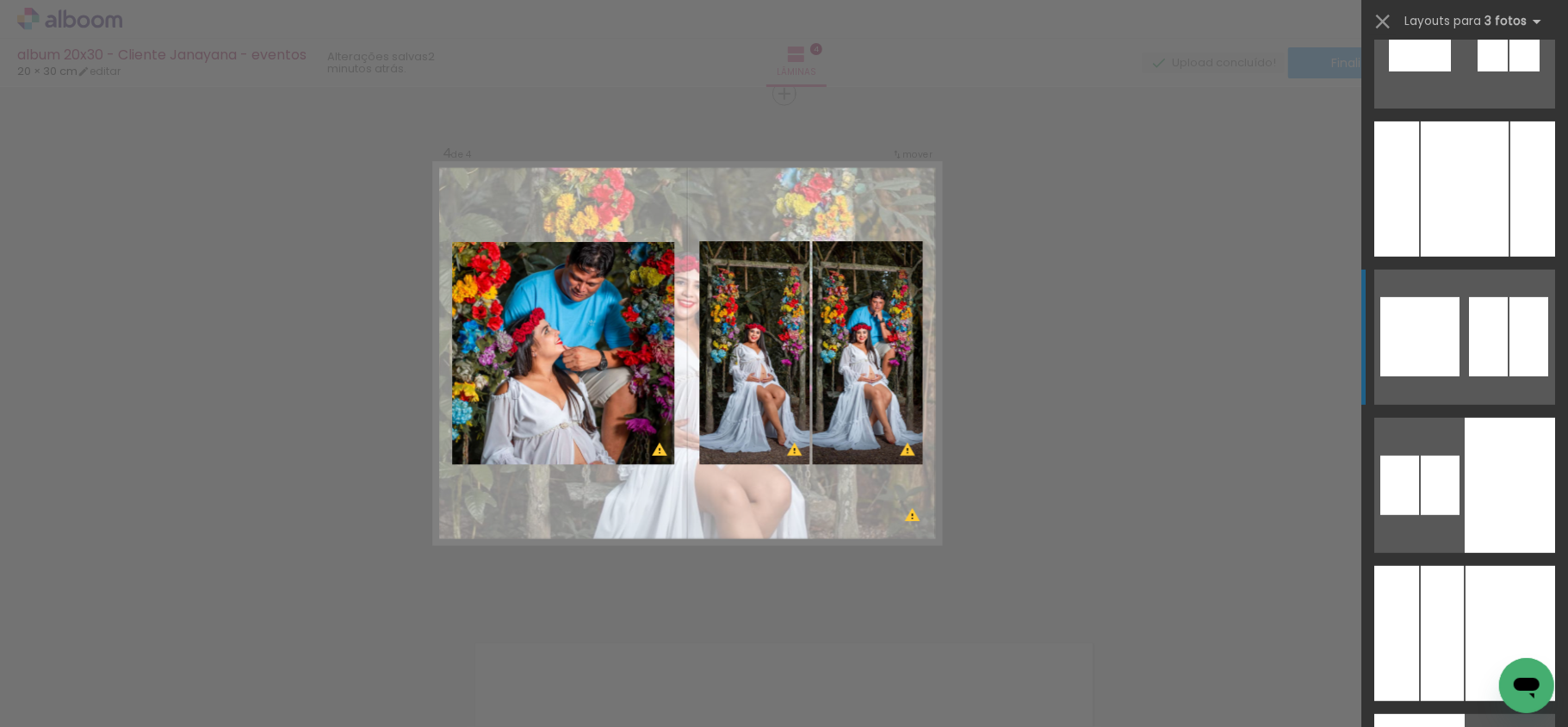
scroll to position [5208, 0]
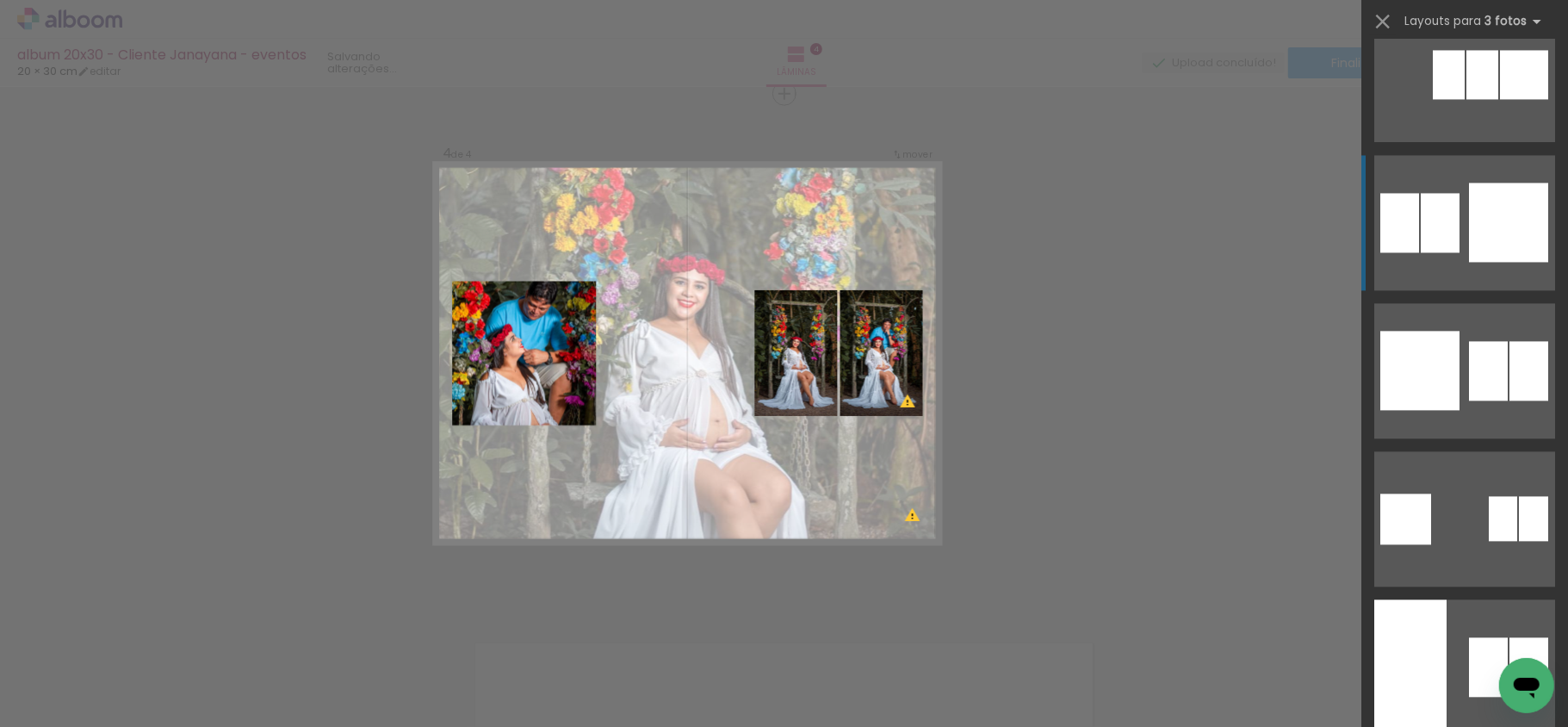
scroll to position [2757, 0]
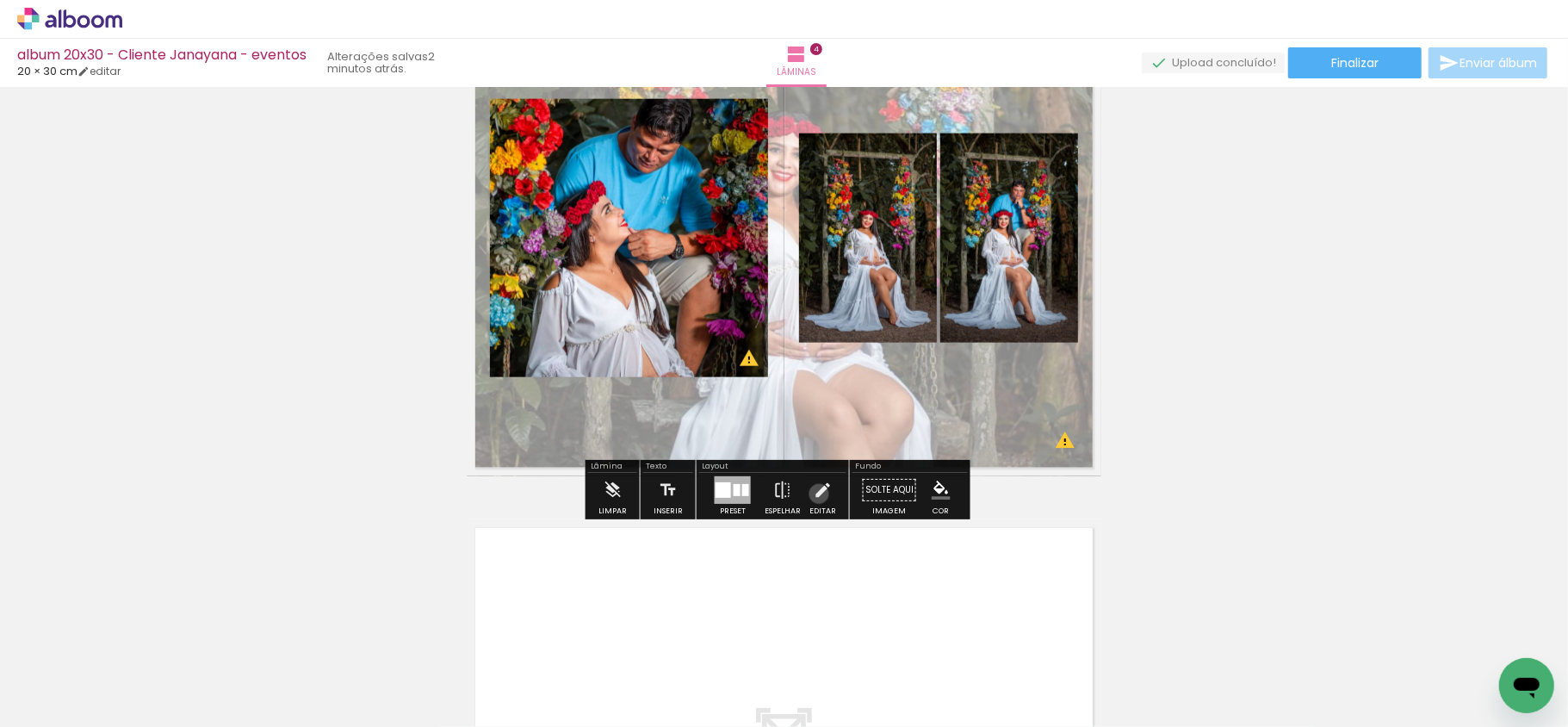
drag, startPoint x: 815, startPoint y: 495, endPoint x: 796, endPoint y: 469, distance: 32.2
click at [815, 494] on iron-icon at bounding box center [822, 490] width 19 height 34
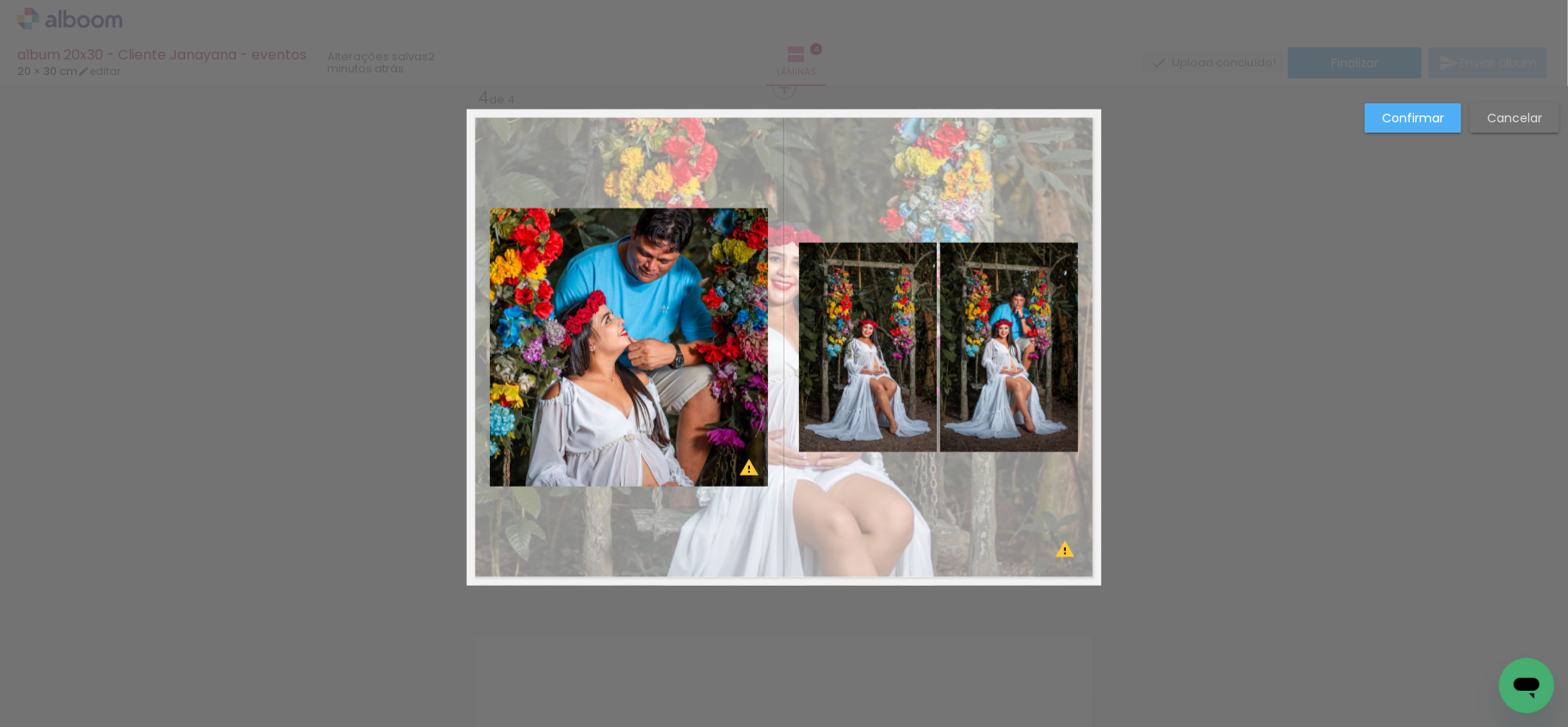
scroll to position [1580, 0]
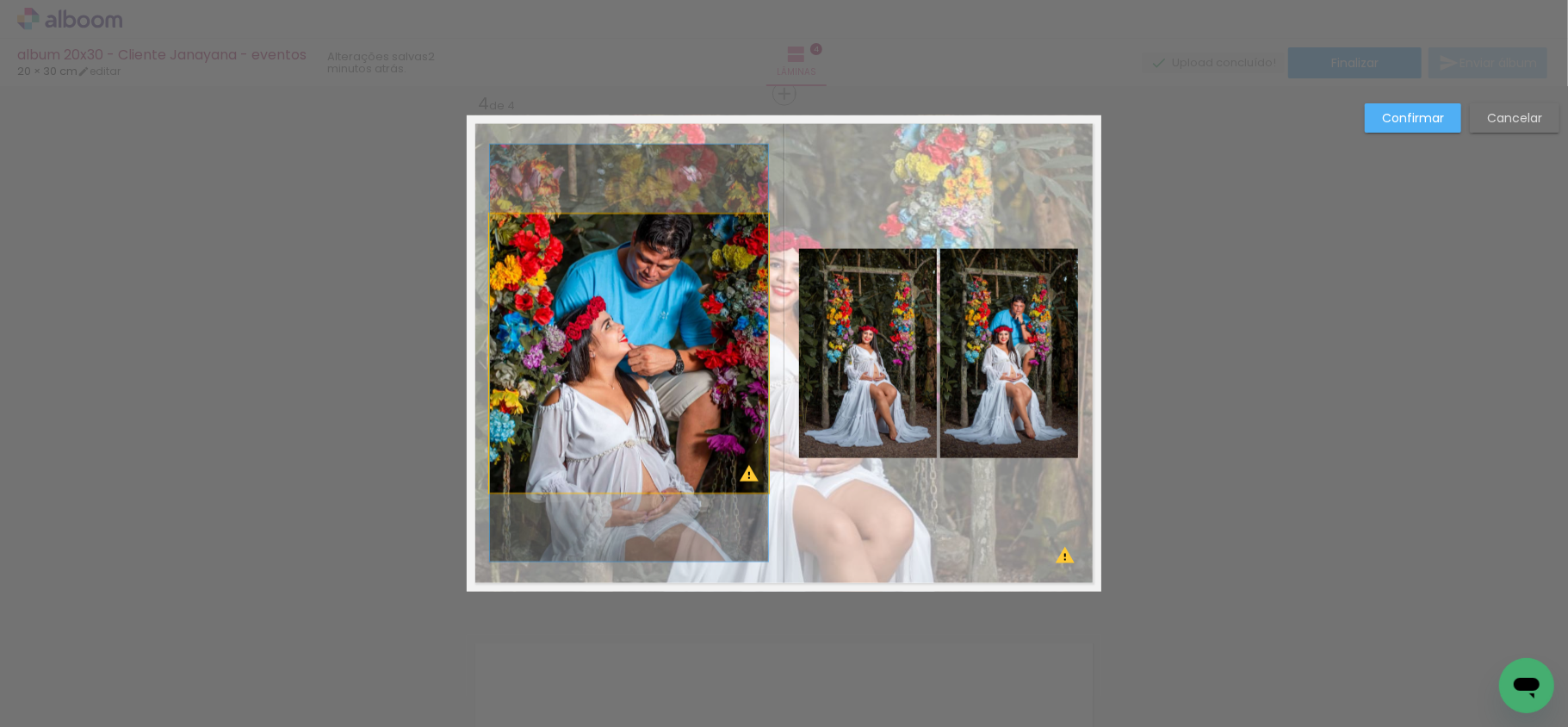
click at [634, 400] on quentale-photo at bounding box center [629, 353] width 278 height 278
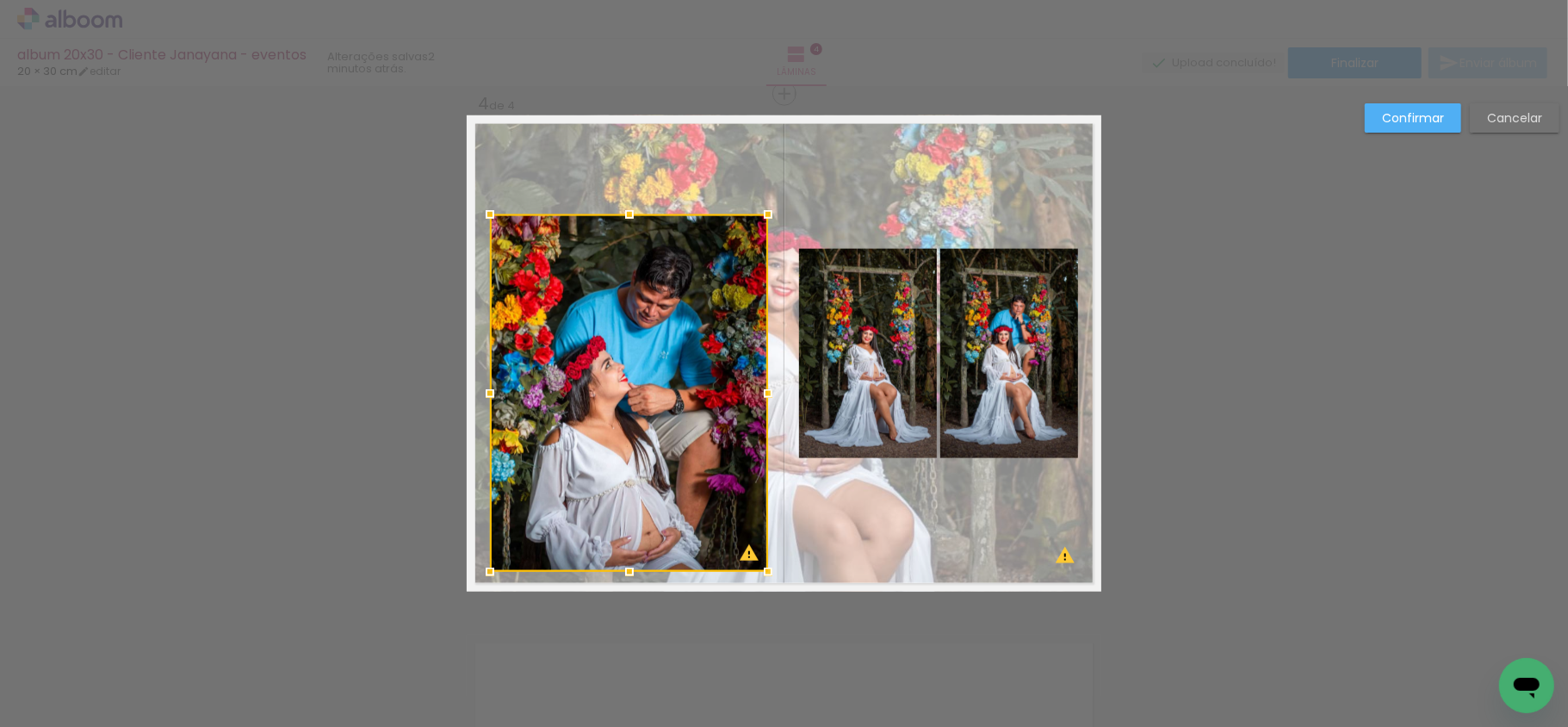
drag, startPoint x: 624, startPoint y: 491, endPoint x: 640, endPoint y: 497, distance: 17.1
click at [625, 567] on div at bounding box center [630, 572] width 34 height 34
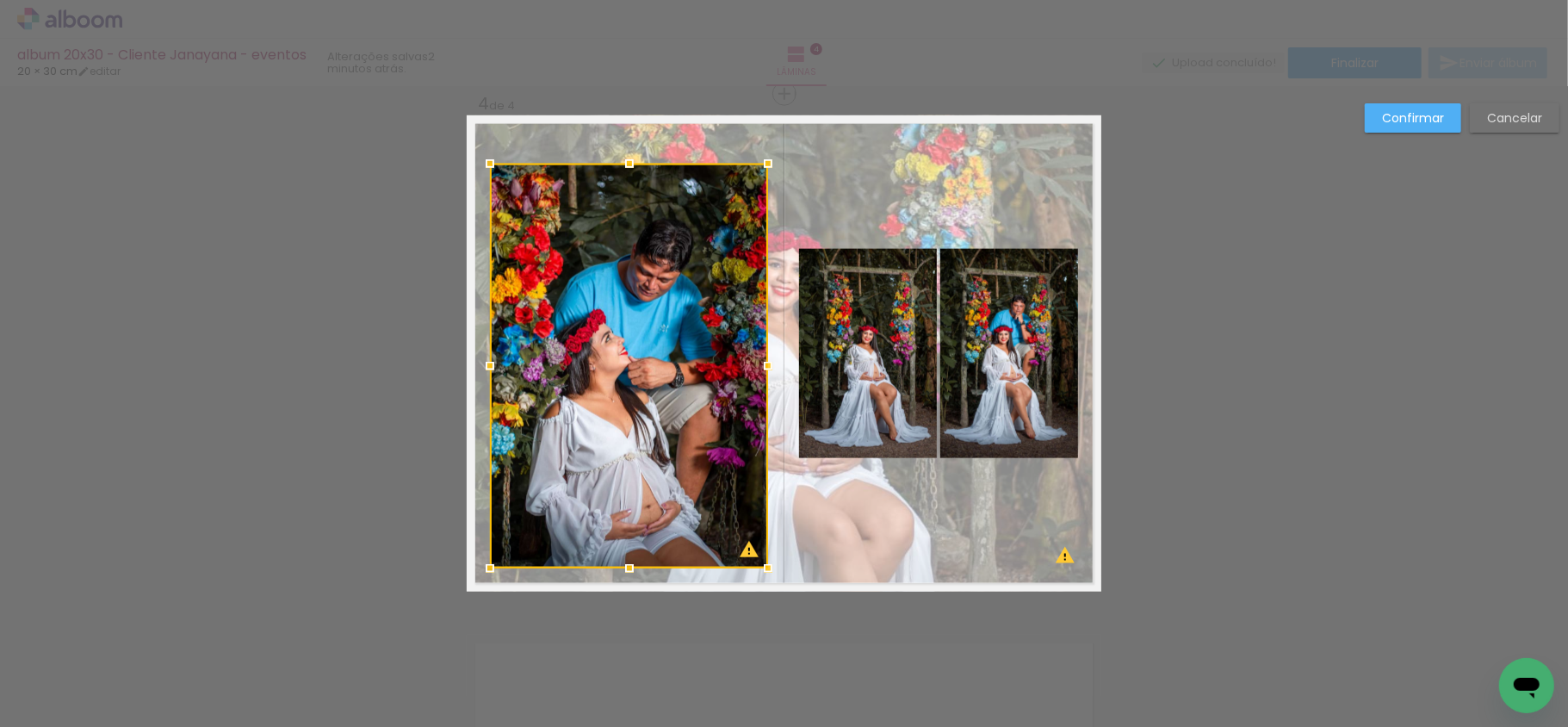
drag, startPoint x: 624, startPoint y: 215, endPoint x: 639, endPoint y: 166, distance: 51.2
click at [639, 166] on div at bounding box center [629, 366] width 278 height 404
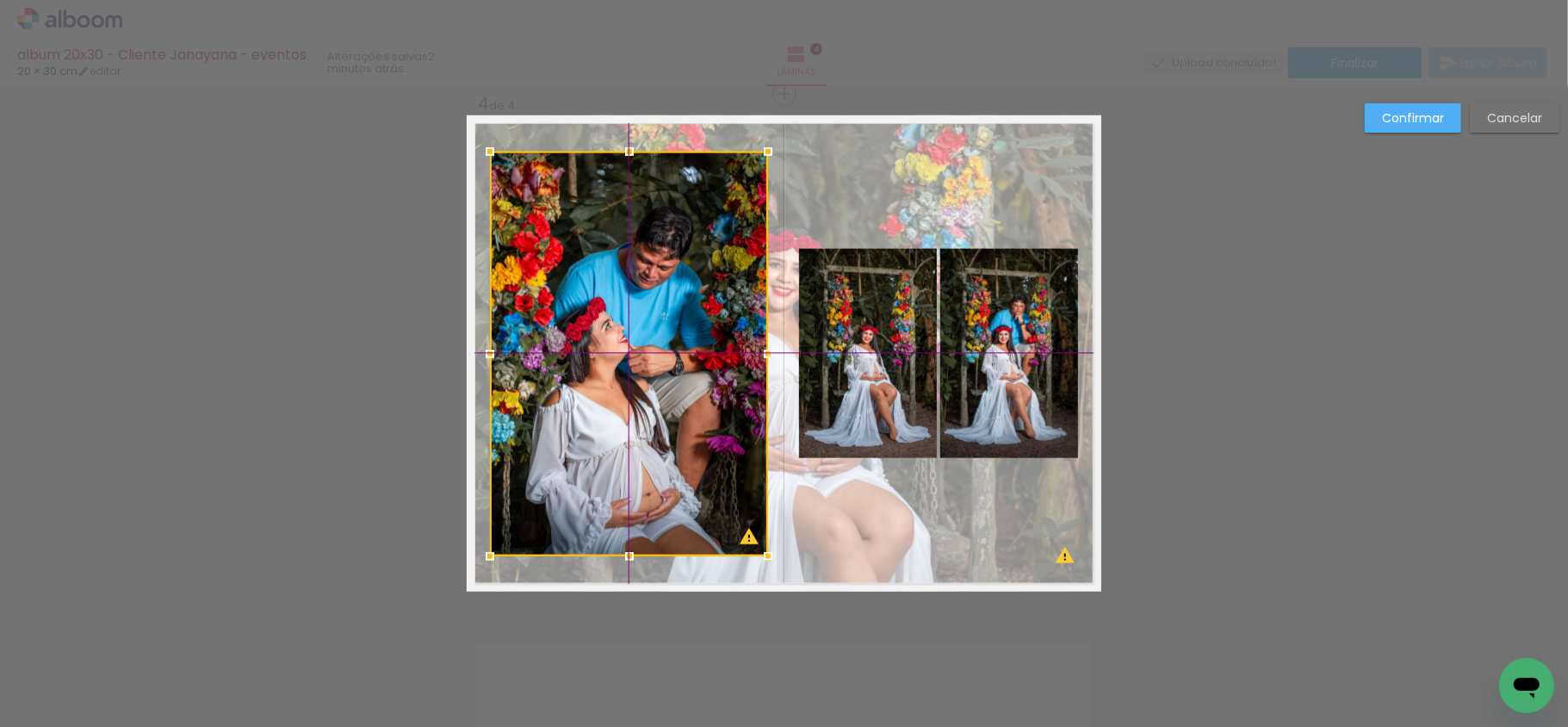
drag, startPoint x: 621, startPoint y: 305, endPoint x: 620, endPoint y: 295, distance: 10.0
click at [620, 295] on div at bounding box center [629, 353] width 278 height 404
click at [891, 324] on quentale-photo at bounding box center [867, 353] width 138 height 209
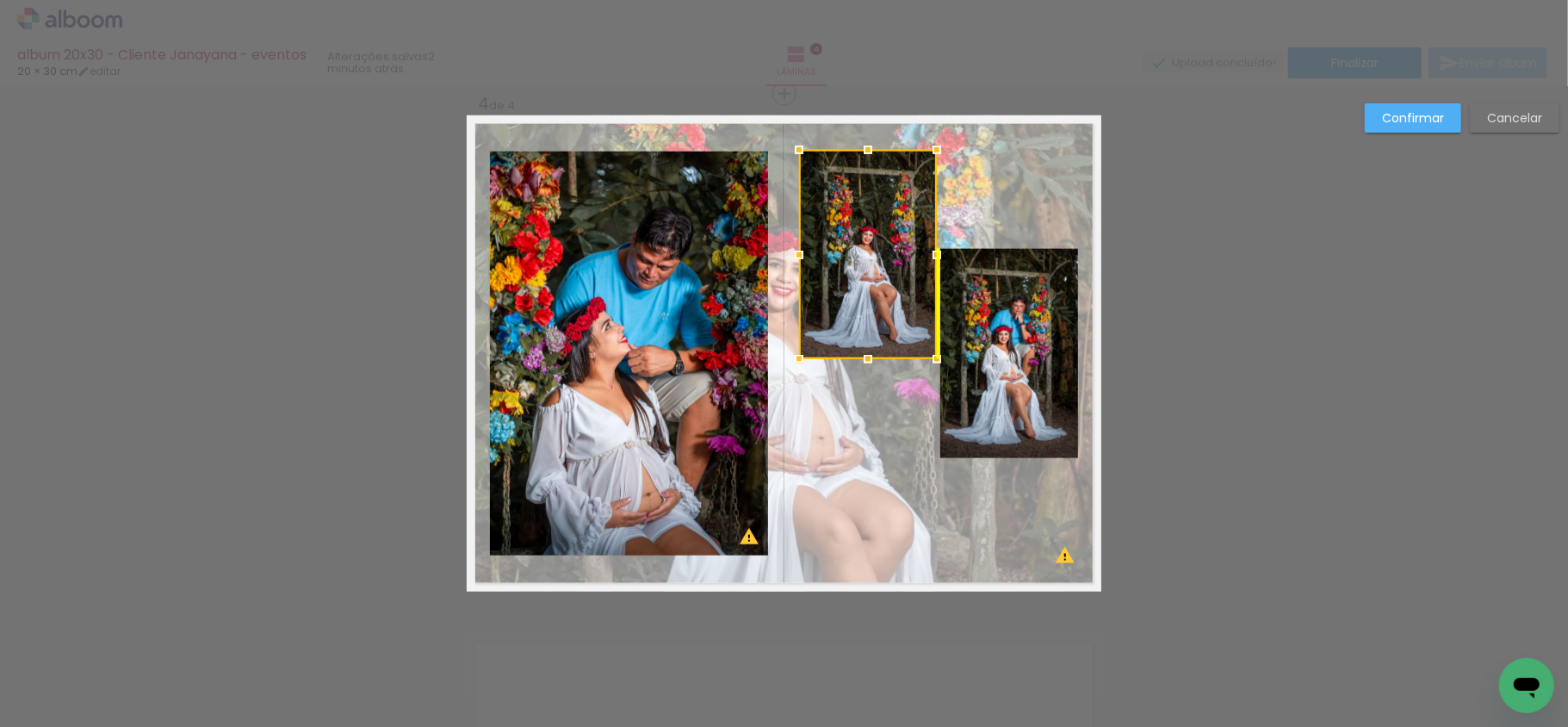
drag, startPoint x: 878, startPoint y: 356, endPoint x: 883, endPoint y: 257, distance: 99.1
click at [883, 257] on div at bounding box center [867, 254] width 138 height 209
drag, startPoint x: 1010, startPoint y: 352, endPoint x: 1024, endPoint y: 443, distance: 92.1
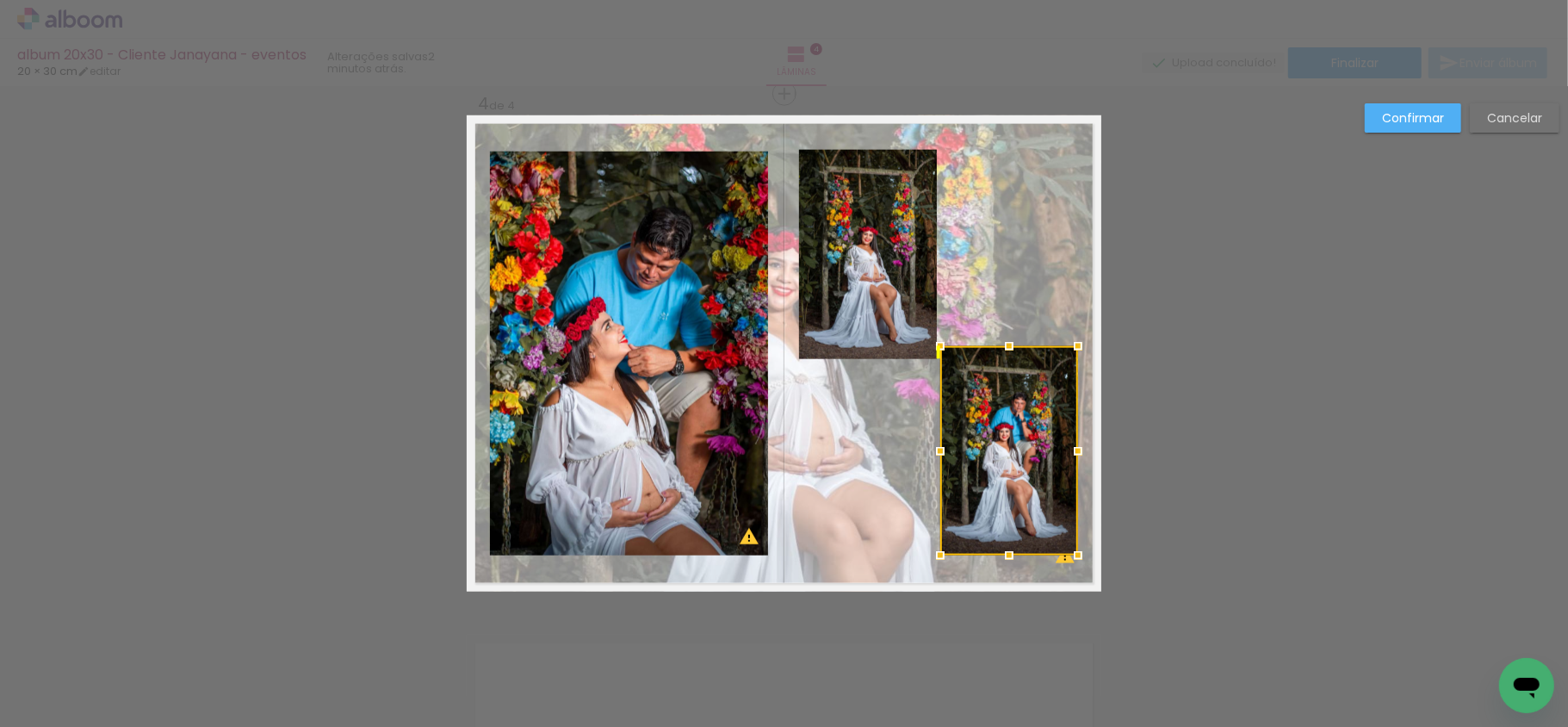
drag, startPoint x: 986, startPoint y: 376, endPoint x: 965, endPoint y: 460, distance: 86.6
click at [989, 473] on div at bounding box center [1009, 450] width 138 height 209
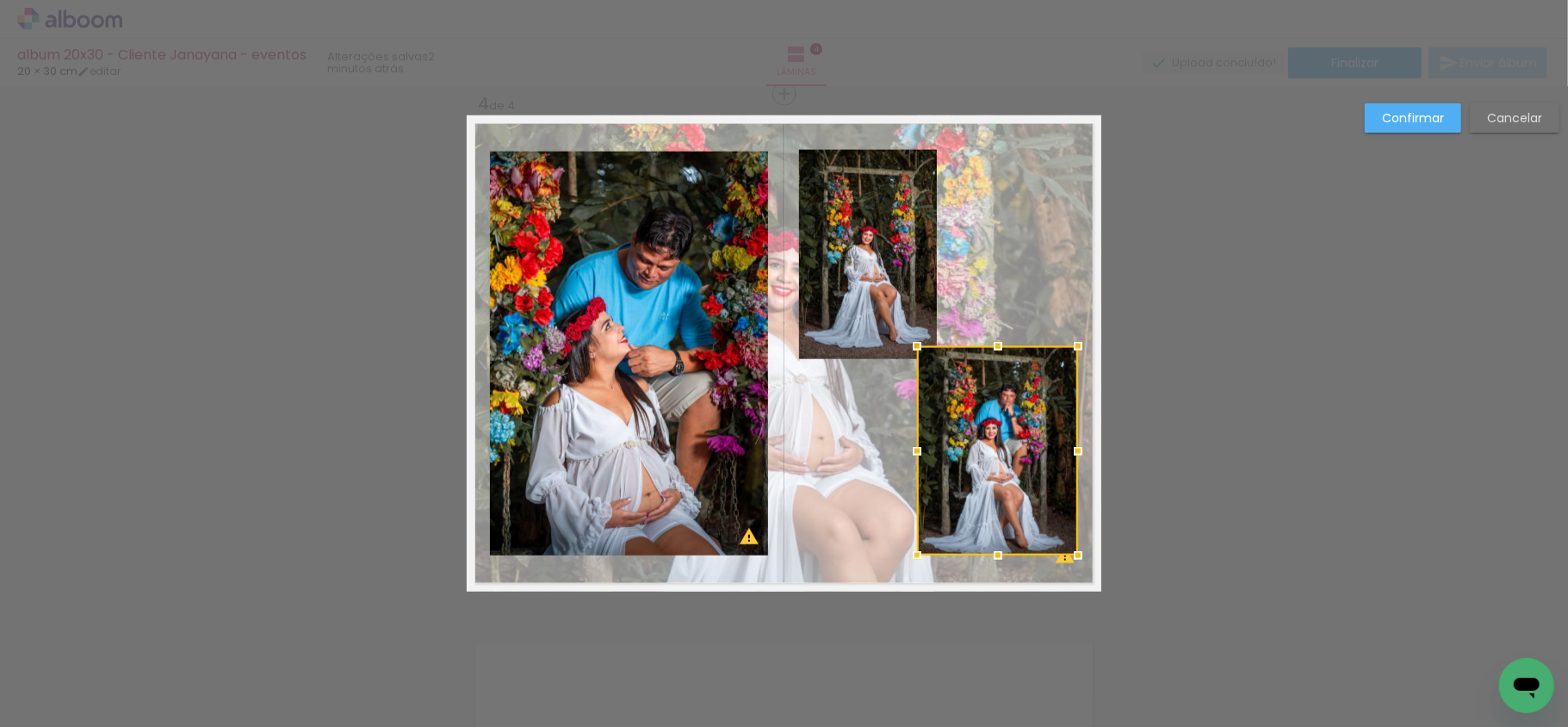
drag, startPoint x: 935, startPoint y: 451, endPoint x: 911, endPoint y: 451, distance: 24.0
click at [911, 451] on div at bounding box center [917, 451] width 34 height 34
click at [835, 290] on quentale-photo at bounding box center [867, 254] width 138 height 209
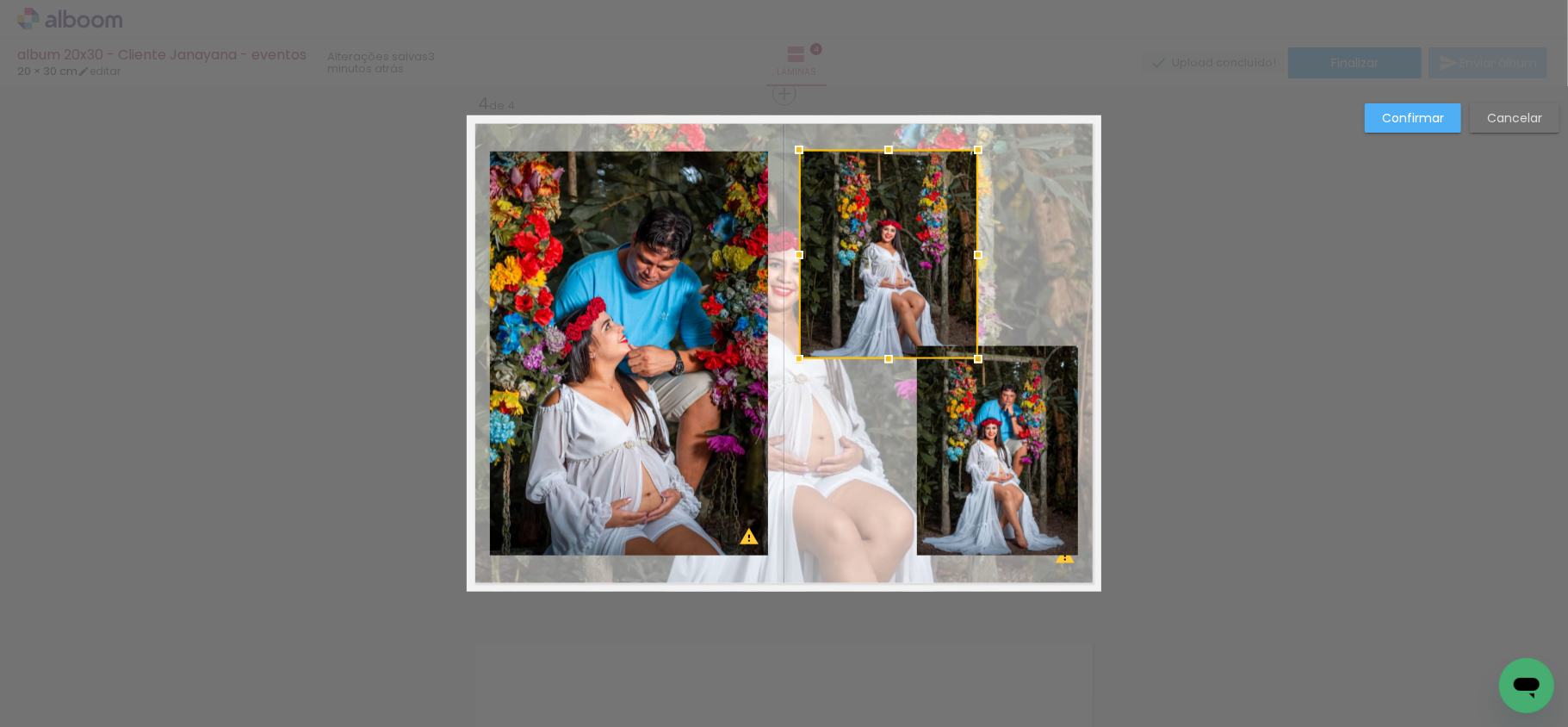
drag, startPoint x: 928, startPoint y: 257, endPoint x: 969, endPoint y: 249, distance: 41.8
click at [969, 249] on div at bounding box center [978, 255] width 34 height 34
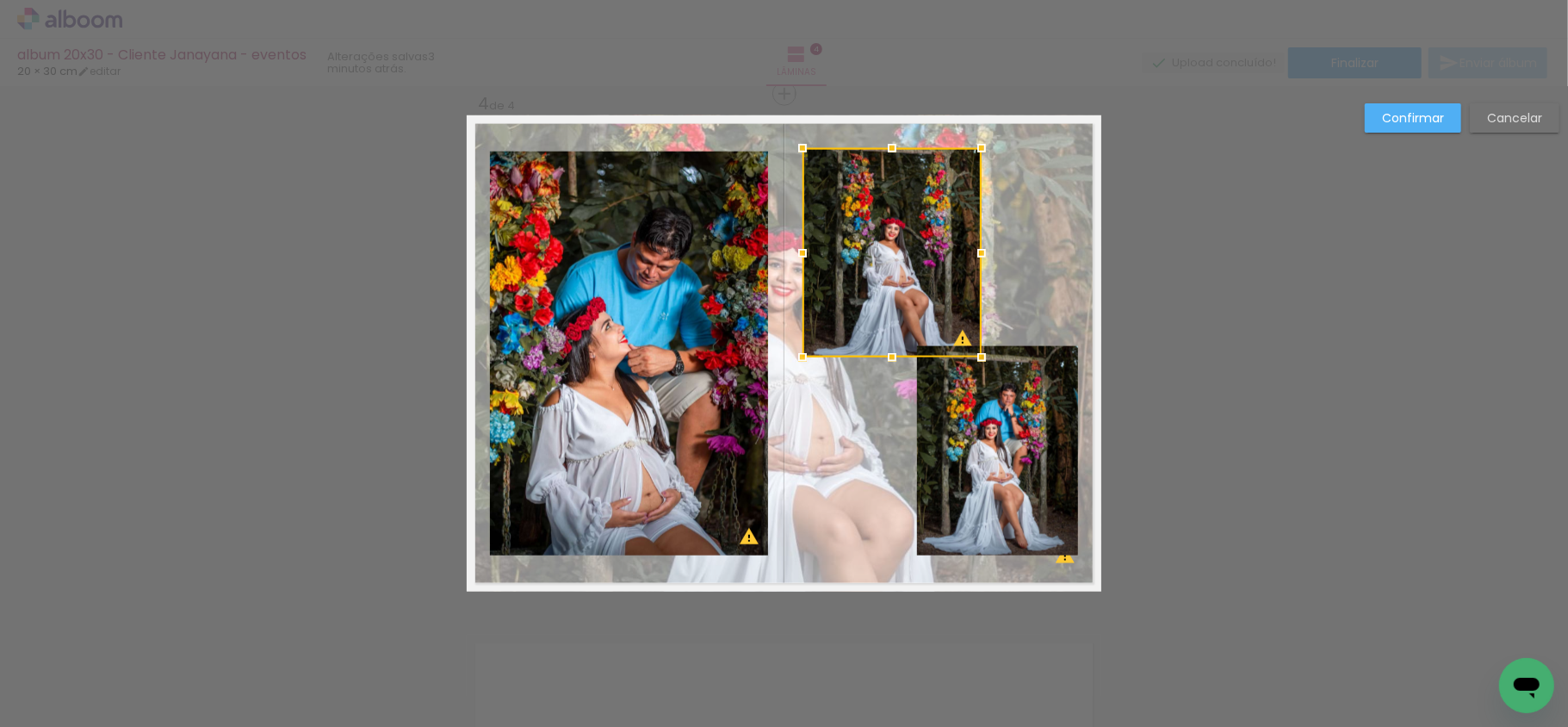
click at [930, 264] on div at bounding box center [892, 252] width 179 height 209
click at [968, 446] on quentale-photo at bounding box center [997, 450] width 161 height 209
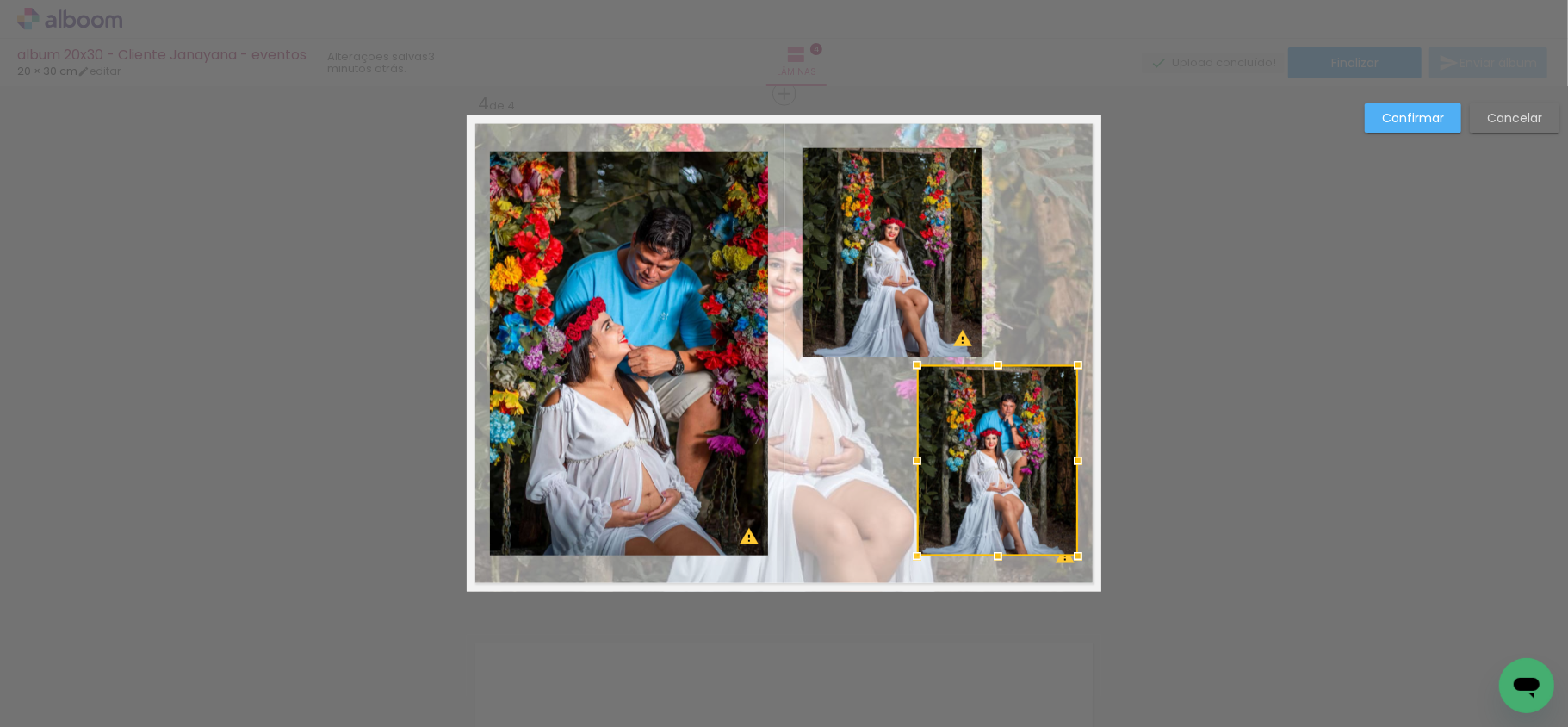
drag, startPoint x: 989, startPoint y: 344, endPoint x: 987, endPoint y: 363, distance: 19.1
click at [987, 363] on div at bounding box center [998, 365] width 34 height 34
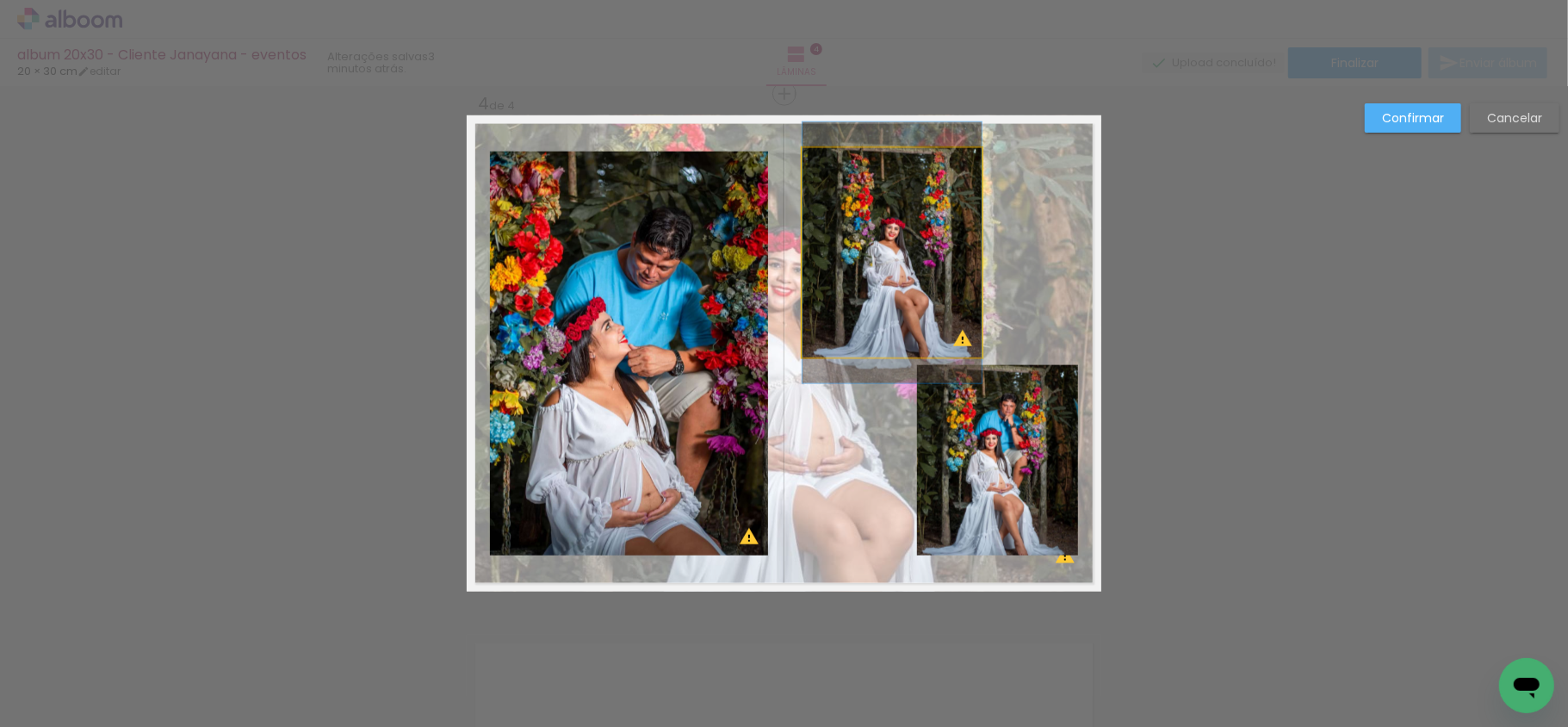
click at [875, 301] on quentale-photo at bounding box center [892, 252] width 179 height 209
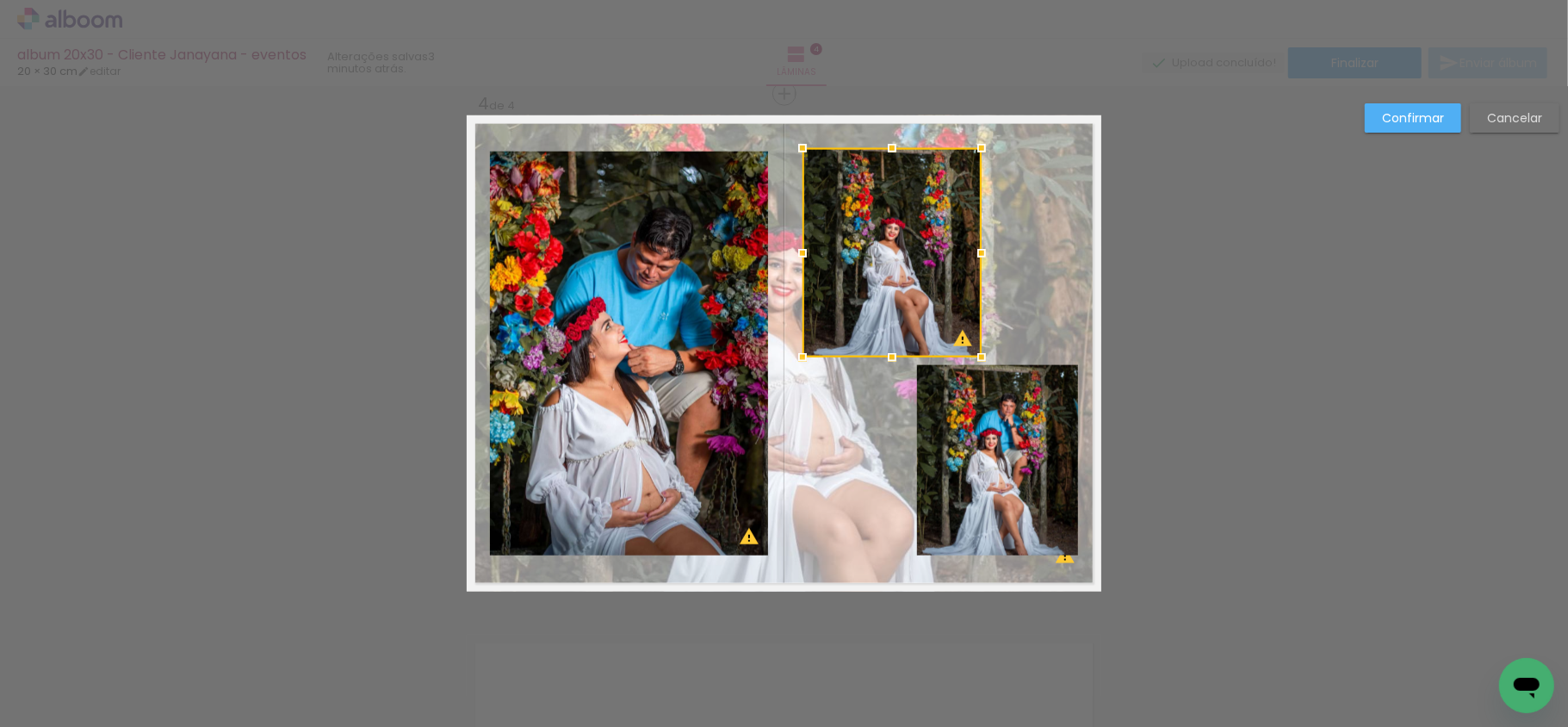
click at [875, 308] on div at bounding box center [892, 252] width 179 height 209
click at [887, 295] on div at bounding box center [892, 252] width 179 height 209
click at [890, 242] on div at bounding box center [892, 252] width 179 height 209
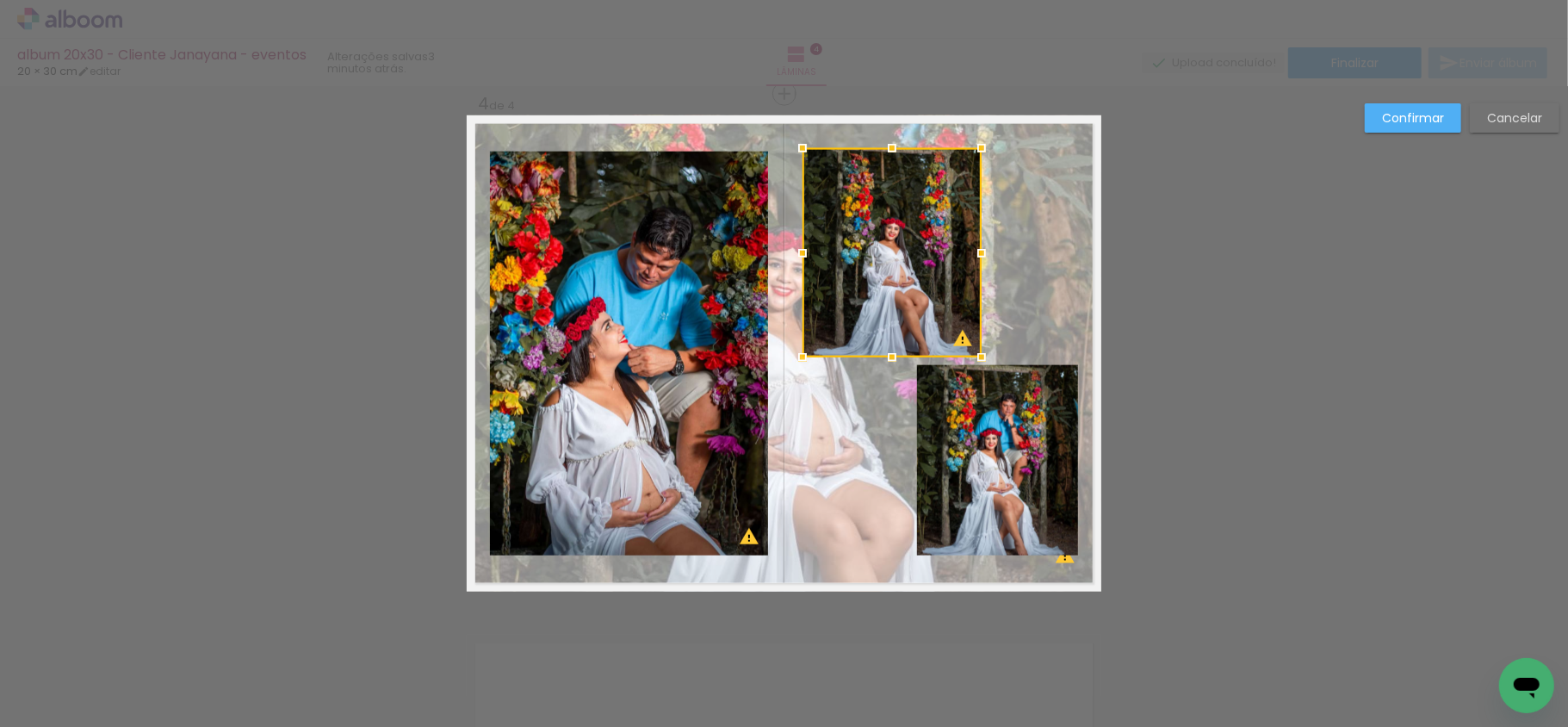
click at [993, 195] on quentale-layouter at bounding box center [784, 353] width 635 height 477
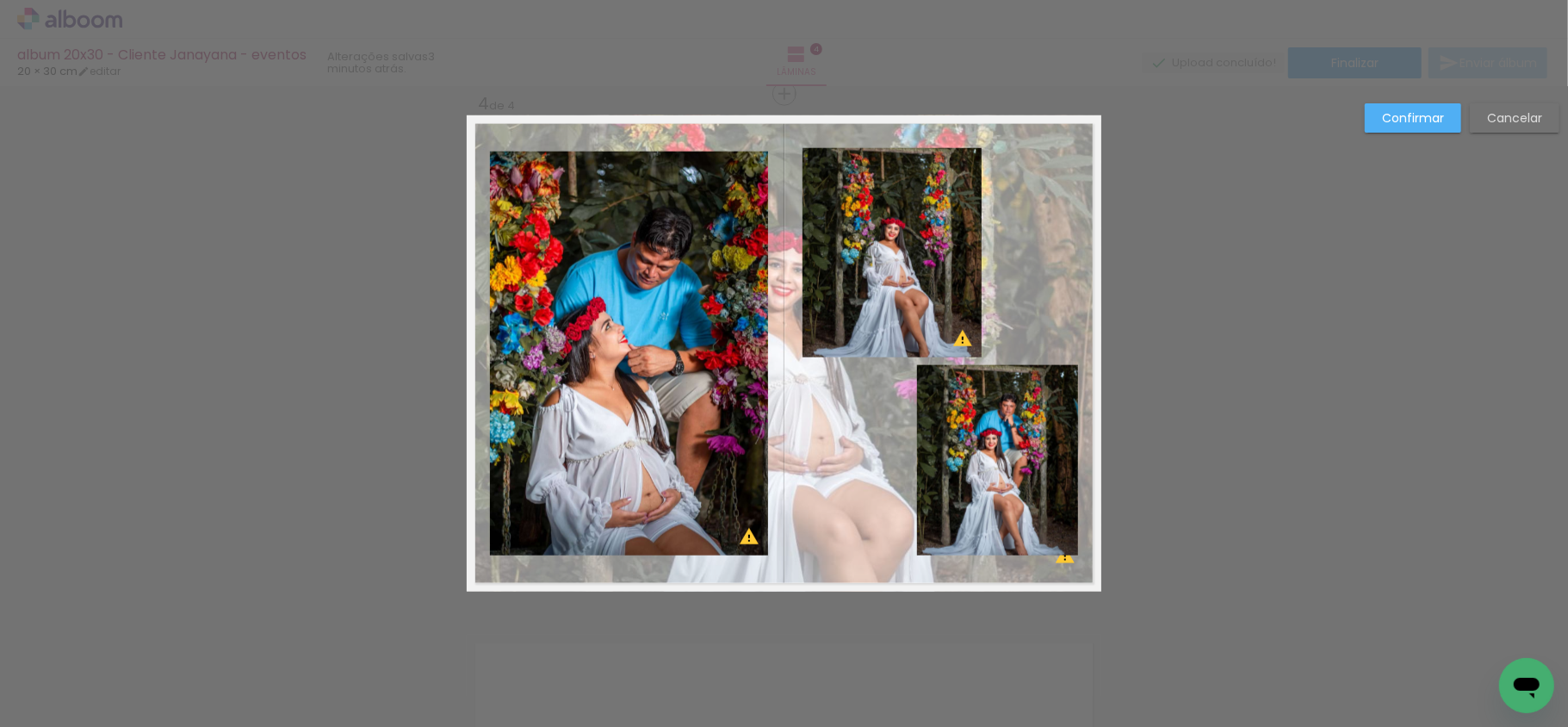
click at [924, 208] on quentale-photo at bounding box center [892, 252] width 179 height 209
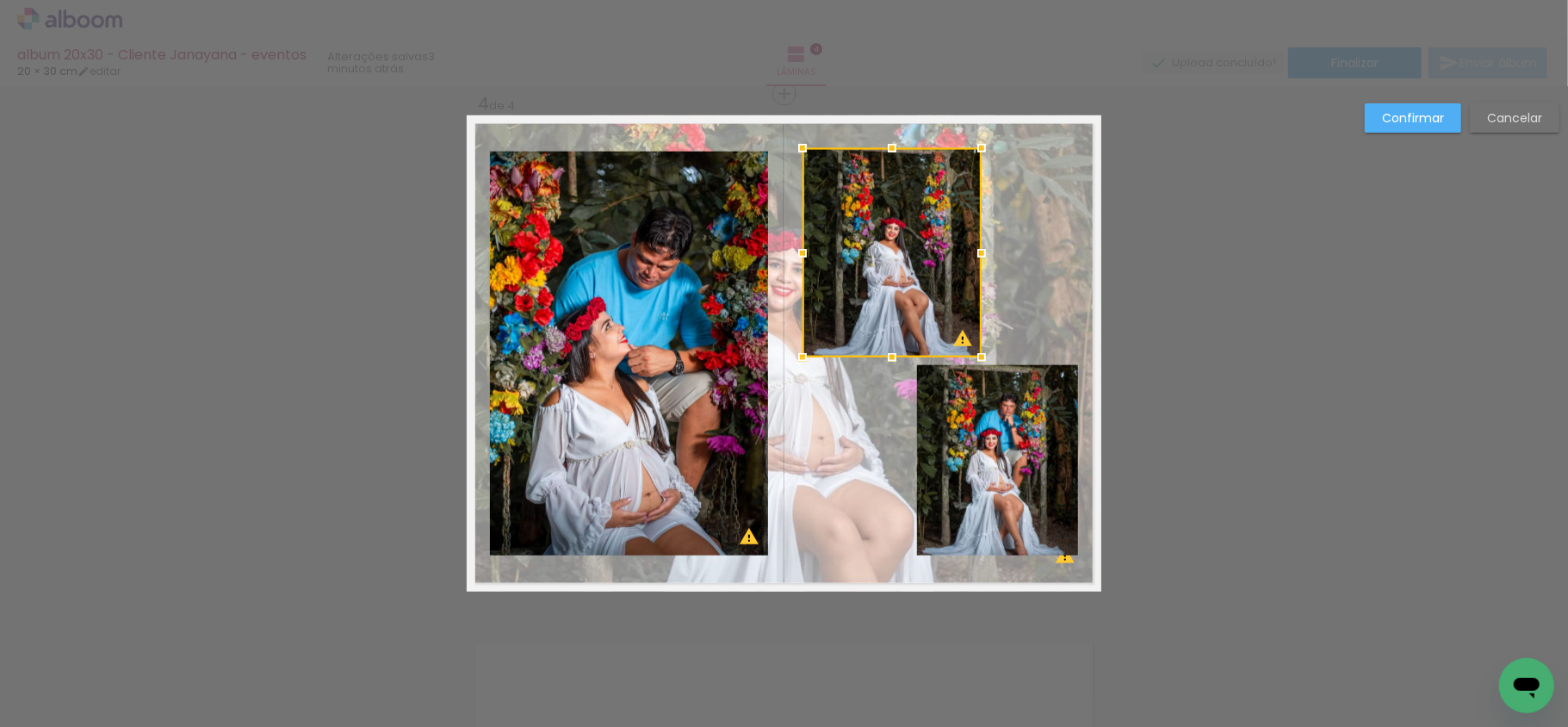
click at [923, 208] on div at bounding box center [892, 252] width 179 height 209
click at [915, 221] on div at bounding box center [892, 252] width 179 height 209
click at [886, 149] on div at bounding box center [893, 151] width 34 height 34
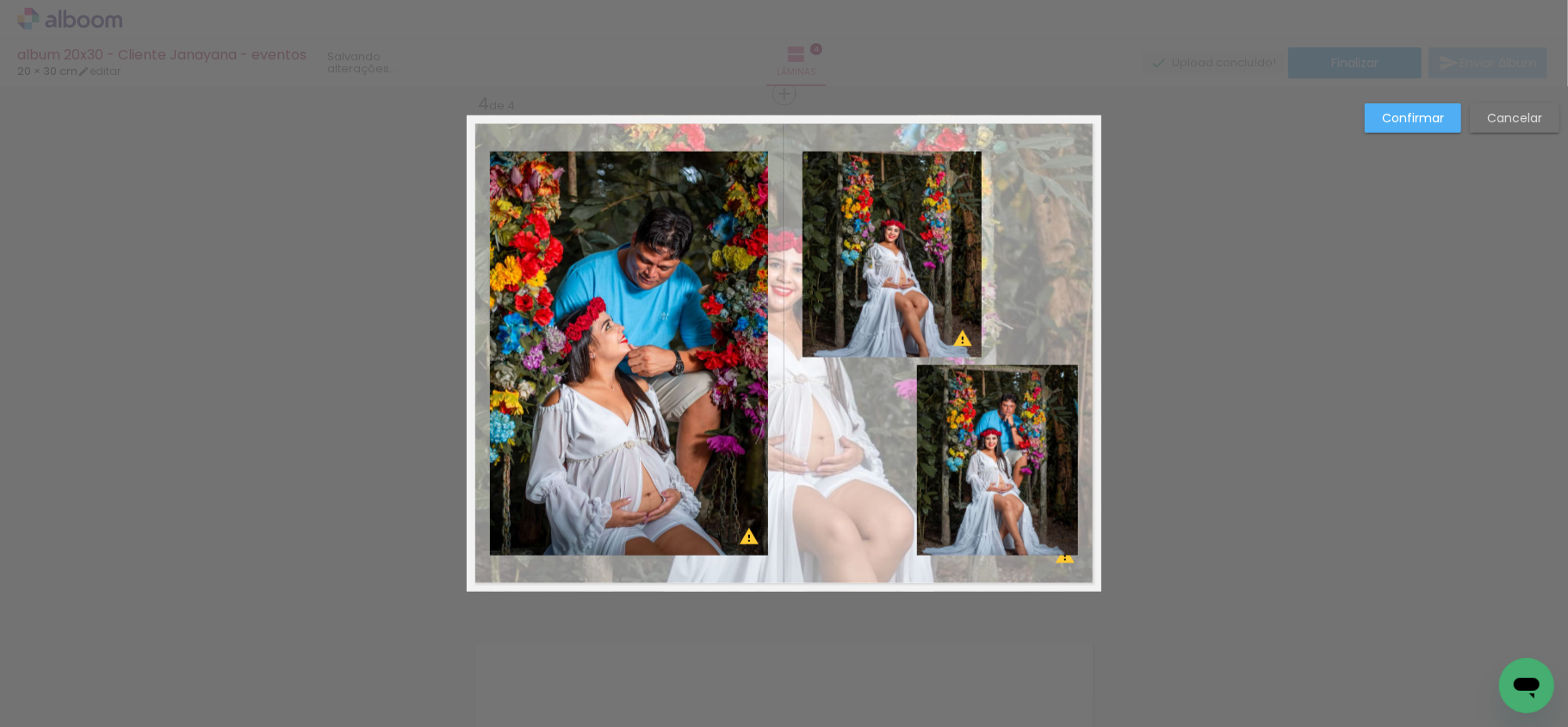
click at [1038, 441] on quentale-photo at bounding box center [997, 460] width 161 height 191
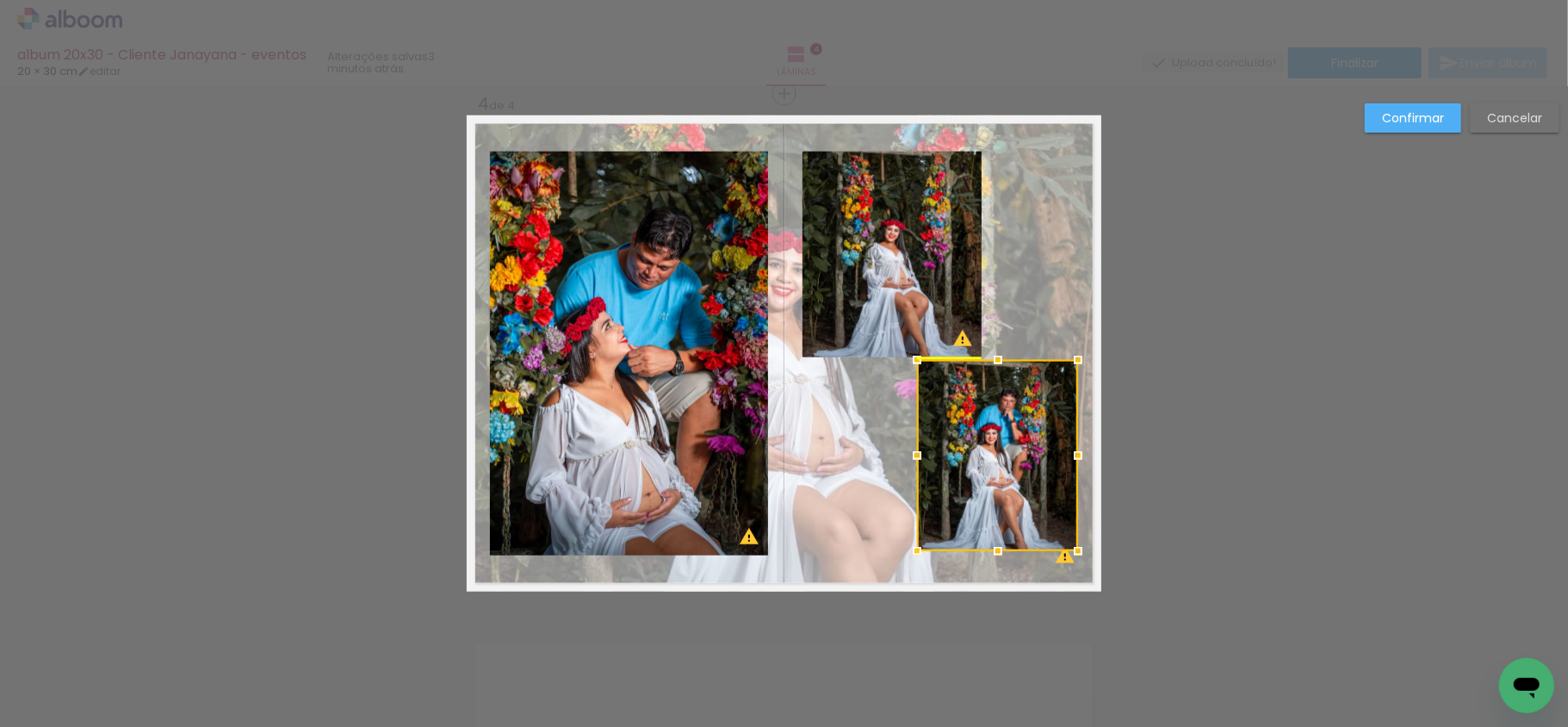
click at [1030, 450] on div at bounding box center [997, 456] width 161 height 191
click at [847, 404] on quentale-layouter at bounding box center [784, 353] width 635 height 477
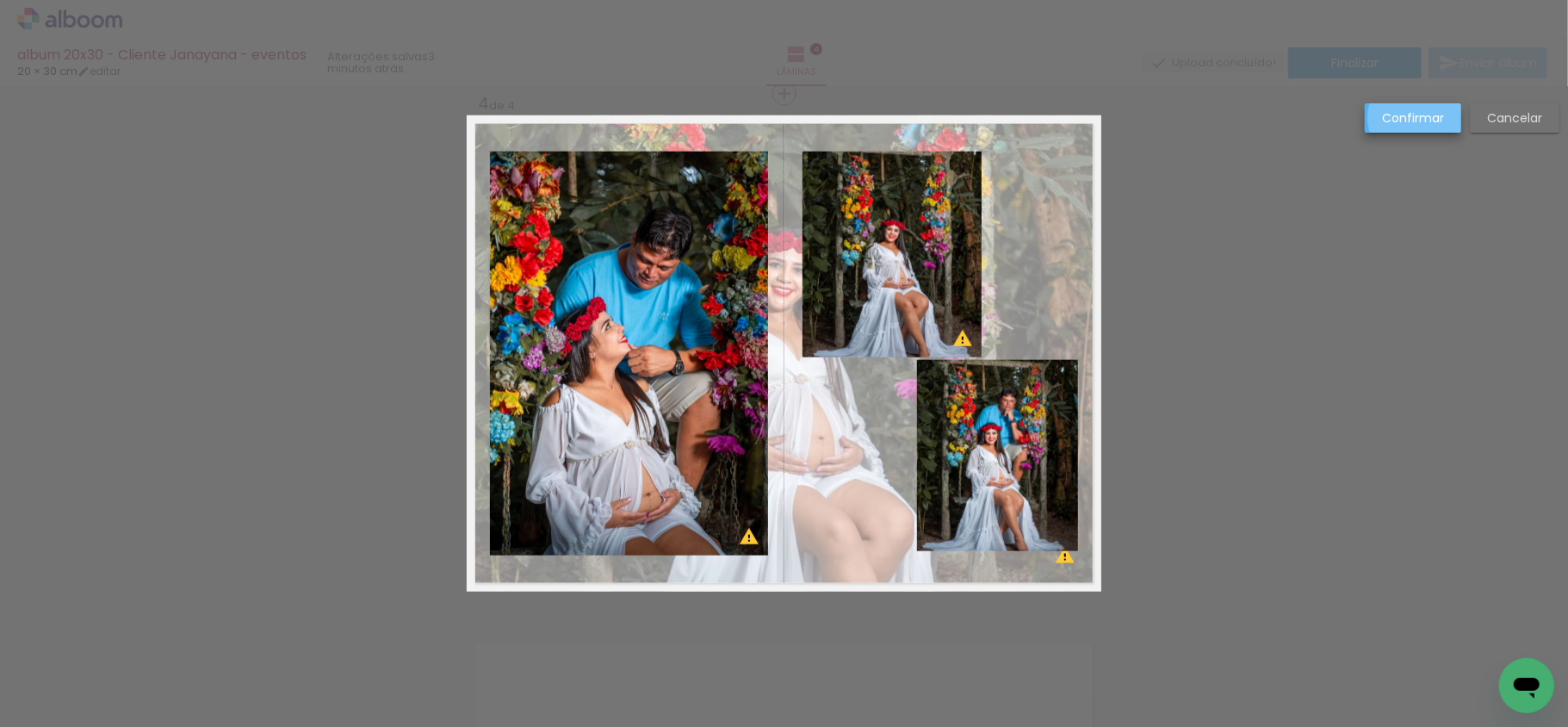
click at [0, 0] on slot "Confirmar" at bounding box center [0, 0] width 0 height 0
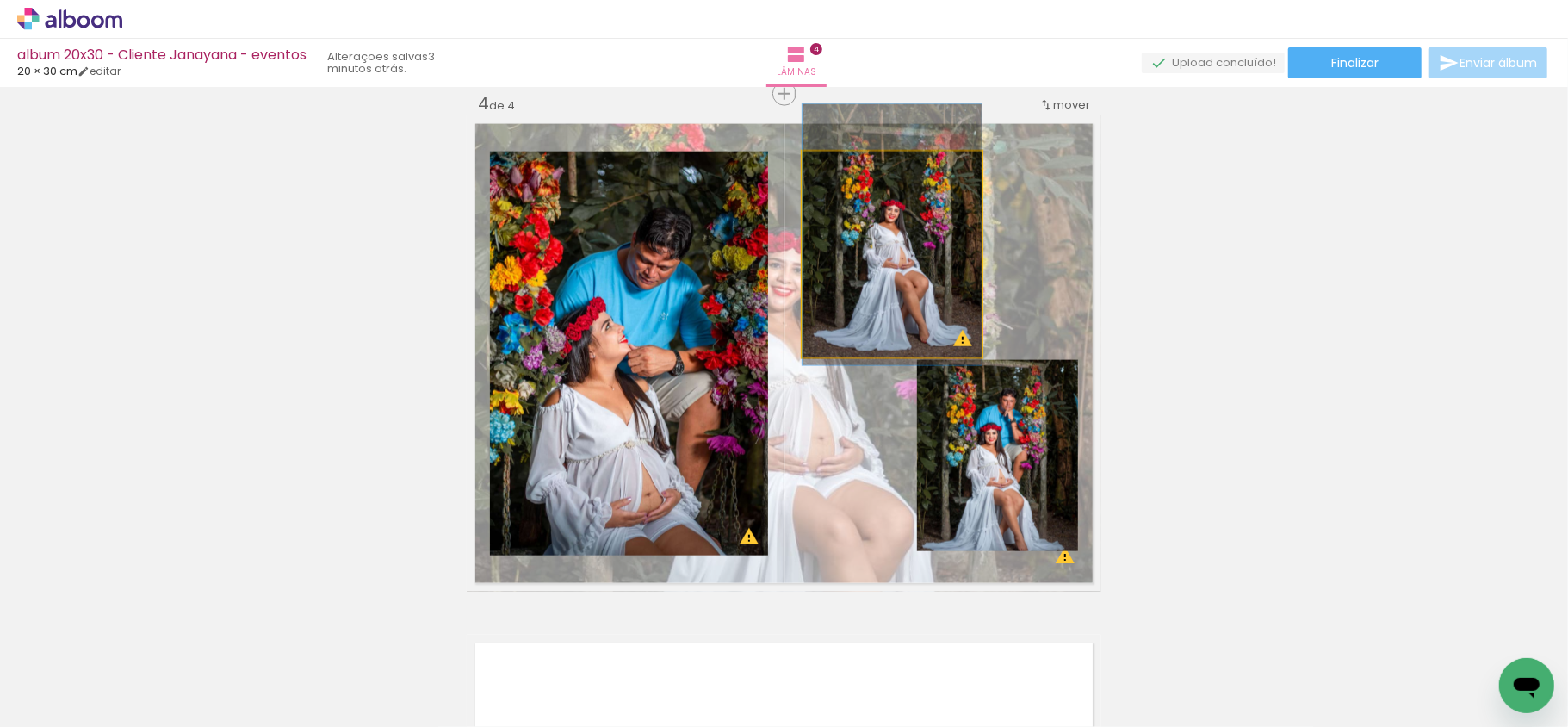
drag, startPoint x: 857, startPoint y: 279, endPoint x: 856, endPoint y: 259, distance: 20.0
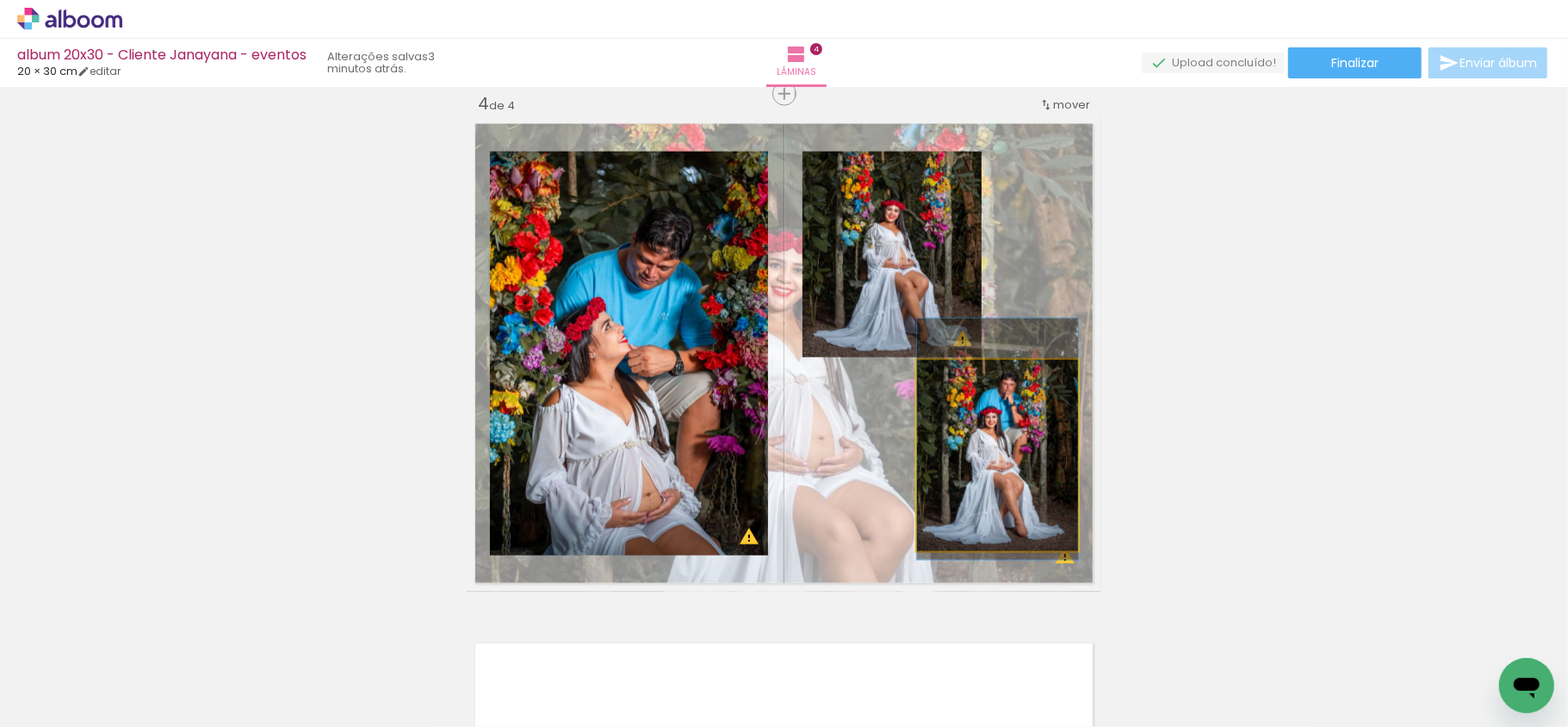
drag, startPoint x: 1027, startPoint y: 500, endPoint x: 1027, endPoint y: 483, distance: 17.0
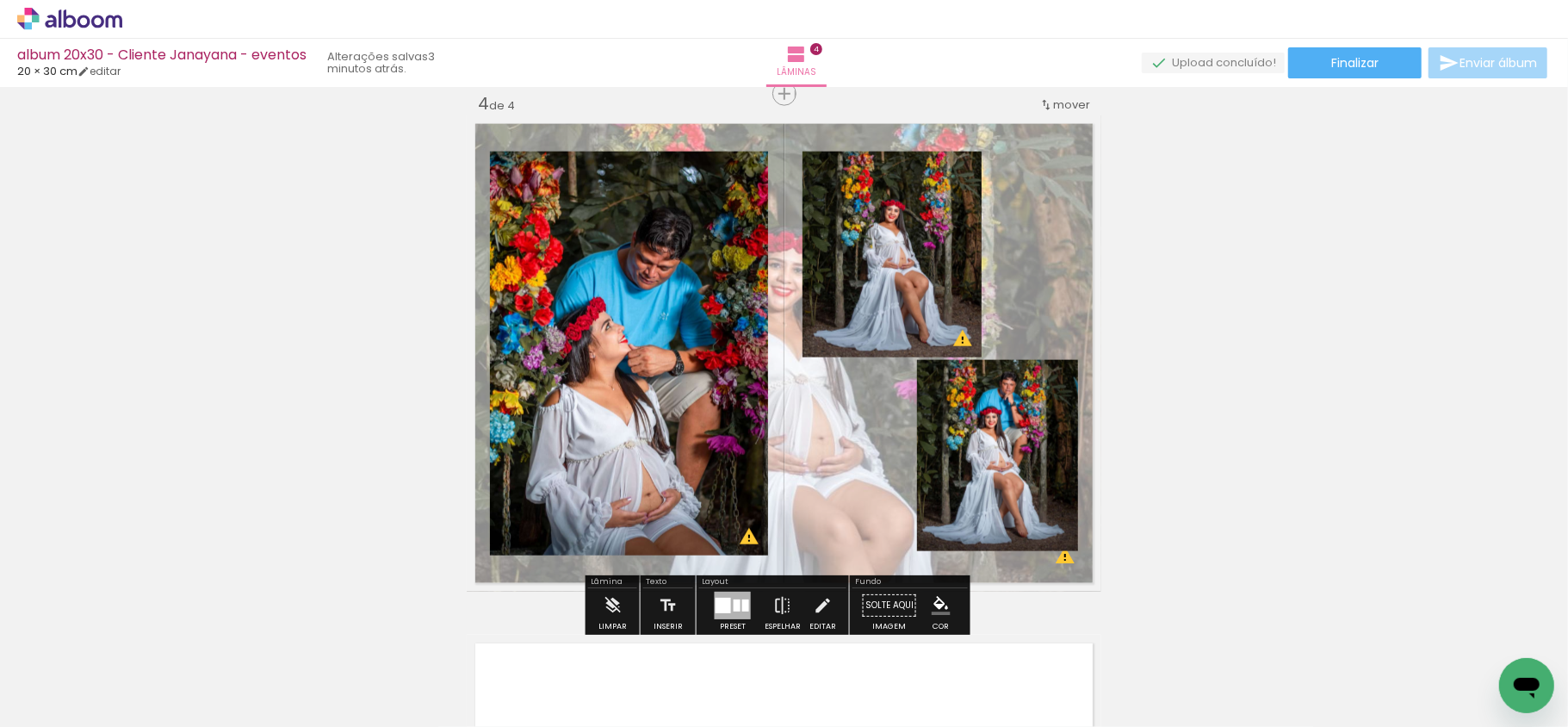
click at [858, 286] on quentale-photo at bounding box center [892, 254] width 179 height 206
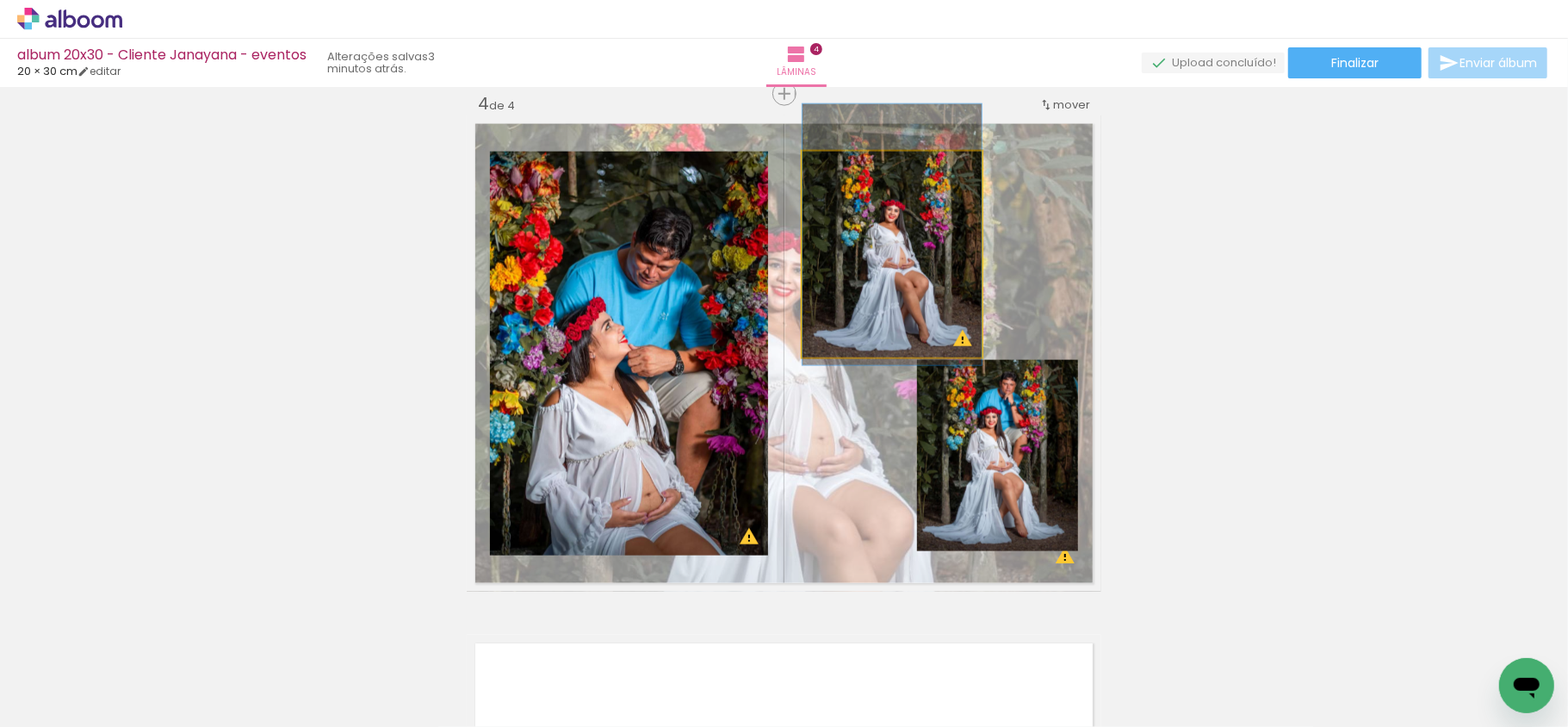
click at [861, 286] on quentale-photo at bounding box center [892, 254] width 179 height 206
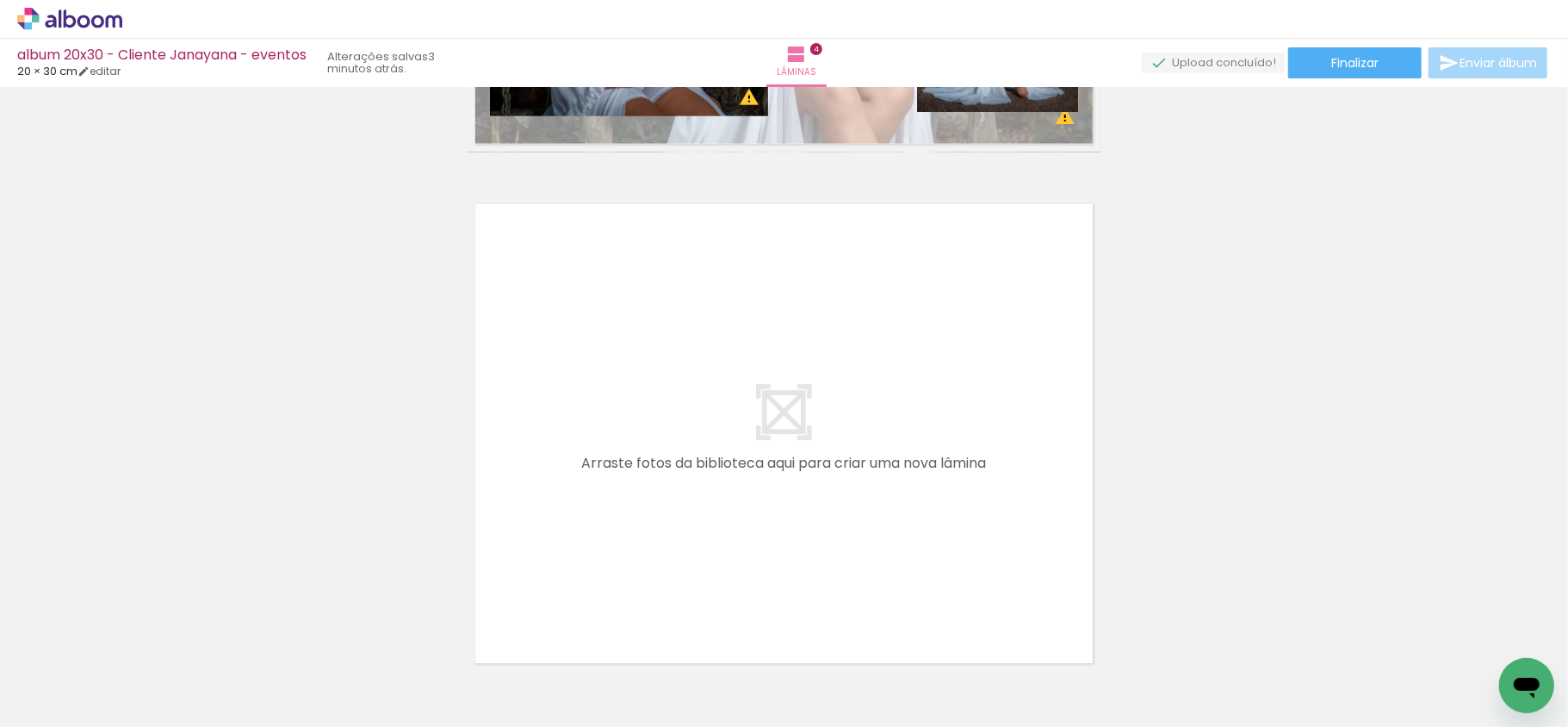
scroll to position [2040, 0]
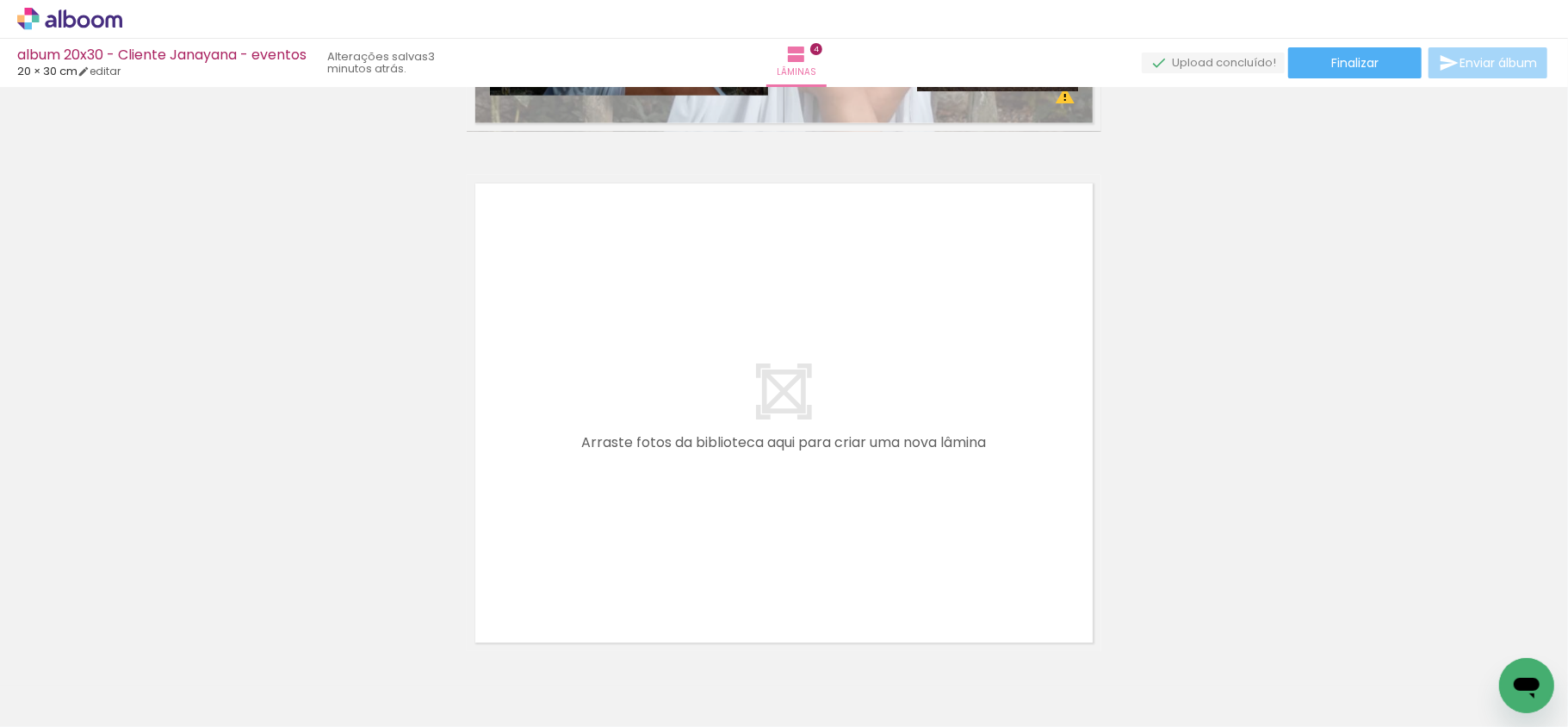
click at [77, 695] on span "Adicionar Fotos" at bounding box center [60, 704] width 51 height 19
click at [0, 0] on input "file" at bounding box center [0, 0] width 0 height 0
click at [174, 648] on div at bounding box center [148, 669] width 51 height 77
click at [120, 634] on iron-icon at bounding box center [111, 634] width 18 height 18
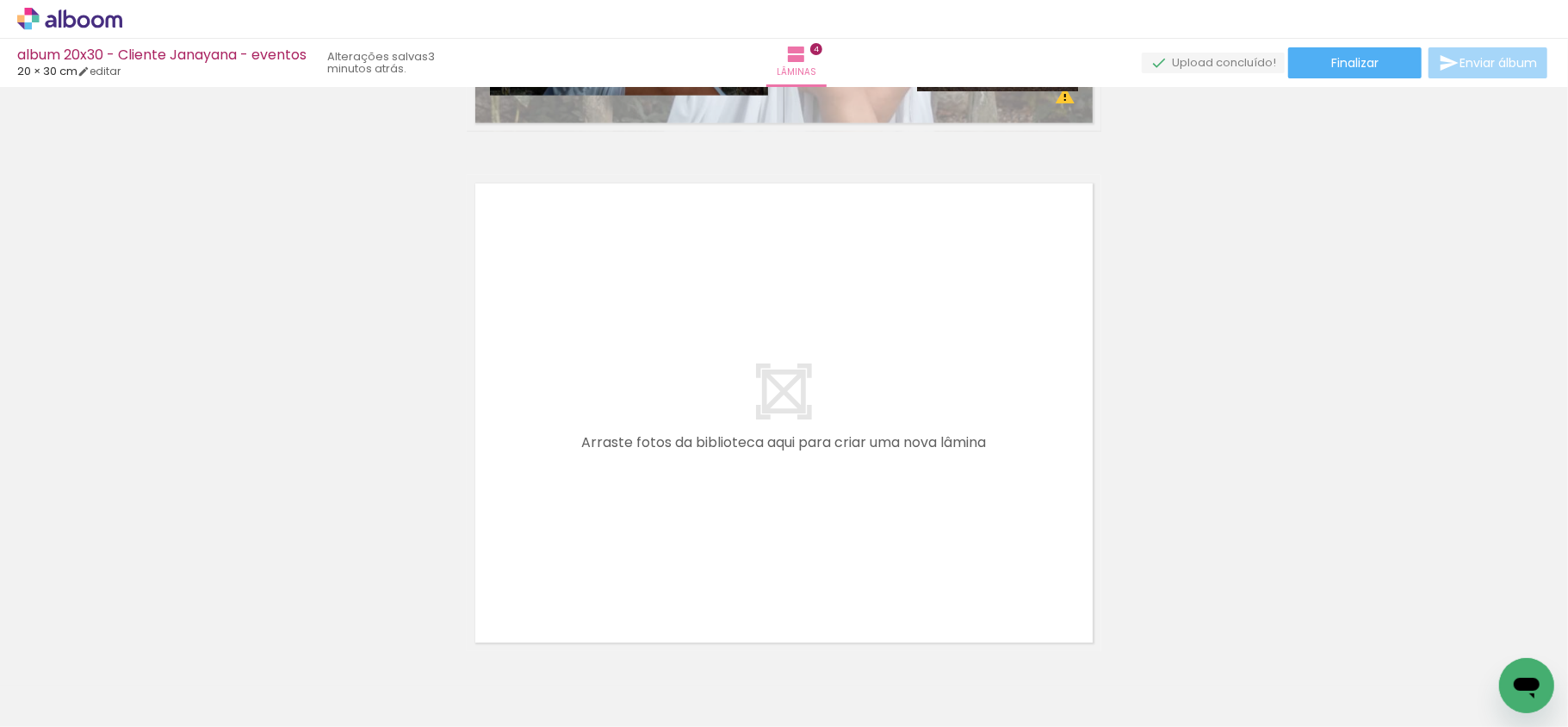
scroll to position [0, 961]
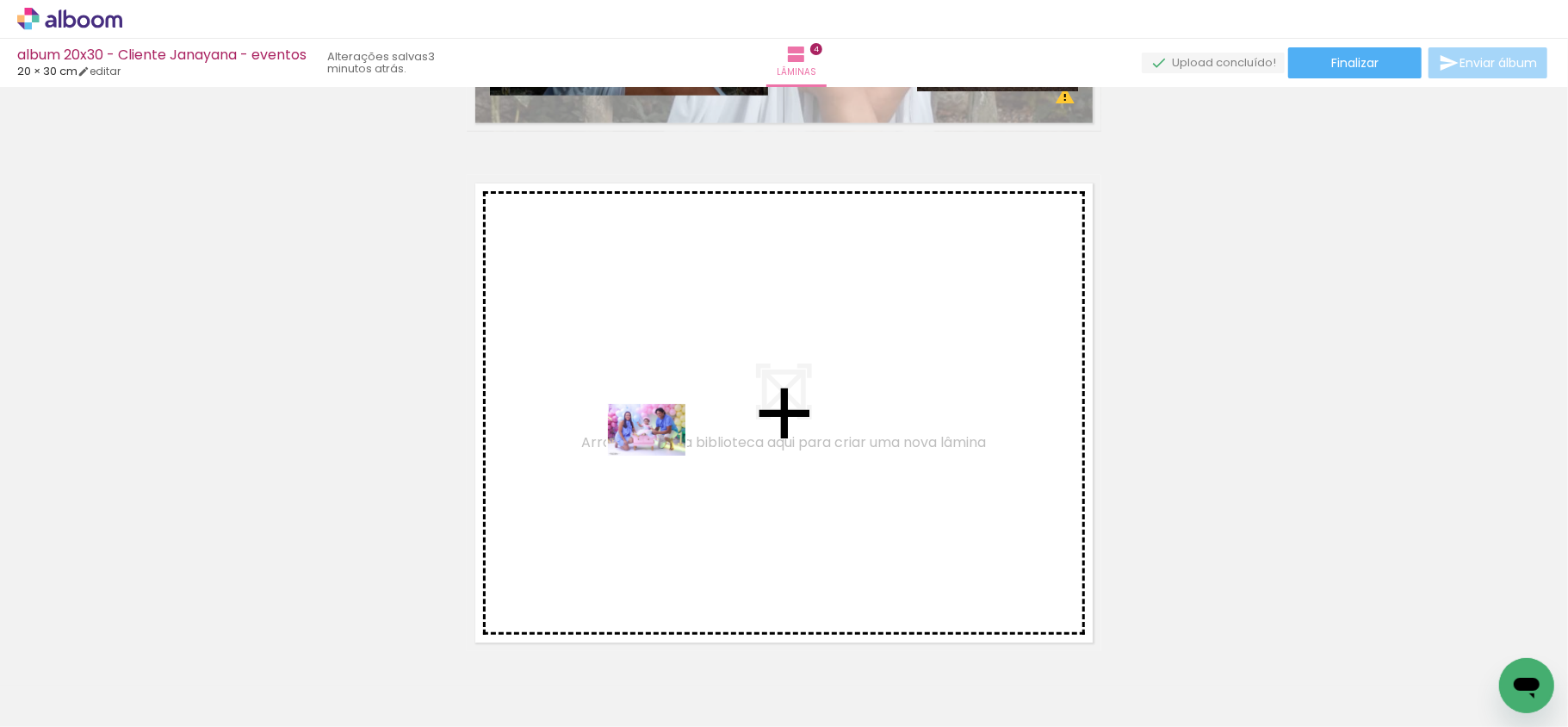
drag, startPoint x: 570, startPoint y: 689, endPoint x: 659, endPoint y: 456, distance: 249.4
click at [659, 456] on quentale-workspace at bounding box center [784, 363] width 1568 height 727
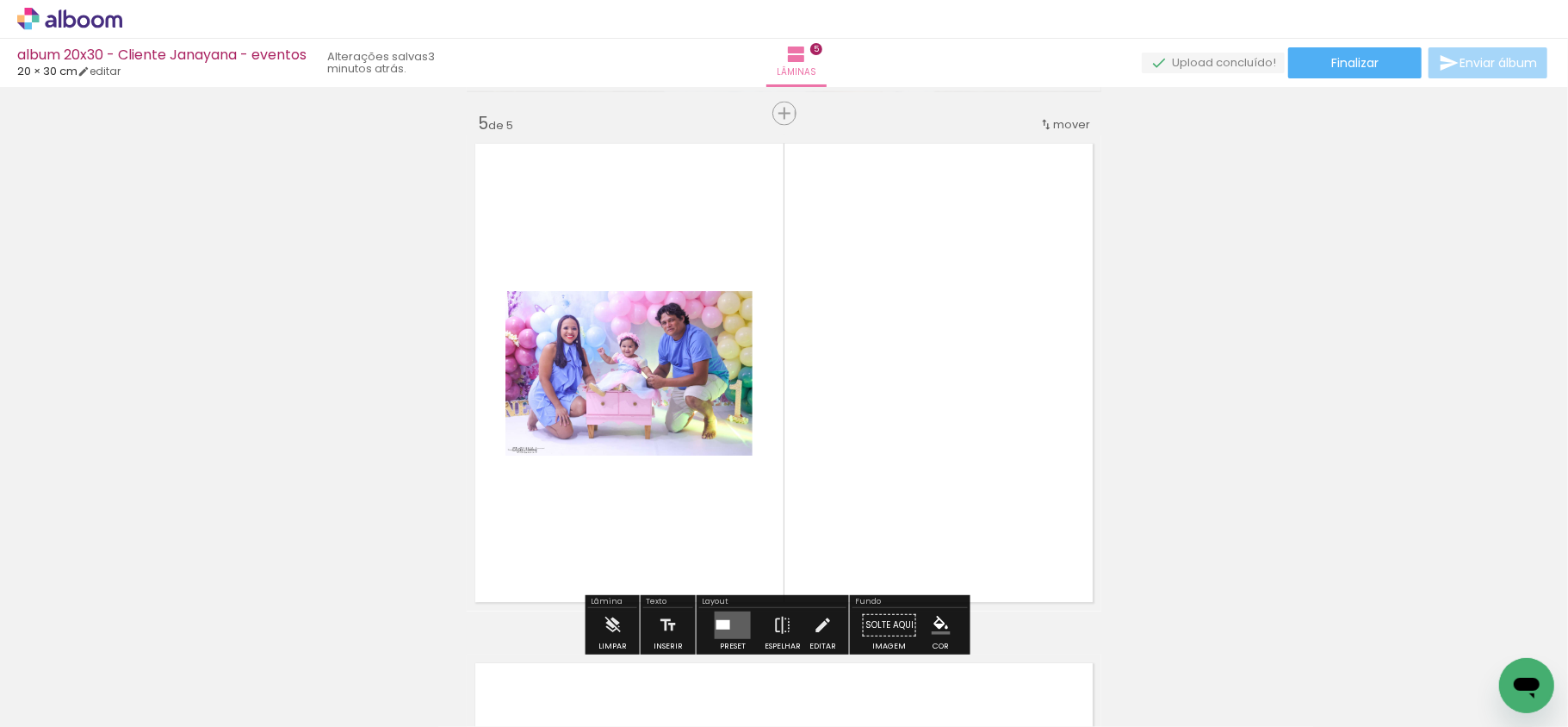
scroll to position [2099, 0]
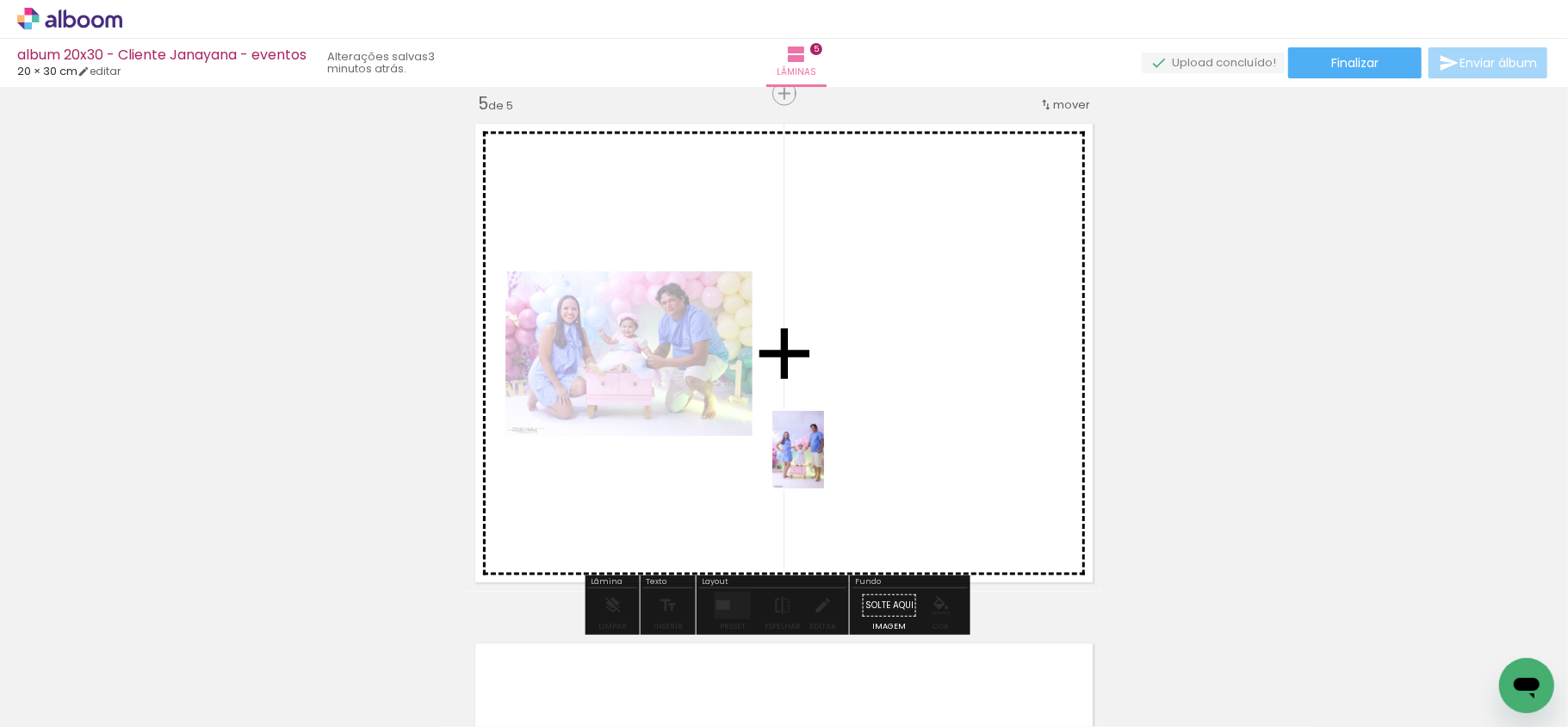
drag, startPoint x: 655, startPoint y: 679, endPoint x: 830, endPoint y: 451, distance: 287.4
click at [830, 451] on quentale-workspace at bounding box center [784, 363] width 1568 height 727
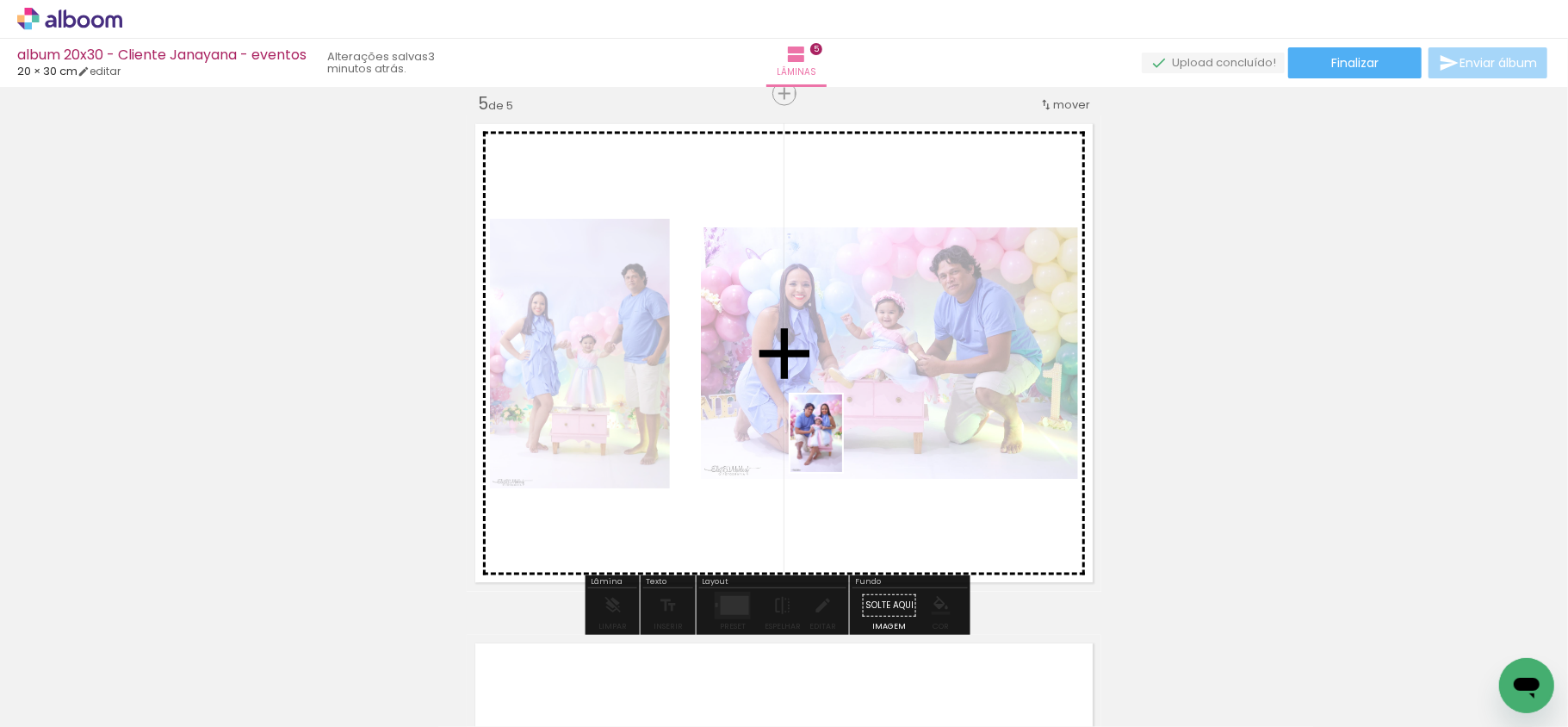
drag, startPoint x: 762, startPoint y: 669, endPoint x: 840, endPoint y: 445, distance: 237.2
click at [842, 445] on quentale-workspace at bounding box center [784, 363] width 1568 height 727
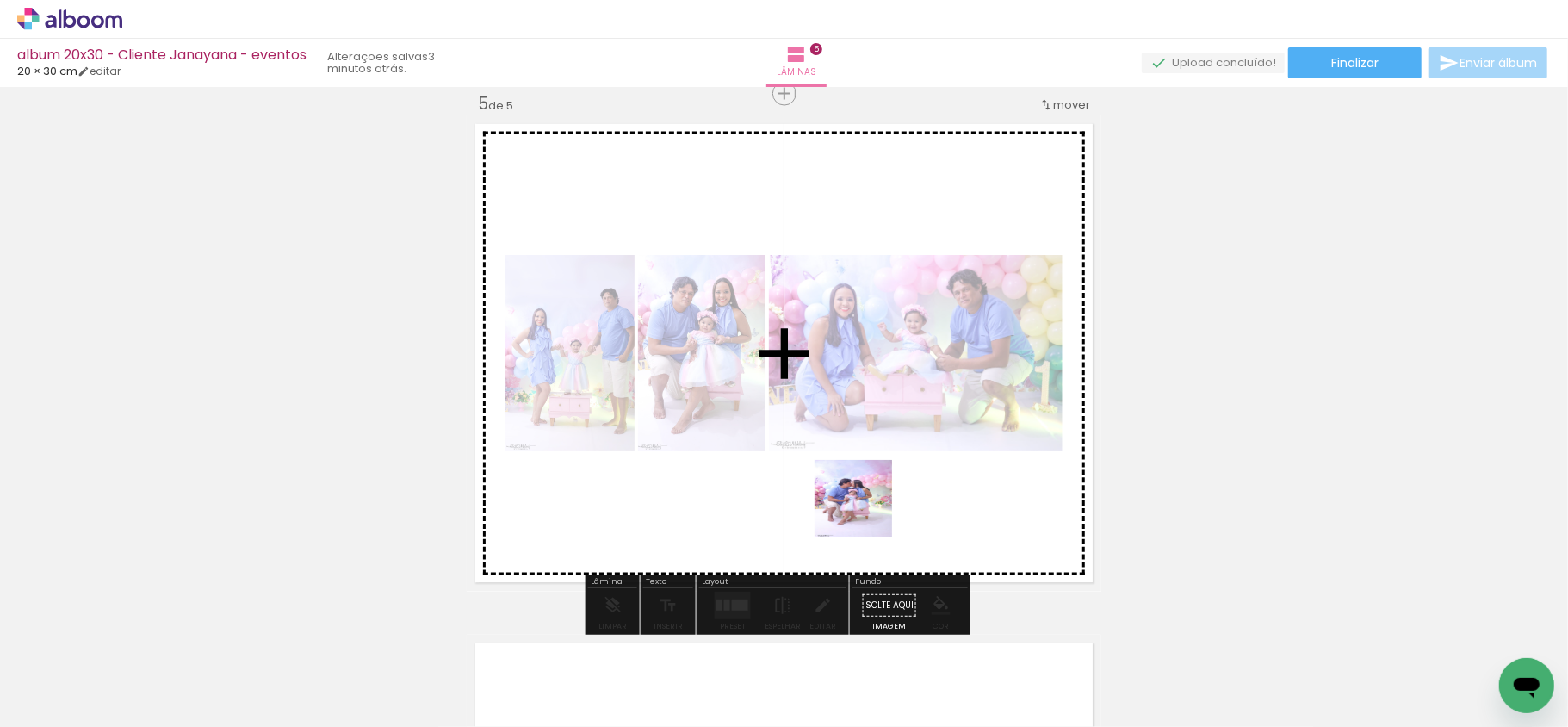
drag, startPoint x: 865, startPoint y: 694, endPoint x: 873, endPoint y: 489, distance: 205.2
click at [873, 489] on quentale-workspace at bounding box center [784, 363] width 1568 height 727
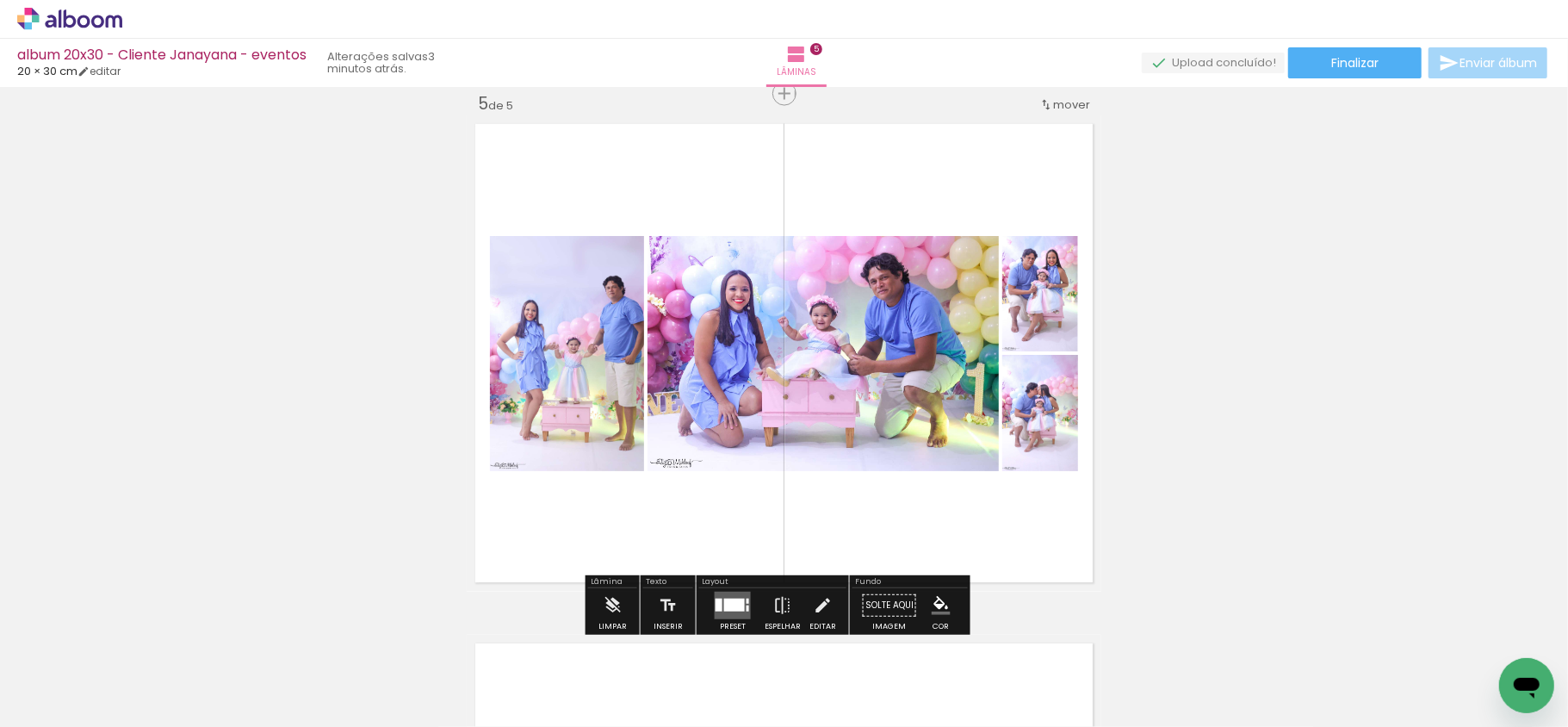
click at [731, 604] on div at bounding box center [734, 605] width 21 height 13
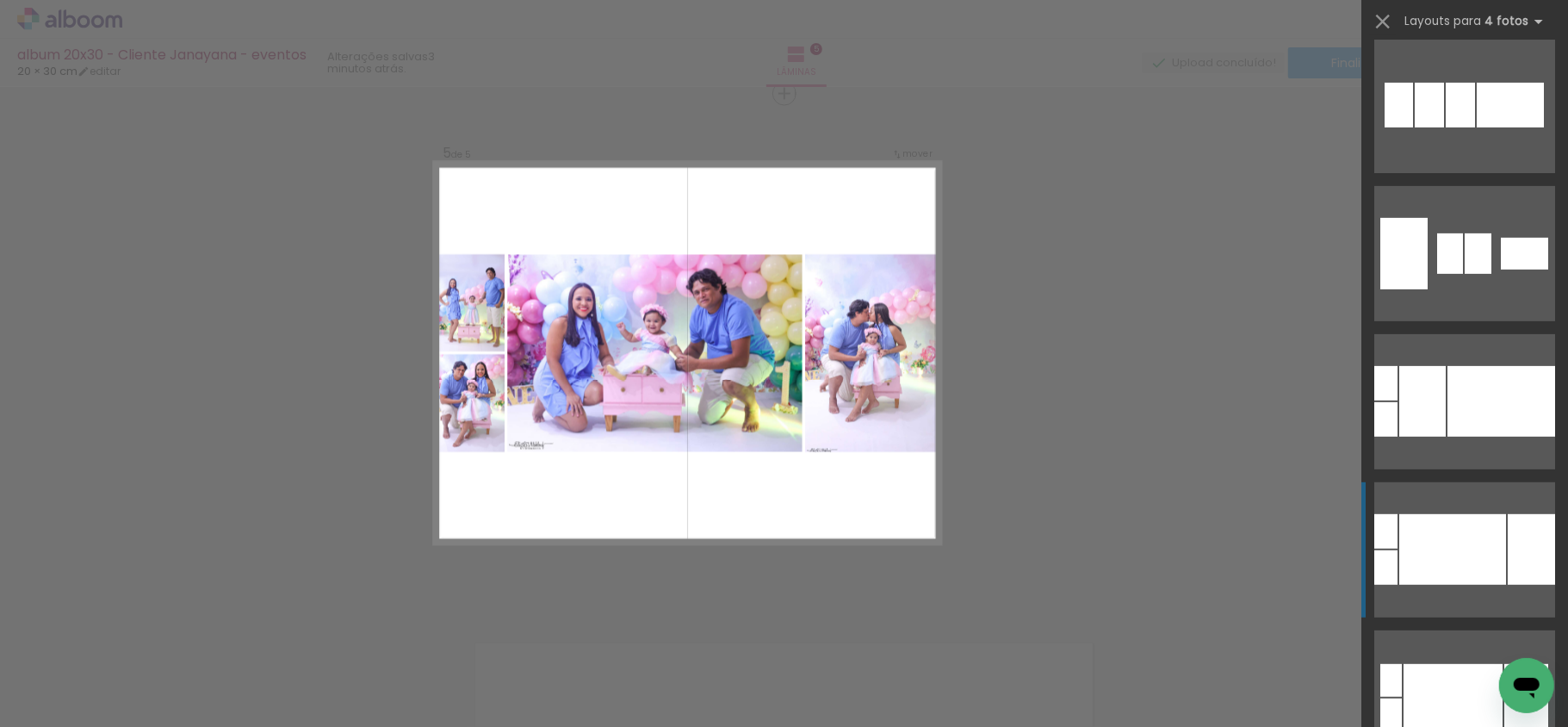
scroll to position [574, 0]
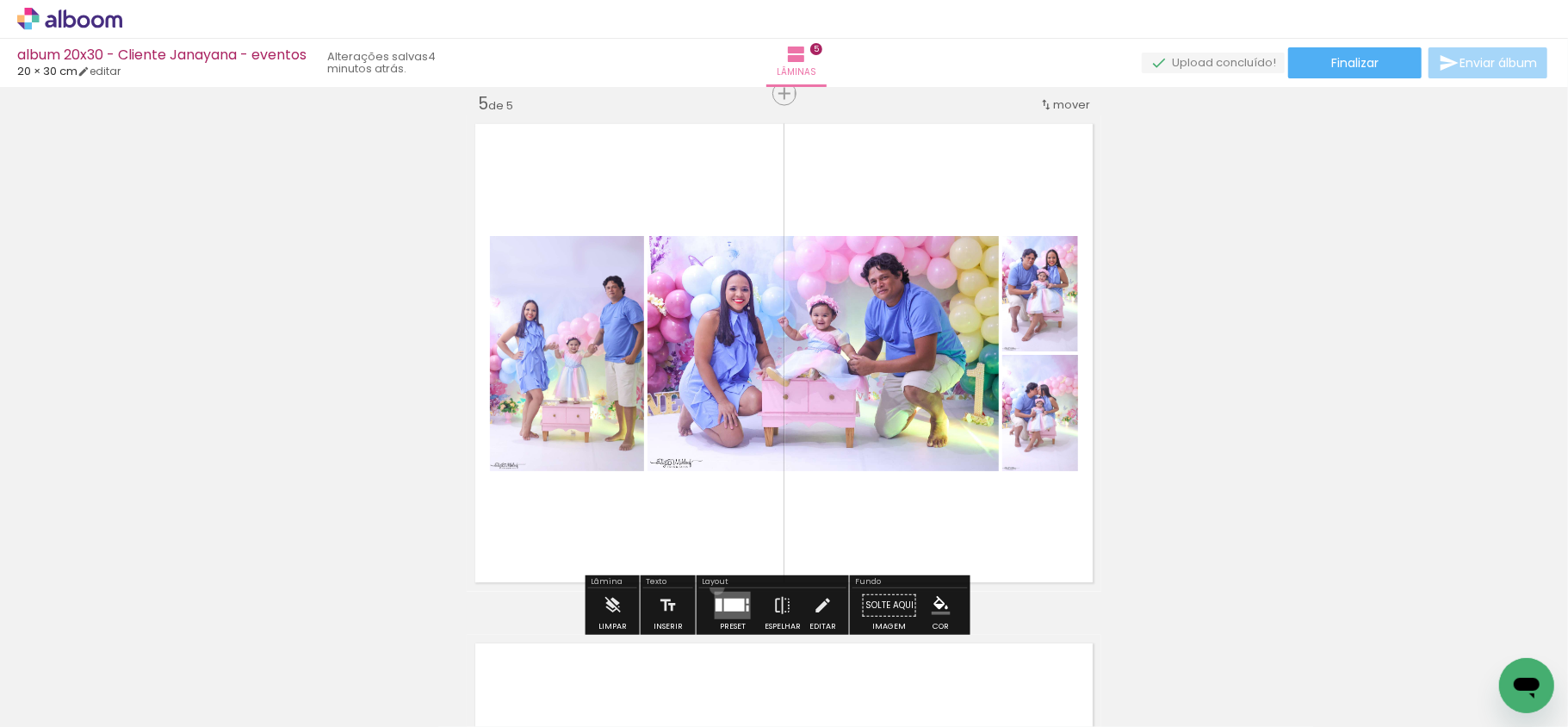
click at [713, 588] on div at bounding box center [733, 605] width 47 height 34
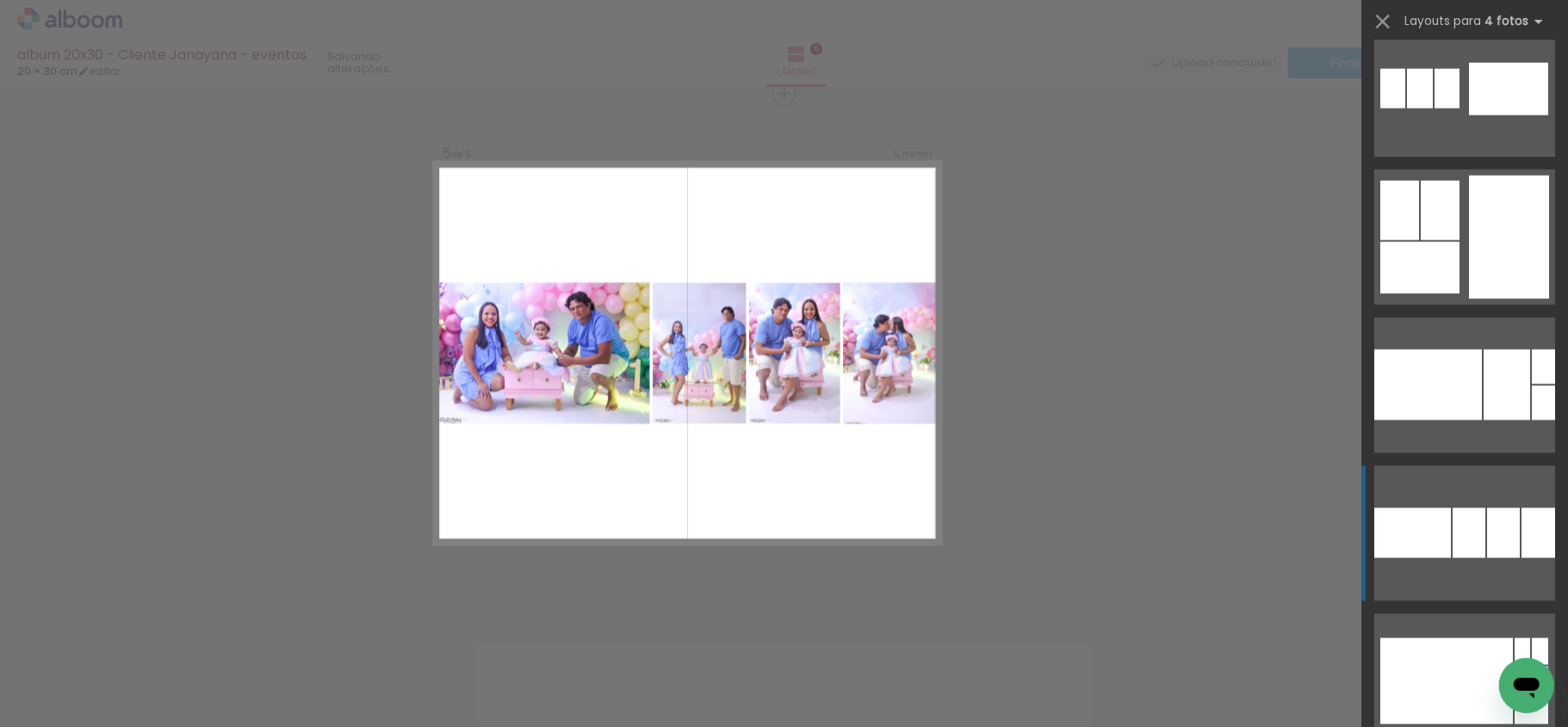
scroll to position [6431, 0]
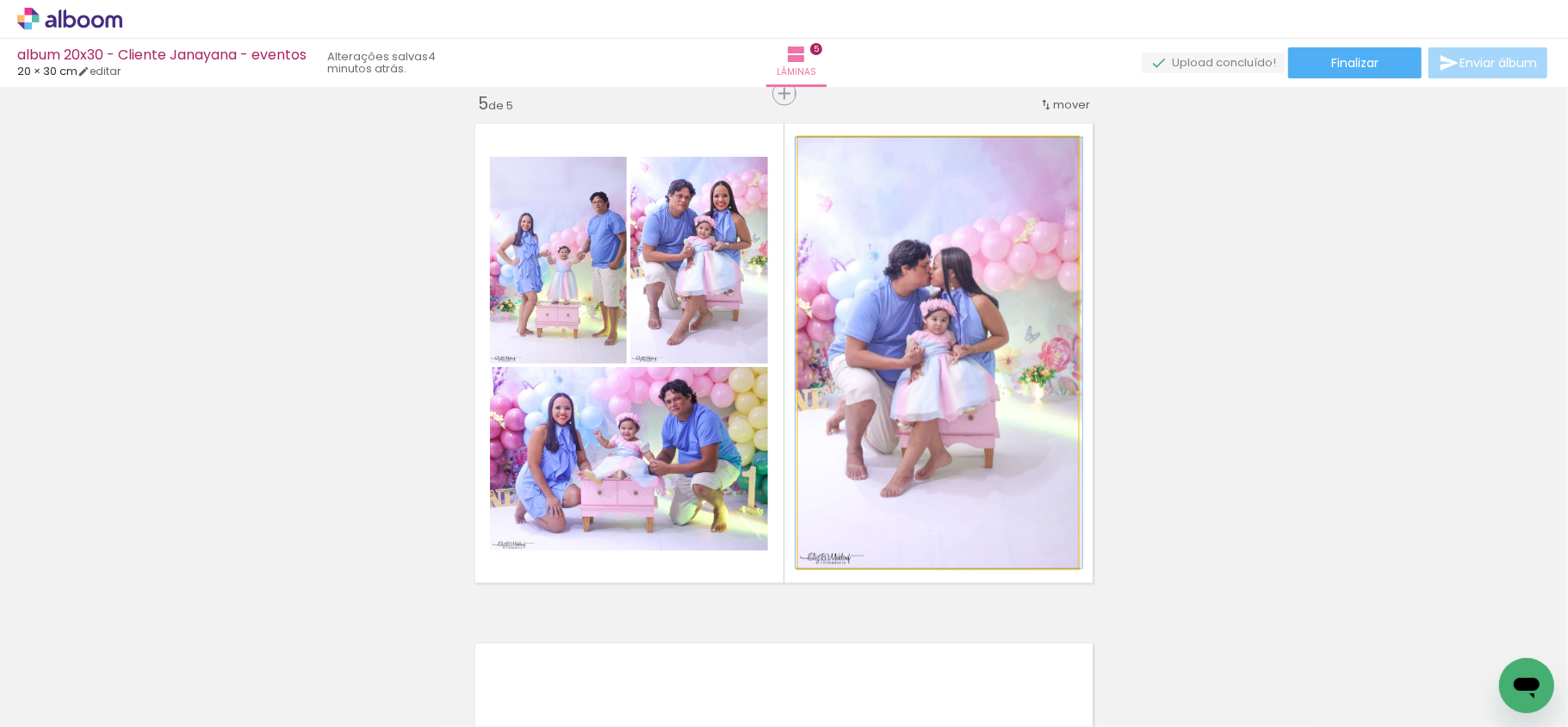
drag, startPoint x: 1011, startPoint y: 322, endPoint x: 1011, endPoint y: 345, distance: 23.0
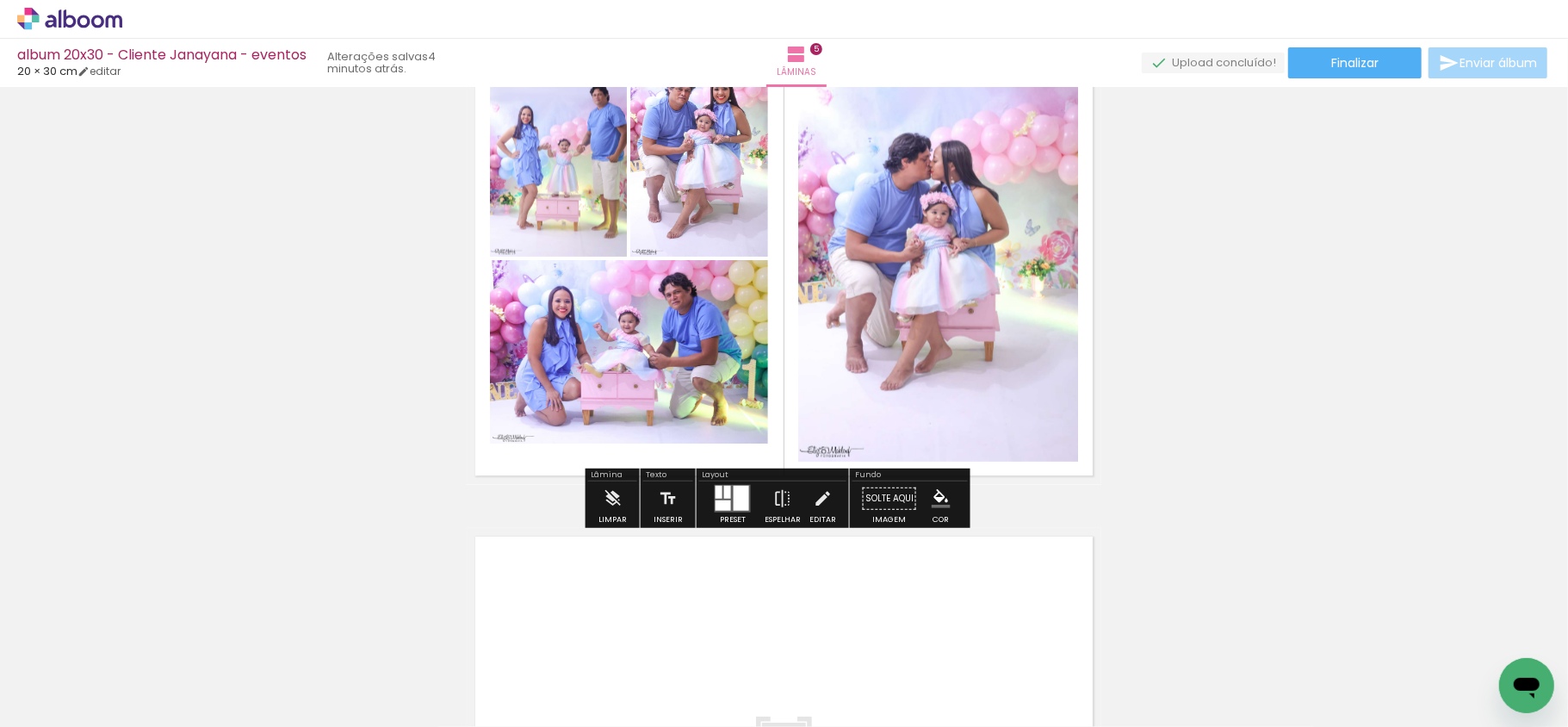
scroll to position [2214, 0]
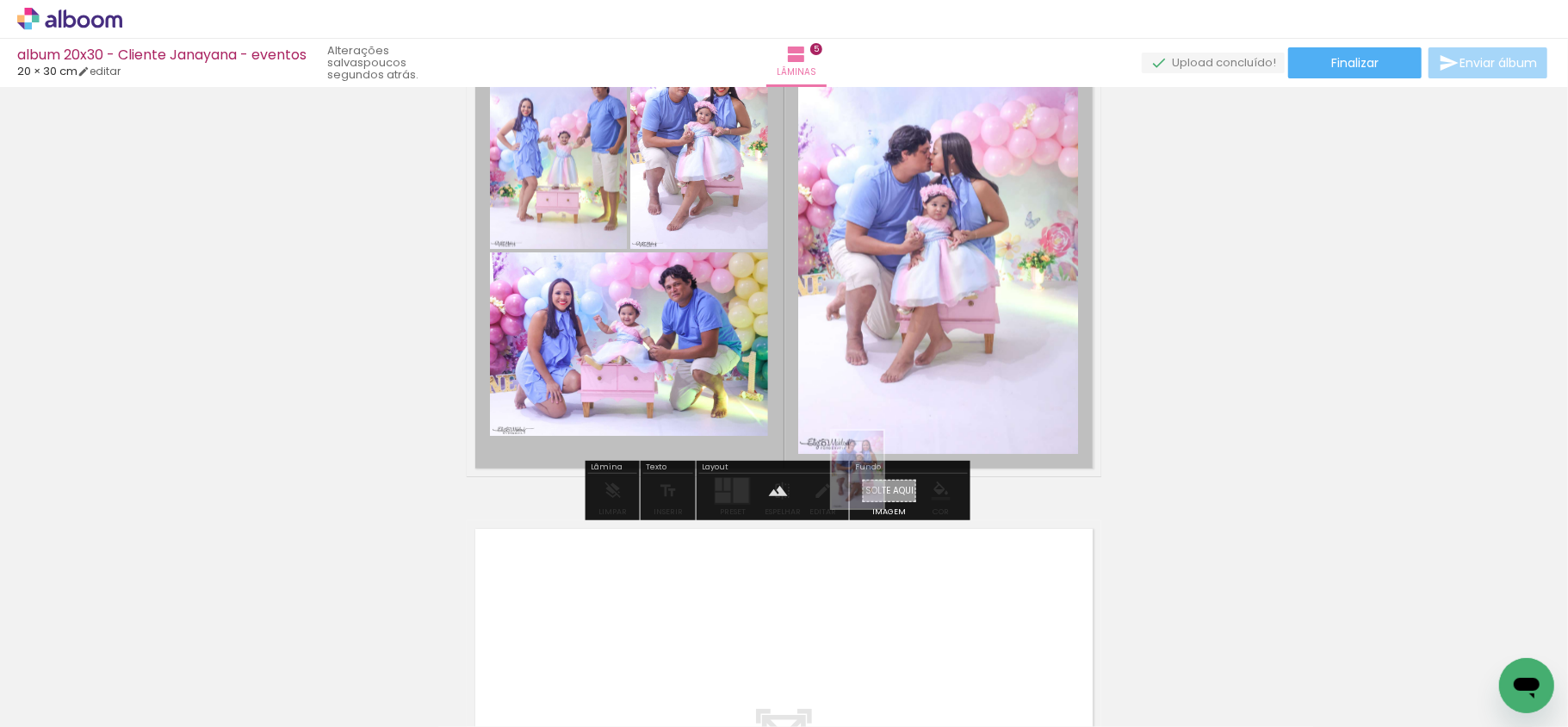
drag, startPoint x: 748, startPoint y: 700, endPoint x: 884, endPoint y: 482, distance: 256.9
click at [884, 482] on quentale-workspace at bounding box center [784, 363] width 1568 height 727
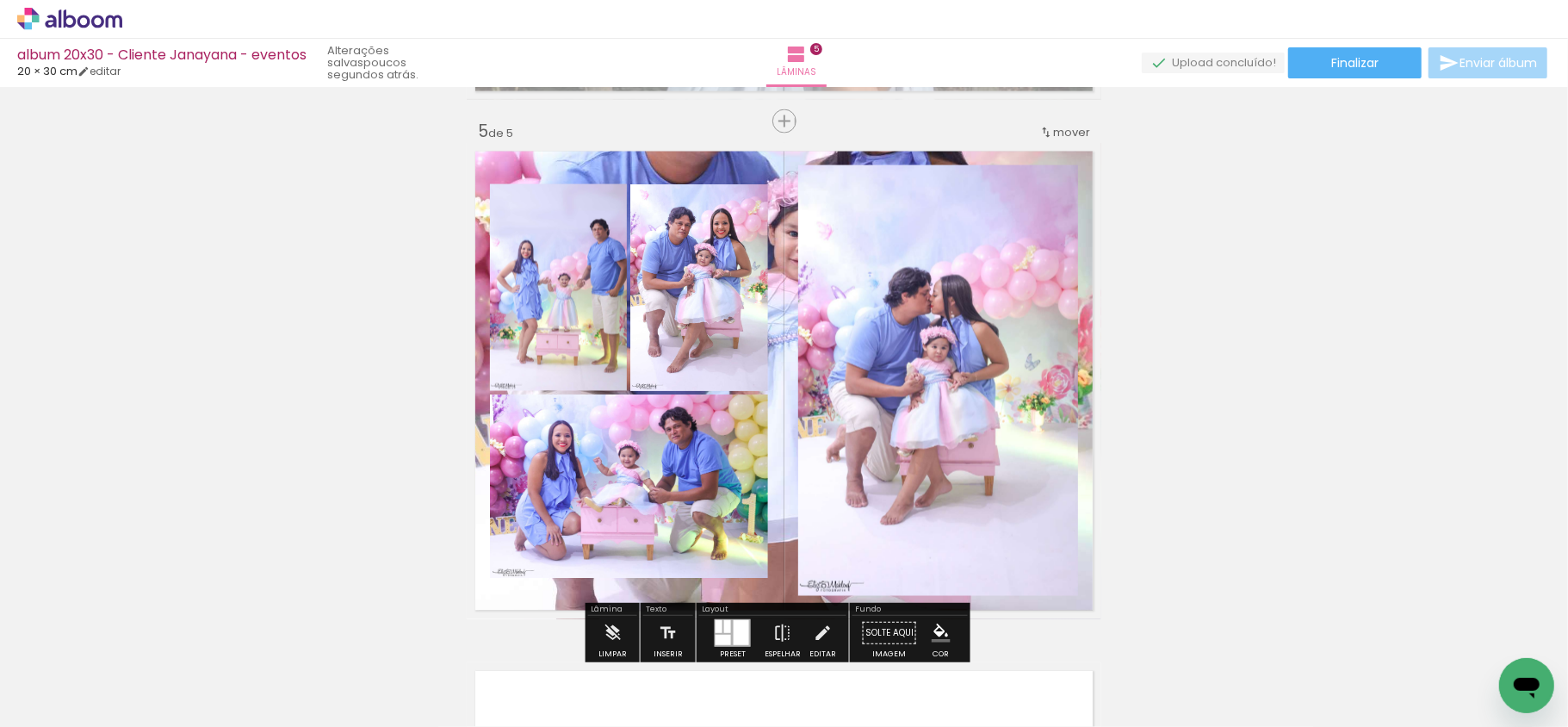
scroll to position [1985, 0]
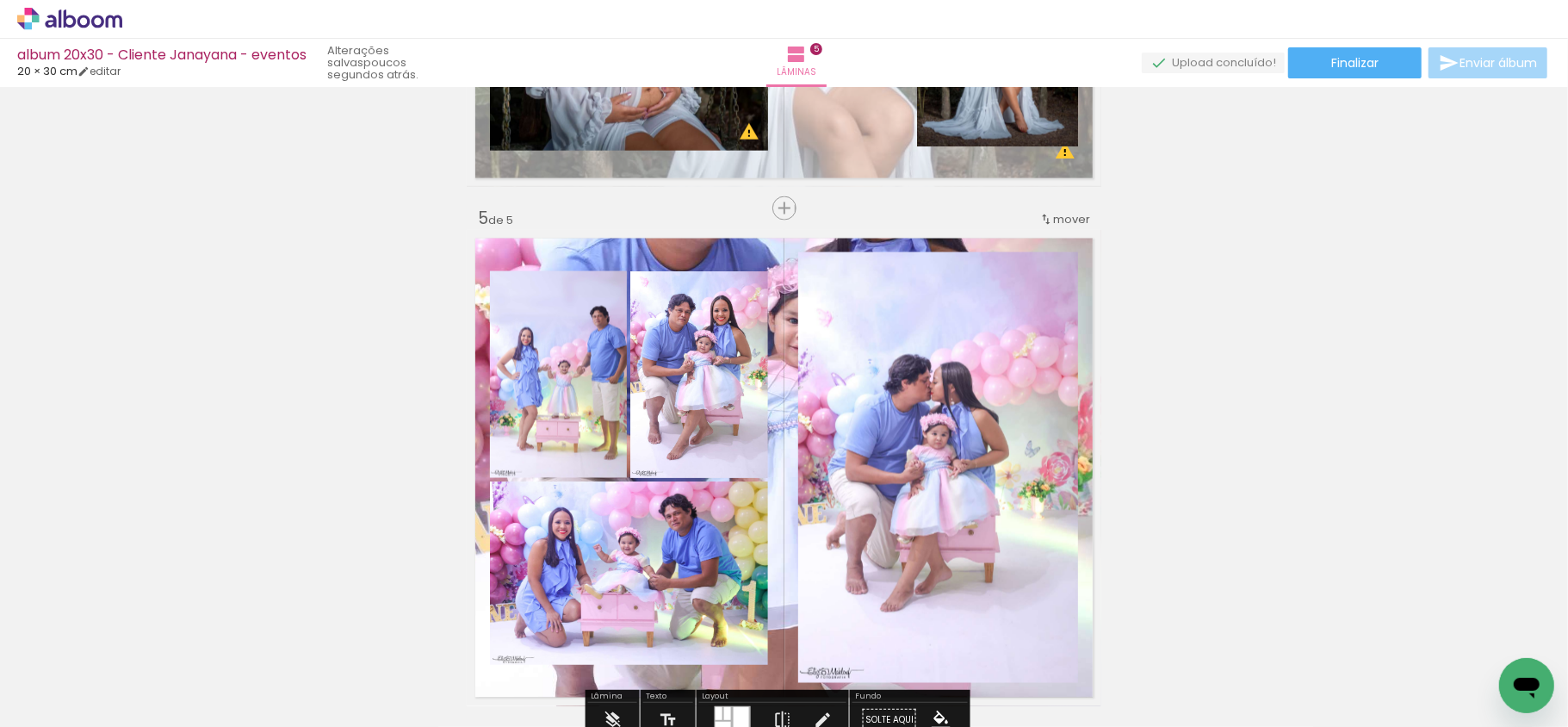
click at [696, 252] on quentale-layouter at bounding box center [784, 468] width 635 height 477
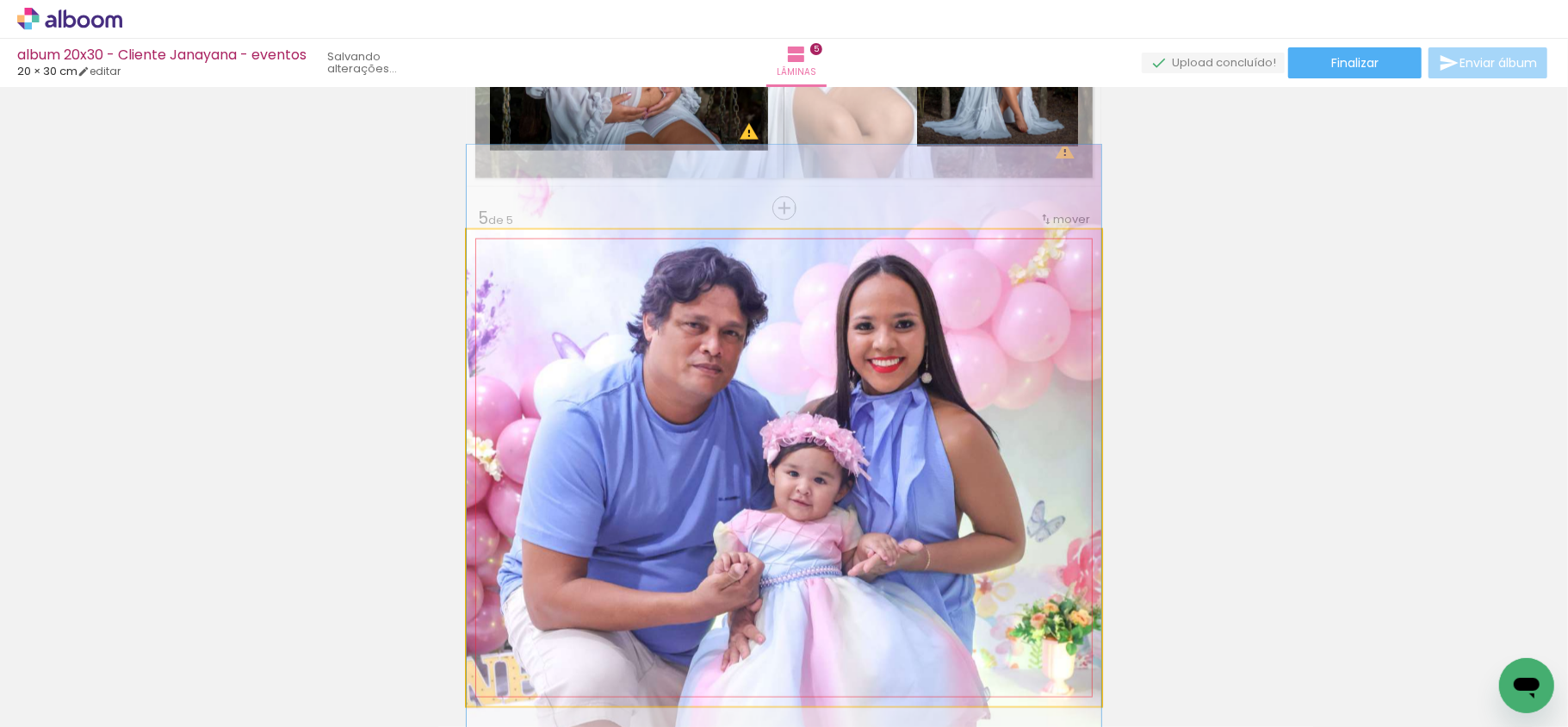
drag, startPoint x: 810, startPoint y: 379, endPoint x: 820, endPoint y: 532, distance: 153.3
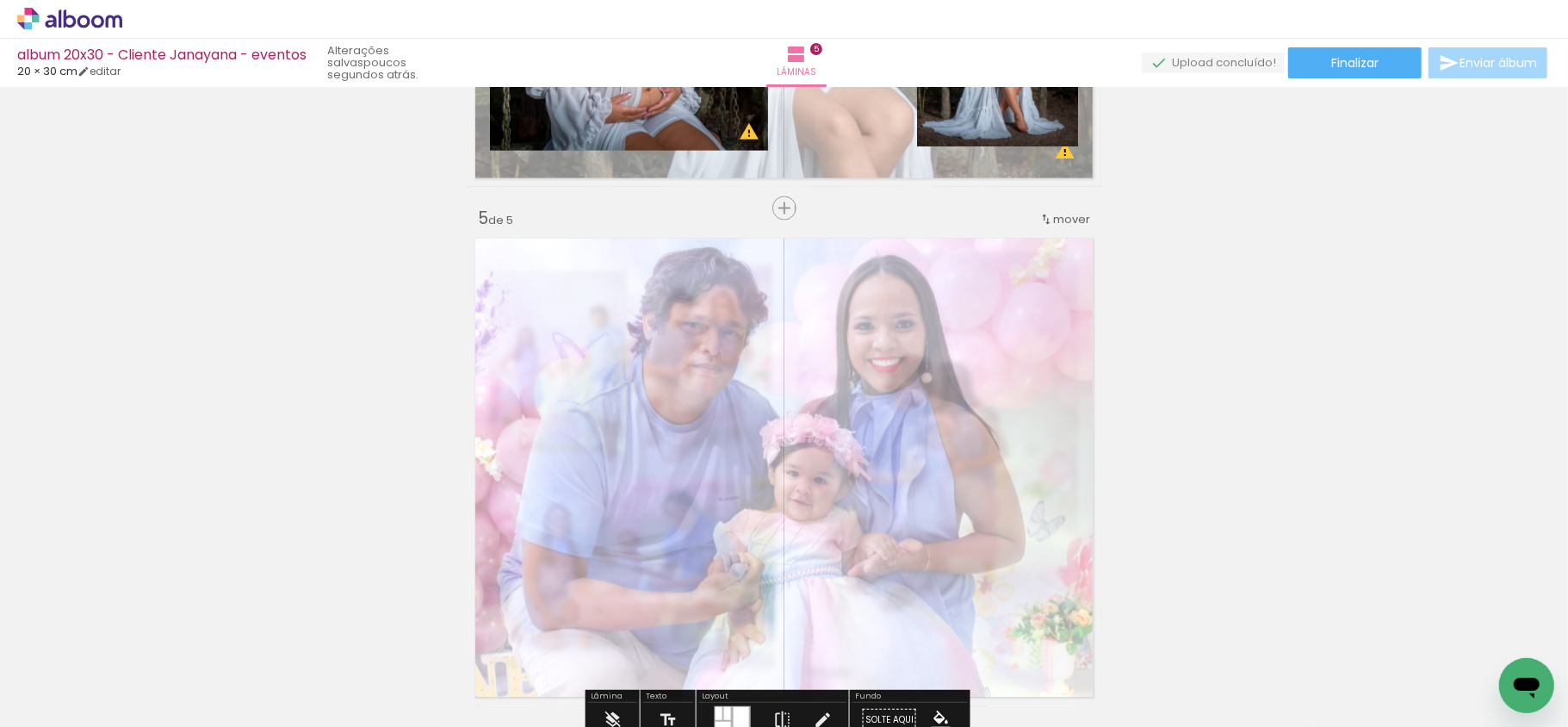
drag, startPoint x: 703, startPoint y: 277, endPoint x: 666, endPoint y: 277, distance: 37.0
type paper-slider "45"
click at [670, 277] on div at bounding box center [684, 274] width 28 height 28
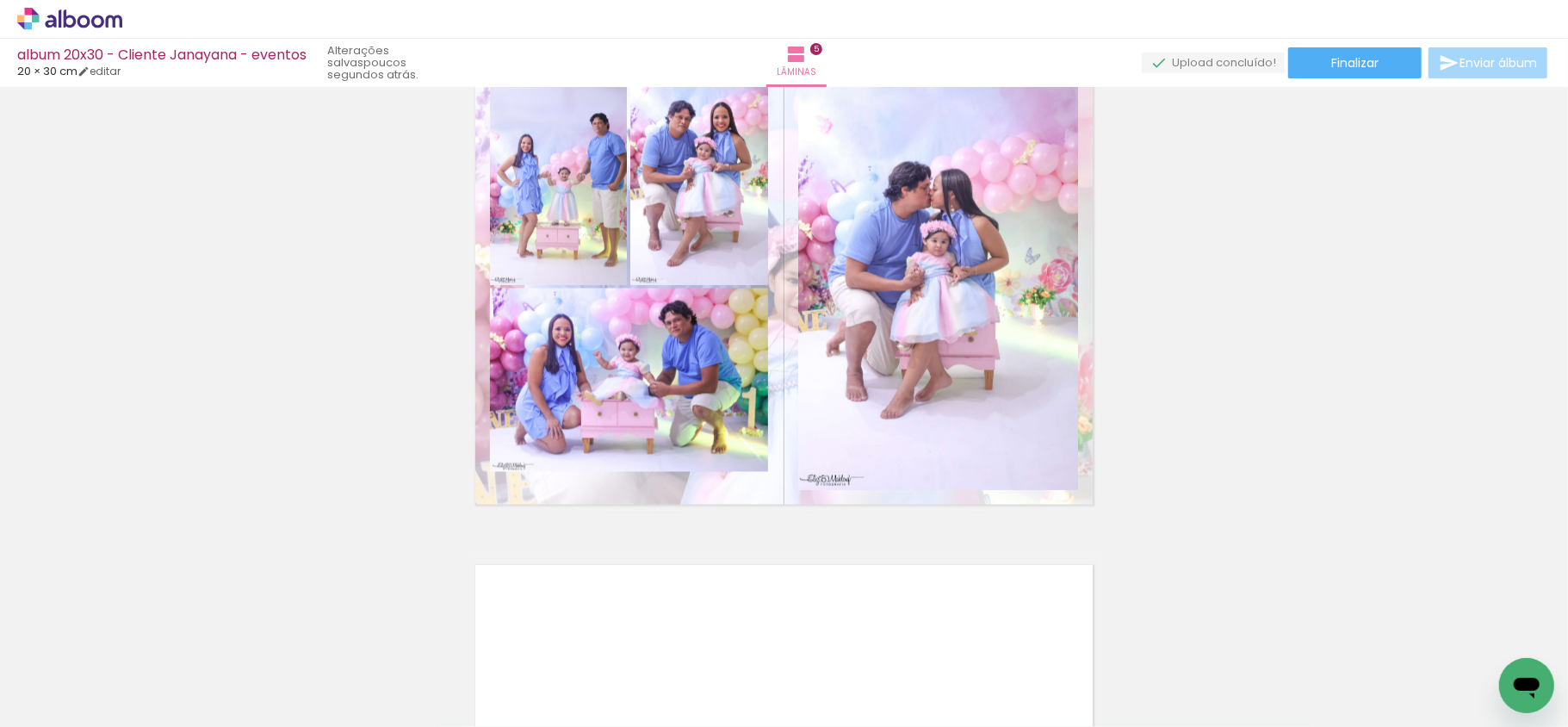
scroll to position [2214, 0]
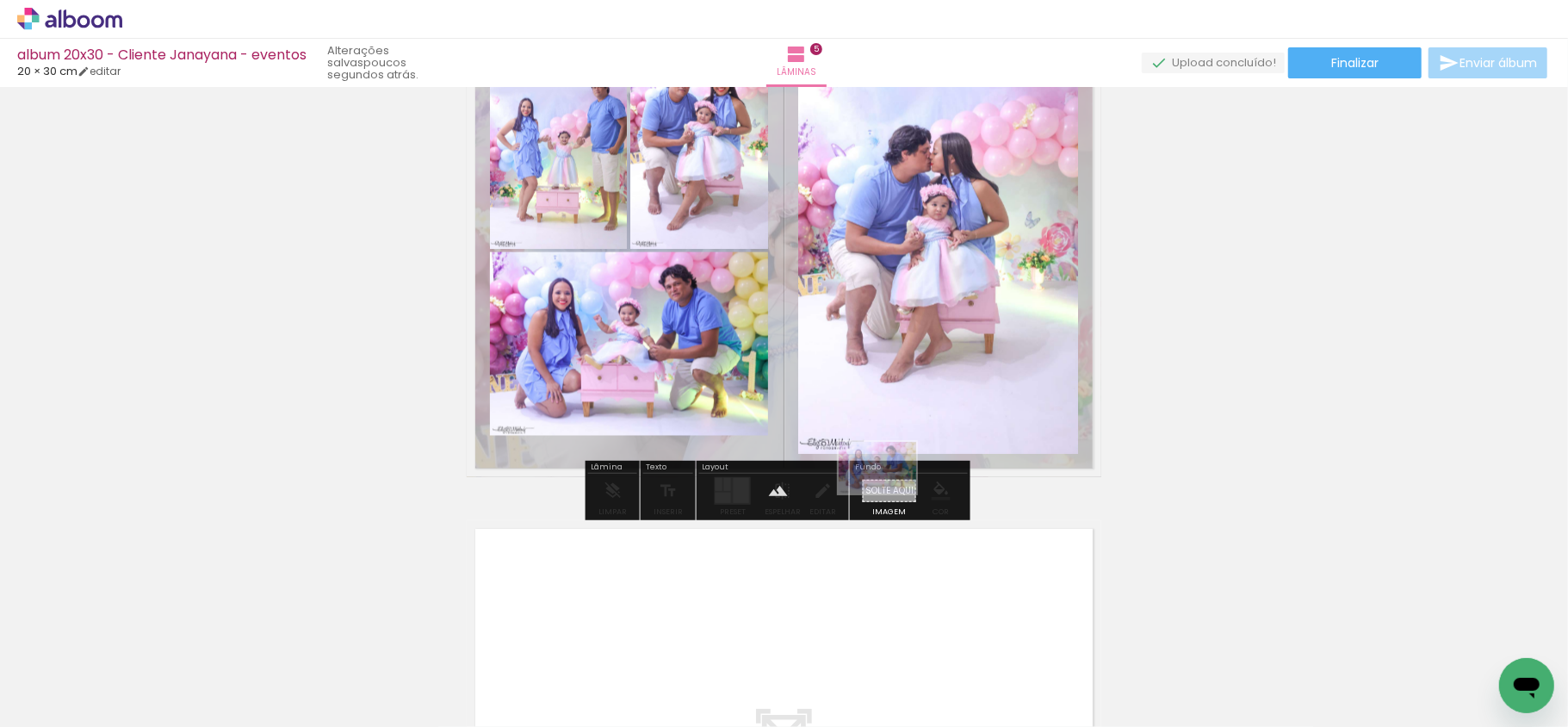
drag, startPoint x: 684, startPoint y: 641, endPoint x: 891, endPoint y: 494, distance: 253.9
click at [891, 494] on quentale-workspace at bounding box center [784, 363] width 1568 height 727
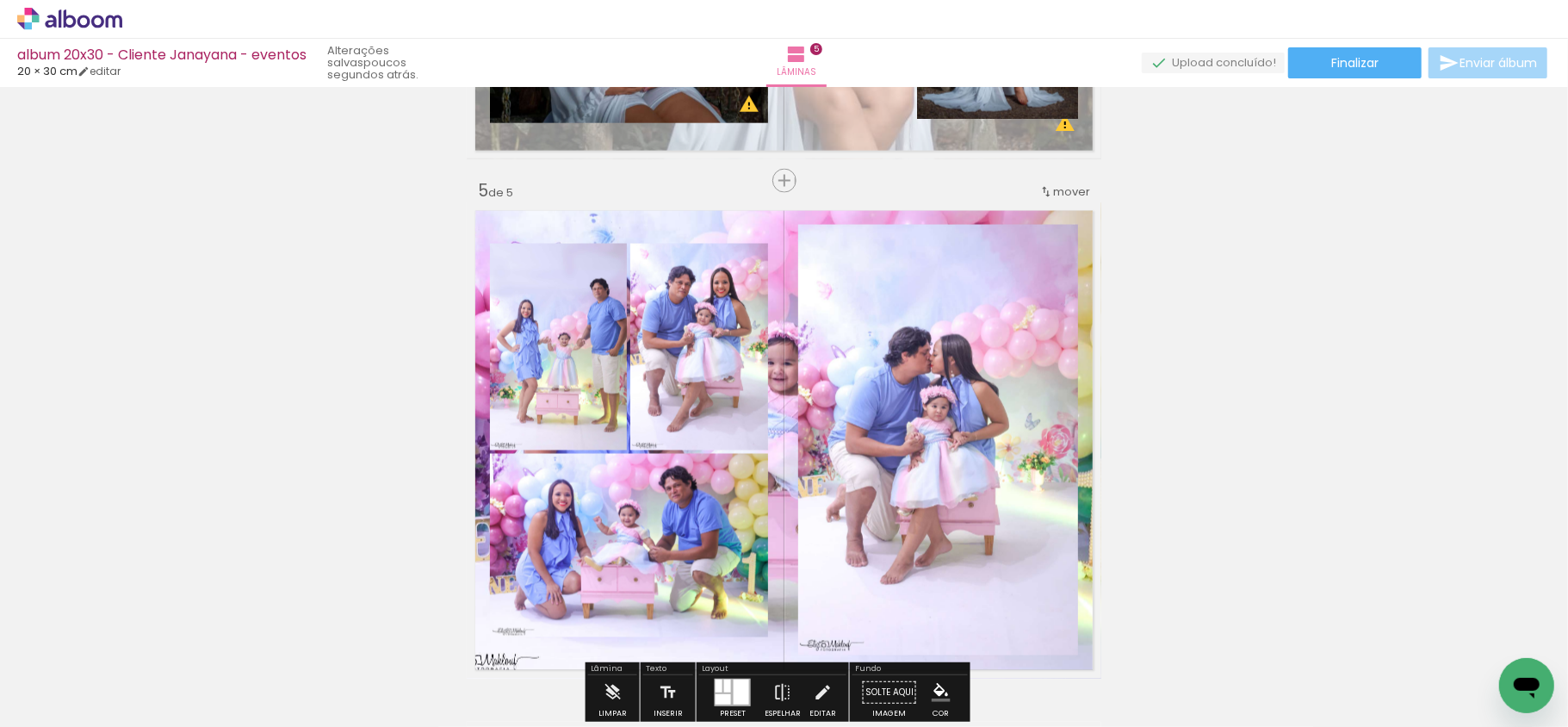
scroll to position [1985, 0]
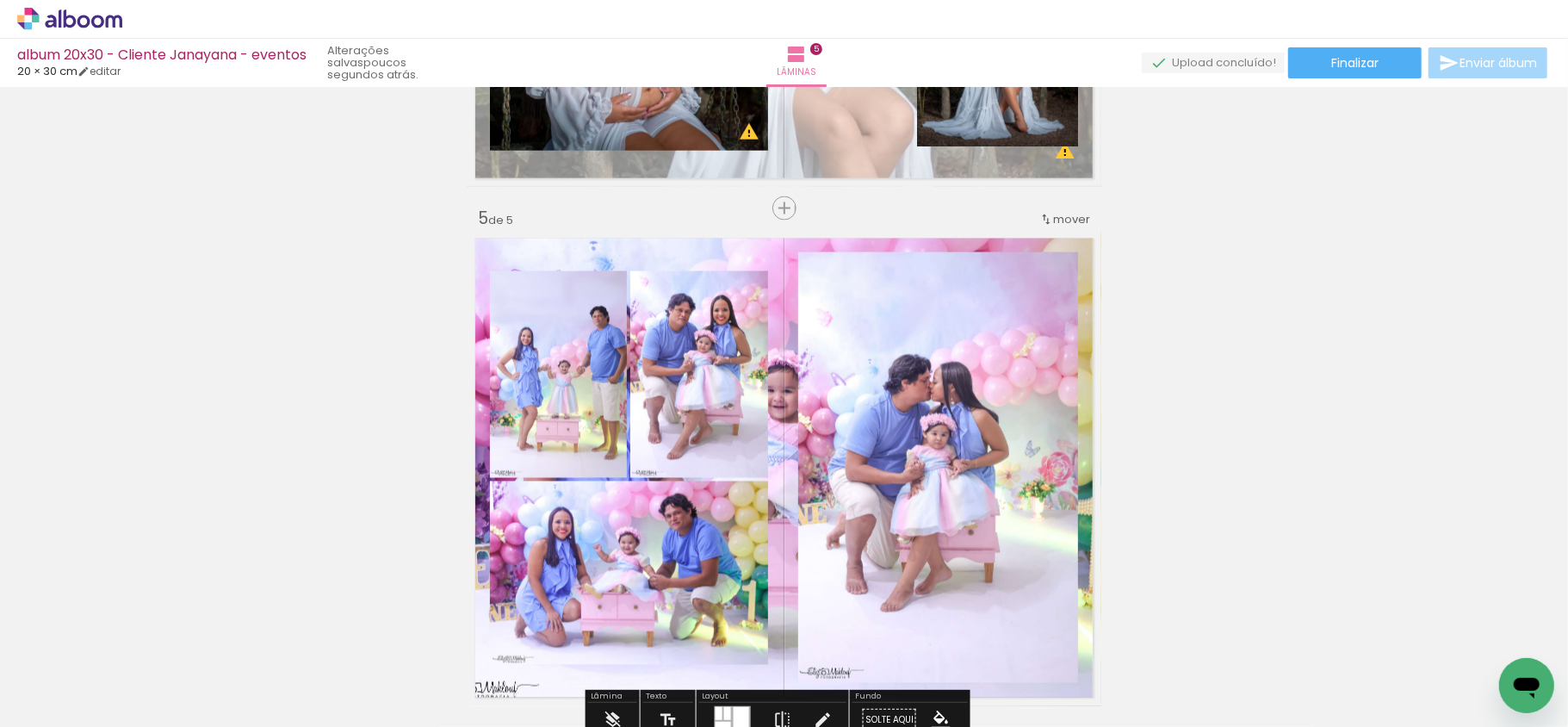
click at [777, 250] on quentale-layouter at bounding box center [784, 468] width 635 height 477
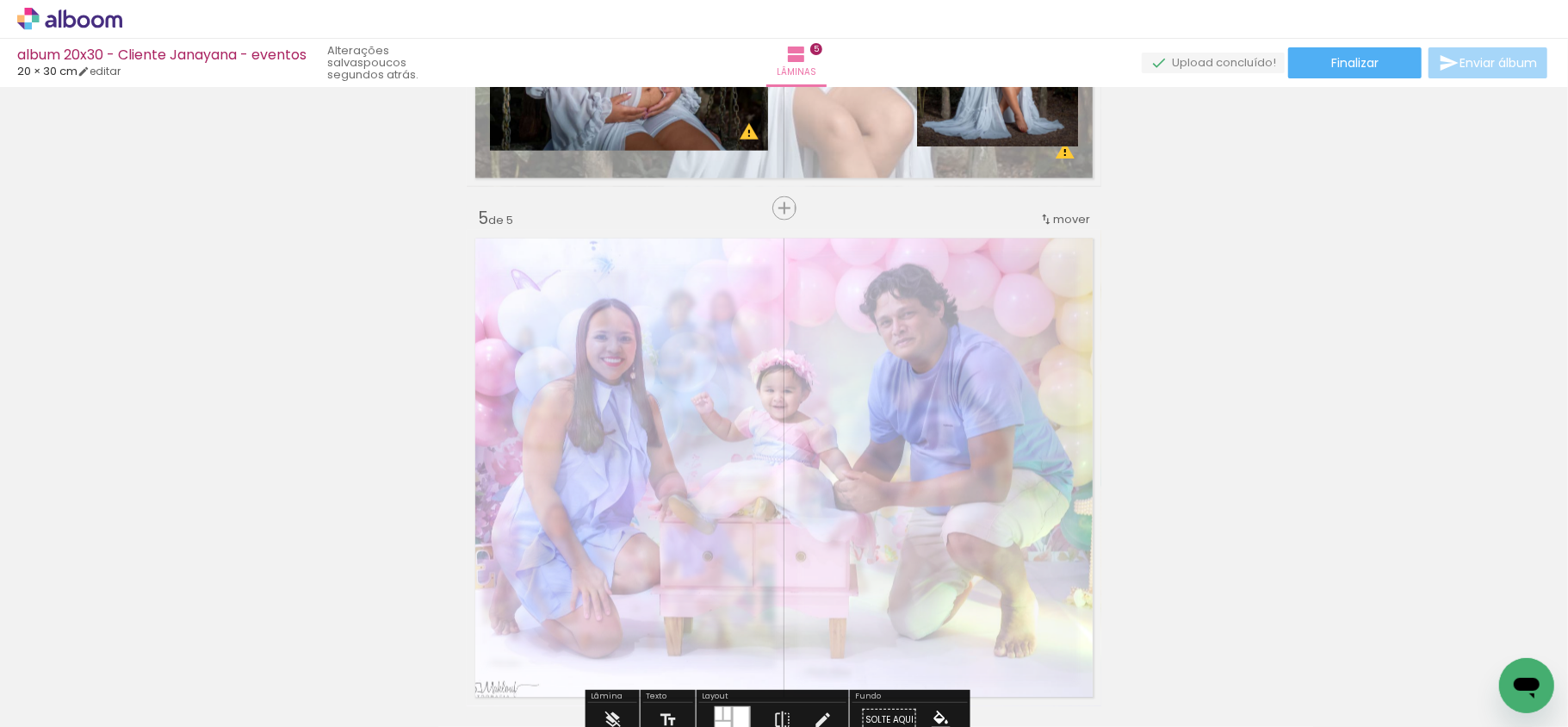
drag, startPoint x: 702, startPoint y: 277, endPoint x: 666, endPoint y: 279, distance: 36.1
click at [670, 279] on div at bounding box center [684, 274] width 28 height 28
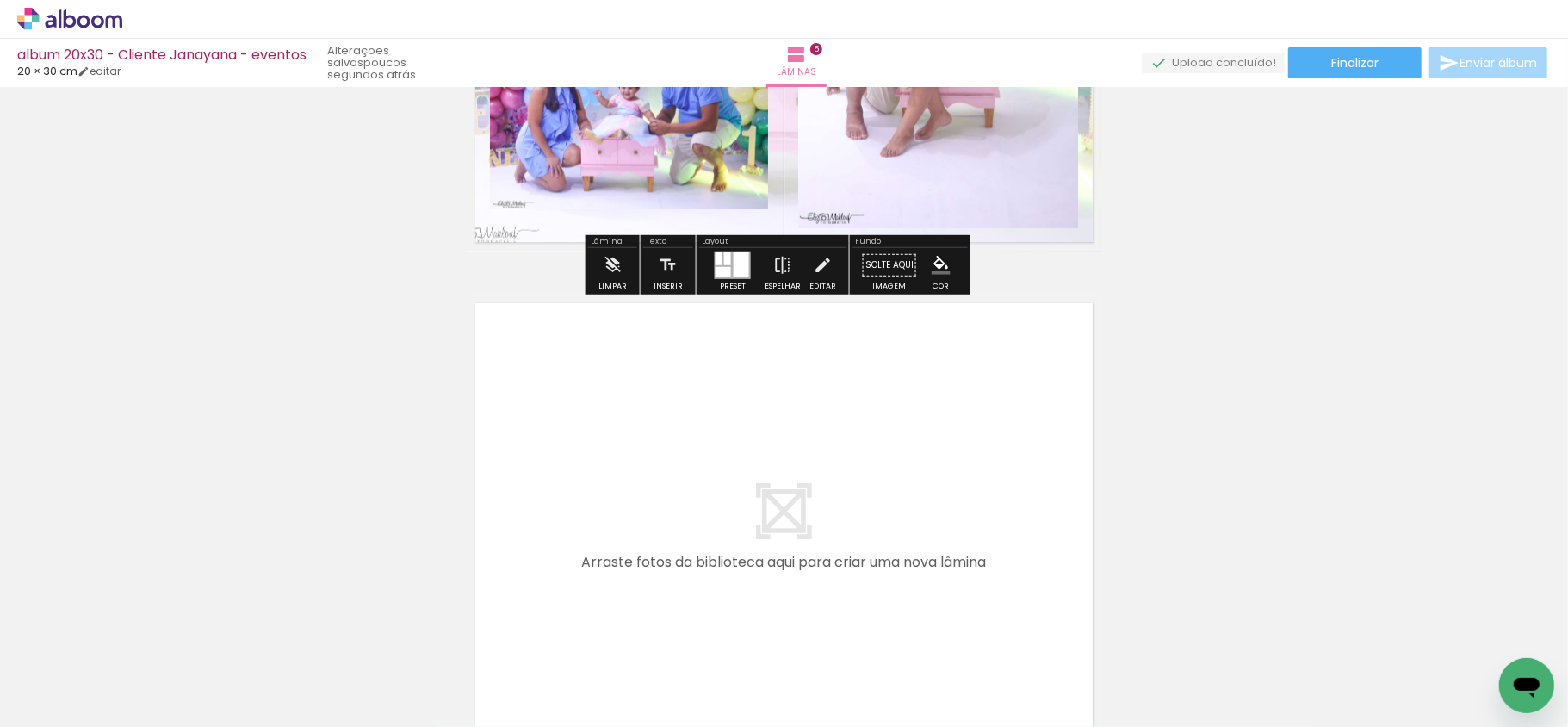
scroll to position [2444, 0]
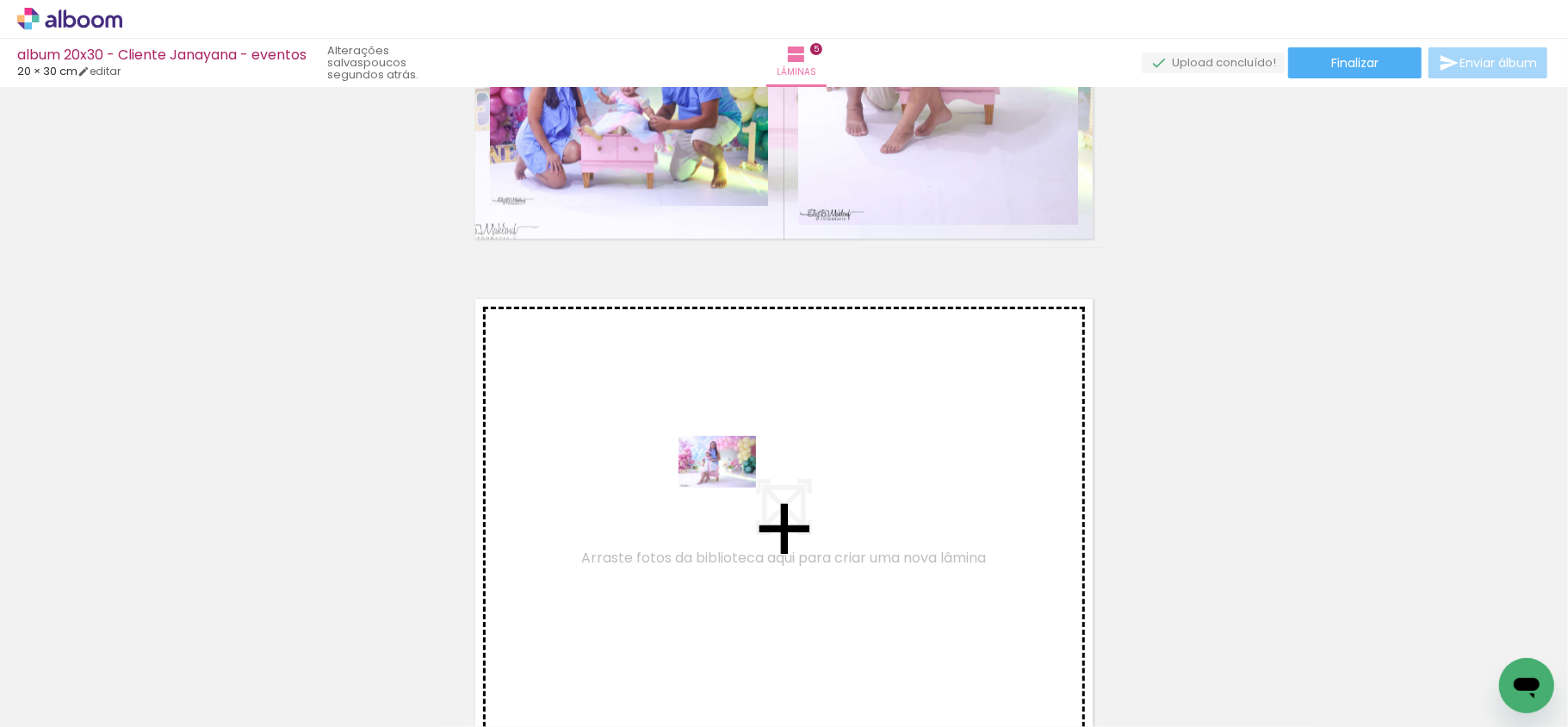
drag, startPoint x: 956, startPoint y: 673, endPoint x: 729, endPoint y: 486, distance: 294.1
click at [729, 486] on quentale-workspace at bounding box center [784, 363] width 1568 height 727
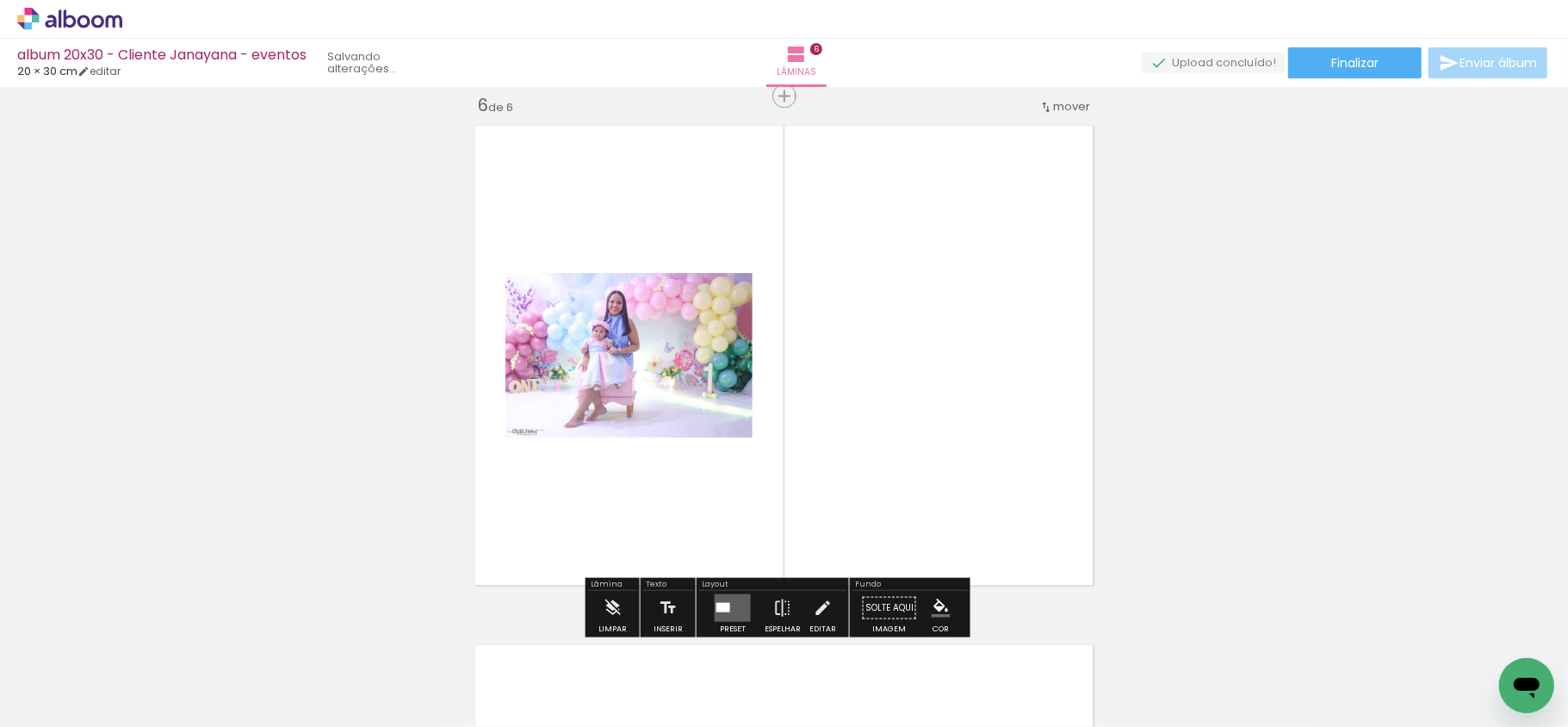
scroll to position [2619, 0]
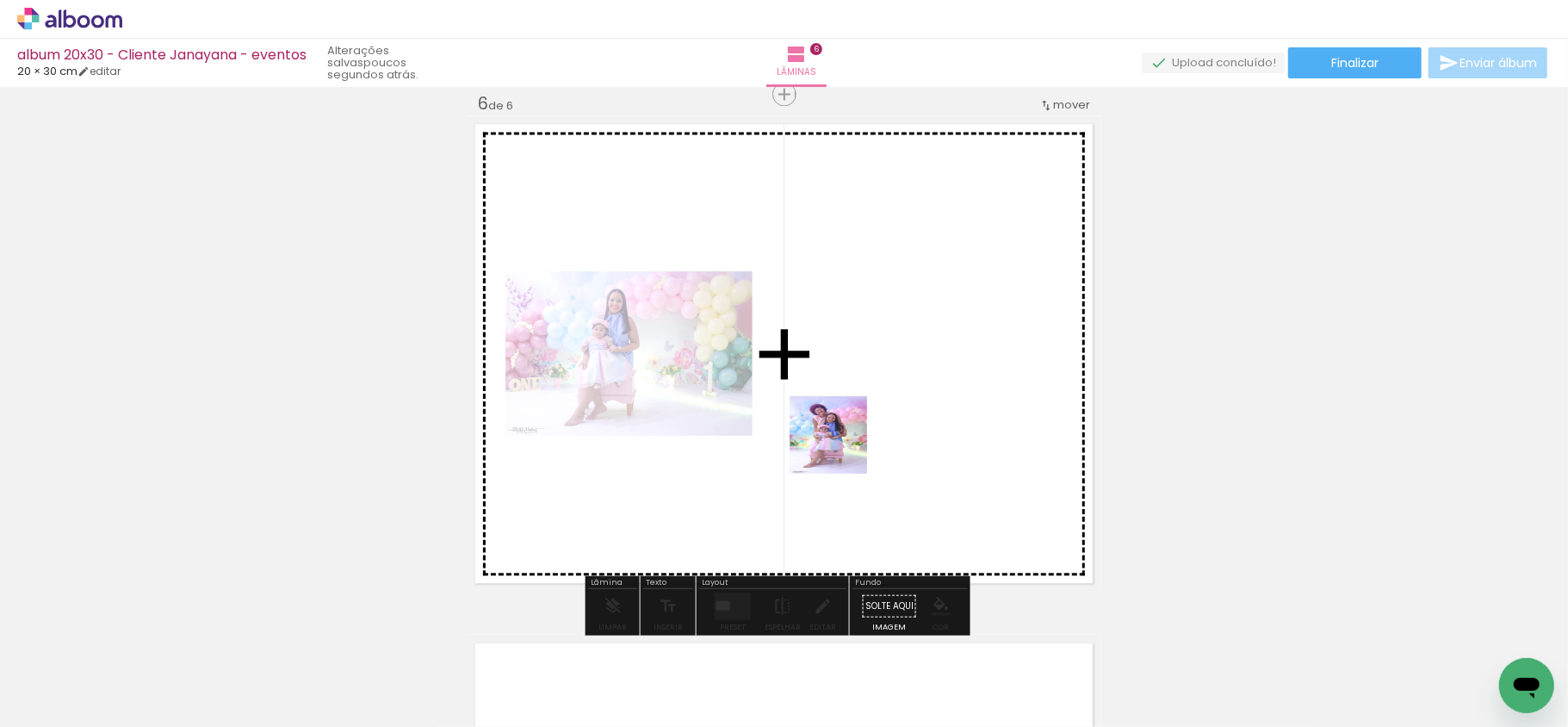
drag, startPoint x: 1054, startPoint y: 679, endPoint x: 823, endPoint y: 438, distance: 333.8
click at [823, 438] on quentale-workspace at bounding box center [784, 363] width 1568 height 727
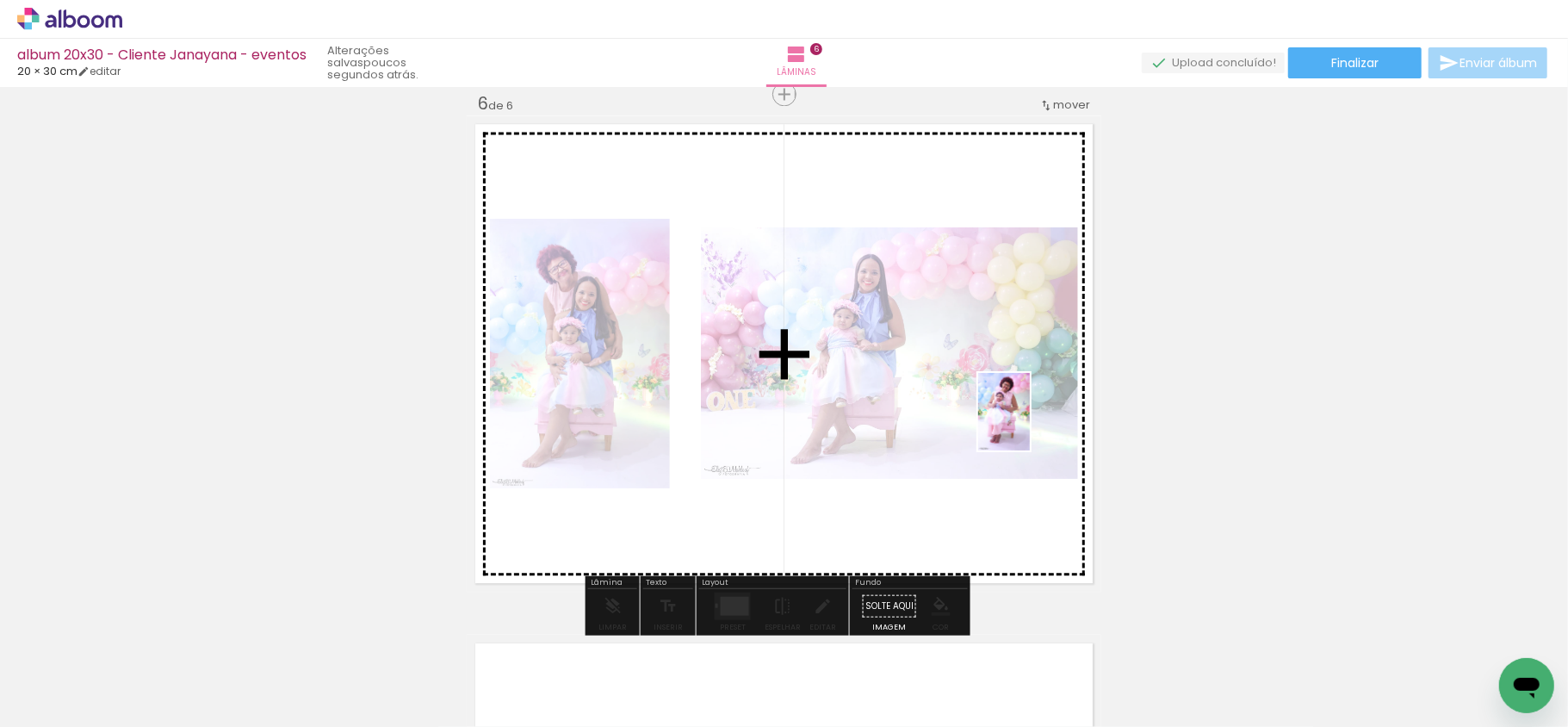
drag, startPoint x: 1118, startPoint y: 611, endPoint x: 1030, endPoint y: 424, distance: 206.7
click at [1030, 424] on quentale-workspace at bounding box center [784, 363] width 1568 height 727
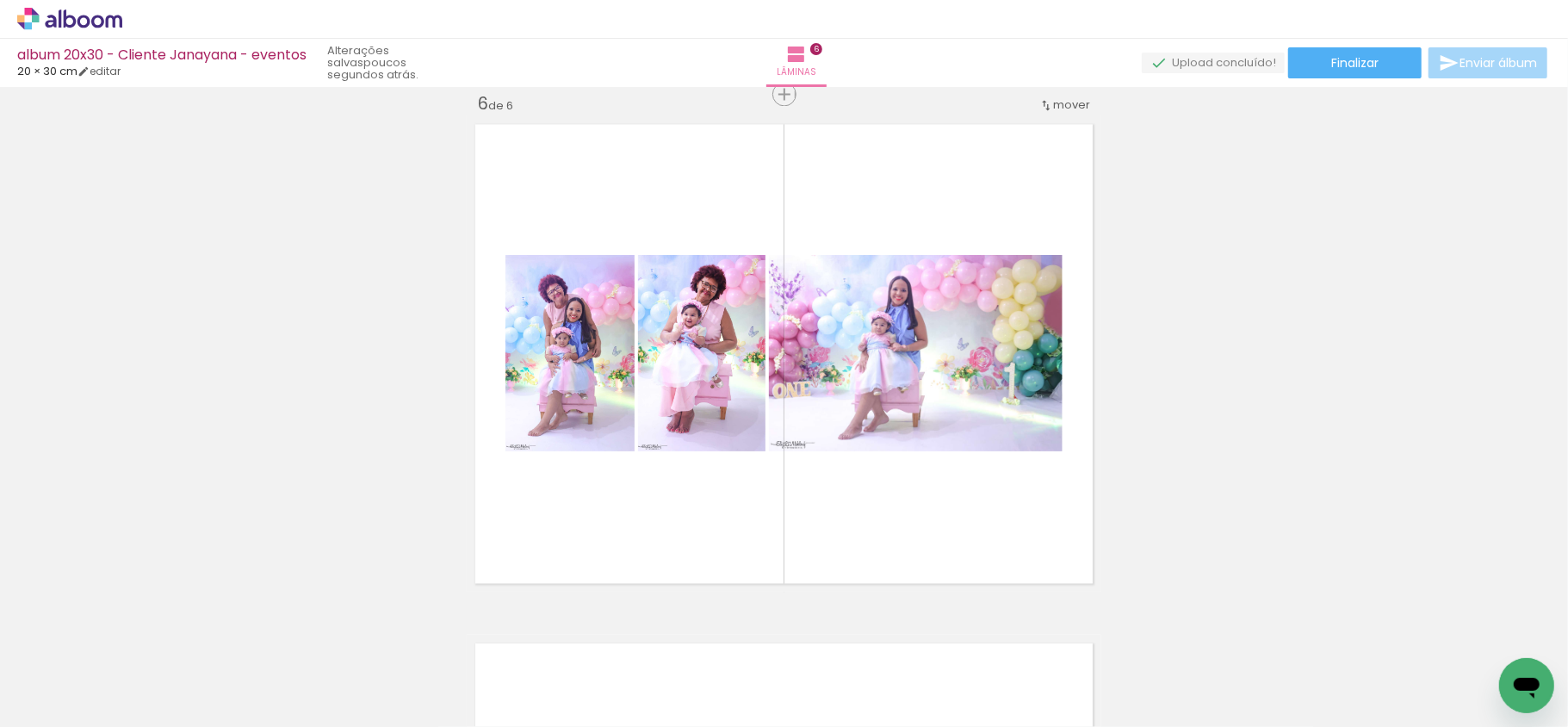
scroll to position [0, 1667]
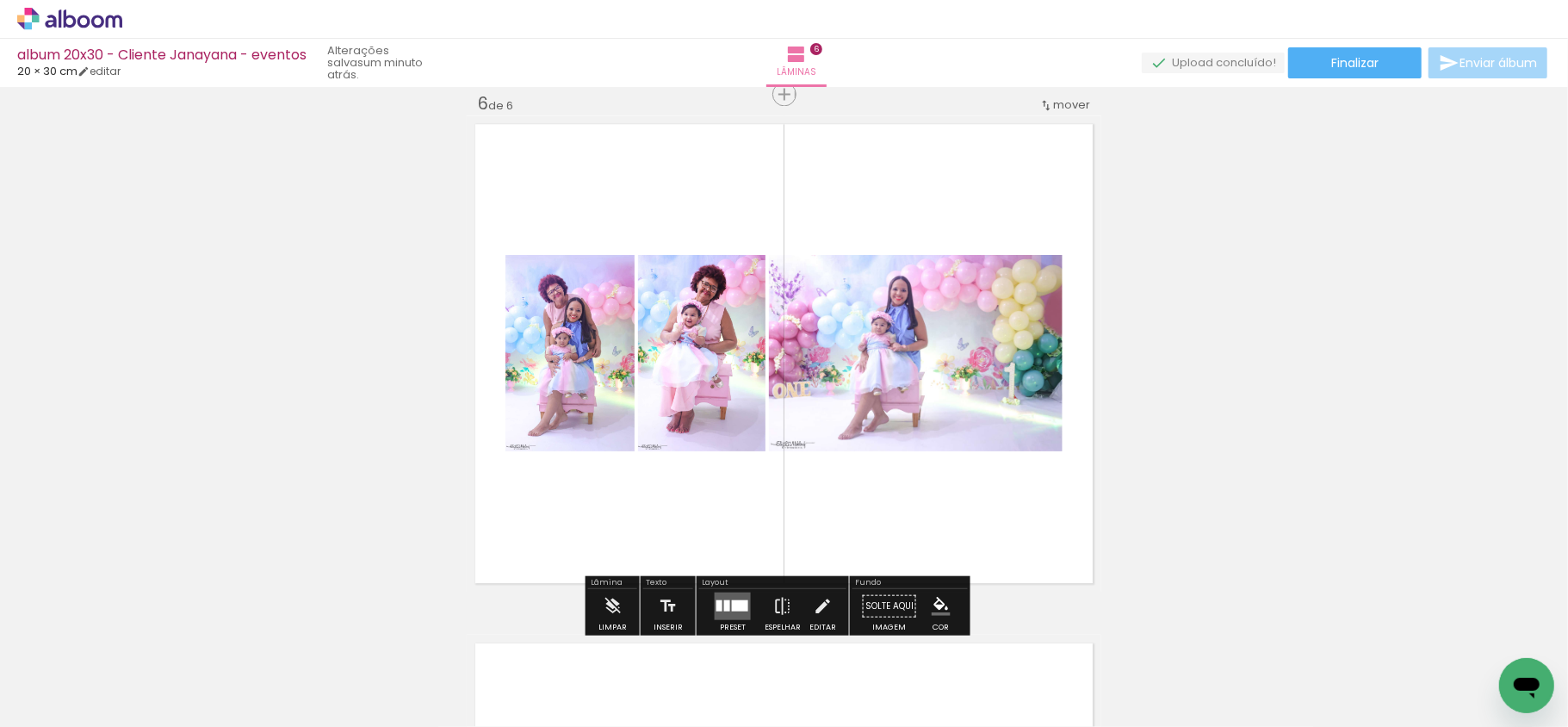
click at [734, 604] on div at bounding box center [740, 605] width 16 height 11
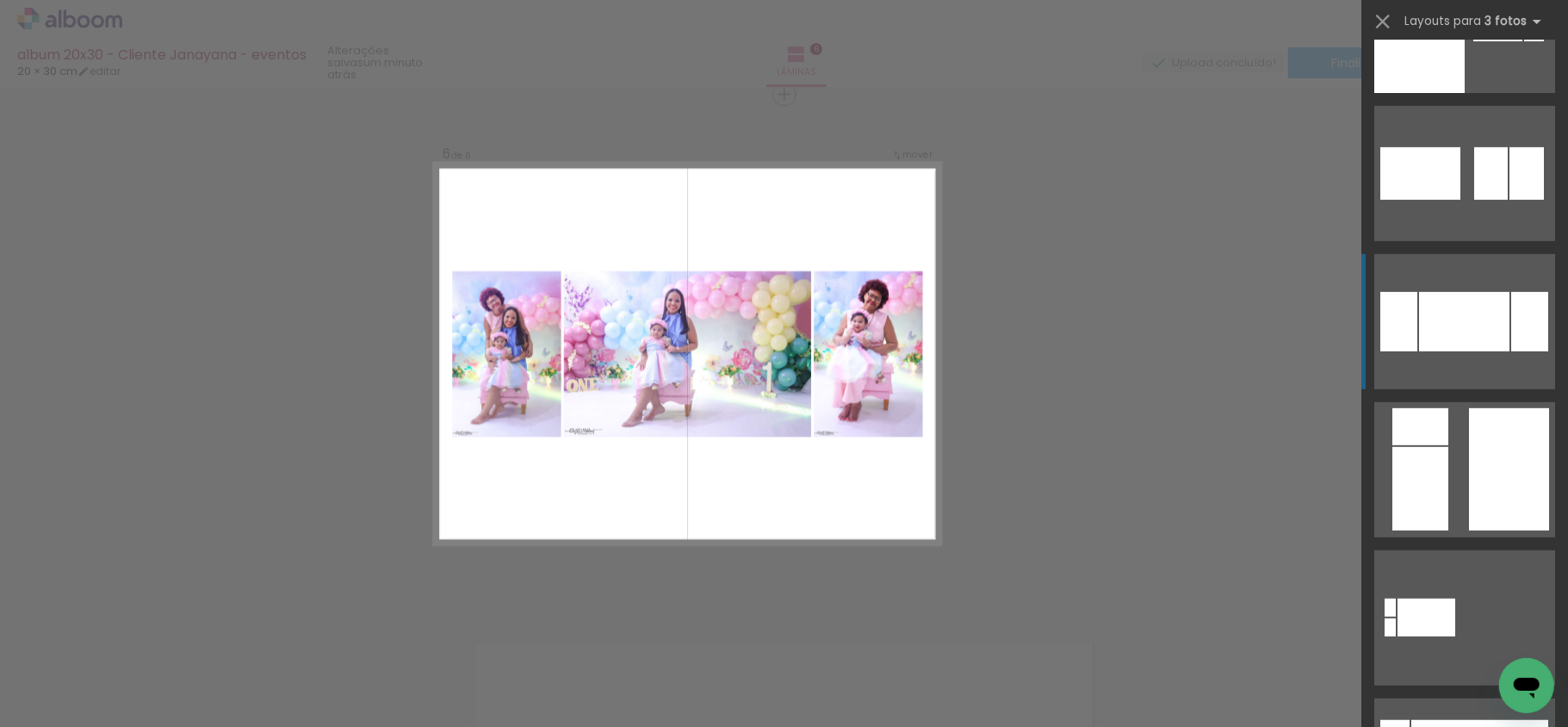
scroll to position [574, 0]
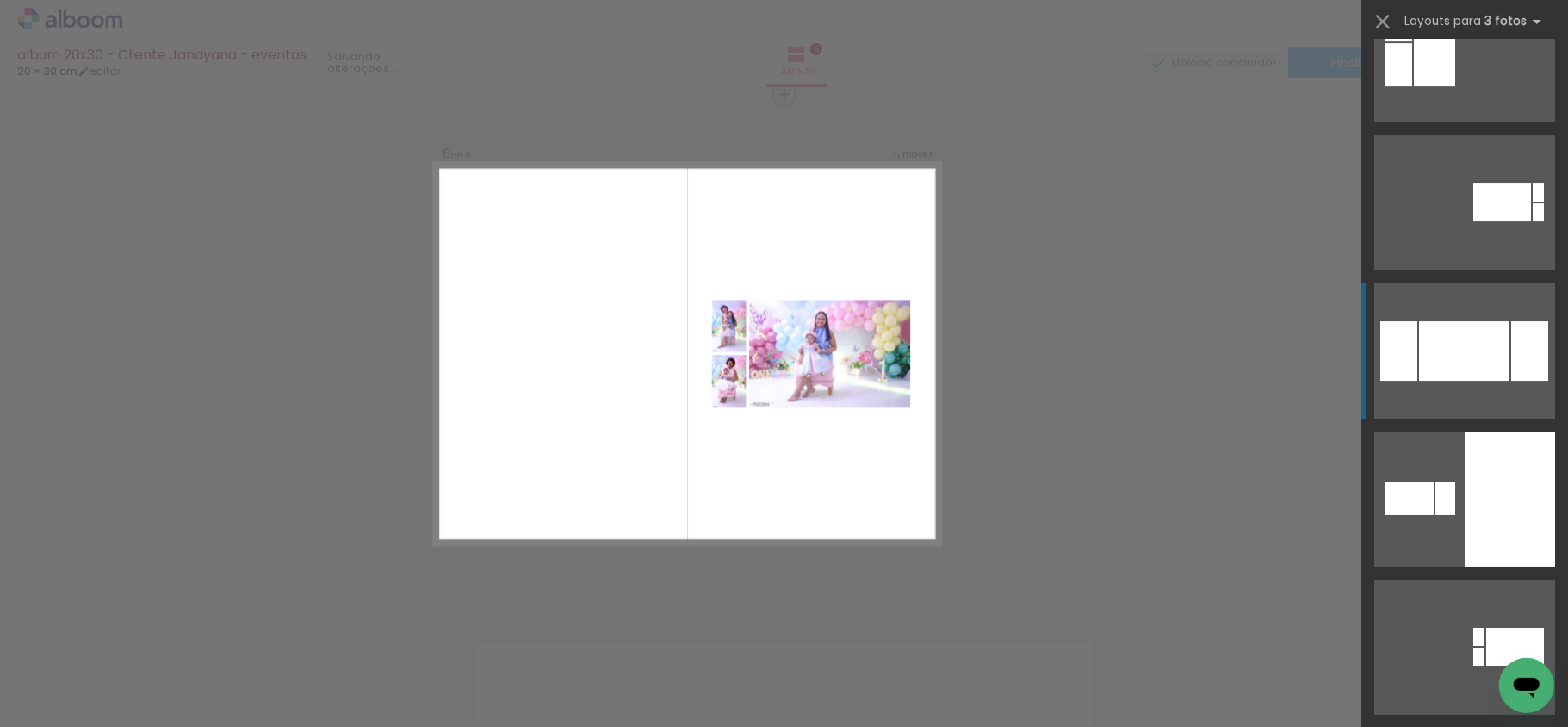
scroll to position [4364, 0]
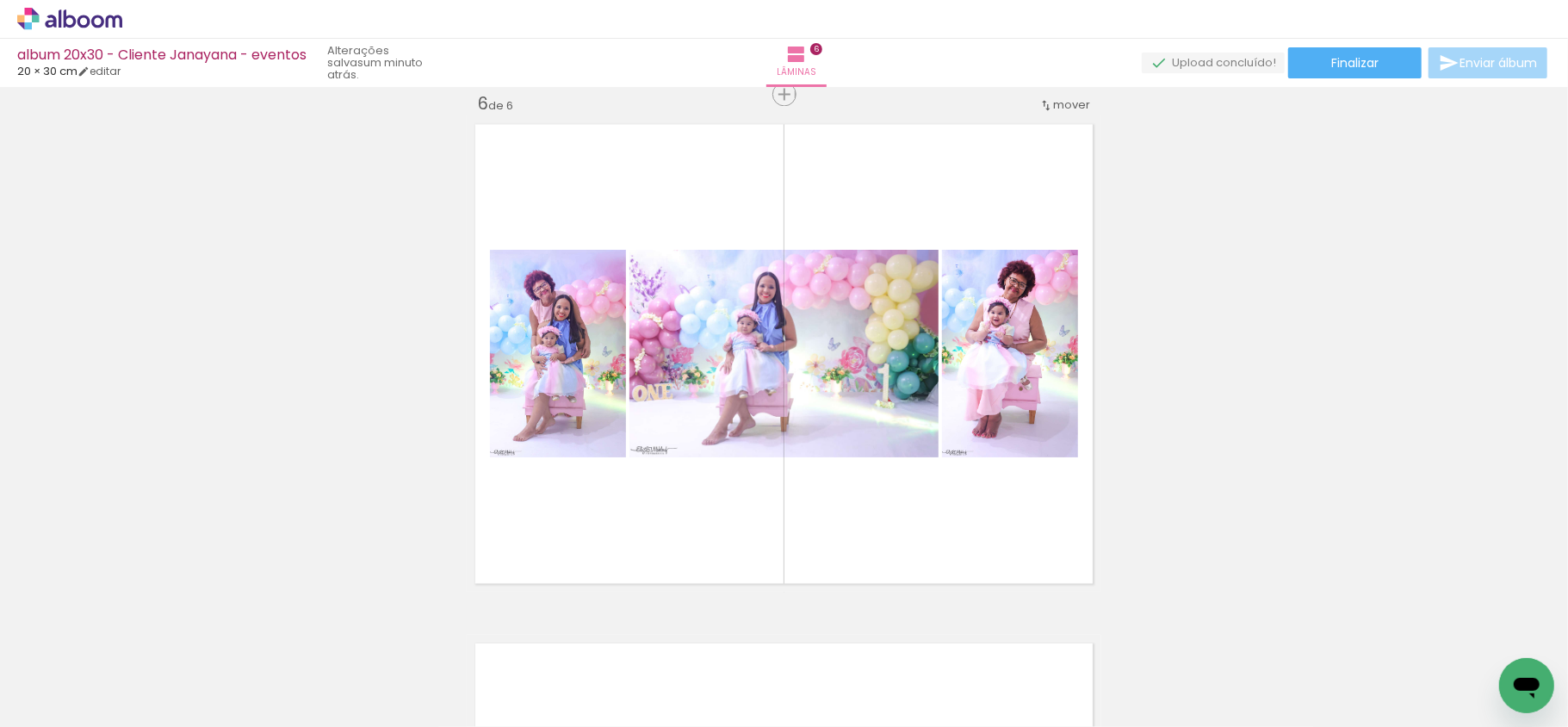
scroll to position [0, 1459]
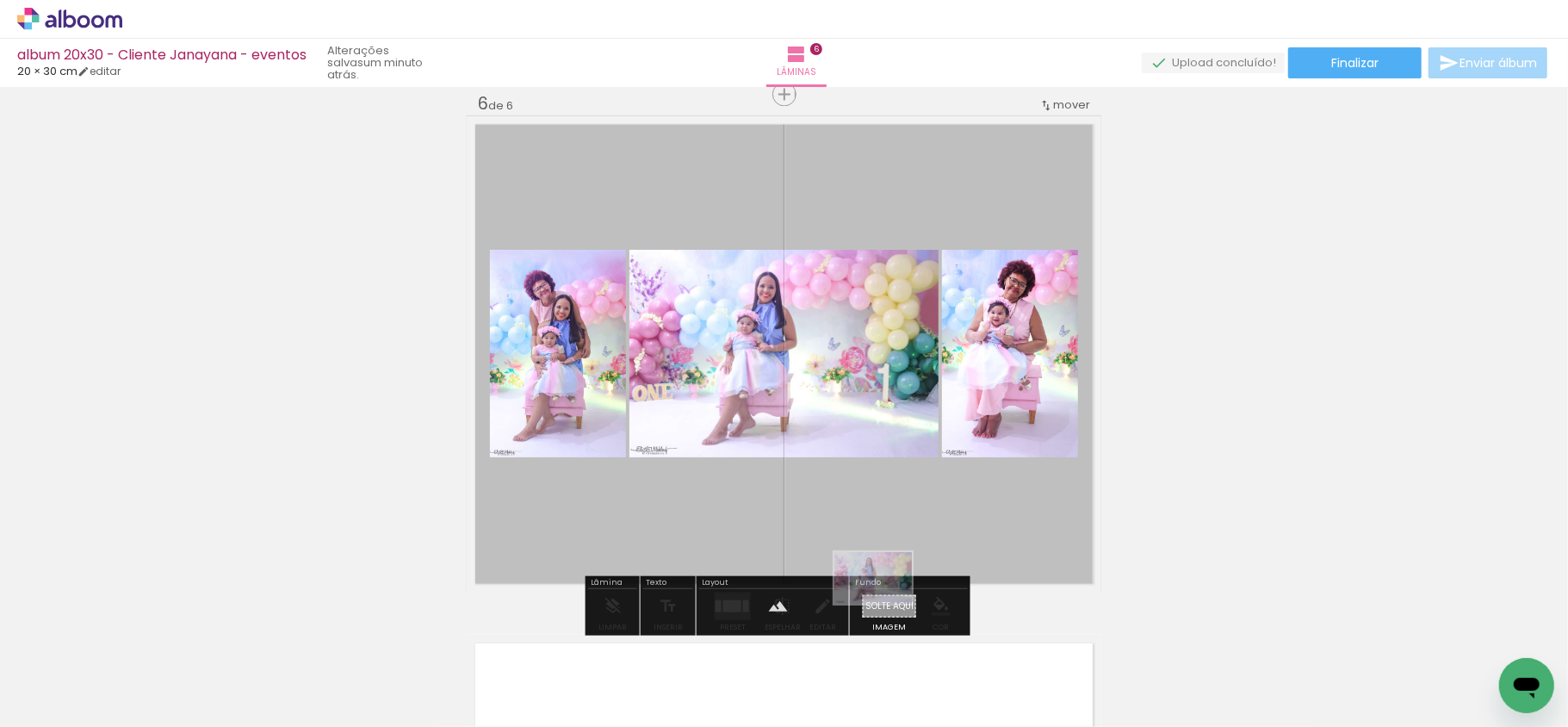
drag, startPoint x: 462, startPoint y: 672, endPoint x: 883, endPoint y: 604, distance: 426.5
click at [884, 604] on quentale-workspace at bounding box center [784, 363] width 1568 height 727
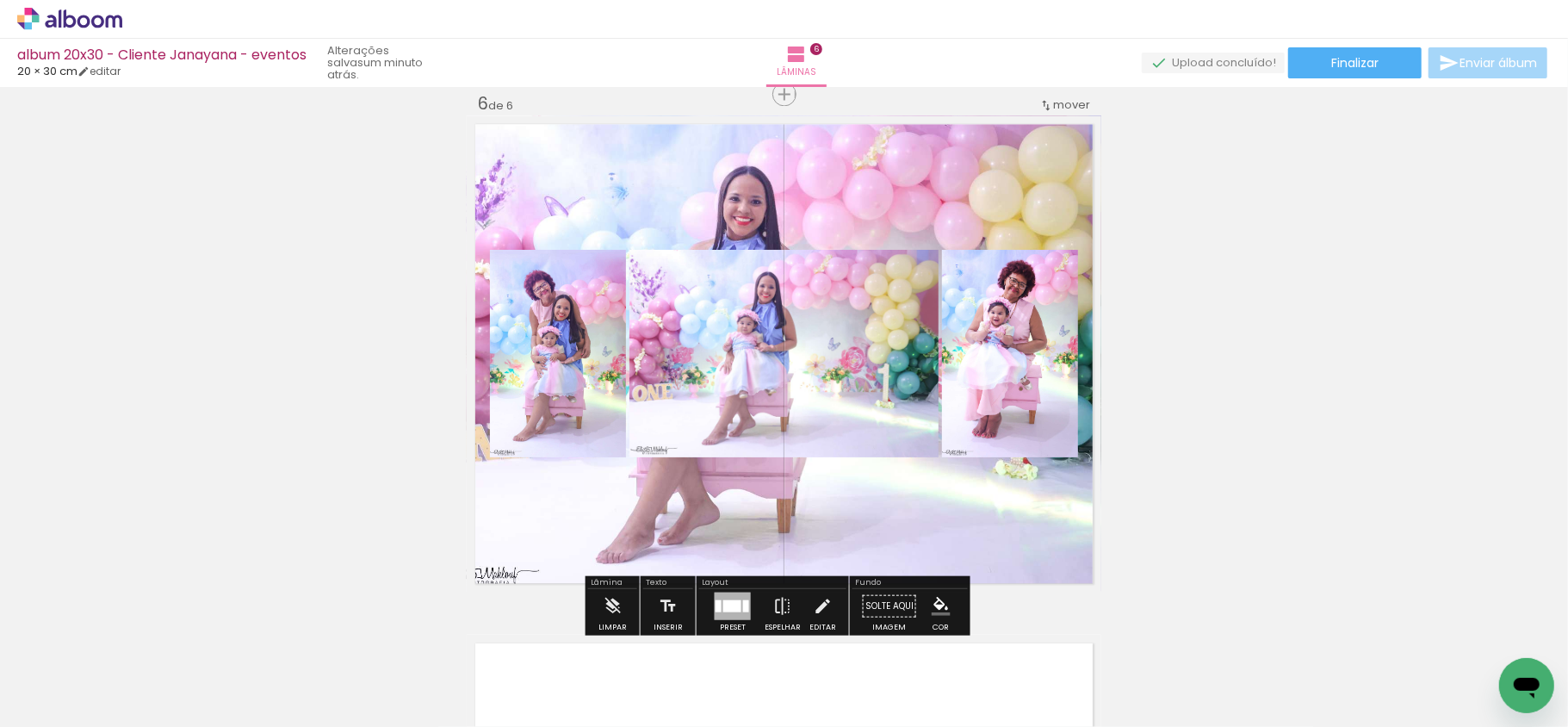
click at [873, 535] on quentale-layouter at bounding box center [784, 353] width 635 height 477
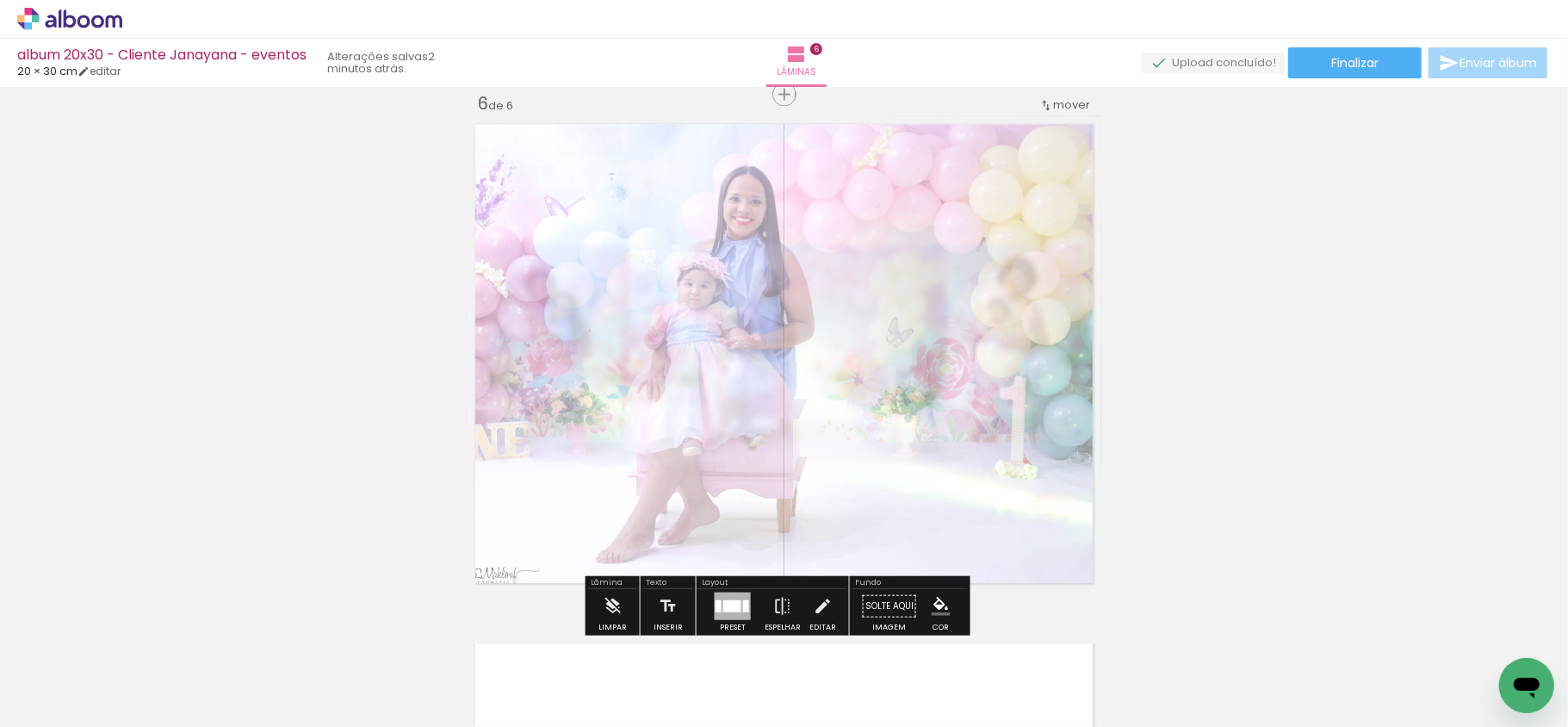
drag, startPoint x: 693, startPoint y: 167, endPoint x: 675, endPoint y: 173, distance: 19.0
type paper-slider "45"
click at [675, 173] on quentale-photo at bounding box center [784, 353] width 635 height 477
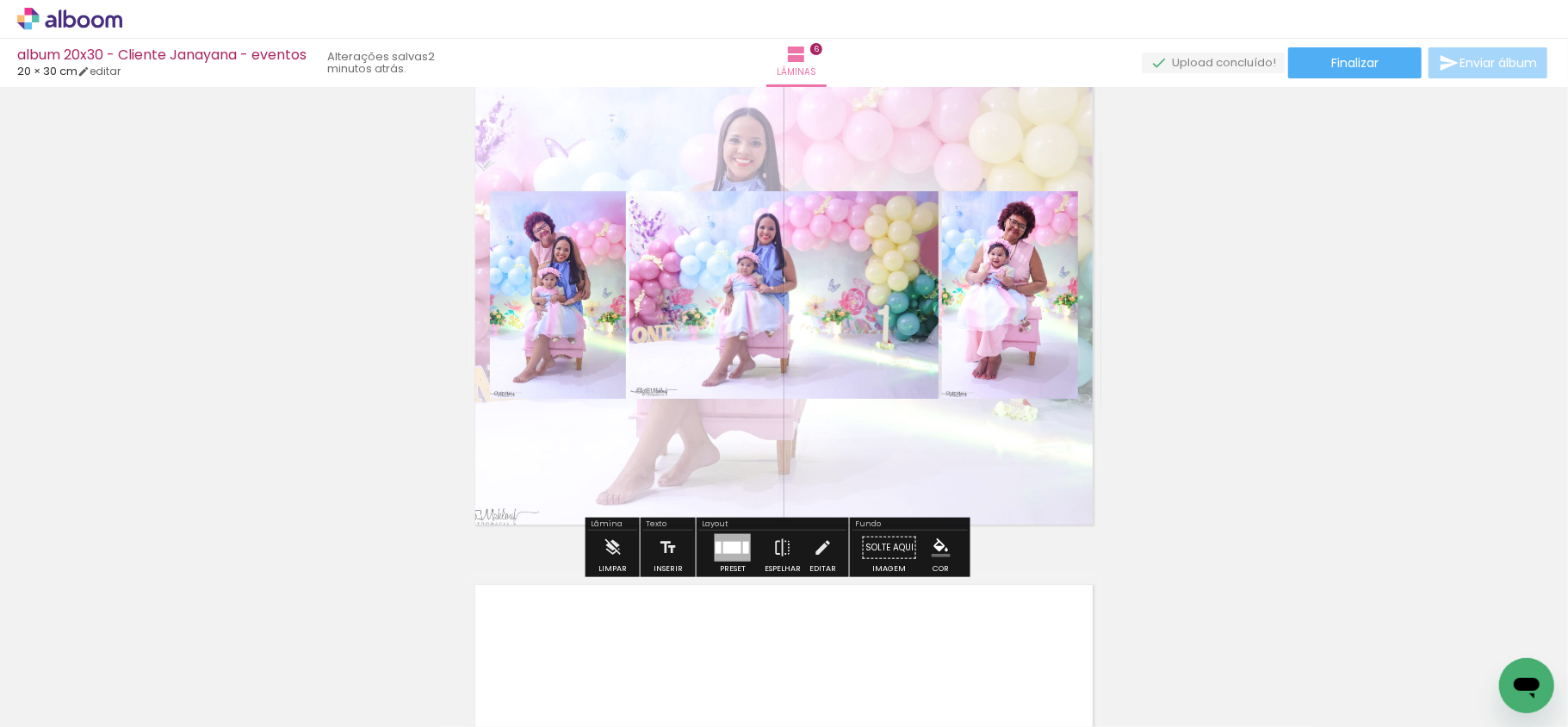
scroll to position [2733, 0]
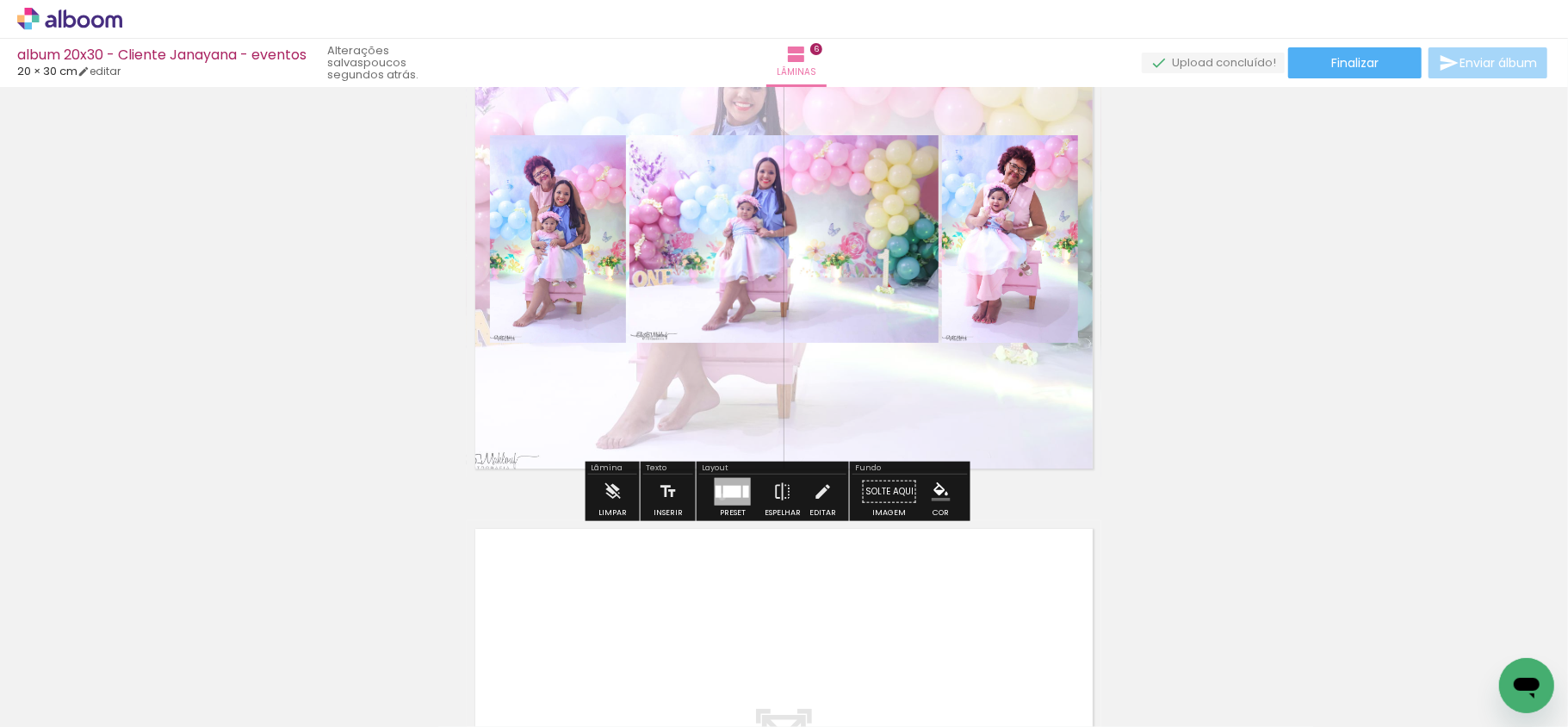
click at [723, 496] on div at bounding box center [732, 490] width 18 height 12
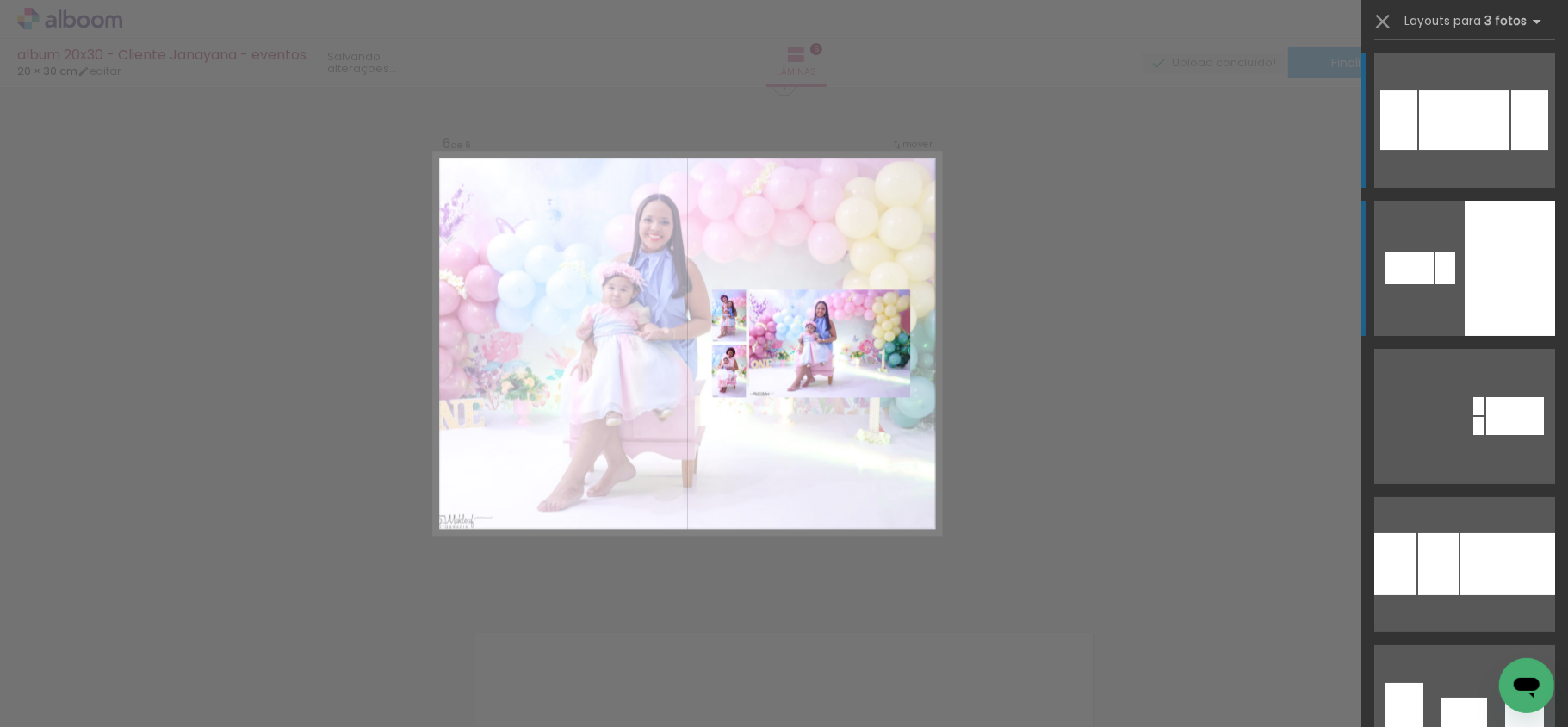
scroll to position [2619, 0]
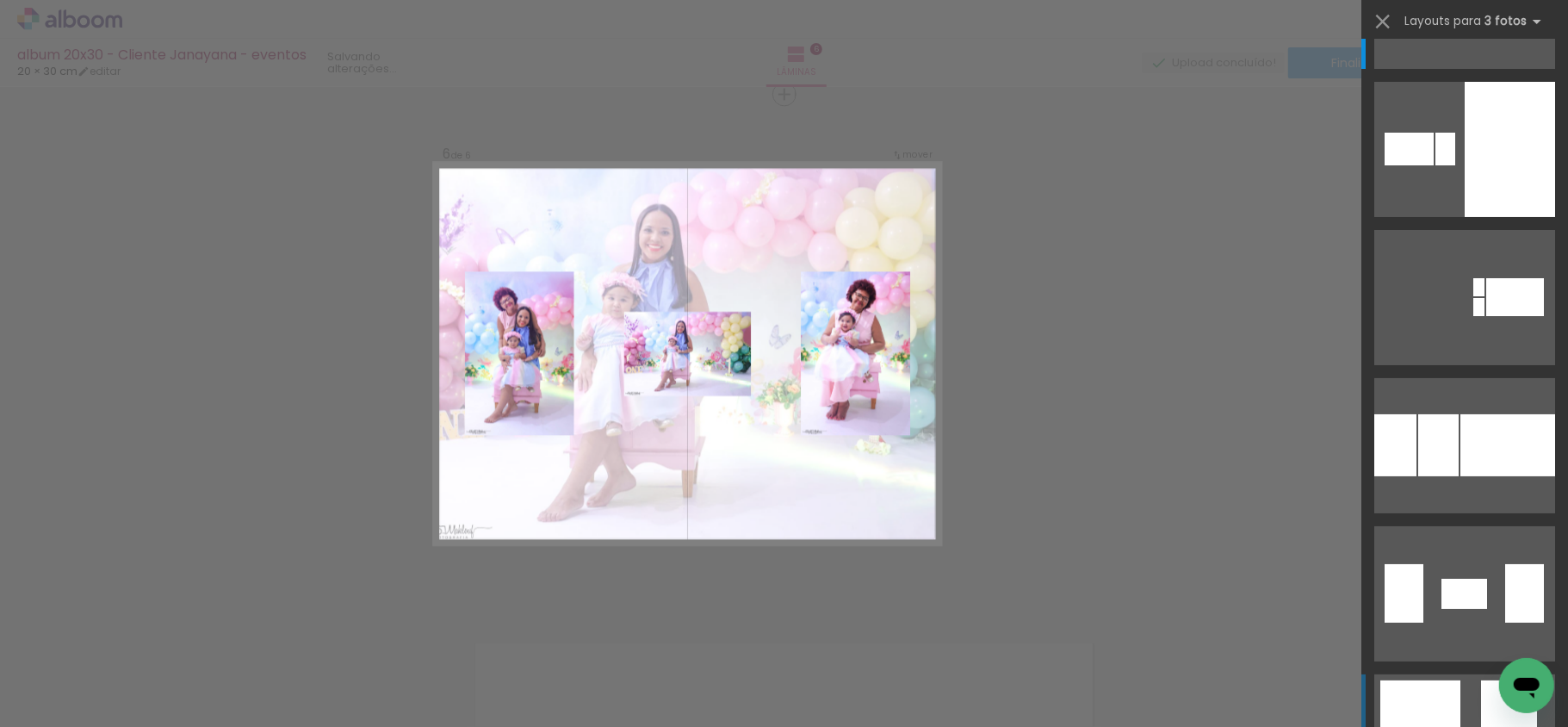
scroll to position [4938, 0]
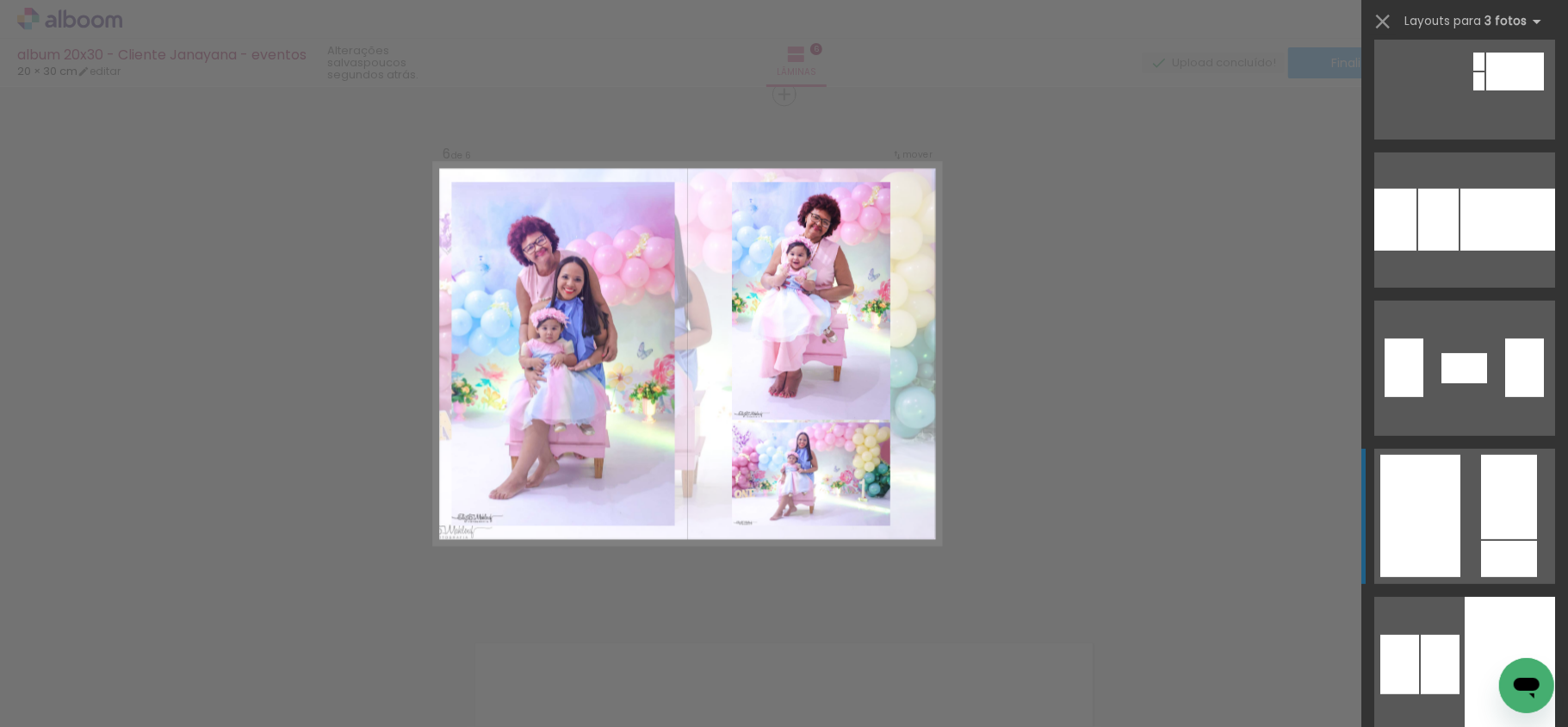
click at [1407, 635] on div at bounding box center [1400, 665] width 39 height 59
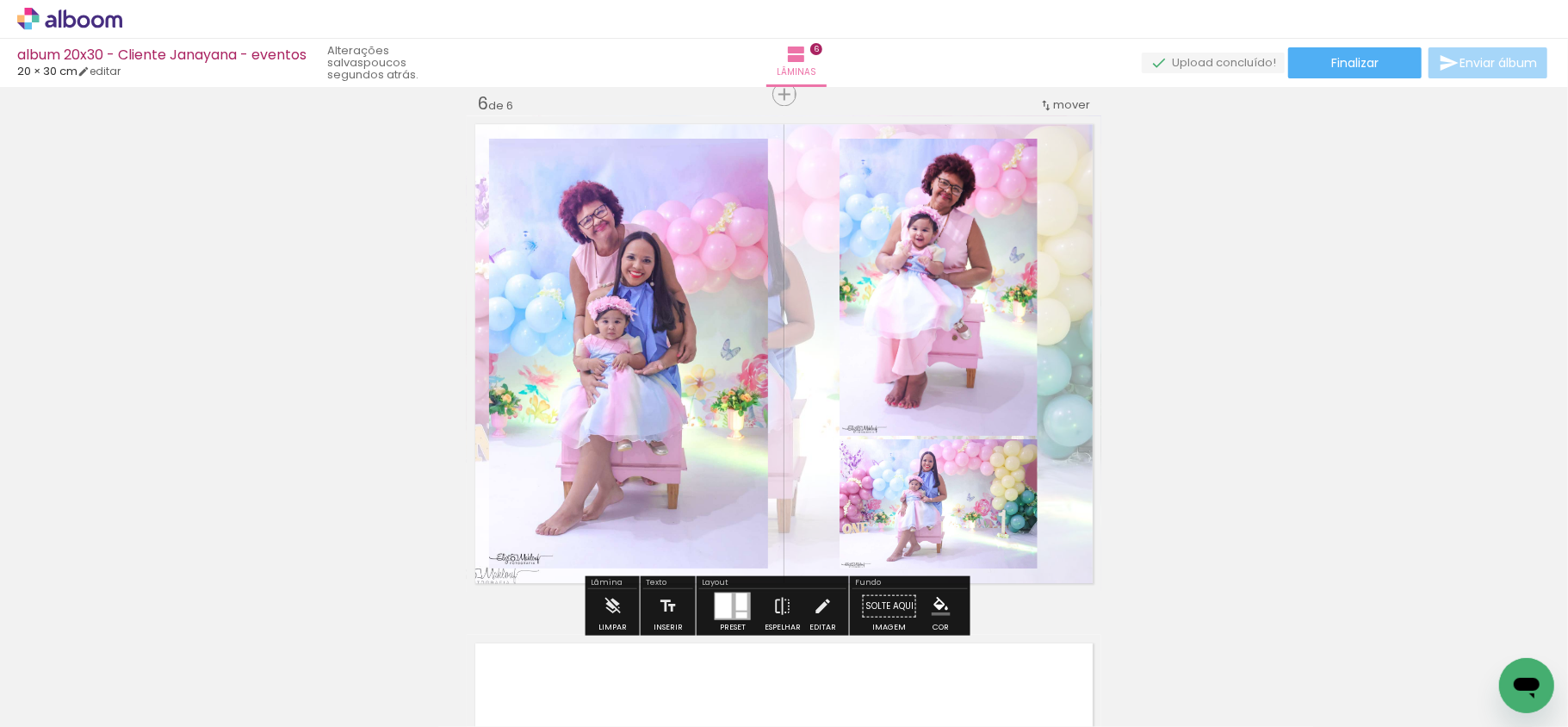
click at [821, 377] on quentale-layouter at bounding box center [784, 353] width 635 height 477
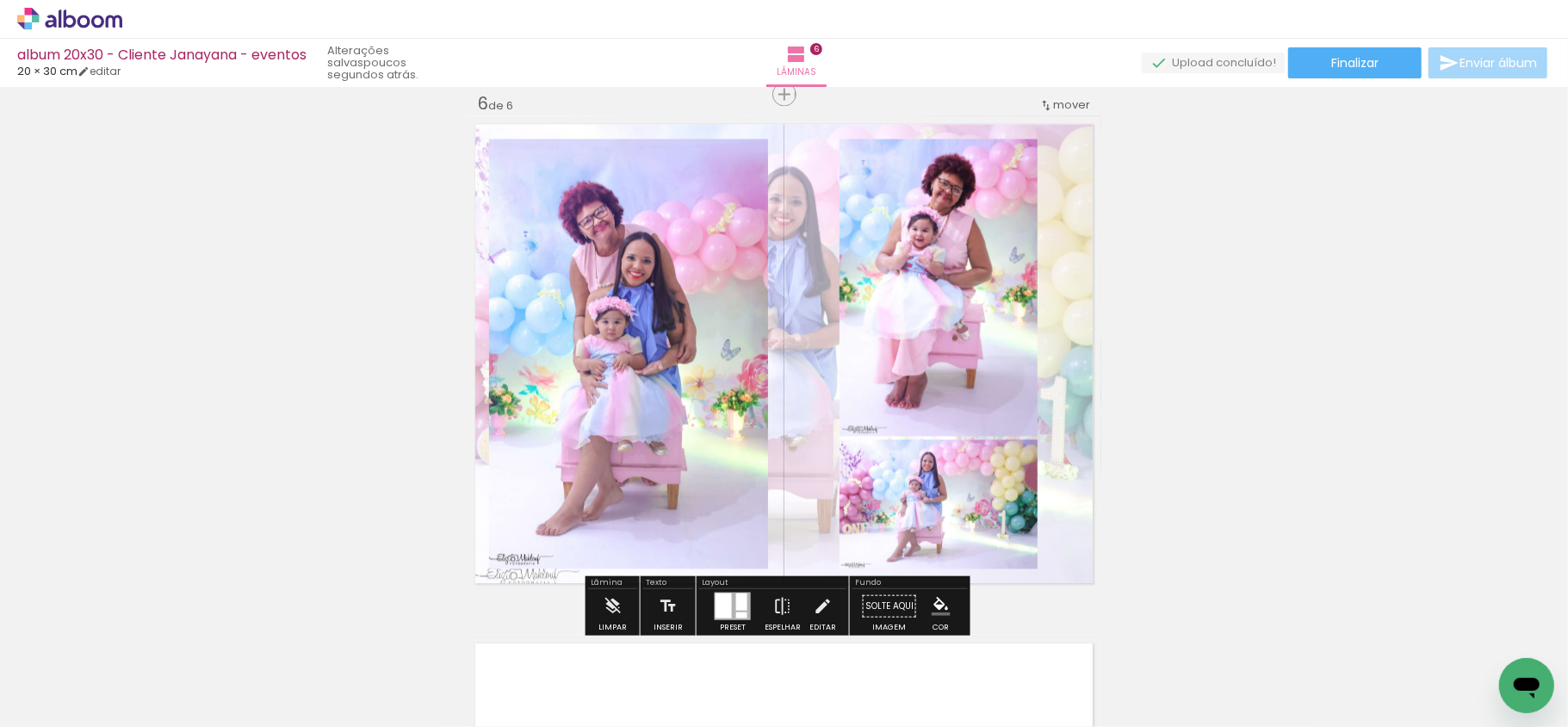
drag, startPoint x: 817, startPoint y: 415, endPoint x: 848, endPoint y: 417, distance: 31.1
click at [848, 417] on quentale-layouter at bounding box center [784, 353] width 635 height 477
click at [820, 417] on quentale-layouter at bounding box center [784, 353] width 635 height 477
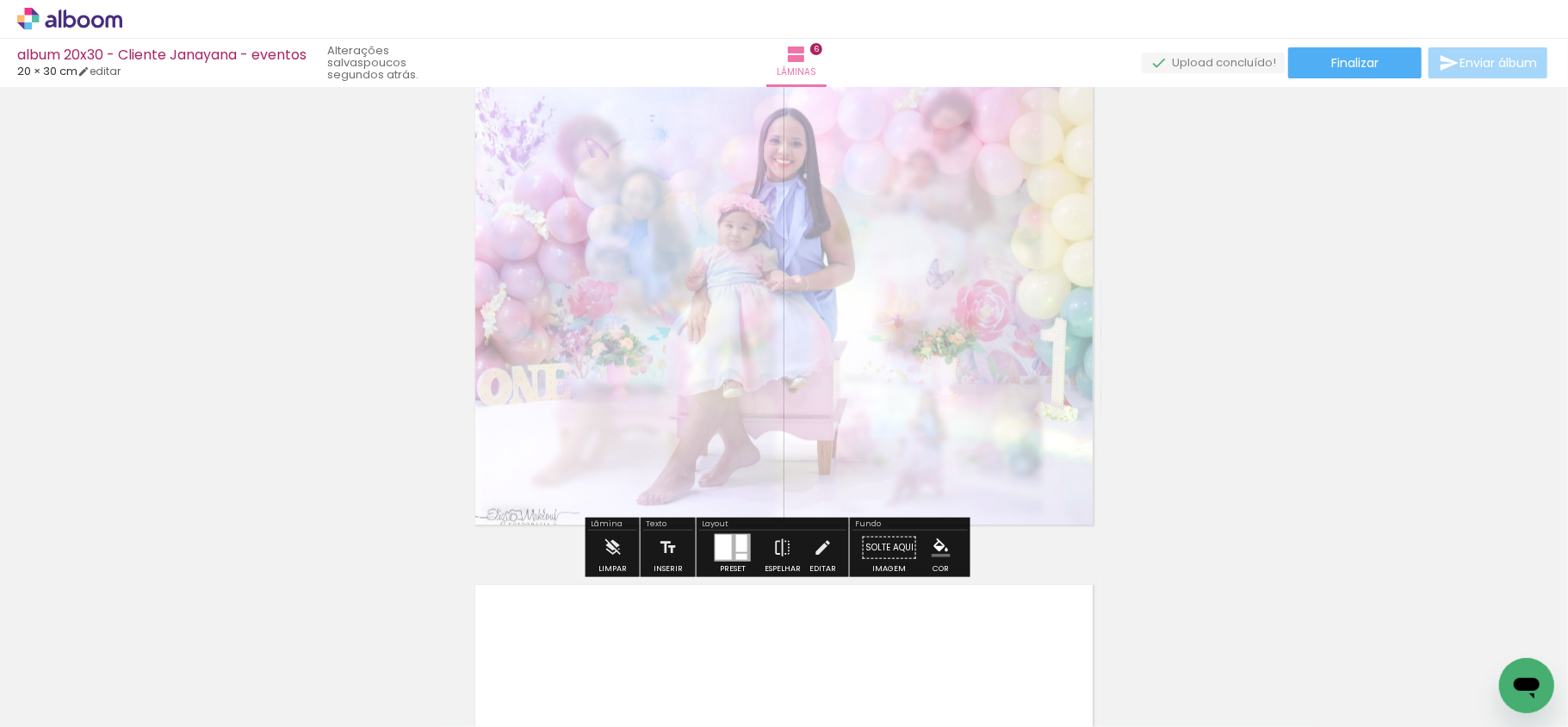
scroll to position [2733, 0]
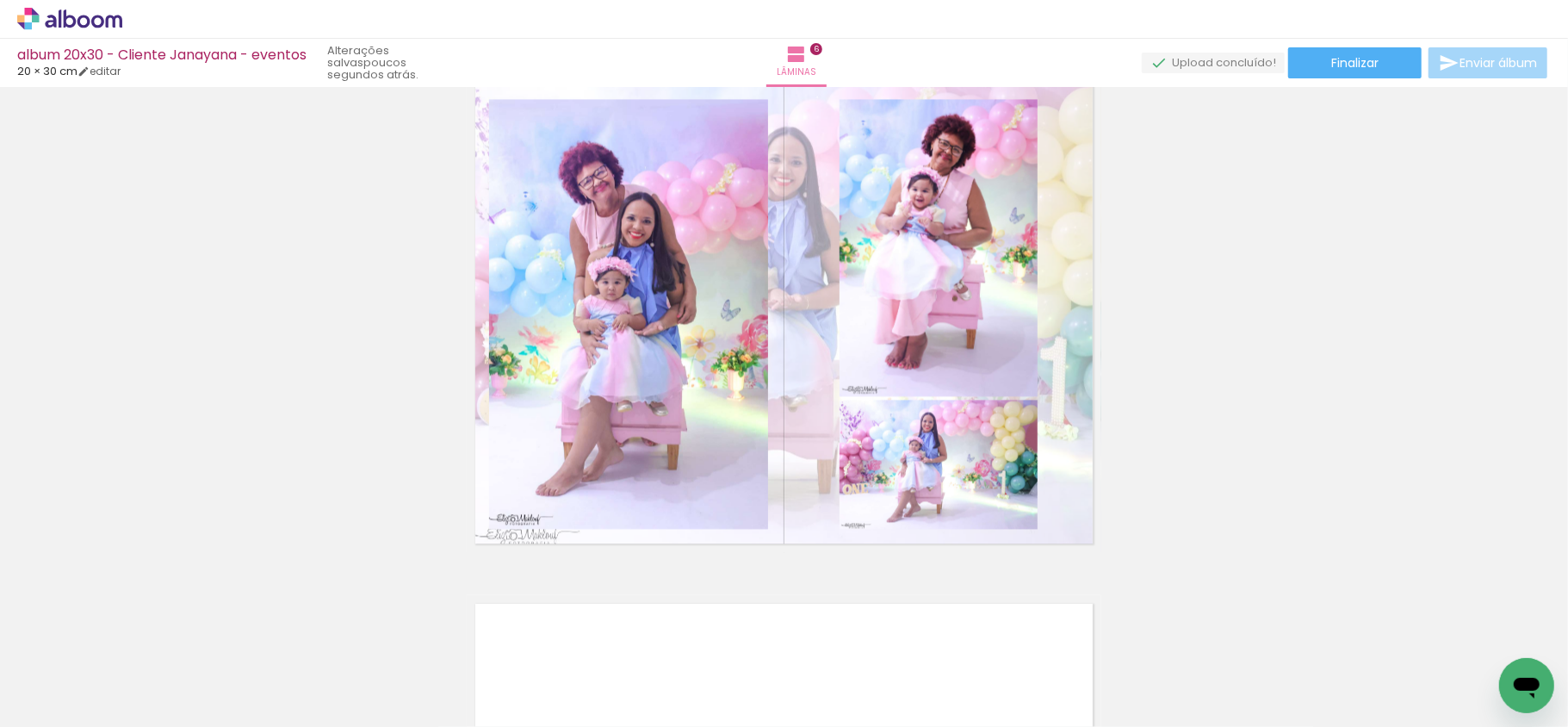
scroll to position [2619, 0]
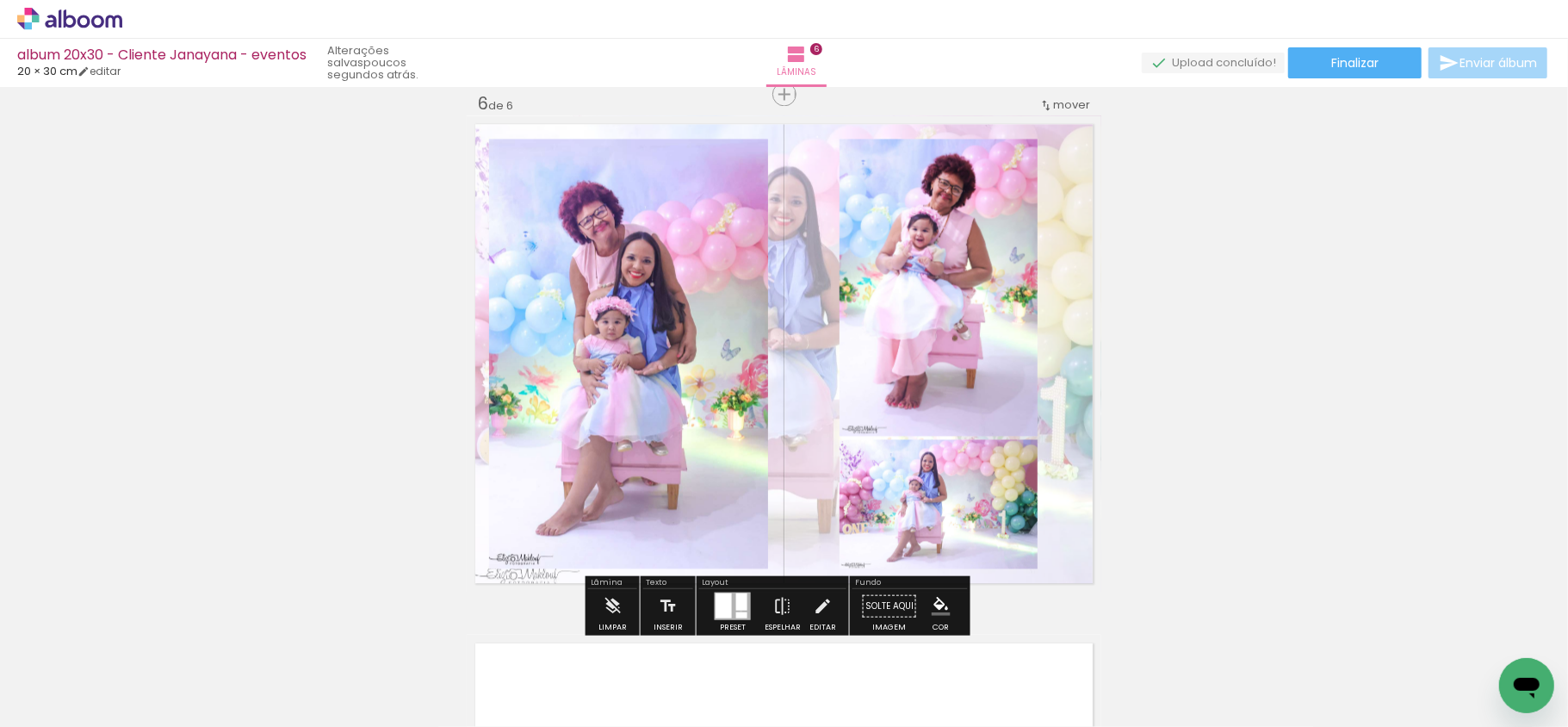
click at [738, 611] on div at bounding box center [733, 605] width 36 height 28
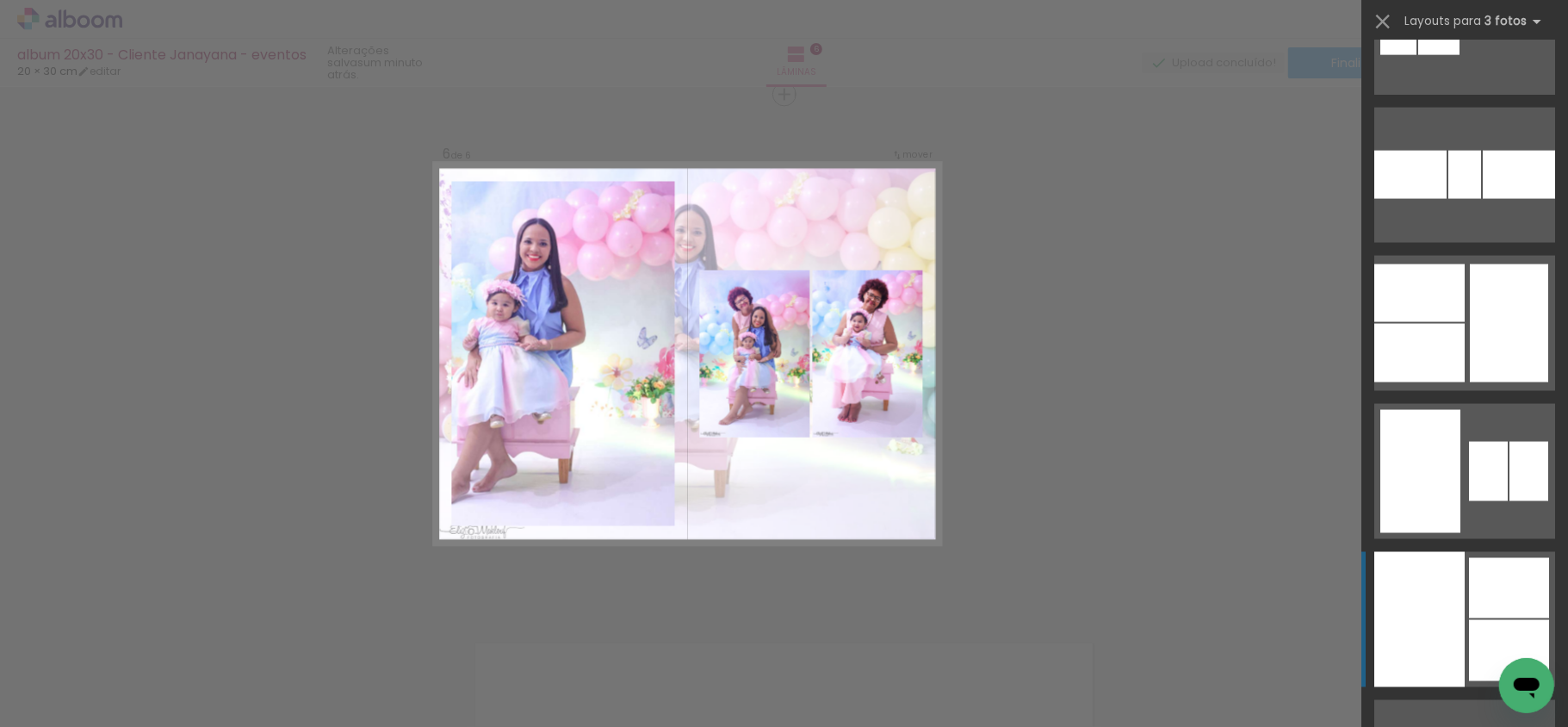
scroll to position [11421, 0]
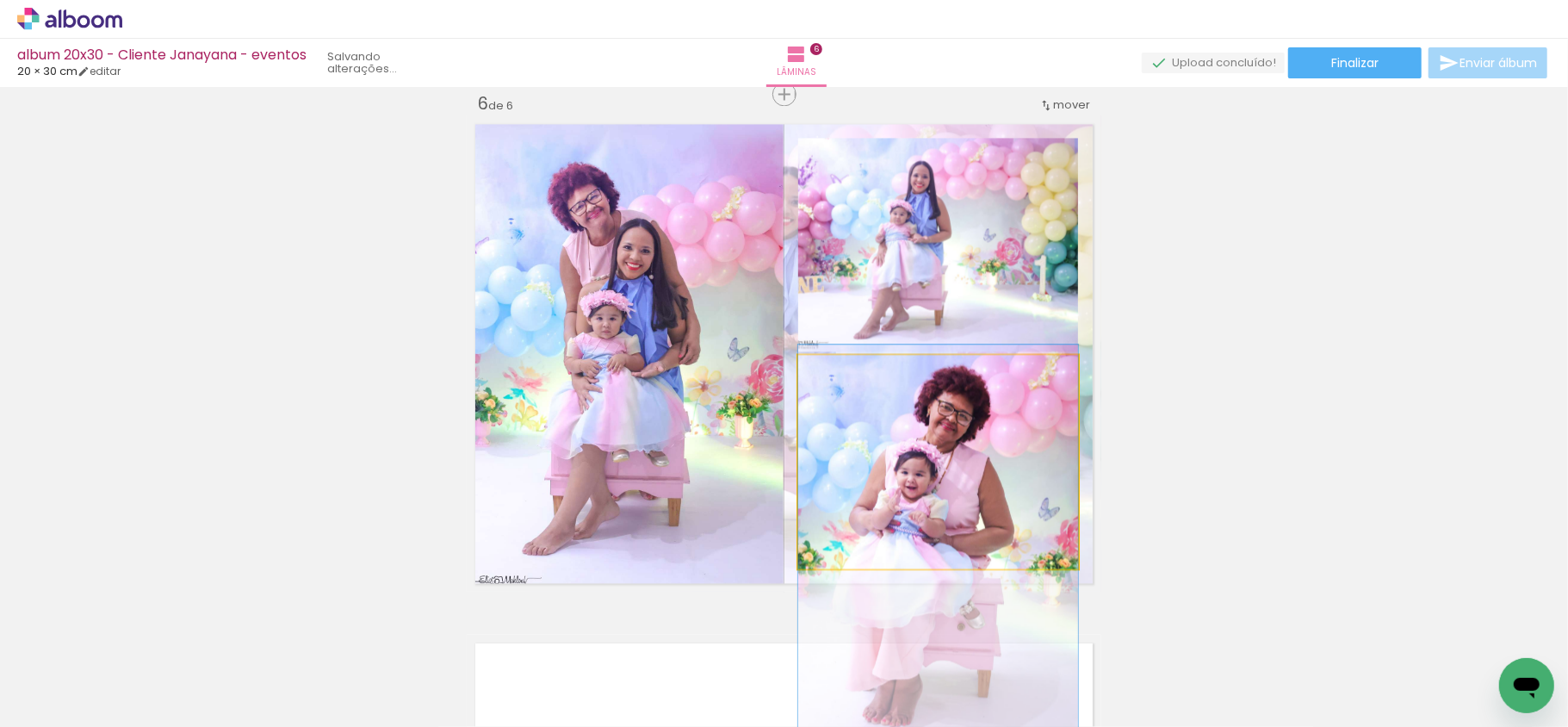
drag, startPoint x: 931, startPoint y: 483, endPoint x: 931, endPoint y: 577, distance: 94.0
click at [931, 577] on quentale-layouter at bounding box center [784, 353] width 635 height 477
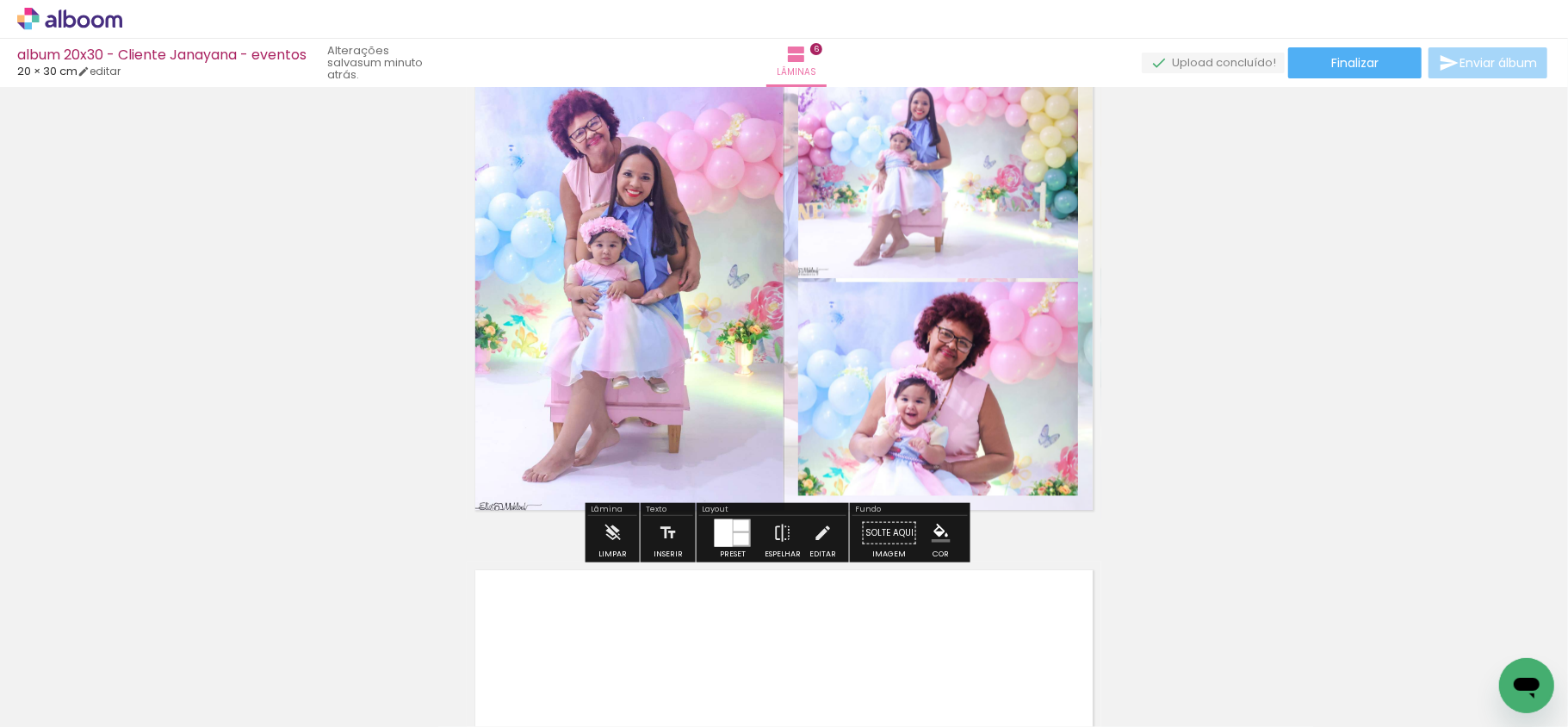
scroll to position [2733, 0]
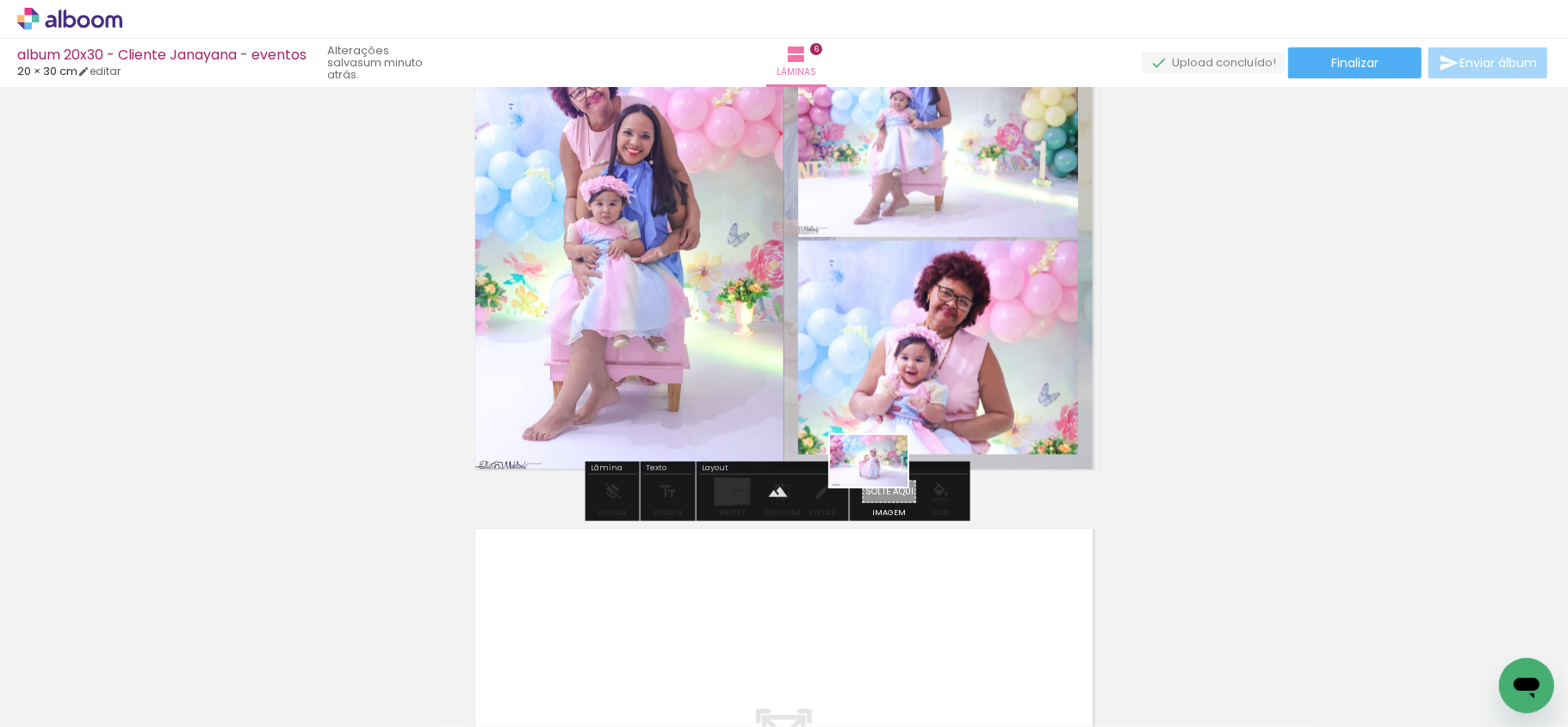
drag, startPoint x: 827, startPoint y: 695, endPoint x: 882, endPoint y: 486, distance: 216.1
click at [882, 486] on quentale-workspace at bounding box center [784, 363] width 1568 height 727
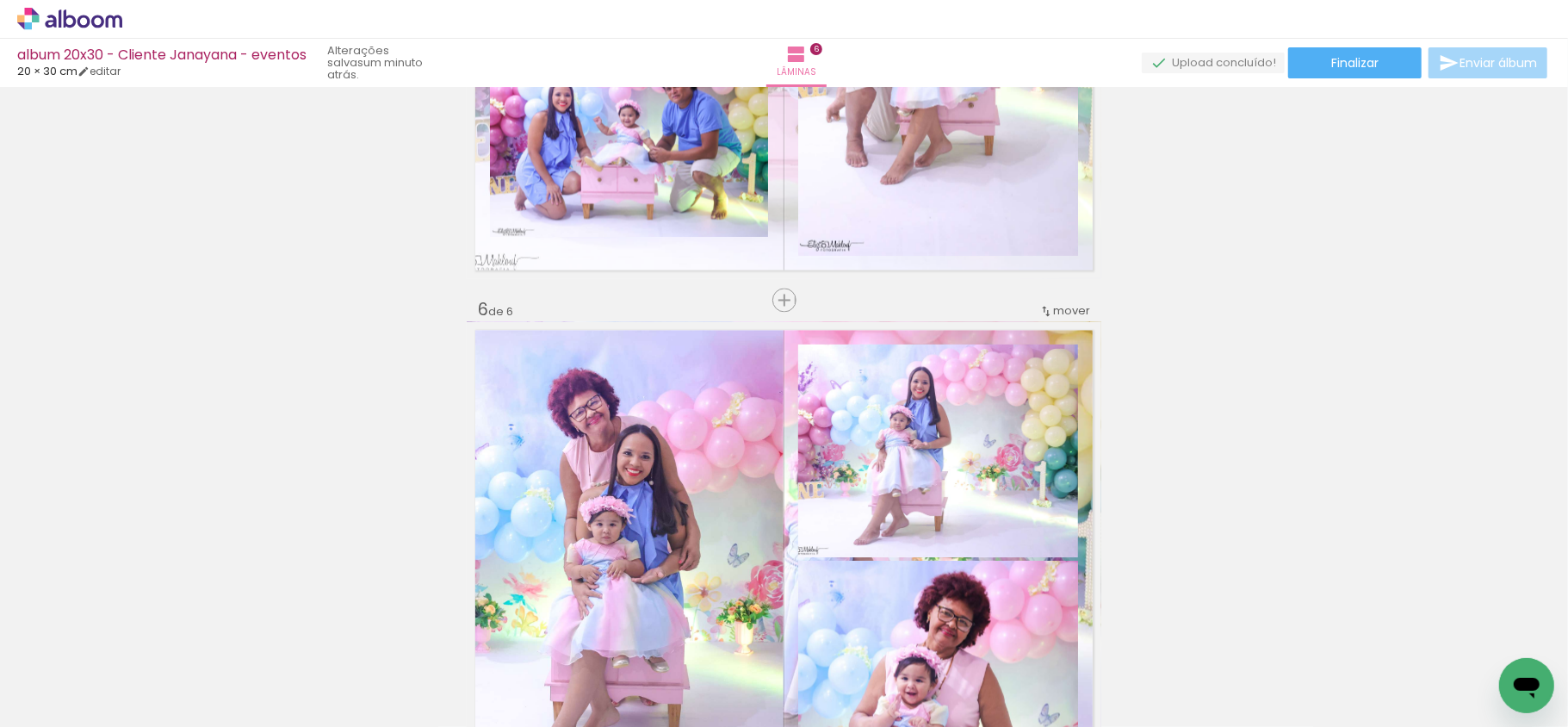
scroll to position [2389, 0]
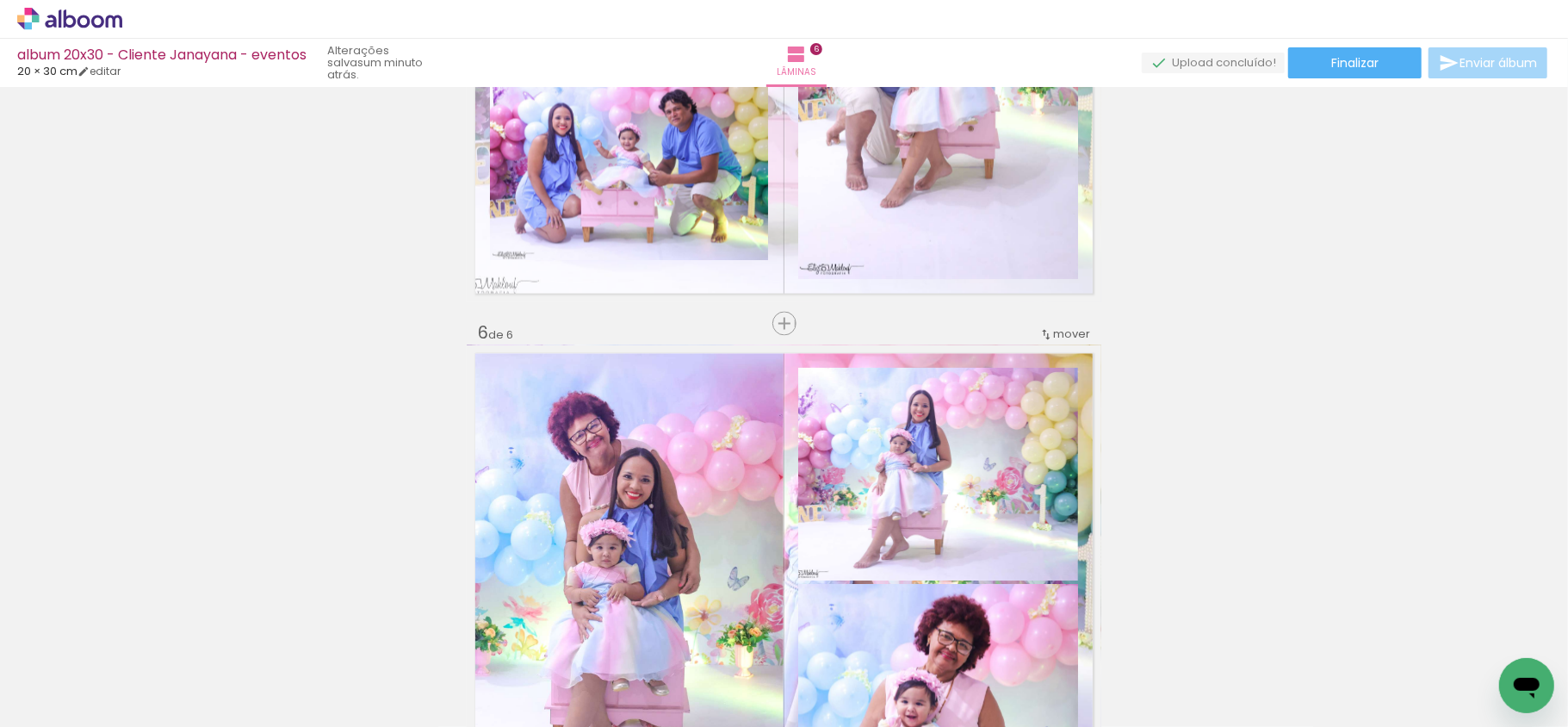
click at [782, 406] on quentale-layouter at bounding box center [784, 583] width 635 height 477
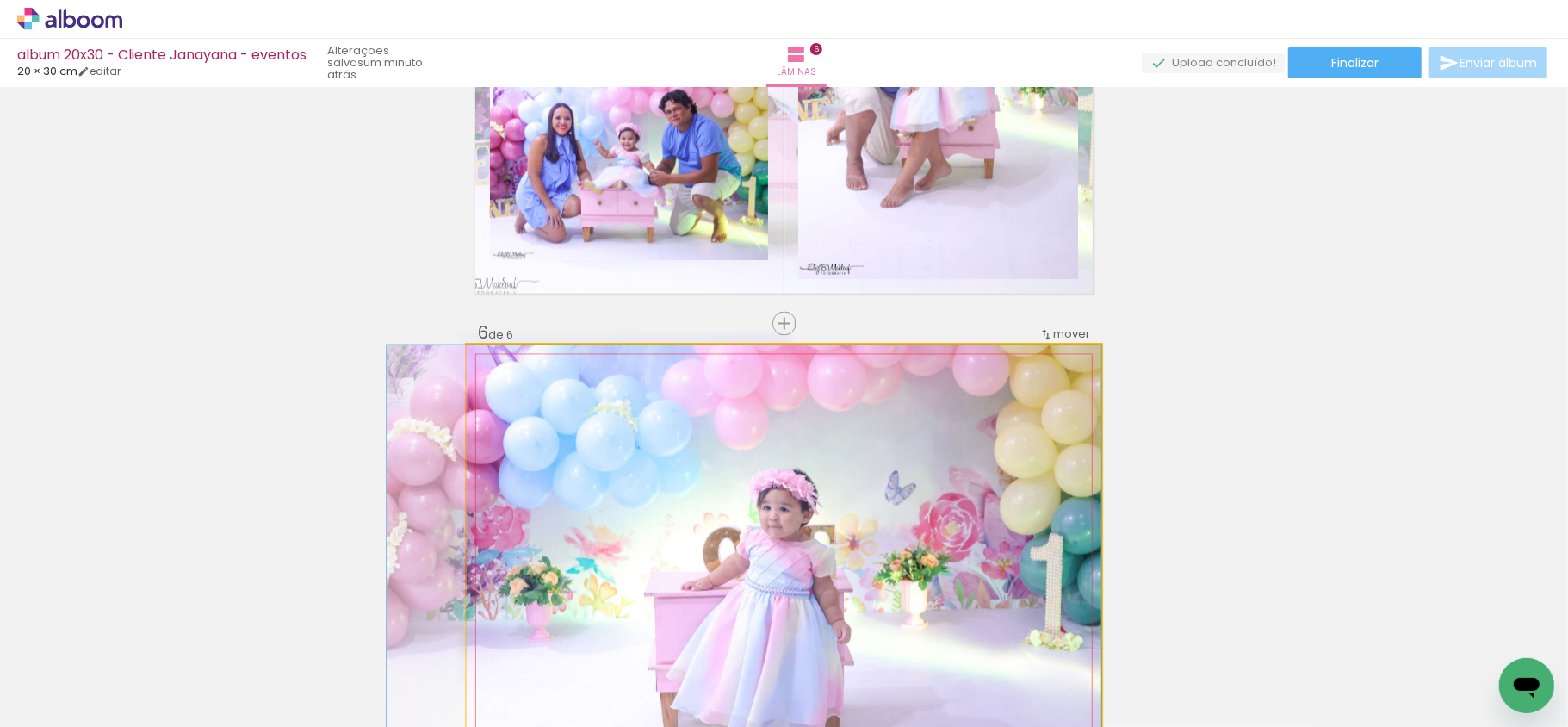
drag, startPoint x: 866, startPoint y: 465, endPoint x: 825, endPoint y: 465, distance: 41.0
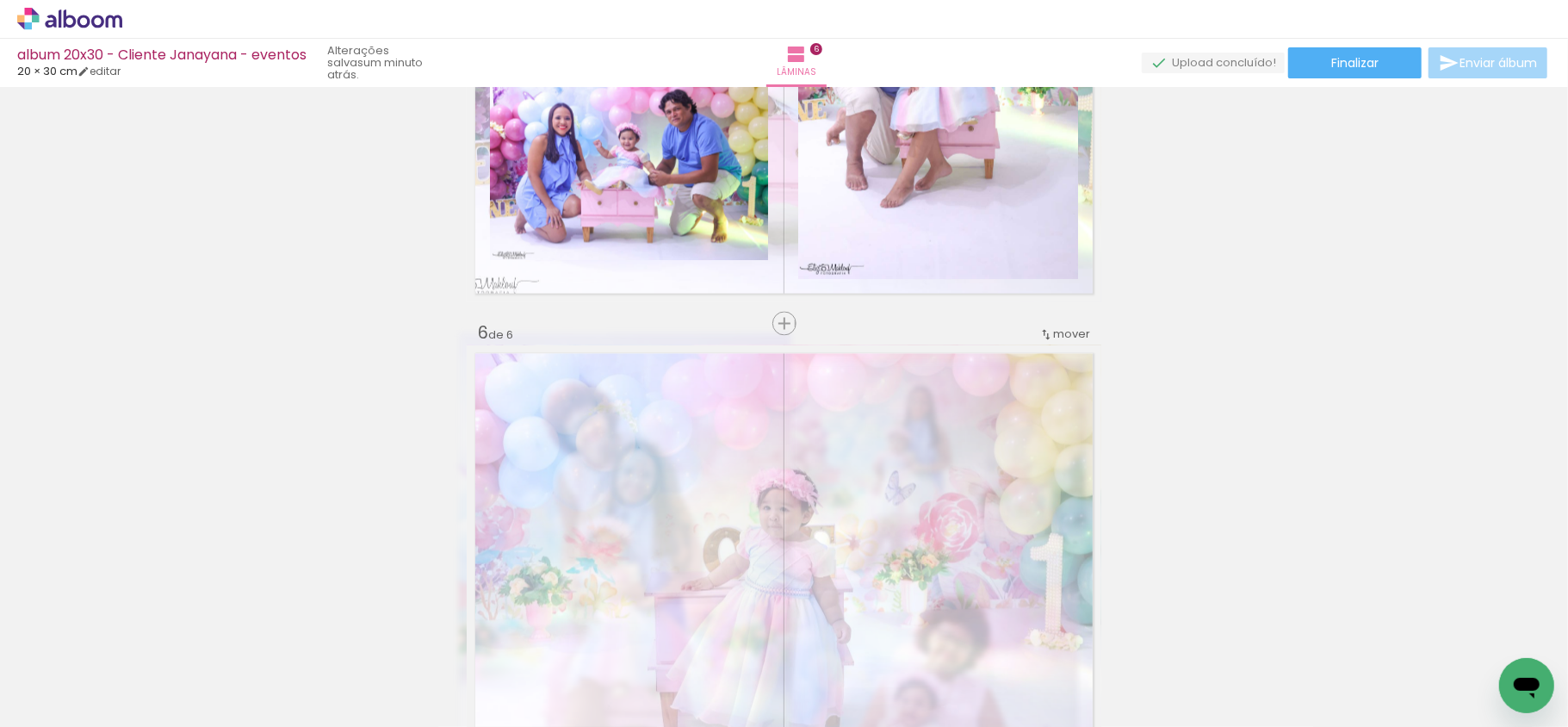
drag, startPoint x: 686, startPoint y: 394, endPoint x: 674, endPoint y: 394, distance: 12.0
type paper-slider "45"
click at [674, 394] on div at bounding box center [684, 389] width 28 height 28
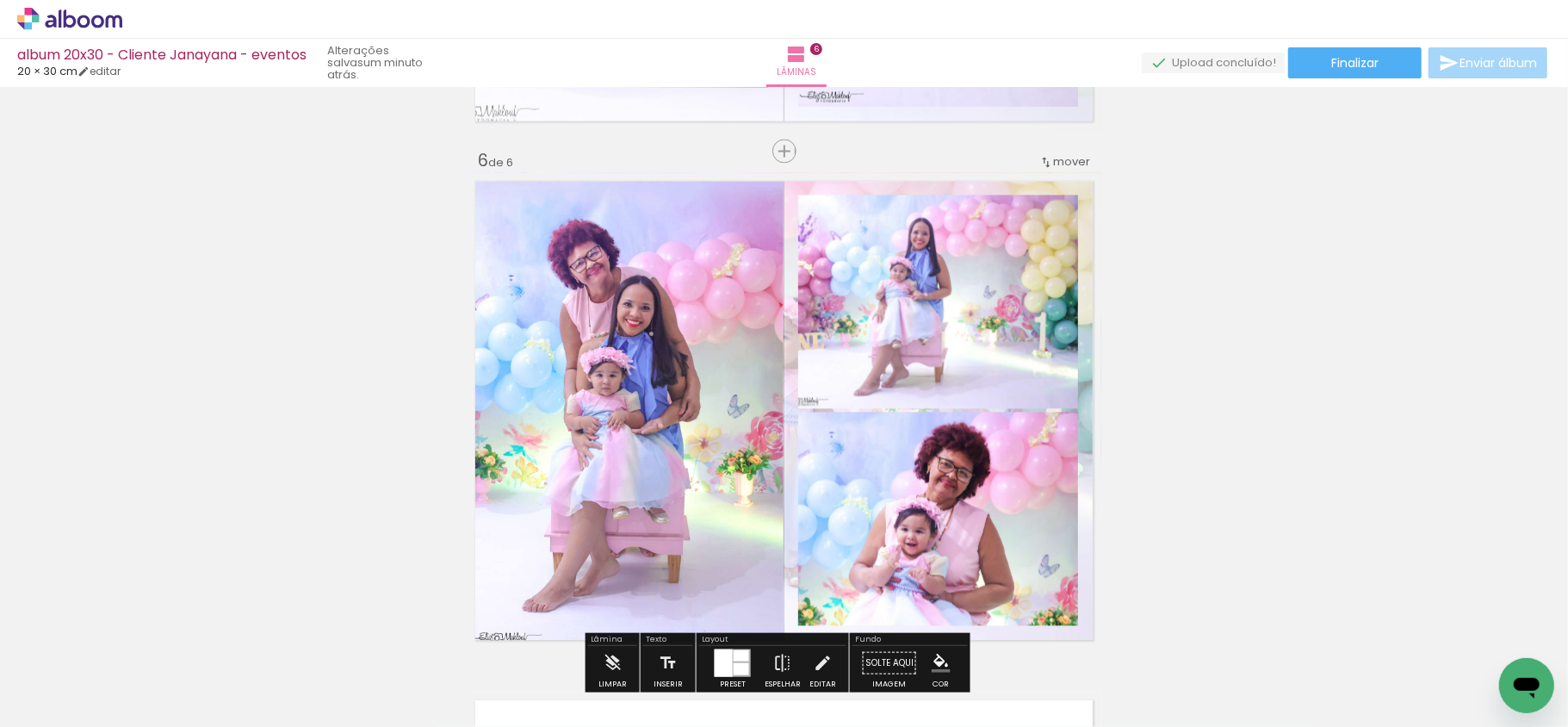
scroll to position [2619, 0]
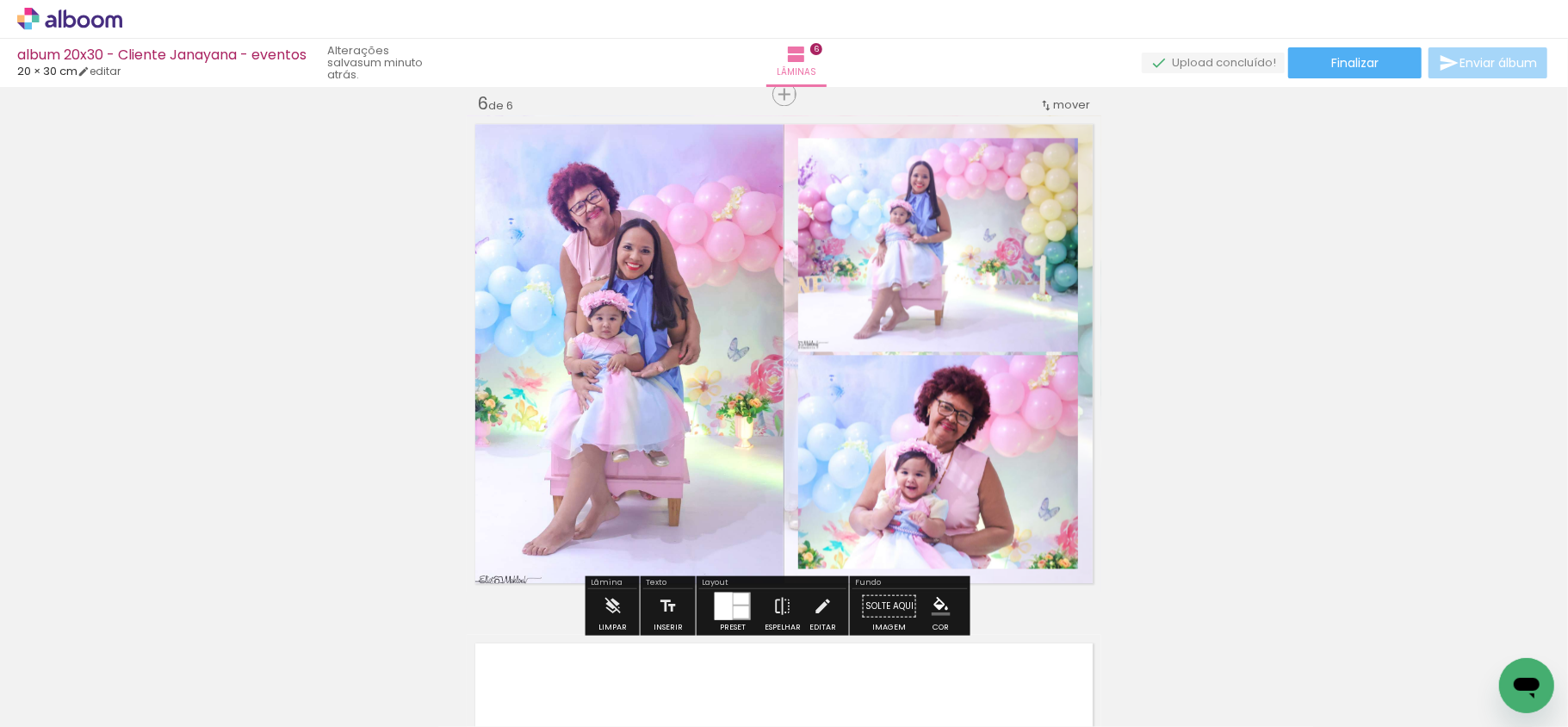
click at [741, 607] on div at bounding box center [741, 611] width 15 height 12
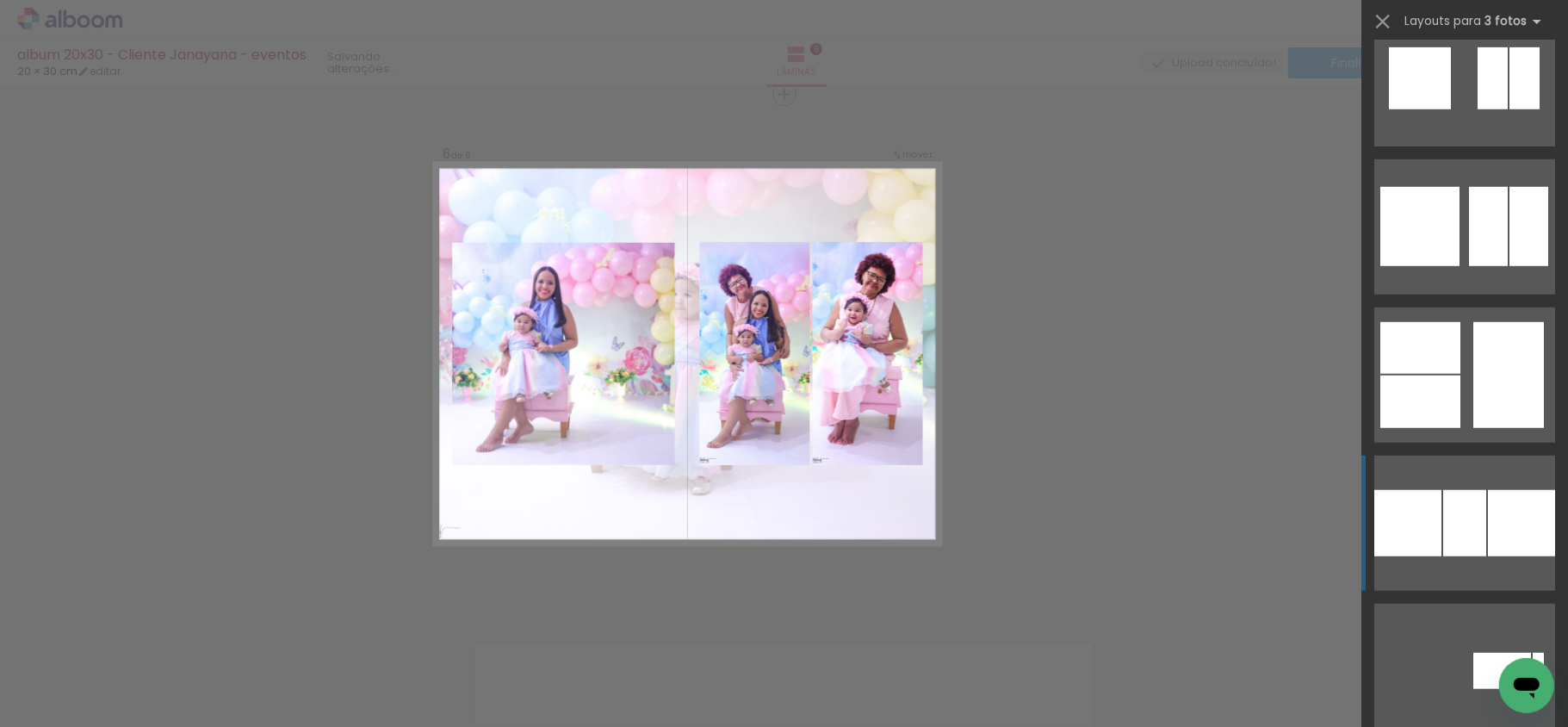
scroll to position [10245, 0]
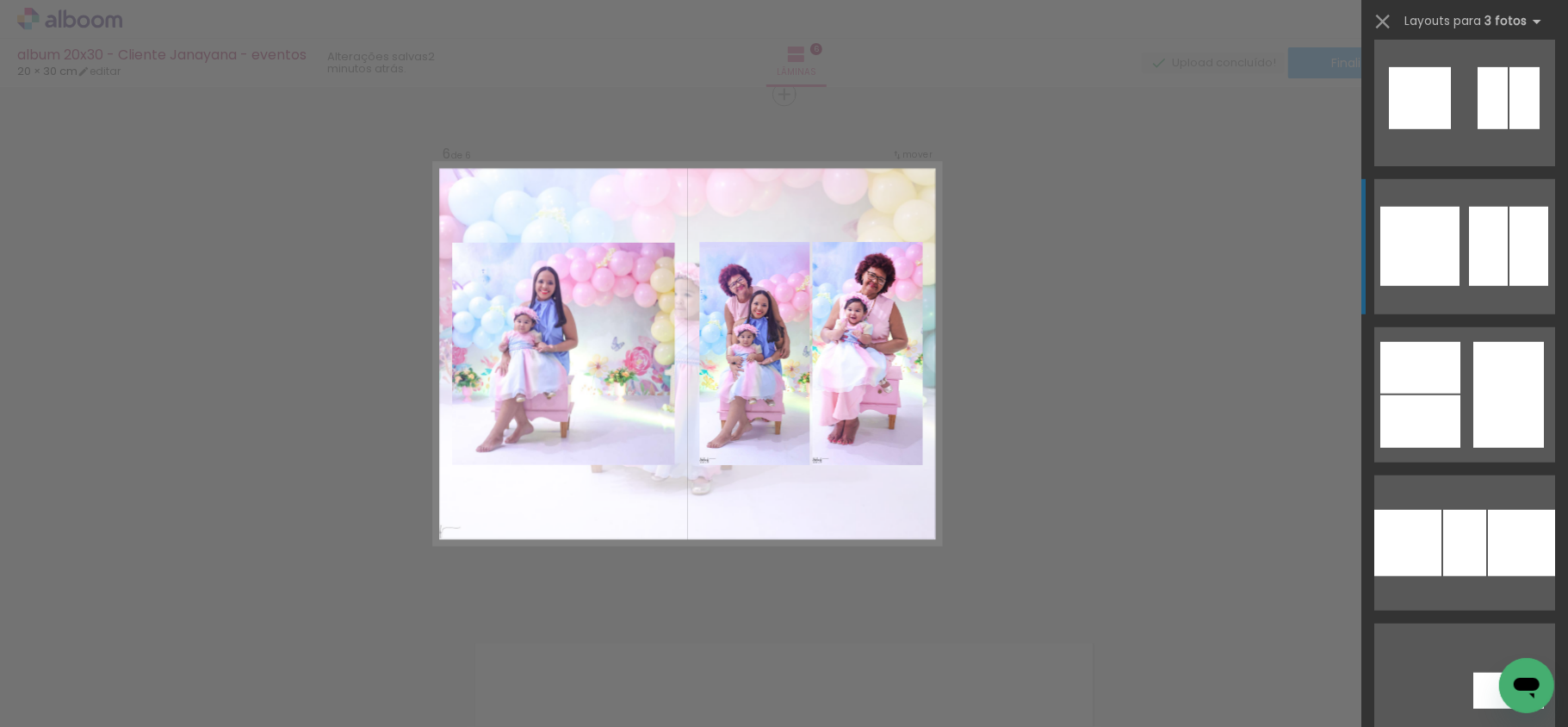
click at [1533, 673] on div at bounding box center [1538, 686] width 11 height 26
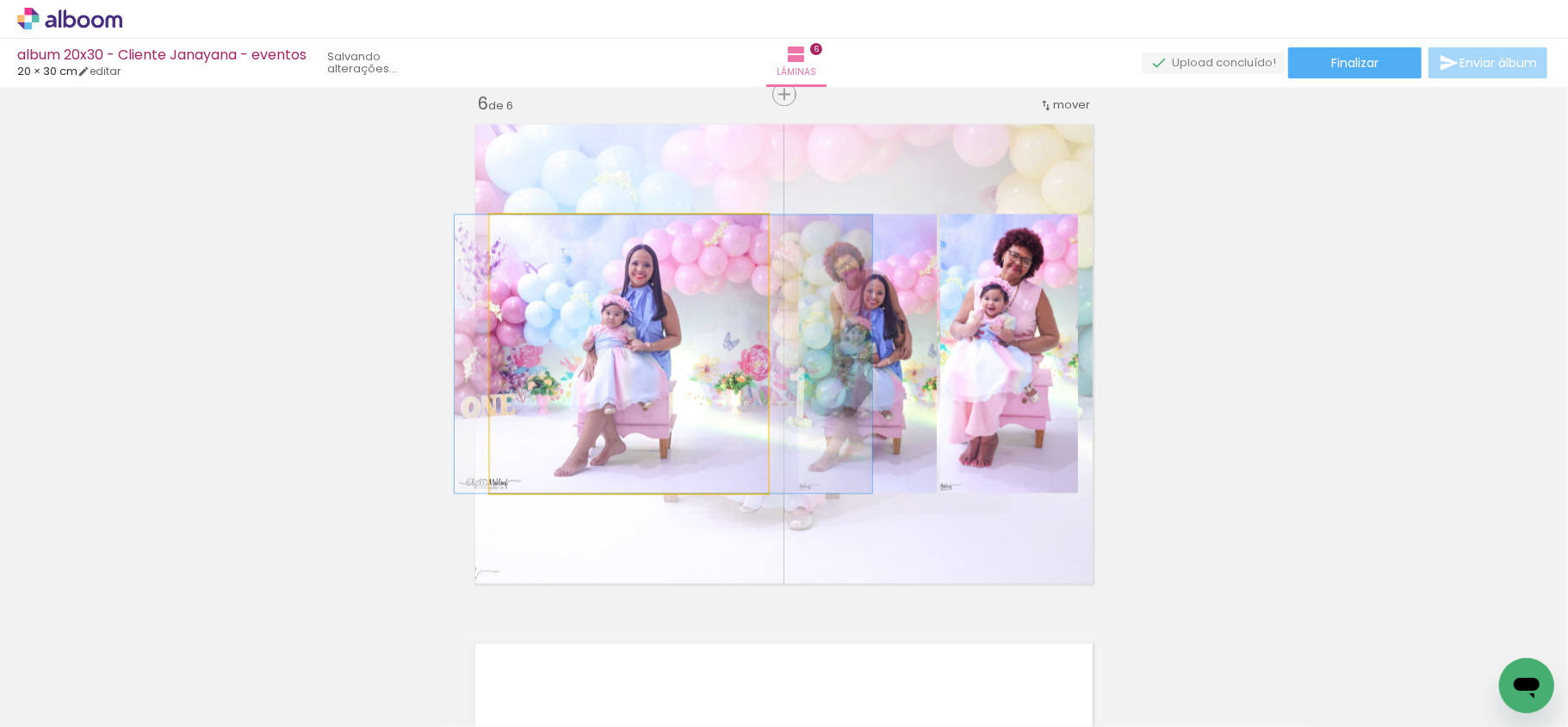
drag, startPoint x: 702, startPoint y: 397, endPoint x: 738, endPoint y: 387, distance: 37.4
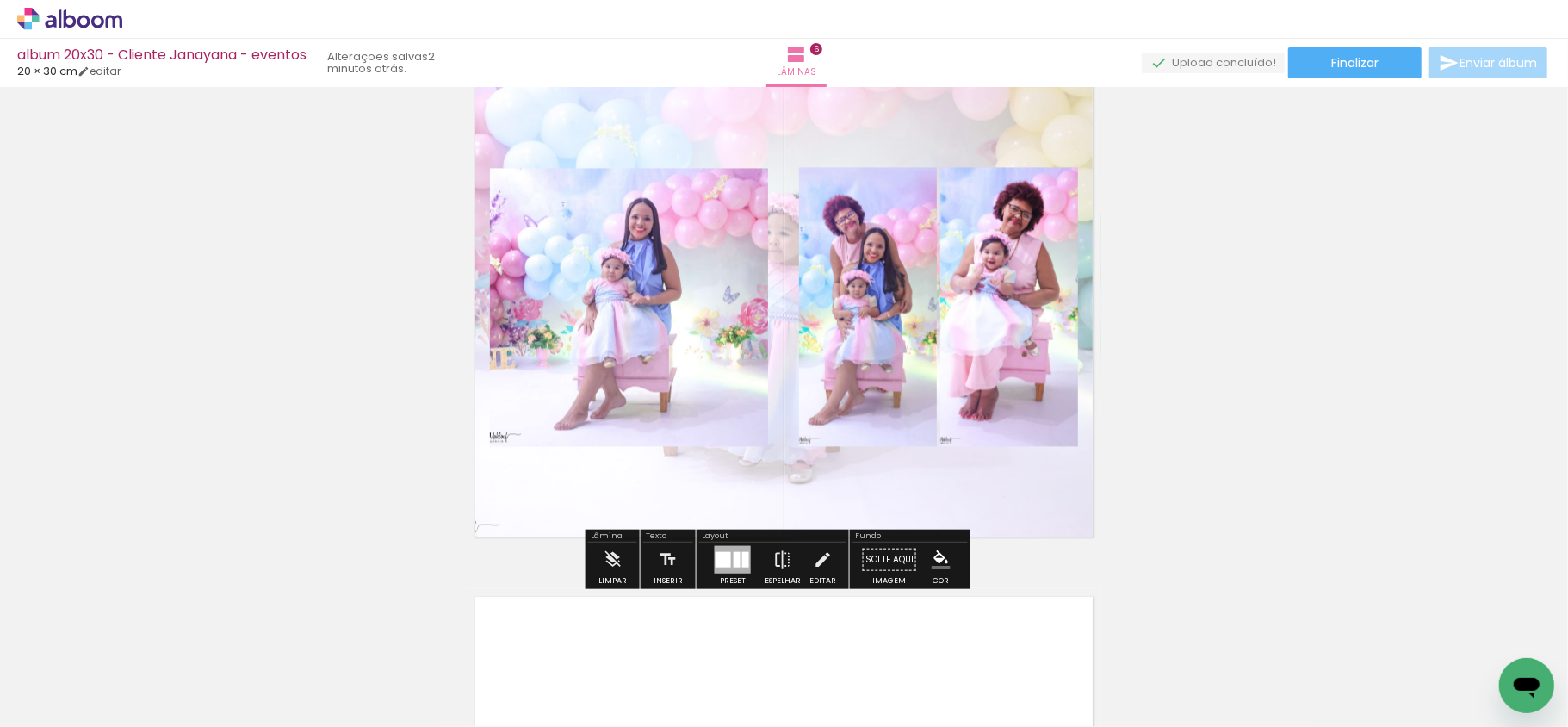
scroll to position [2733, 0]
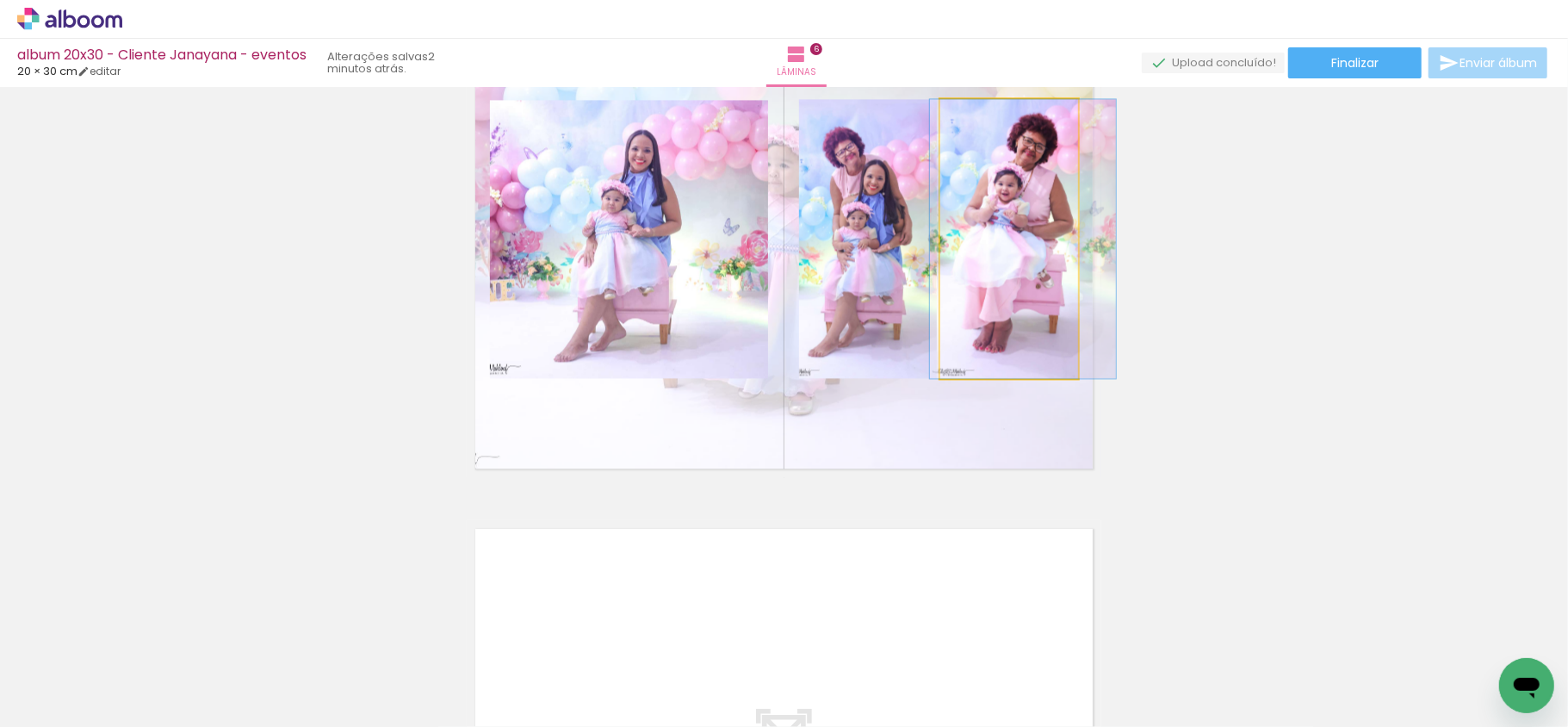
drag, startPoint x: 1000, startPoint y: 301, endPoint x: 1013, endPoint y: 297, distance: 13.6
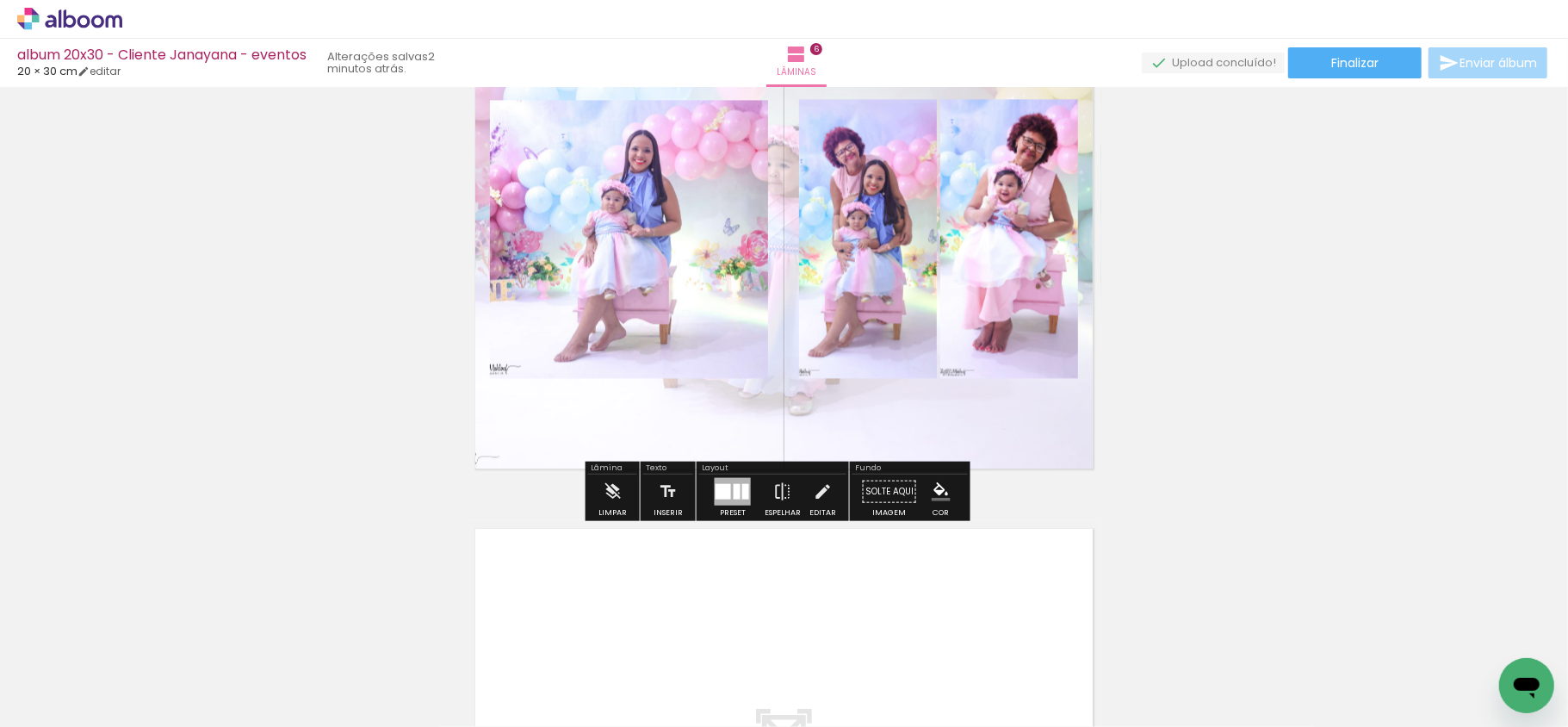
click at [718, 495] on div at bounding box center [723, 490] width 15 height 15
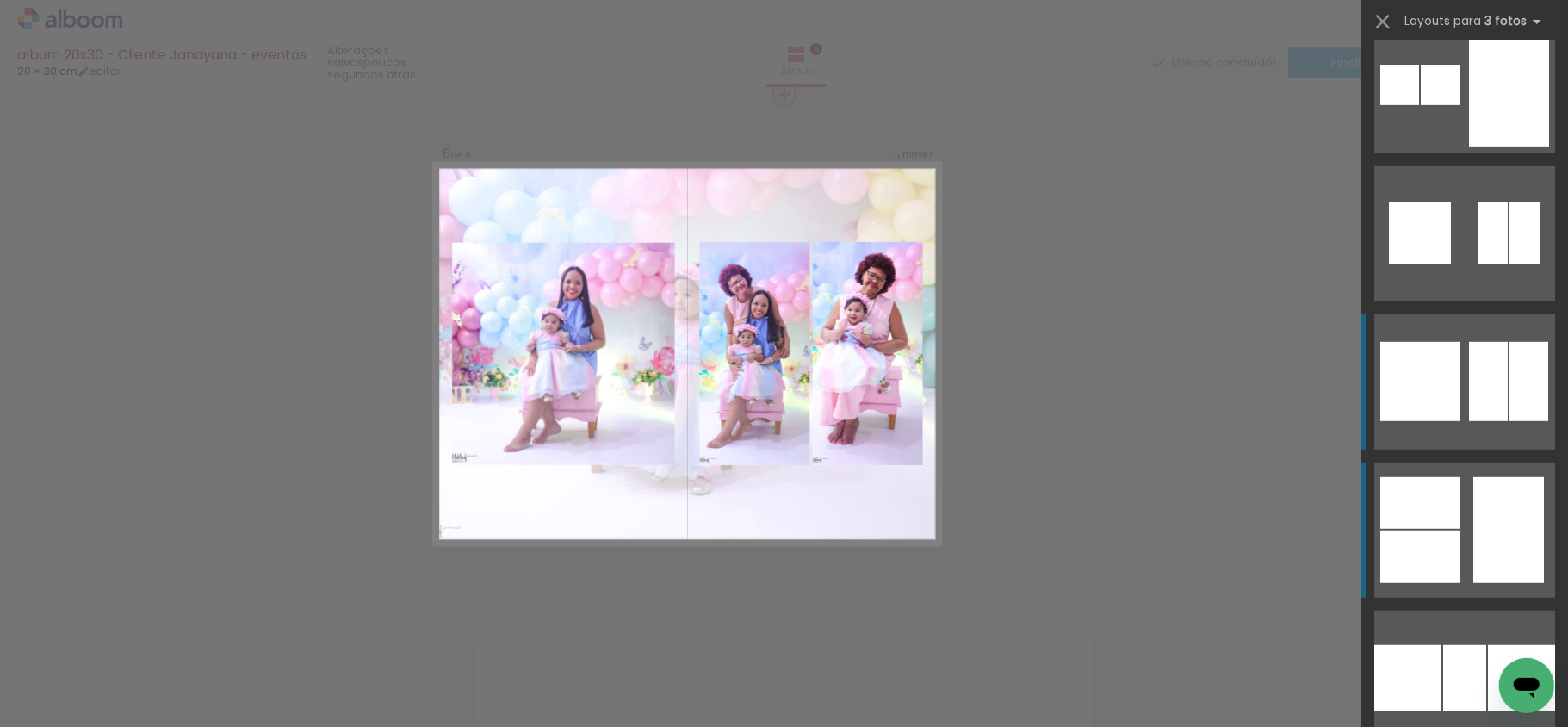
scroll to position [10142, 0]
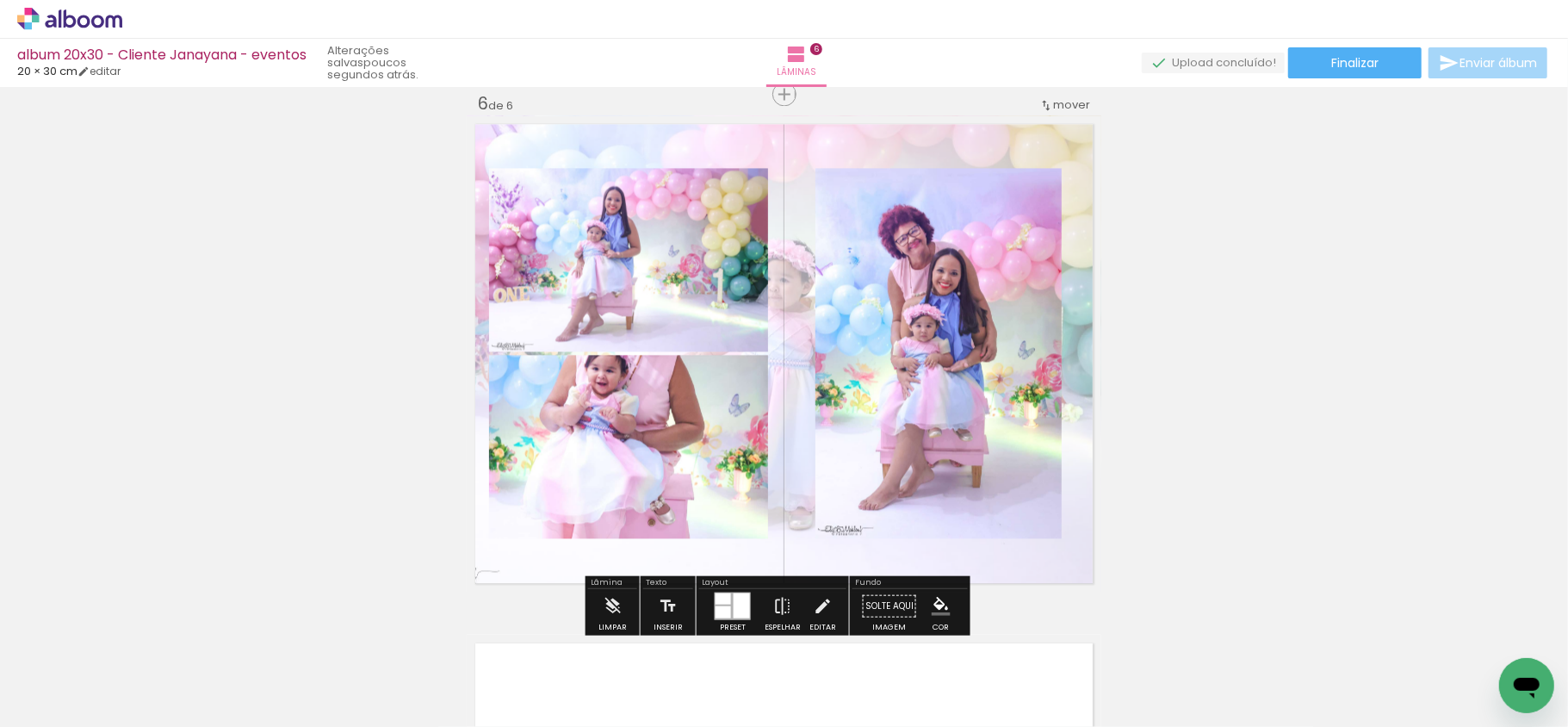
scroll to position [2733, 0]
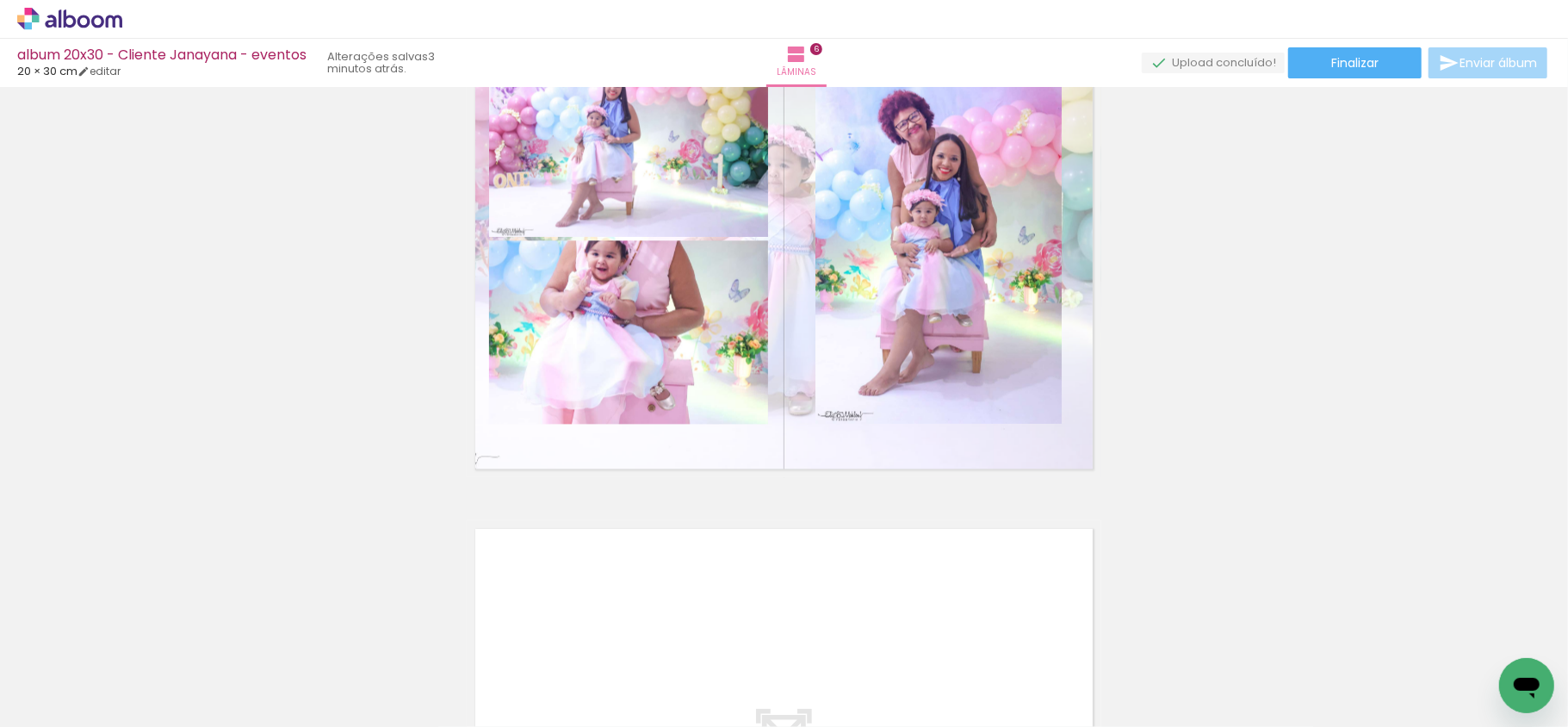
scroll to position [0, 3786]
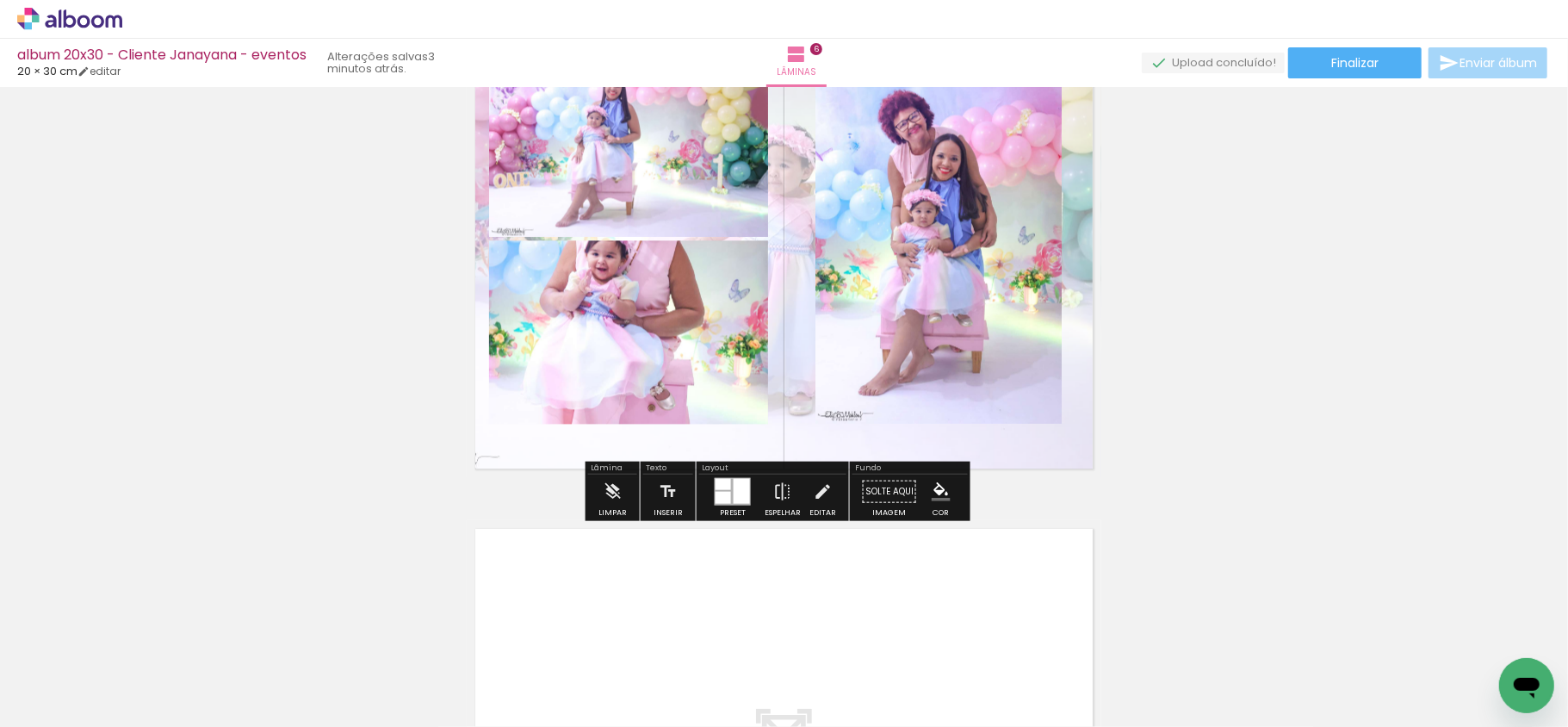
click at [64, 711] on span "Adicionar Fotos" at bounding box center [60, 704] width 51 height 19
click at [0, 0] on input "file" at bounding box center [0, 0] width 0 height 0
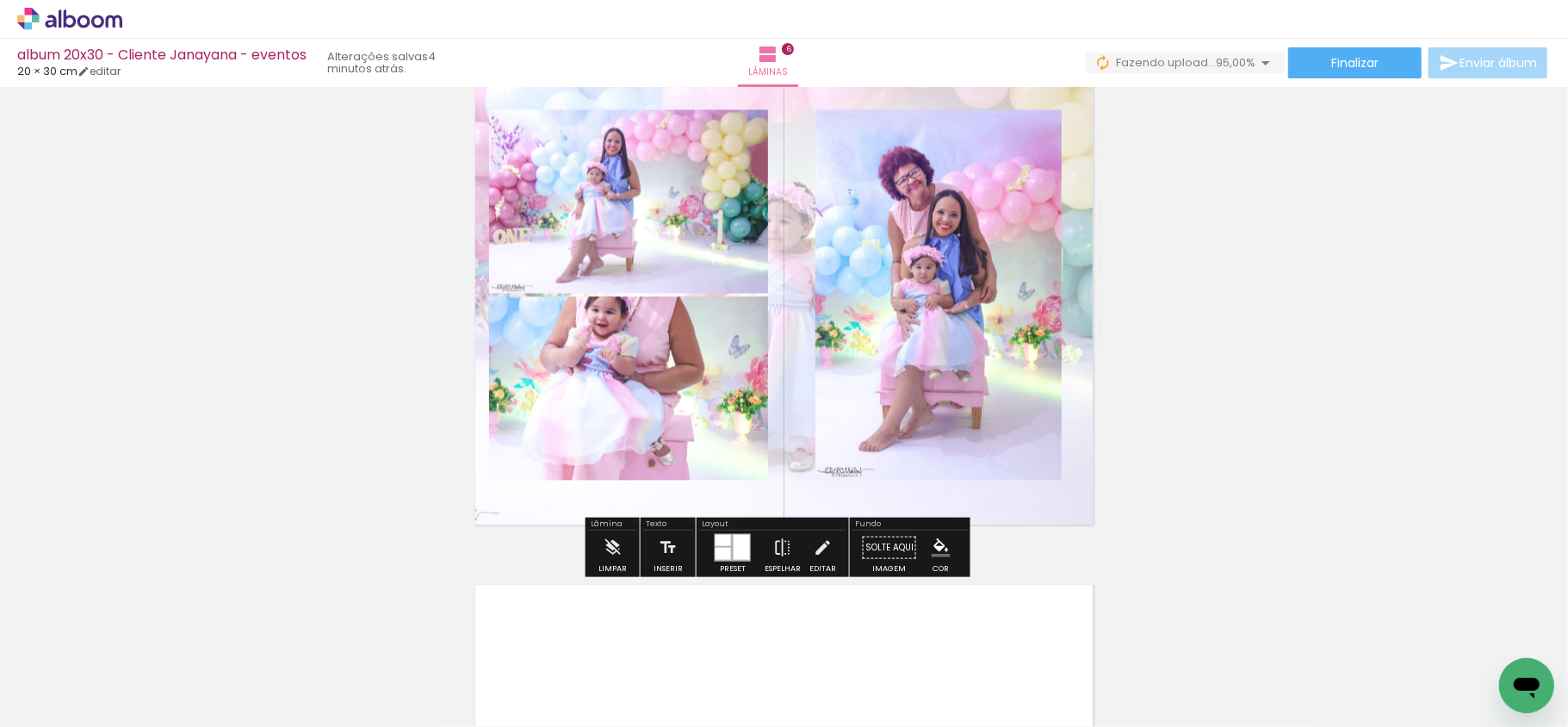
scroll to position [2733, 0]
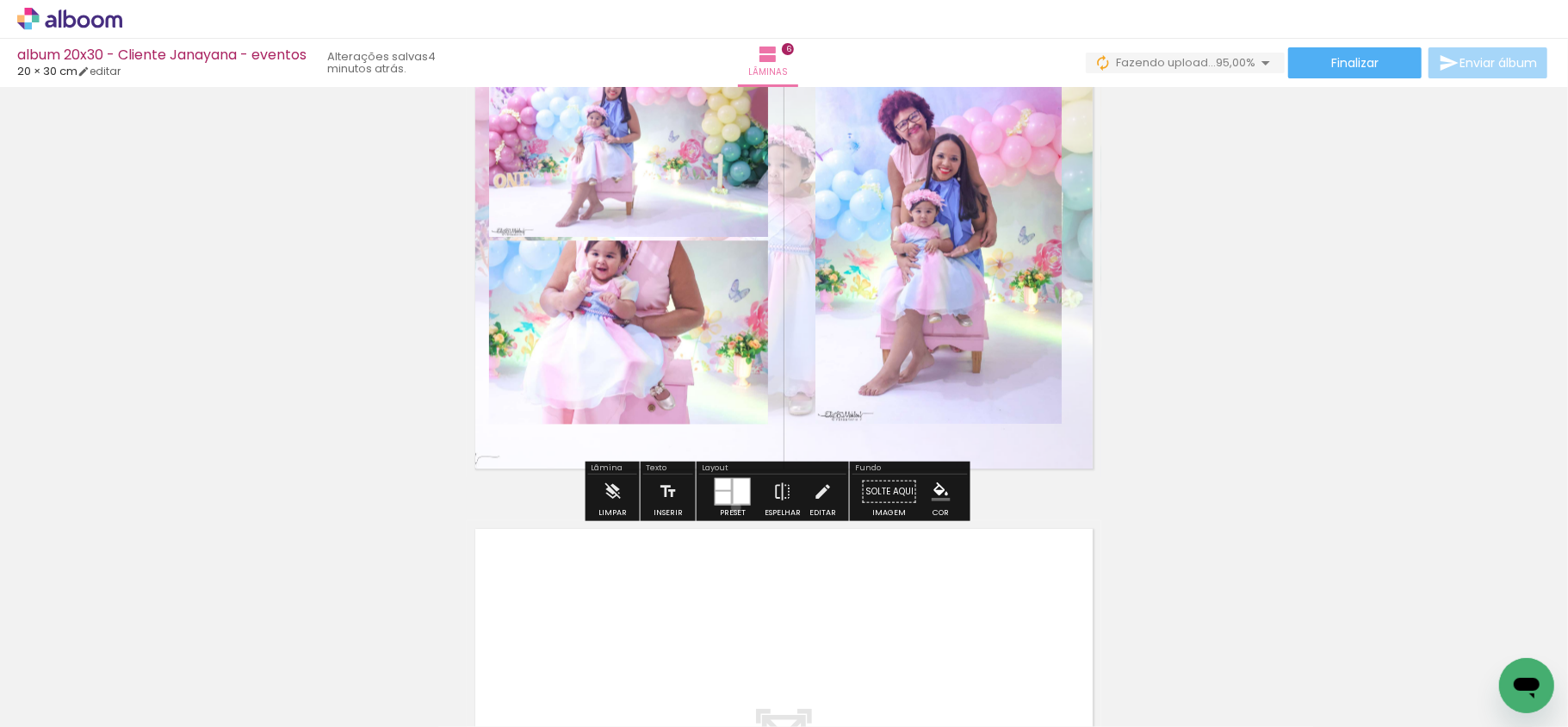
click at [732, 506] on div at bounding box center [733, 491] width 47 height 34
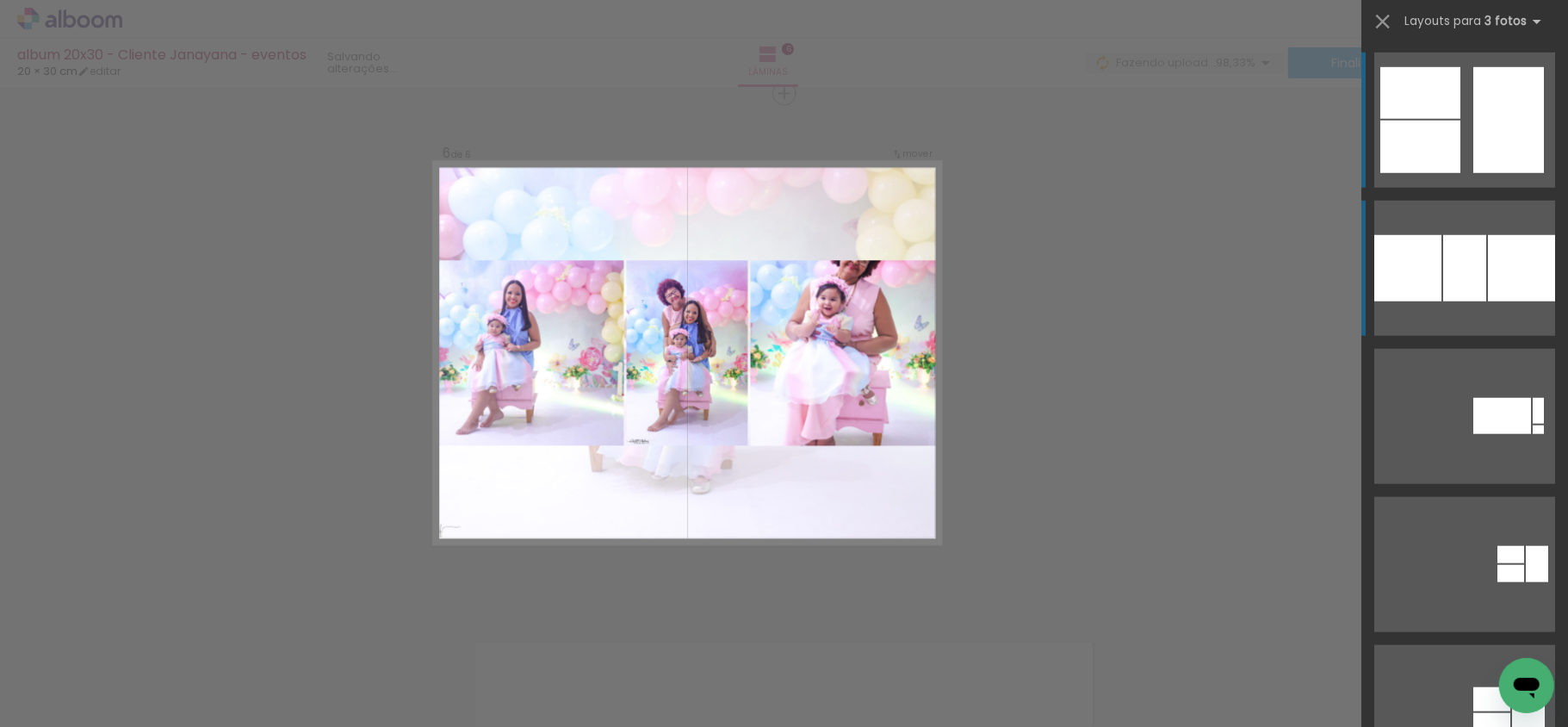
scroll to position [2619, 0]
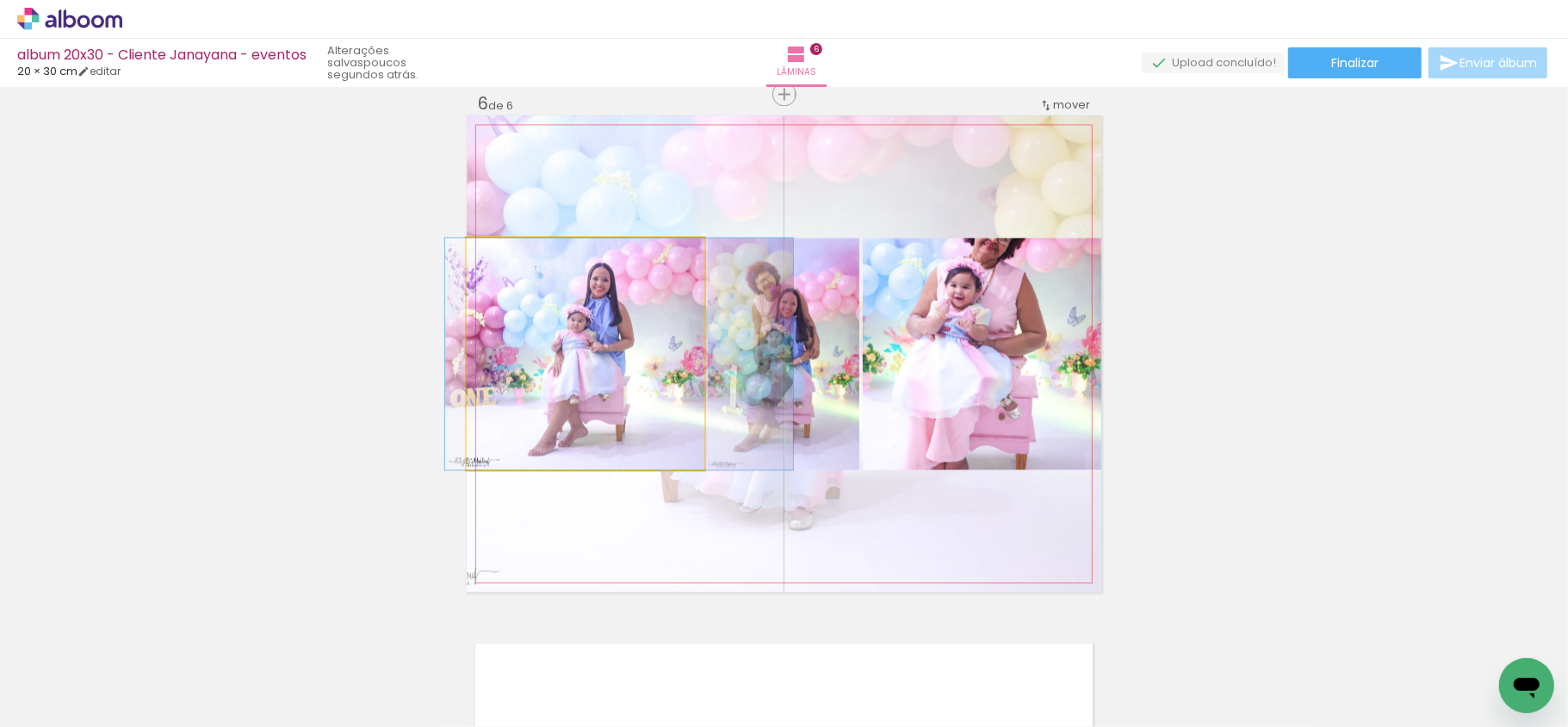
drag, startPoint x: 576, startPoint y: 389, endPoint x: 610, endPoint y: 386, distance: 34.1
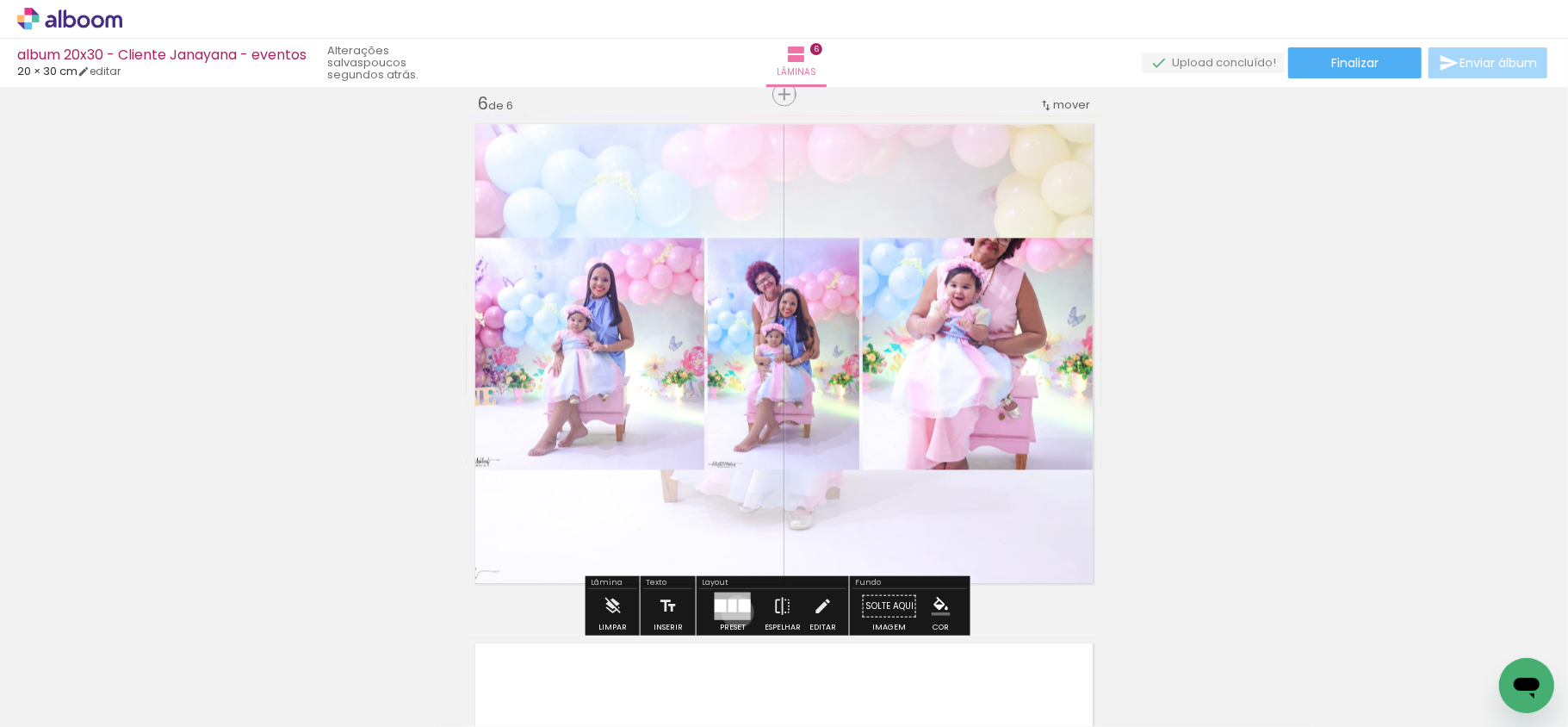
click at [734, 612] on div at bounding box center [733, 605] width 36 height 28
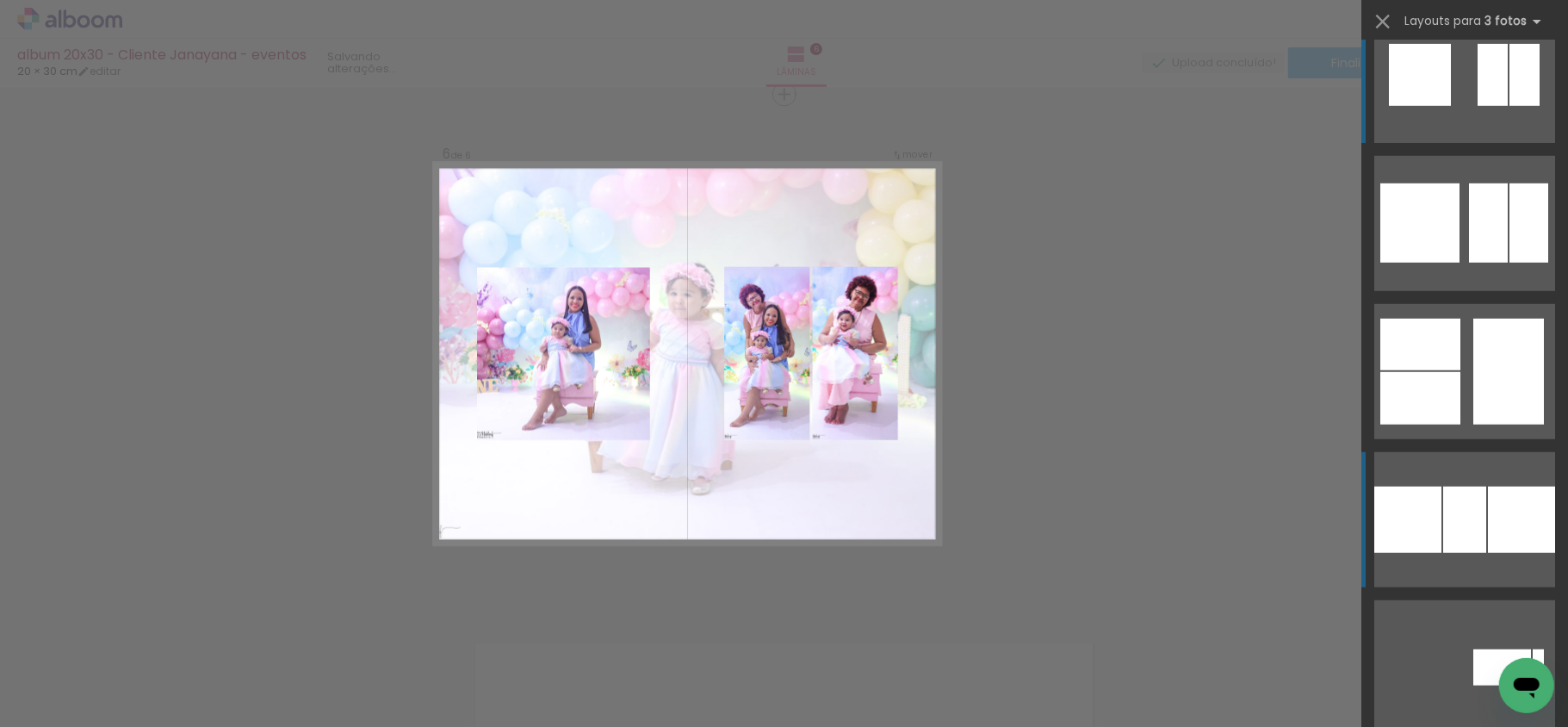
scroll to position [10208, 0]
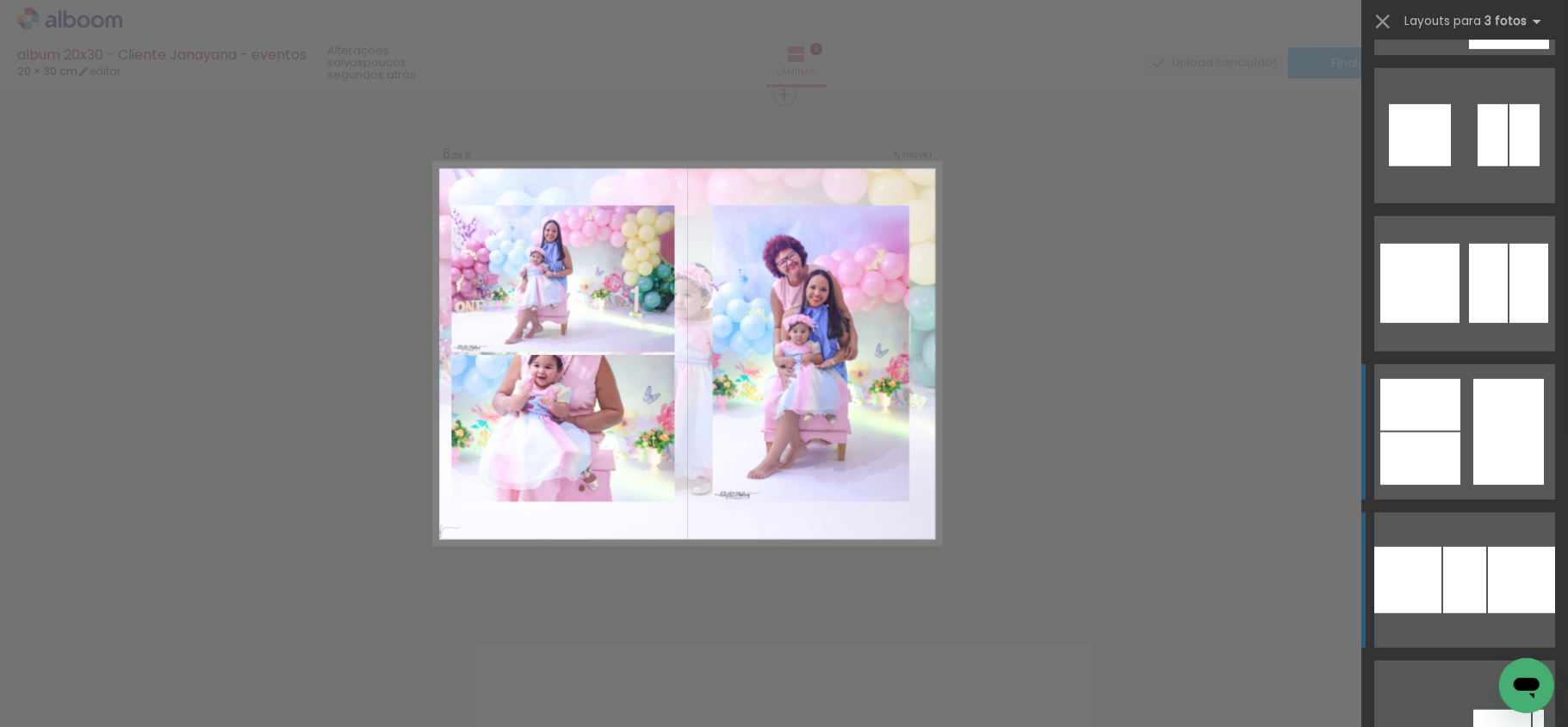
click at [1533, 726] on div at bounding box center [1538, 742] width 11 height 9
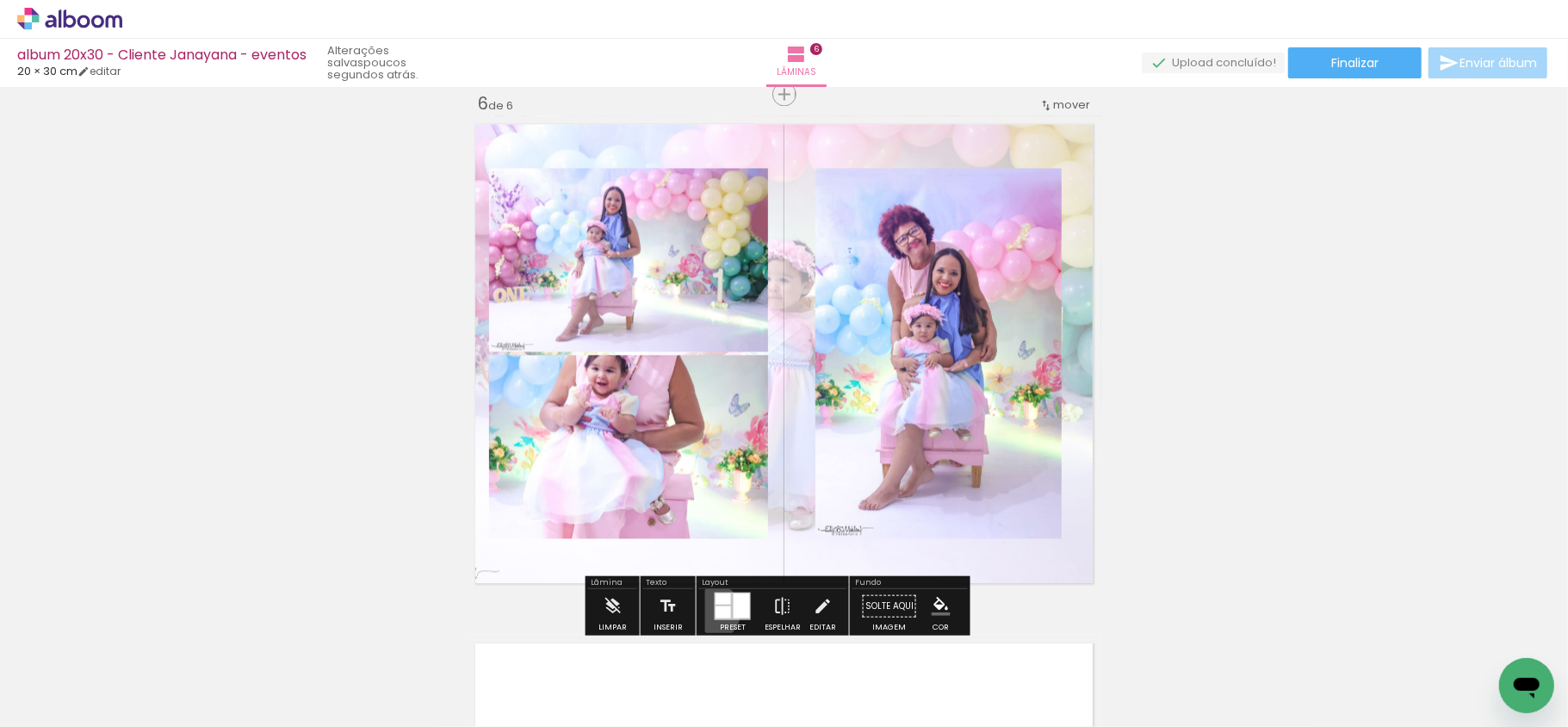
click at [710, 612] on div at bounding box center [733, 605] width 47 height 34
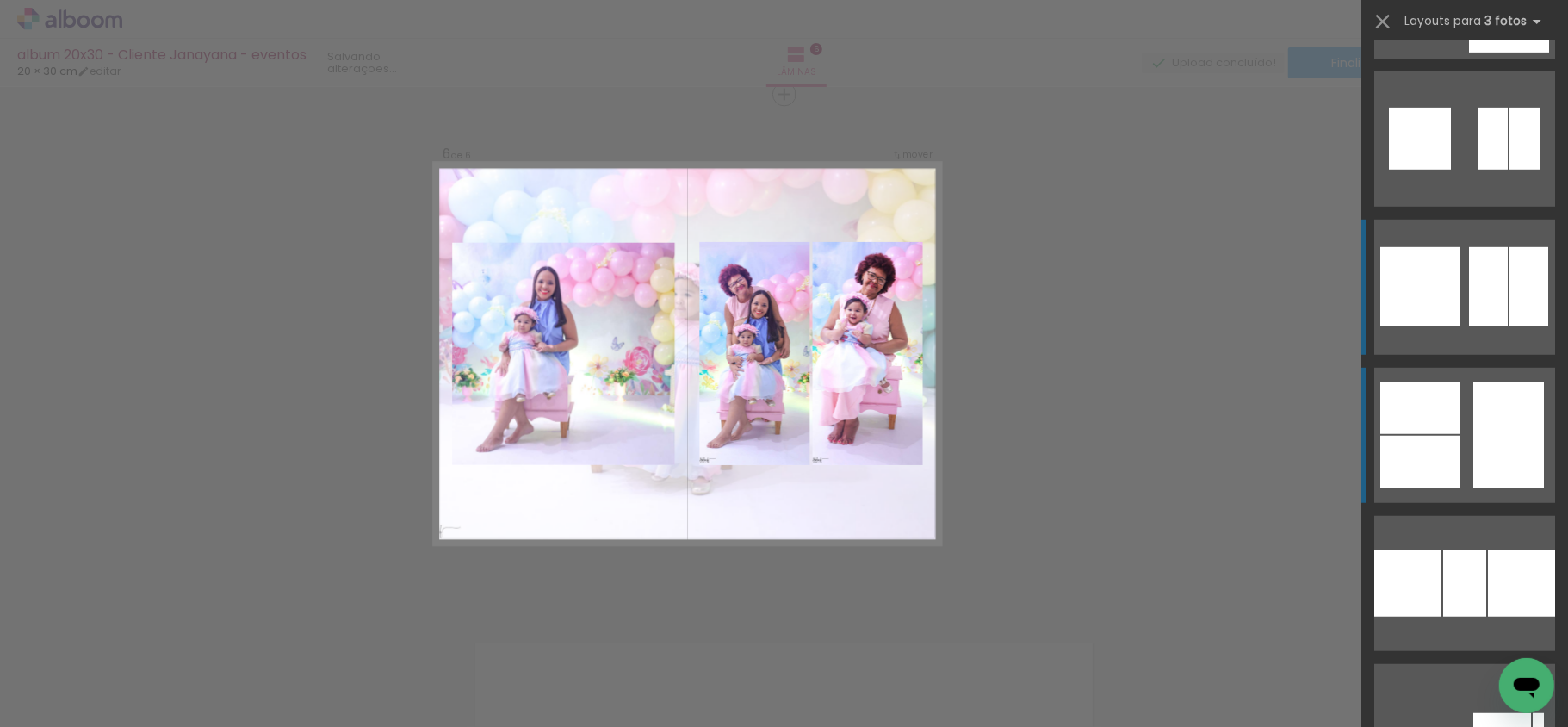
scroll to position [10175, 0]
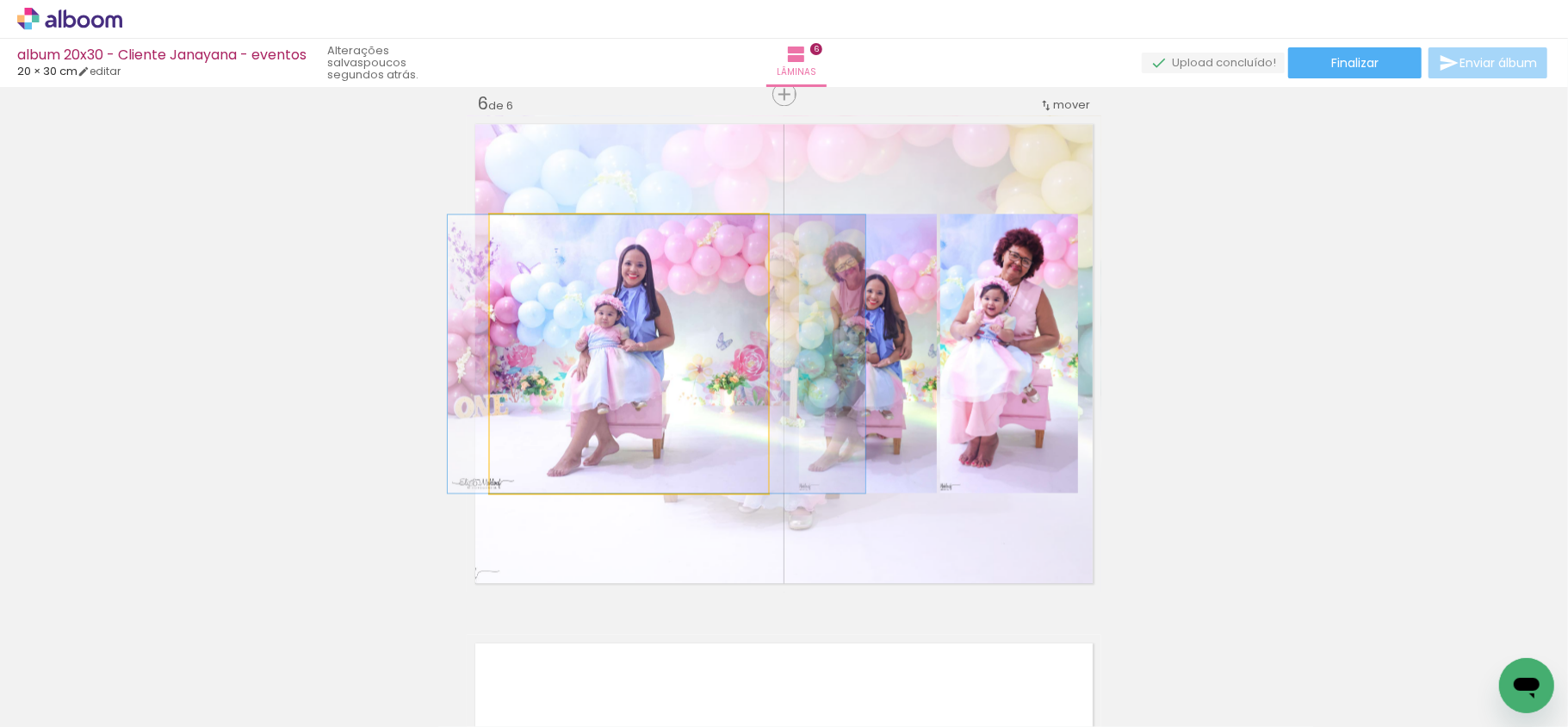
drag, startPoint x: 701, startPoint y: 356, endPoint x: 729, endPoint y: 356, distance: 28.0
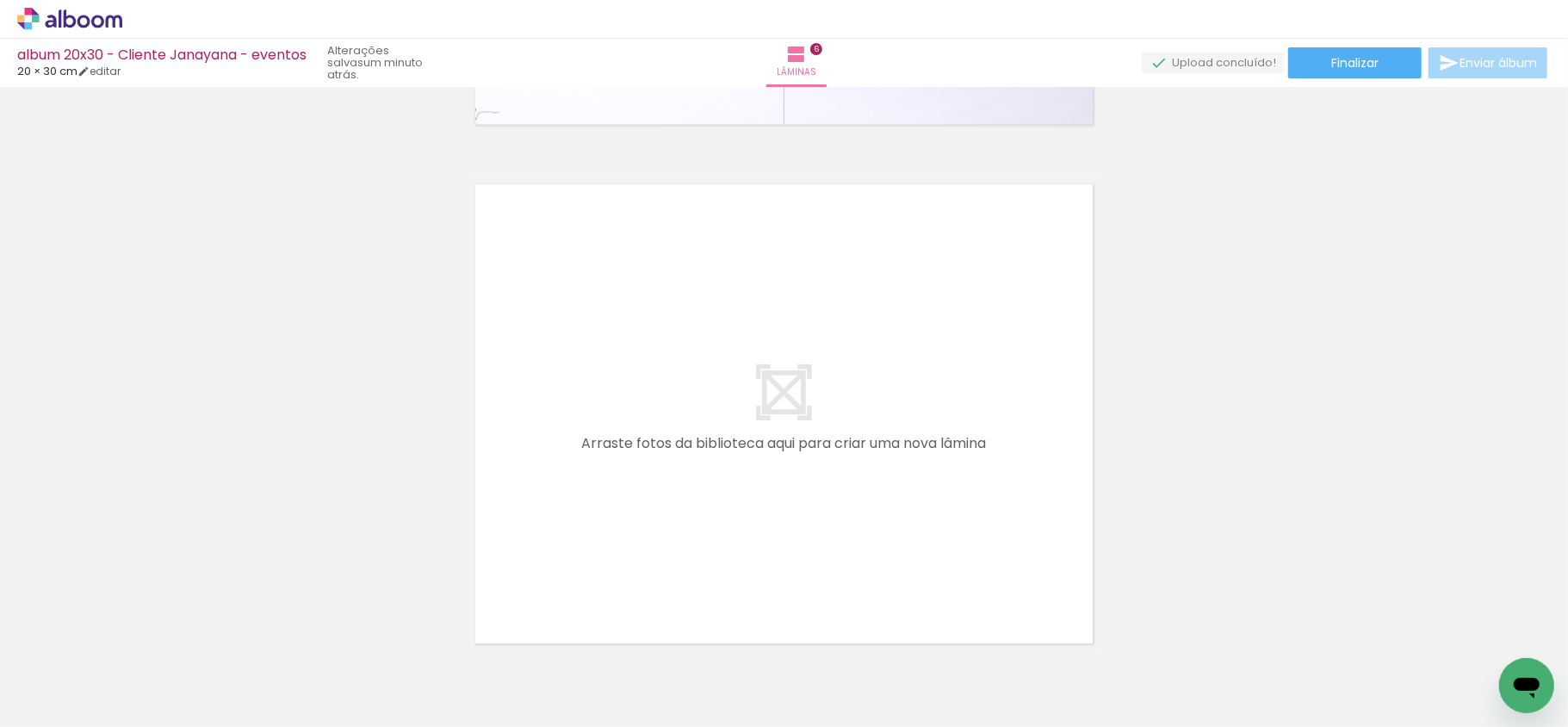
scroll to position [0, 2470]
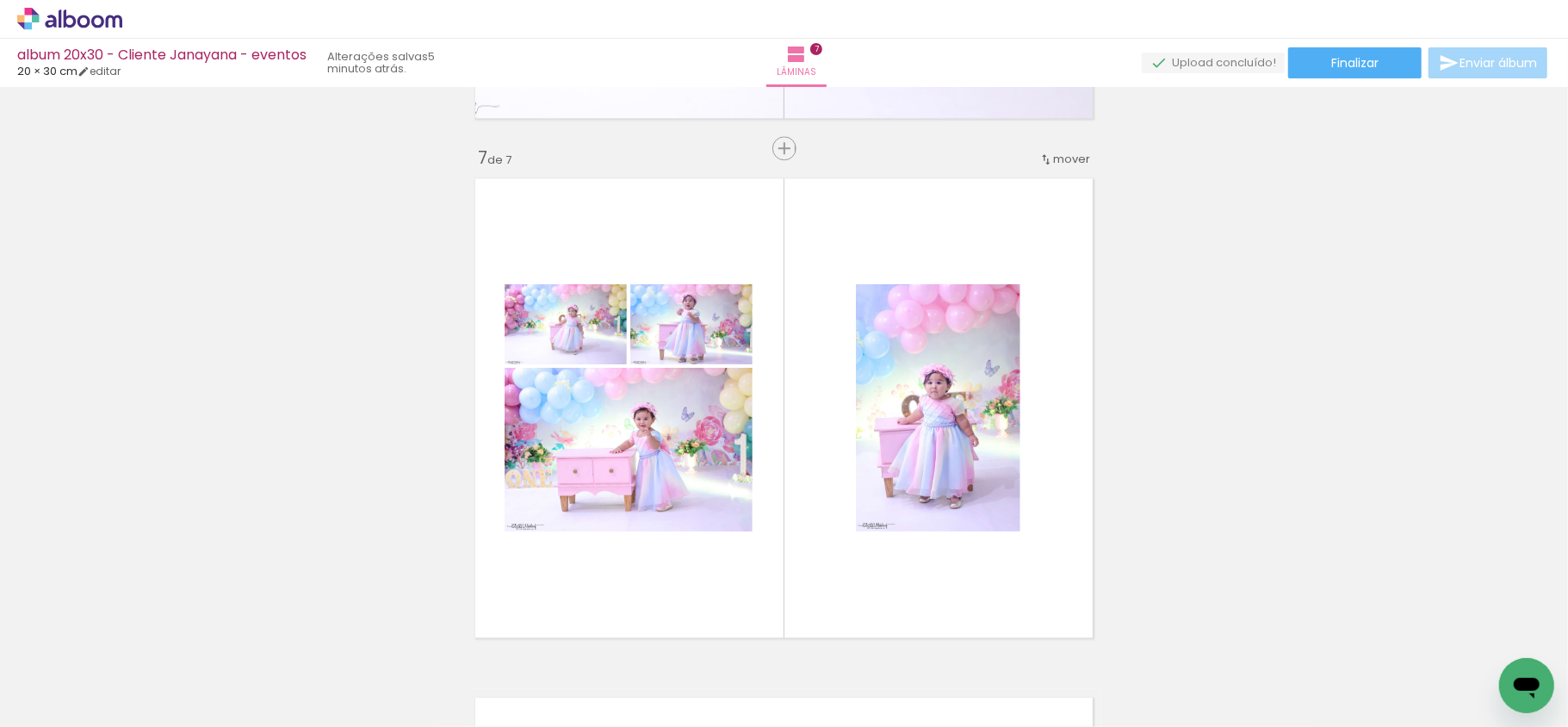
scroll to position [3023, 0]
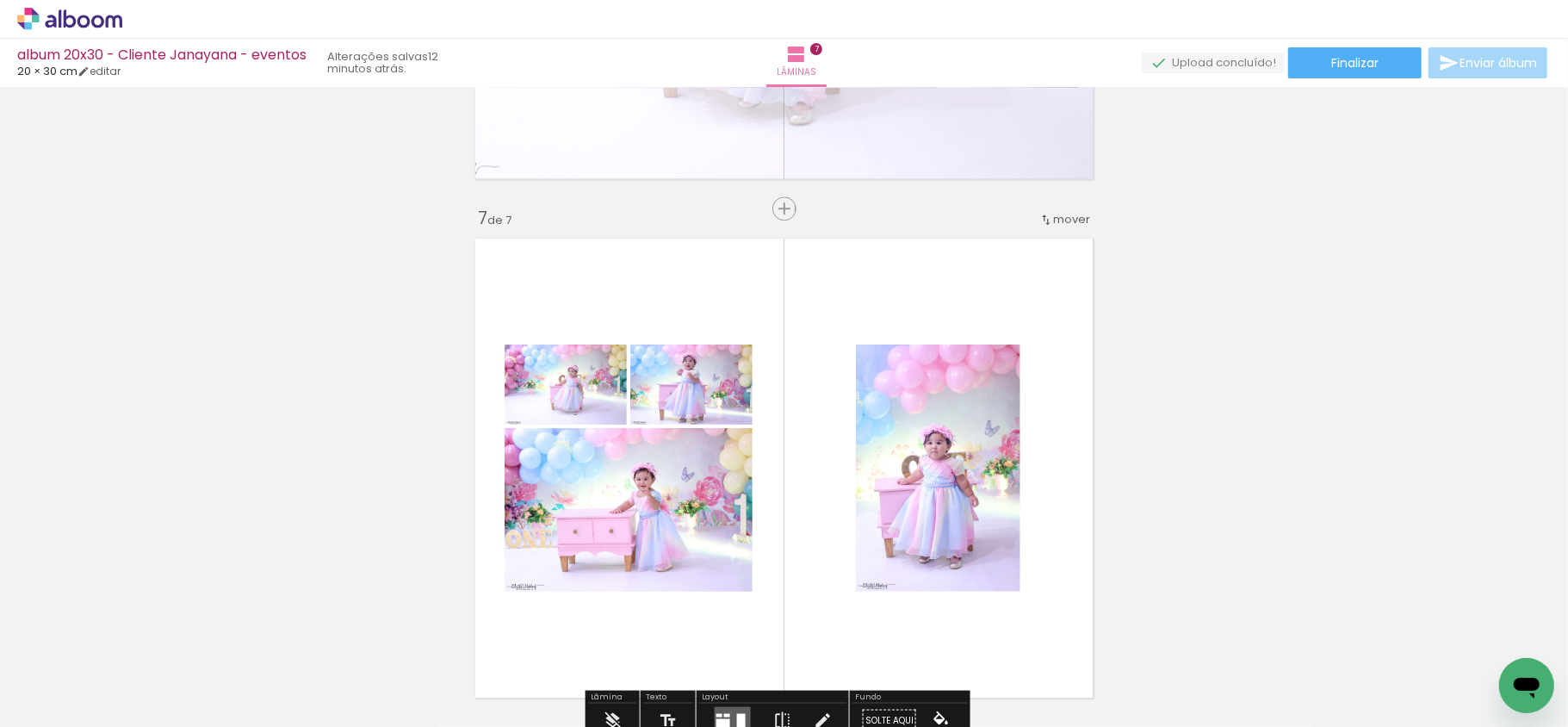
scroll to position [3140, 0]
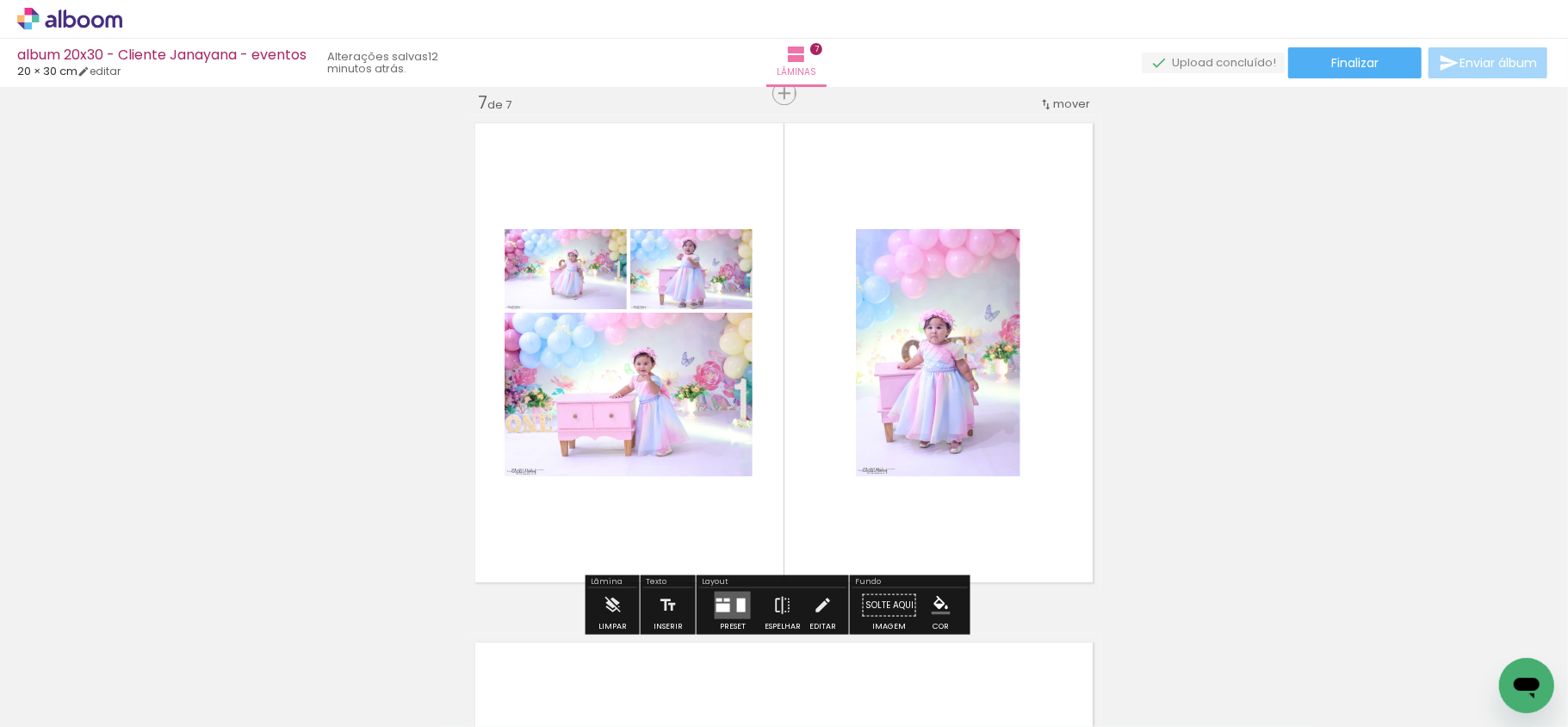
scroll to position [0, 1606]
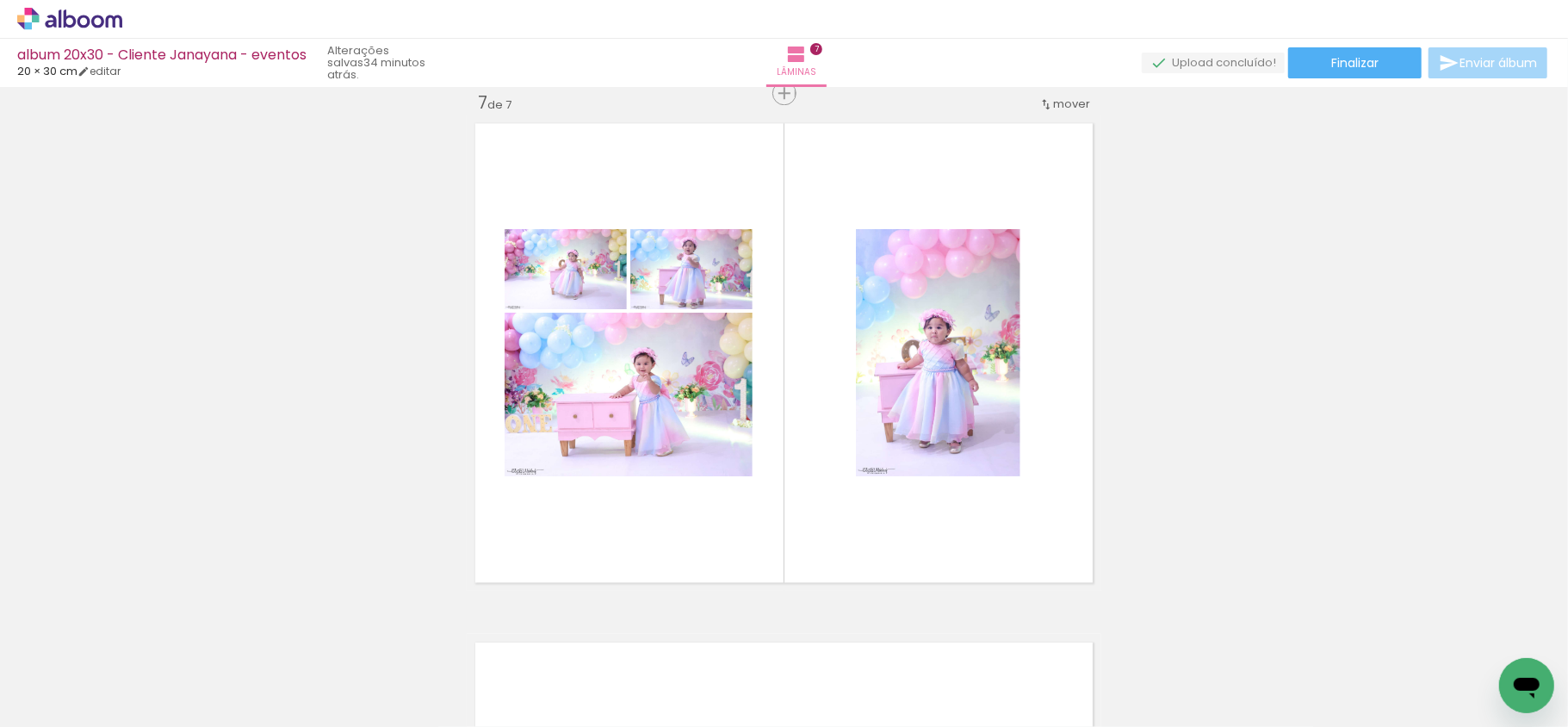
scroll to position [0, 1606]
